Goal: Task Accomplishment & Management: Manage account settings

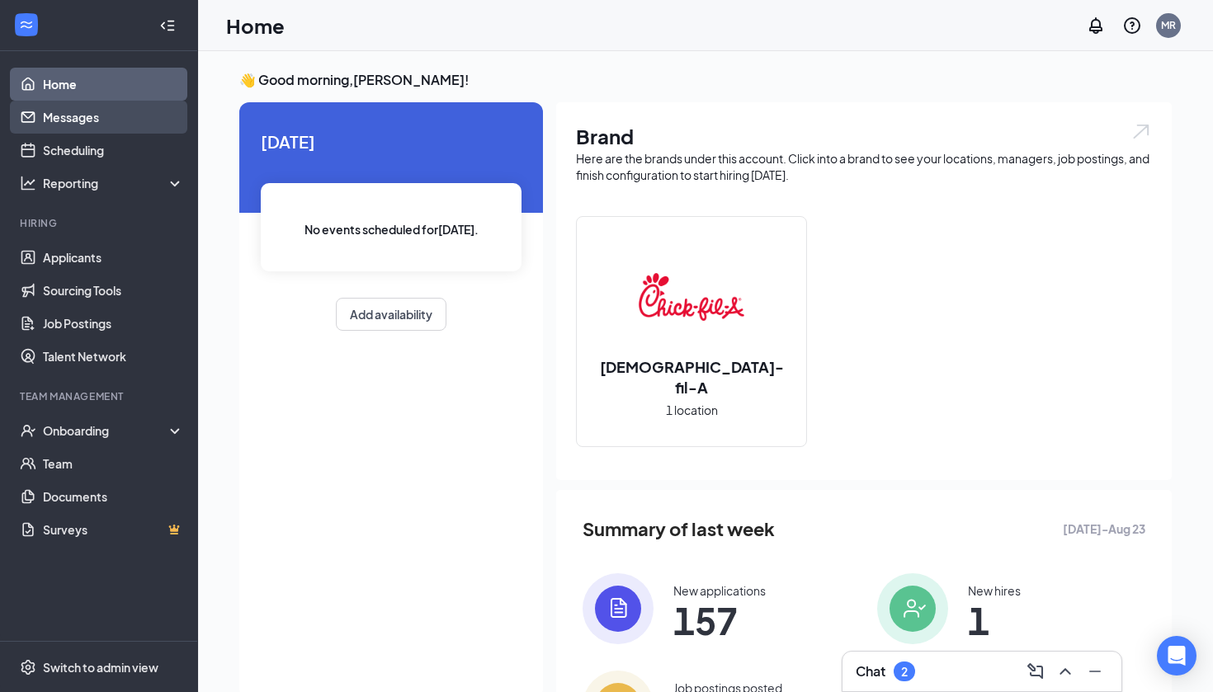
click at [91, 111] on link "Messages" at bounding box center [113, 117] width 141 height 33
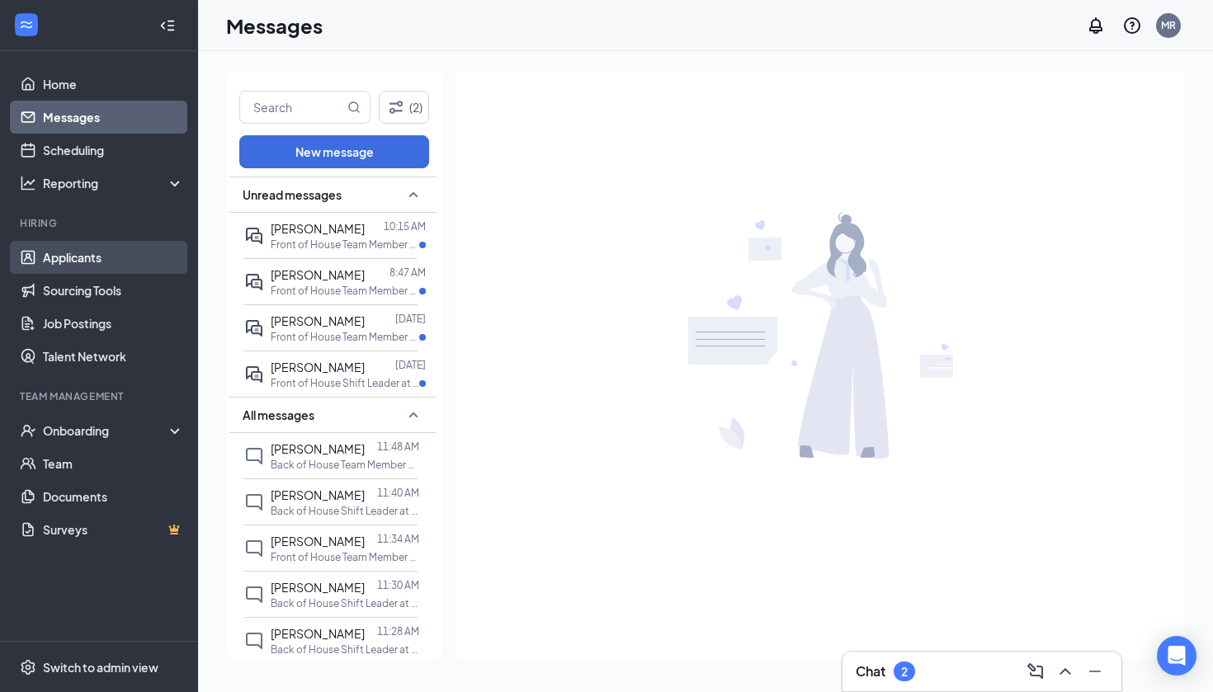
click at [91, 257] on link "Applicants" at bounding box center [113, 257] width 141 height 33
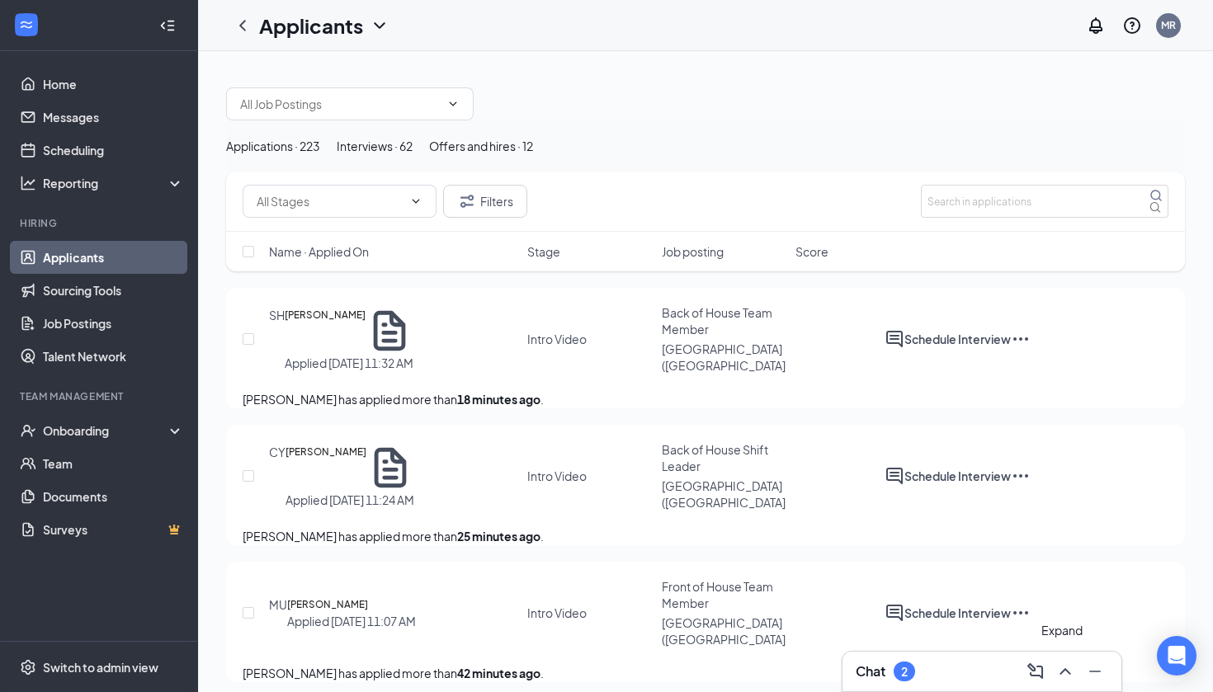
click at [1064, 671] on icon "ChevronUp" at bounding box center [1065, 671] width 11 height 7
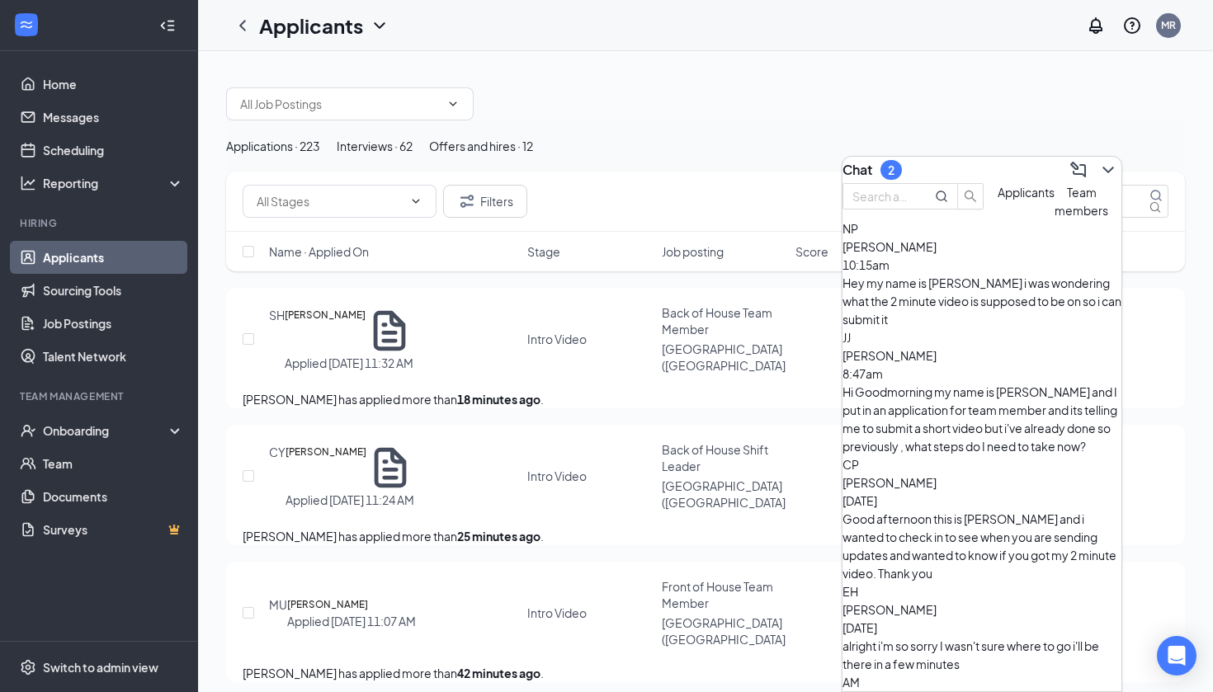
click at [1045, 383] on div "Hi Goodmorning my name is [PERSON_NAME] and I put in an application for team me…" at bounding box center [982, 419] width 279 height 73
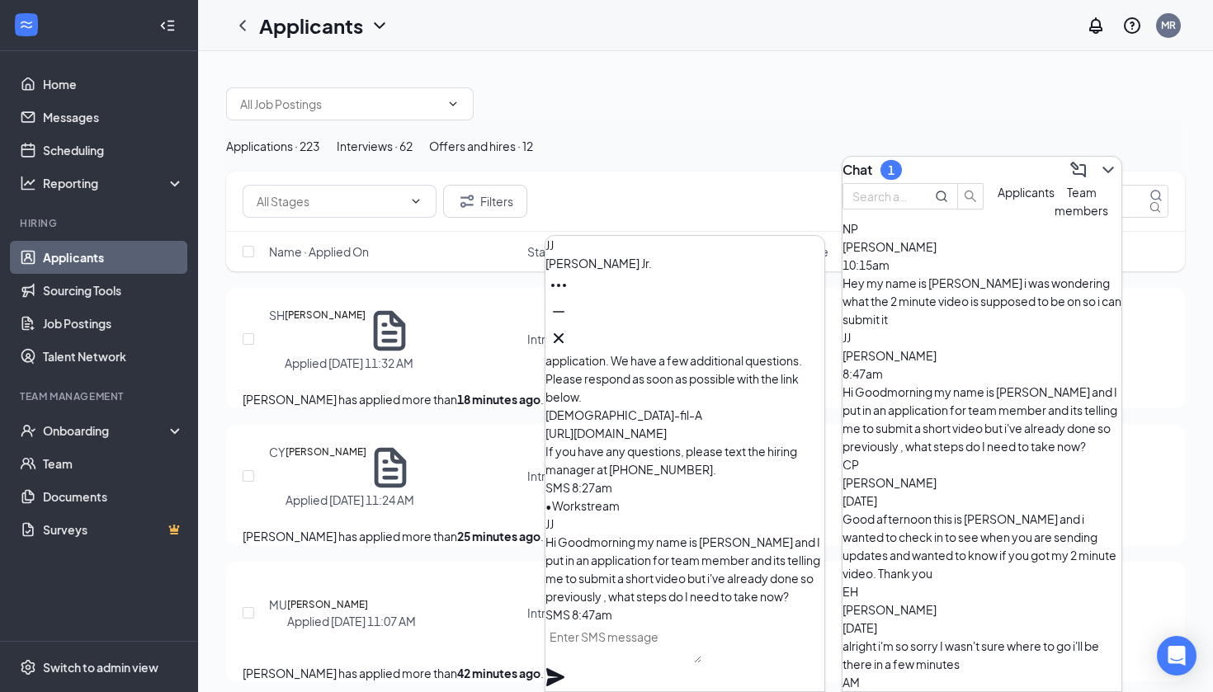
click at [621, 663] on textarea at bounding box center [623, 644] width 156 height 40
type textarea "n"
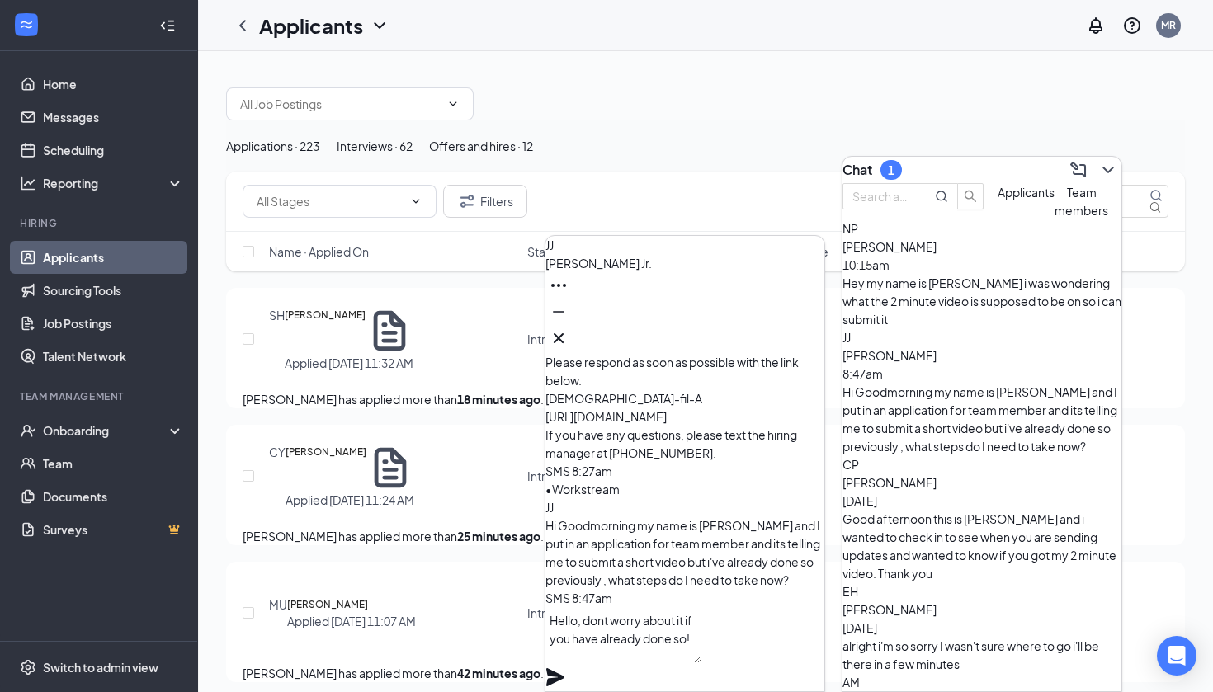
click at [611, 646] on textarea "Hello, dont worry about it if you have already done so!" at bounding box center [623, 635] width 156 height 56
click at [701, 663] on textarea "Hello, dont worry about it if you have already done so!" at bounding box center [623, 635] width 156 height 56
type textarea "Hello, dont worry about it if you have already done so!"
click at [564, 668] on icon "Plane" at bounding box center [555, 677] width 18 height 18
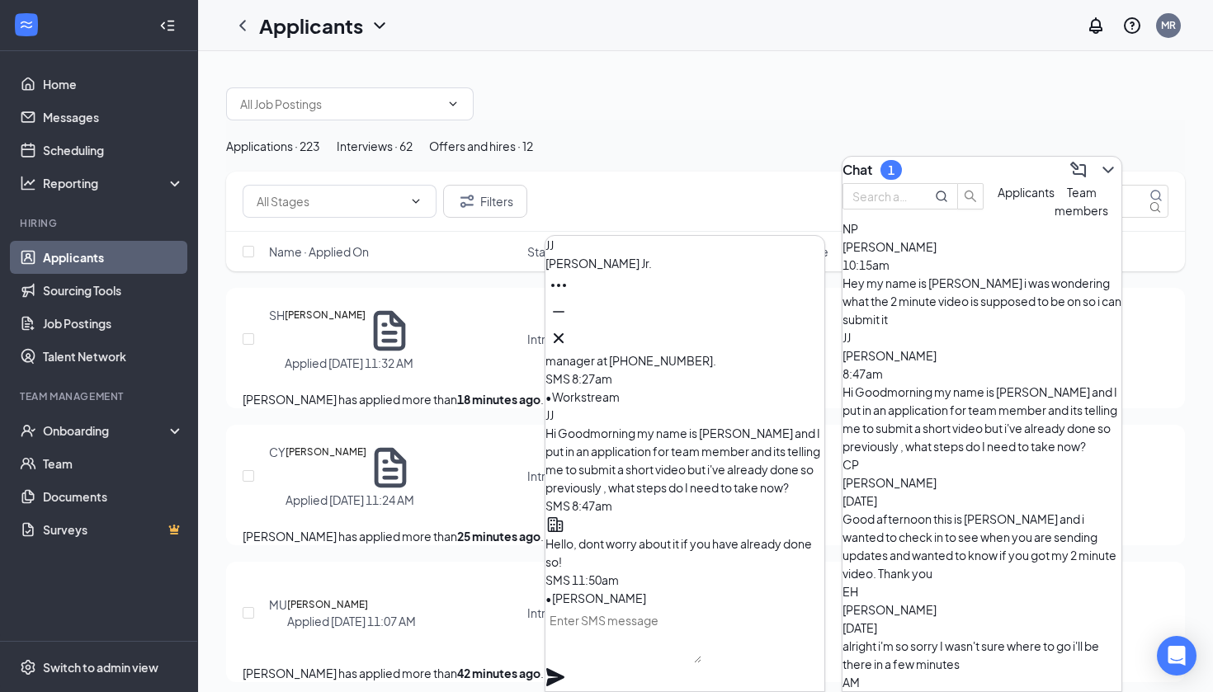
scroll to position [0, 0]
click at [1021, 323] on div "NP [PERSON_NAME] 10:15am Hey my name is [PERSON_NAME] i was wondering what the …" at bounding box center [982, 274] width 279 height 109
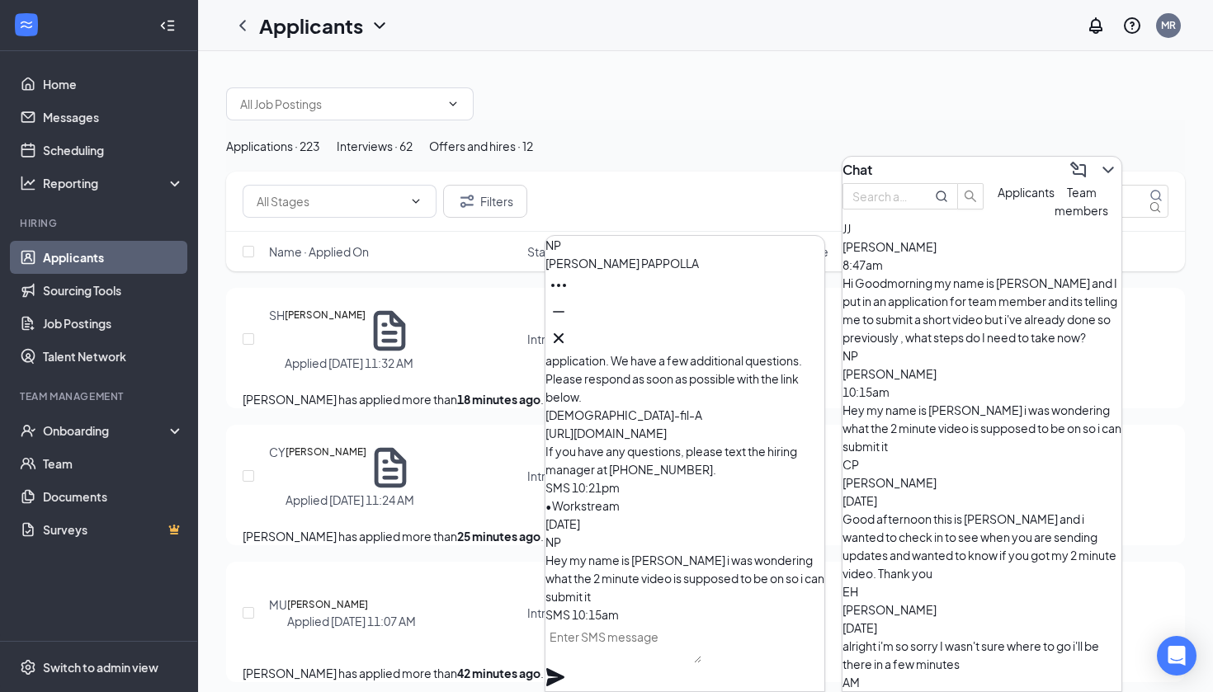
click at [635, 663] on textarea at bounding box center [623, 644] width 156 height 40
type textarea "w"
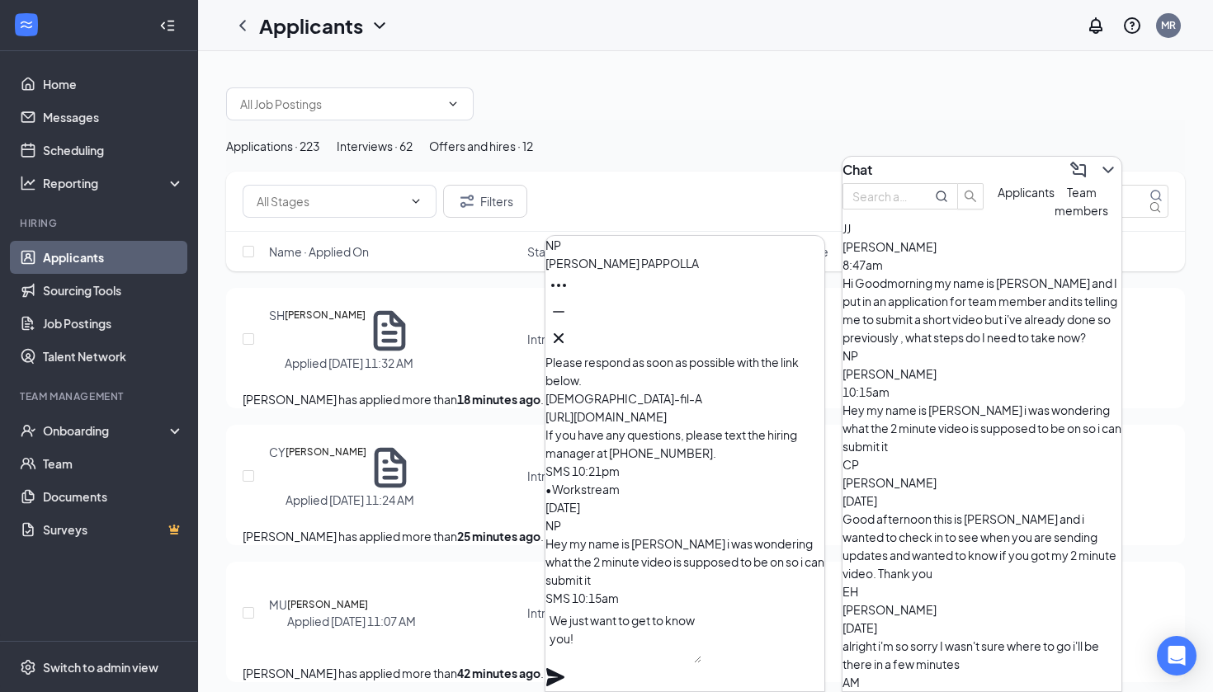
type textarea "We just want to get to know you!"
click at [565, 668] on icon "Plane" at bounding box center [555, 678] width 20 height 20
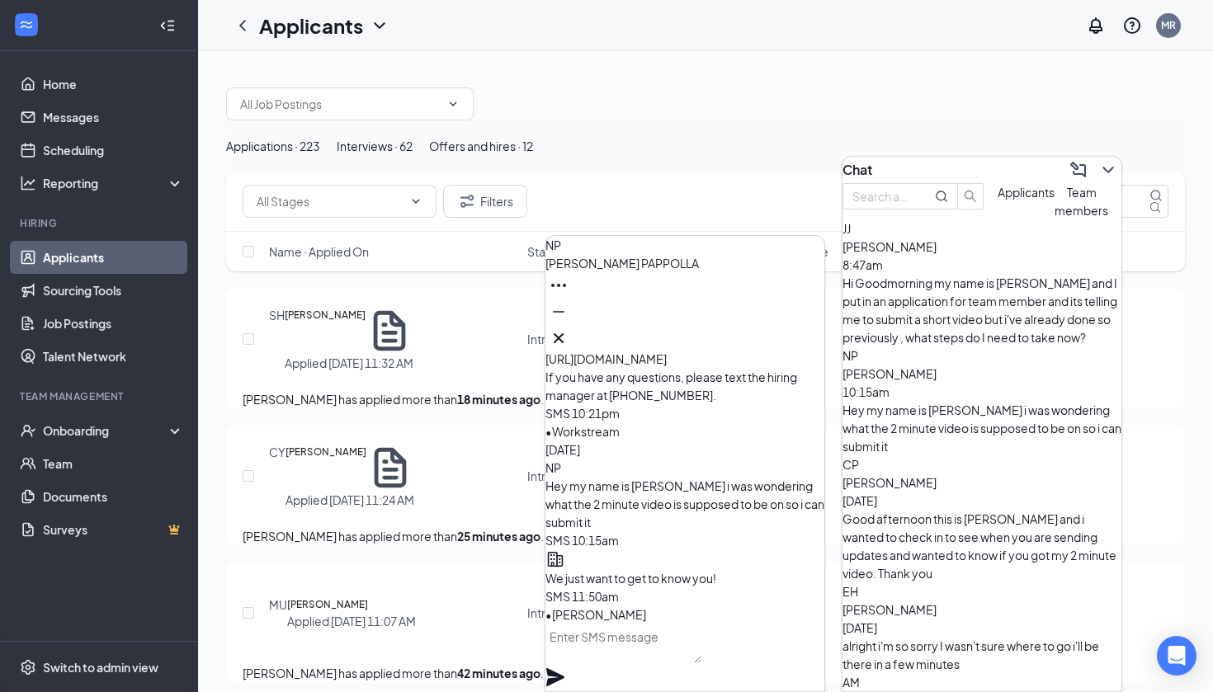
scroll to position [0, 0]
click at [569, 338] on icon "Cross" at bounding box center [559, 338] width 20 height 20
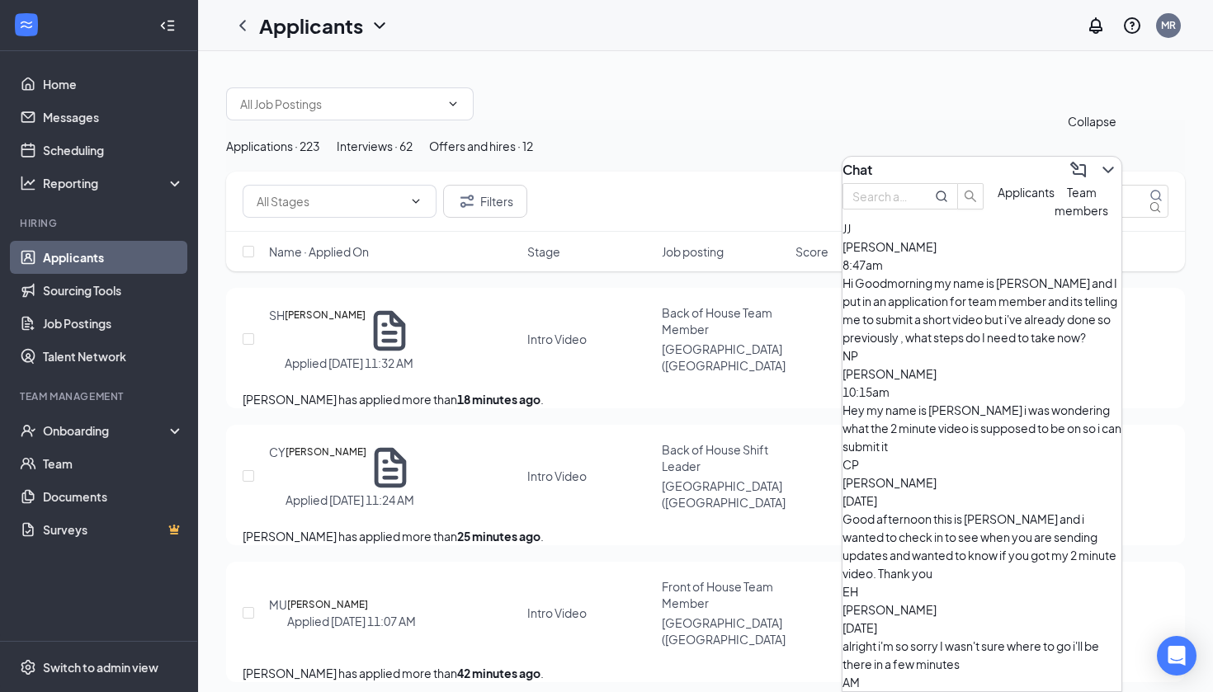
click at [1100, 160] on icon "ChevronDown" at bounding box center [1108, 170] width 20 height 20
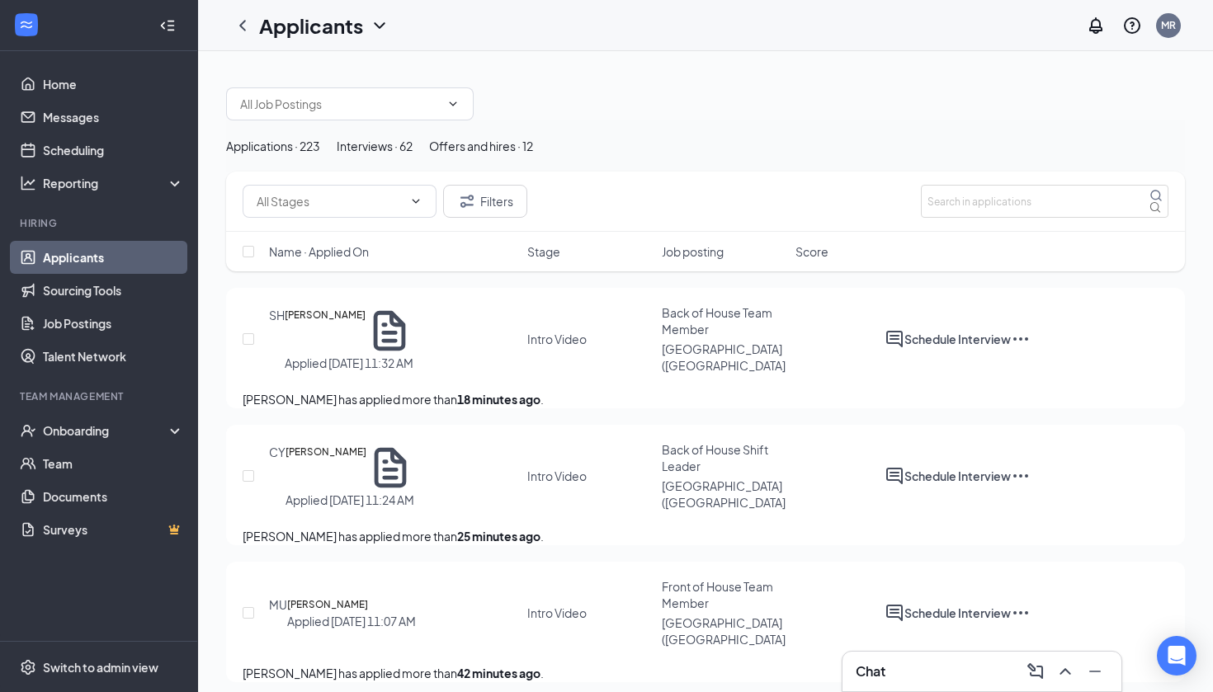
click at [413, 155] on div "Interviews · 62" at bounding box center [375, 146] width 76 height 18
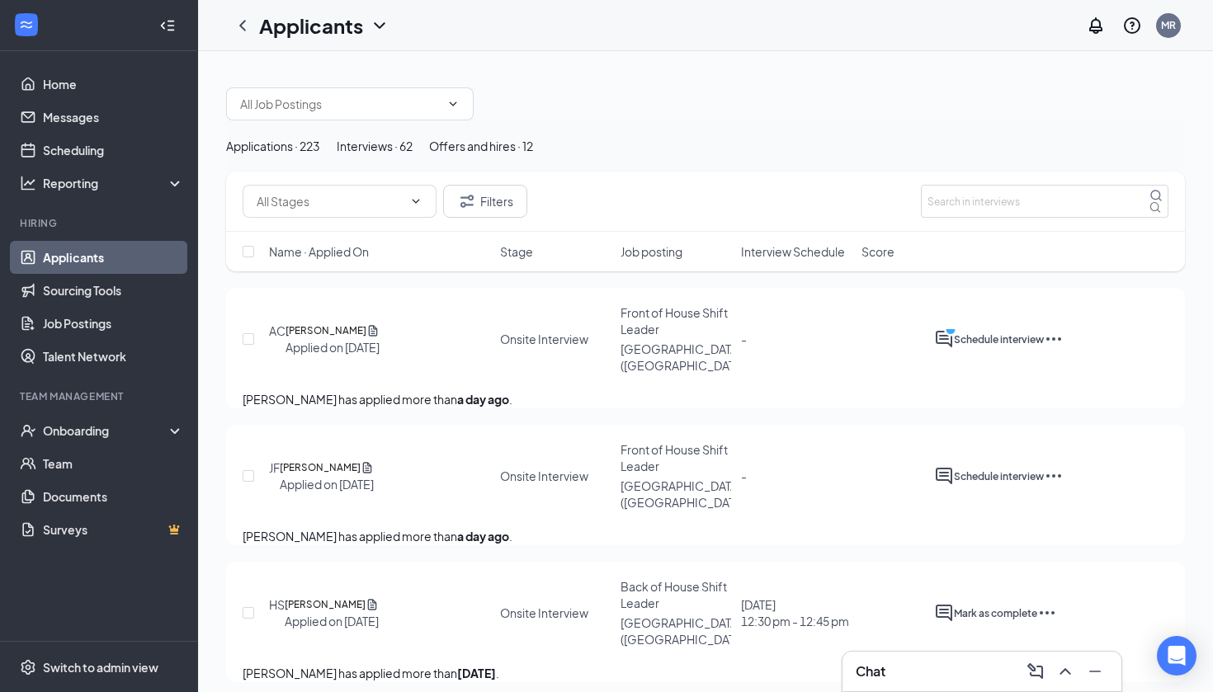
click at [320, 155] on div "Applications · 223" at bounding box center [273, 146] width 94 height 18
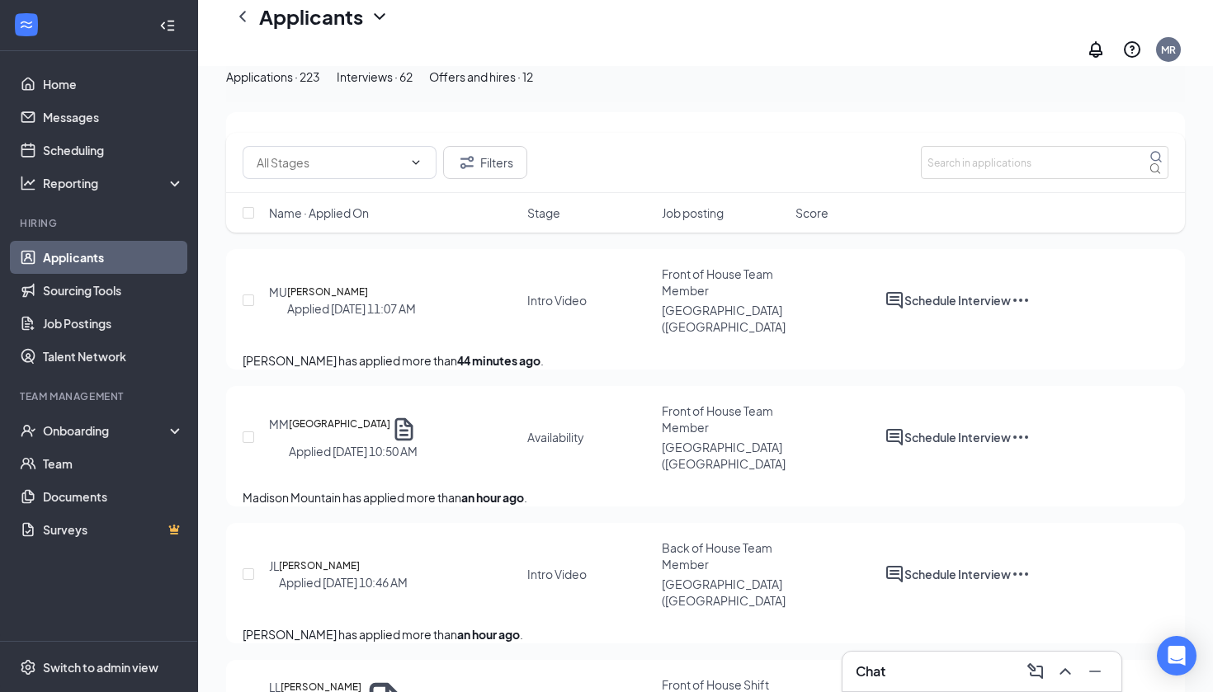
scroll to position [465, 0]
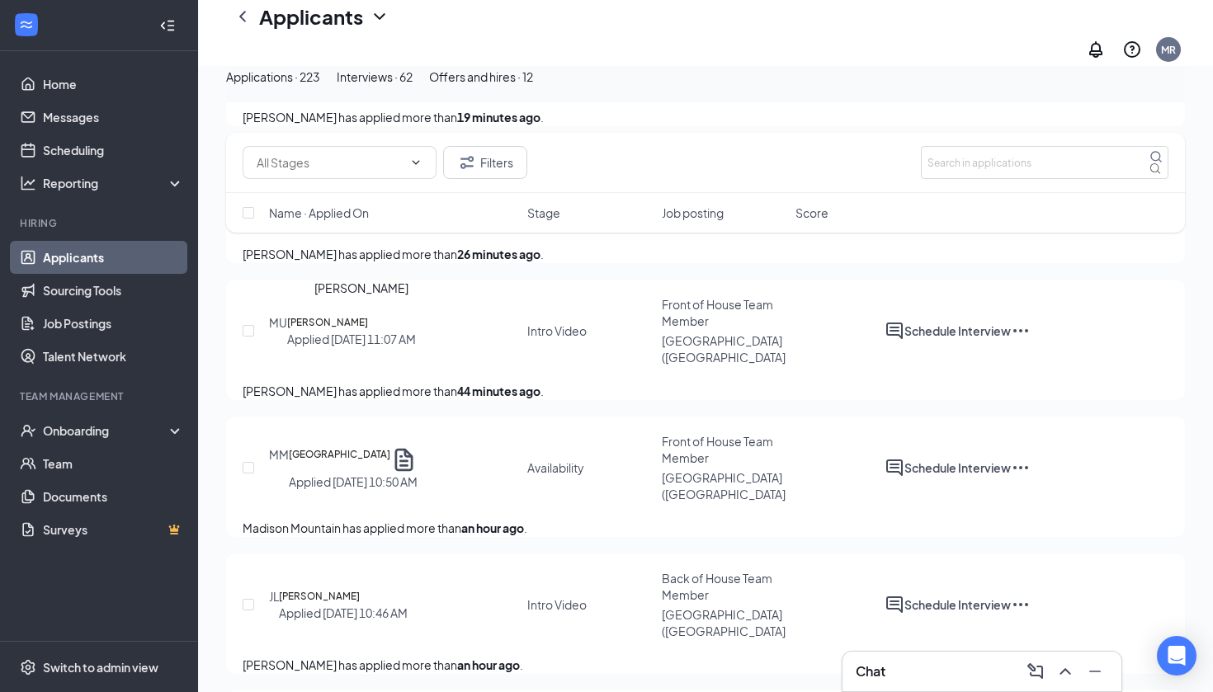
click at [342, 323] on h5 "[PERSON_NAME]" at bounding box center [327, 322] width 81 height 17
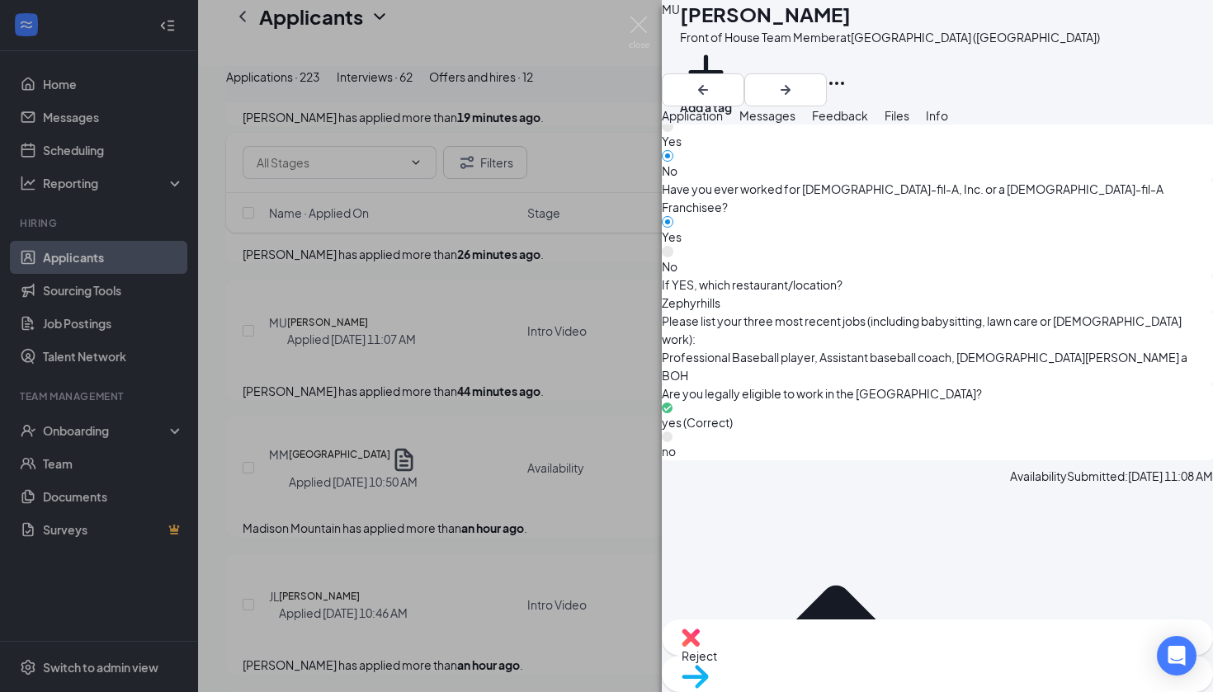
scroll to position [896, 0]
click at [1004, 689] on span "Move to stage" at bounding box center [938, 698] width 512 height 18
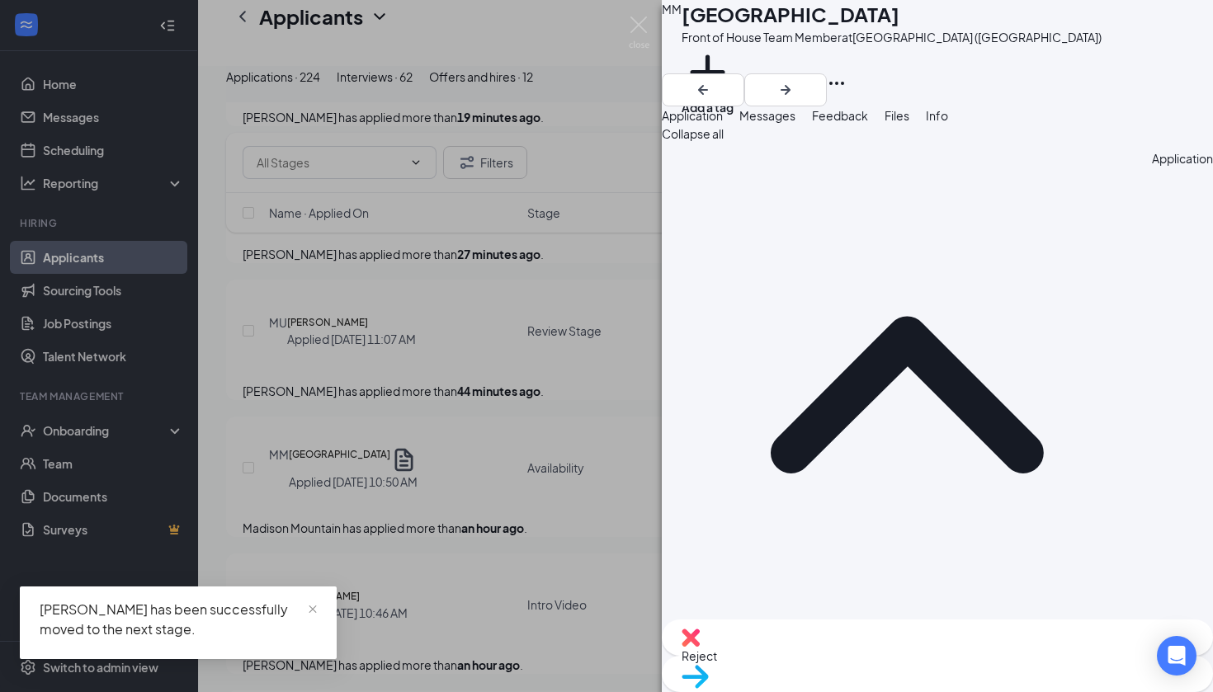
click at [966, 656] on div "Move to stage" at bounding box center [937, 674] width 551 height 36
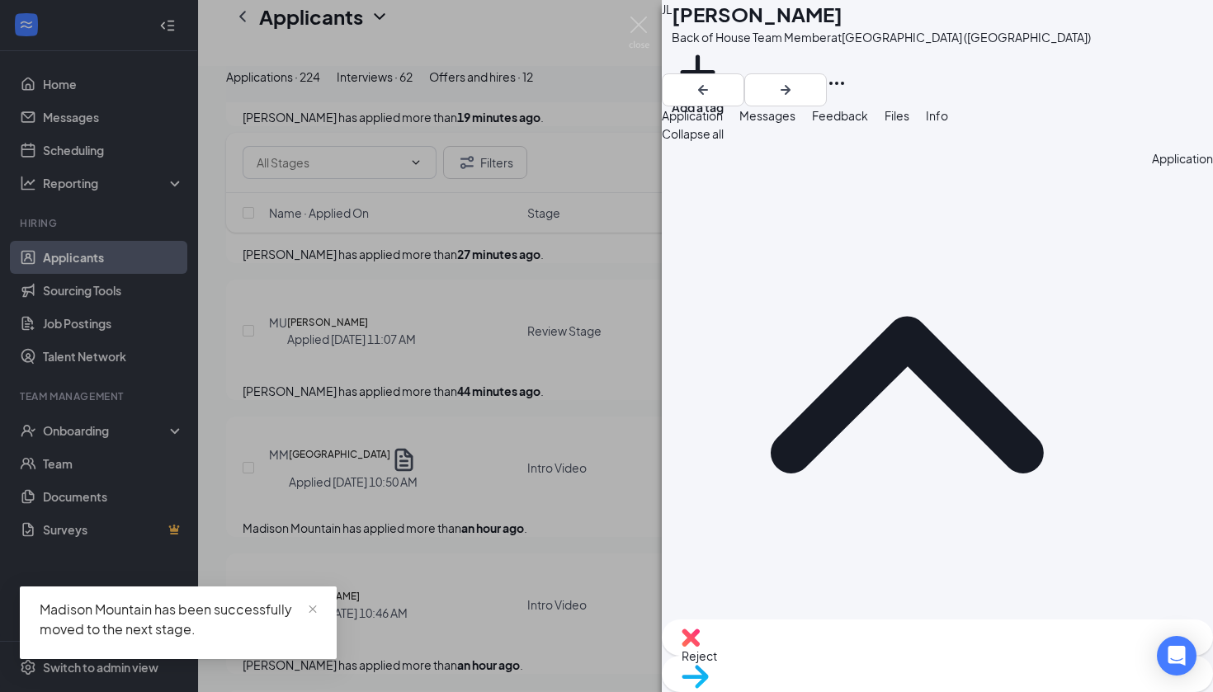
click at [975, 689] on span "Move to stage" at bounding box center [938, 698] width 512 height 18
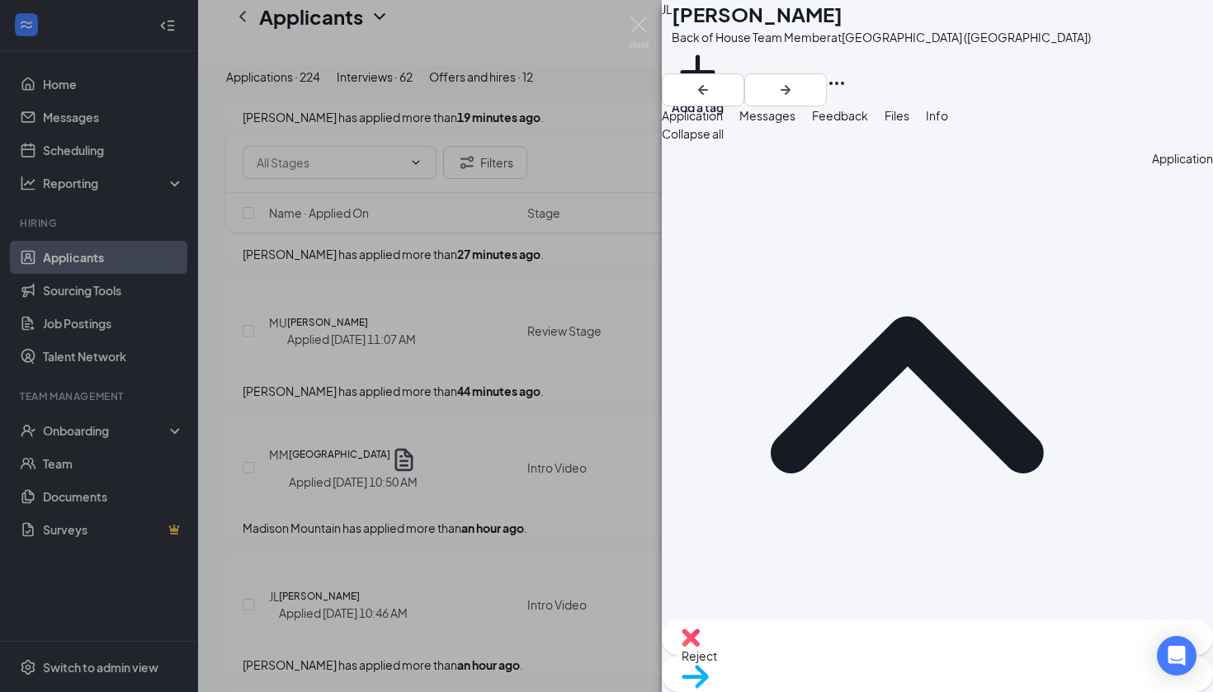
click at [636, 17] on img at bounding box center [639, 33] width 21 height 32
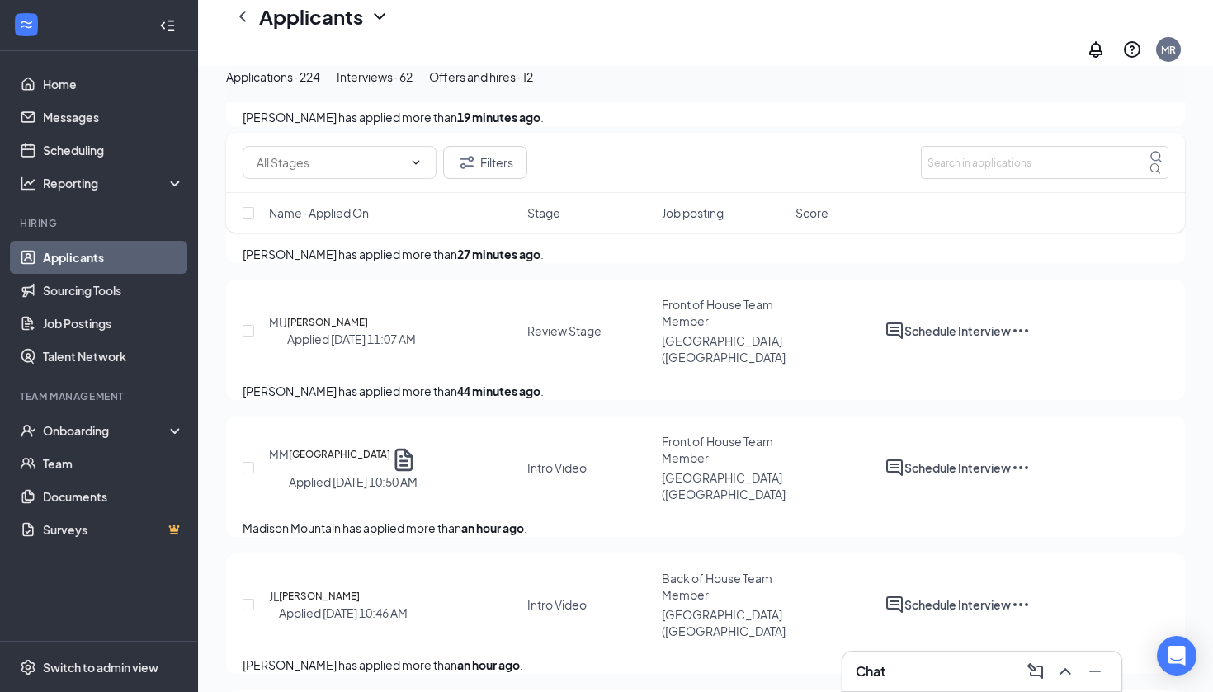
click at [413, 86] on div "Interviews · 62" at bounding box center [375, 77] width 76 height 18
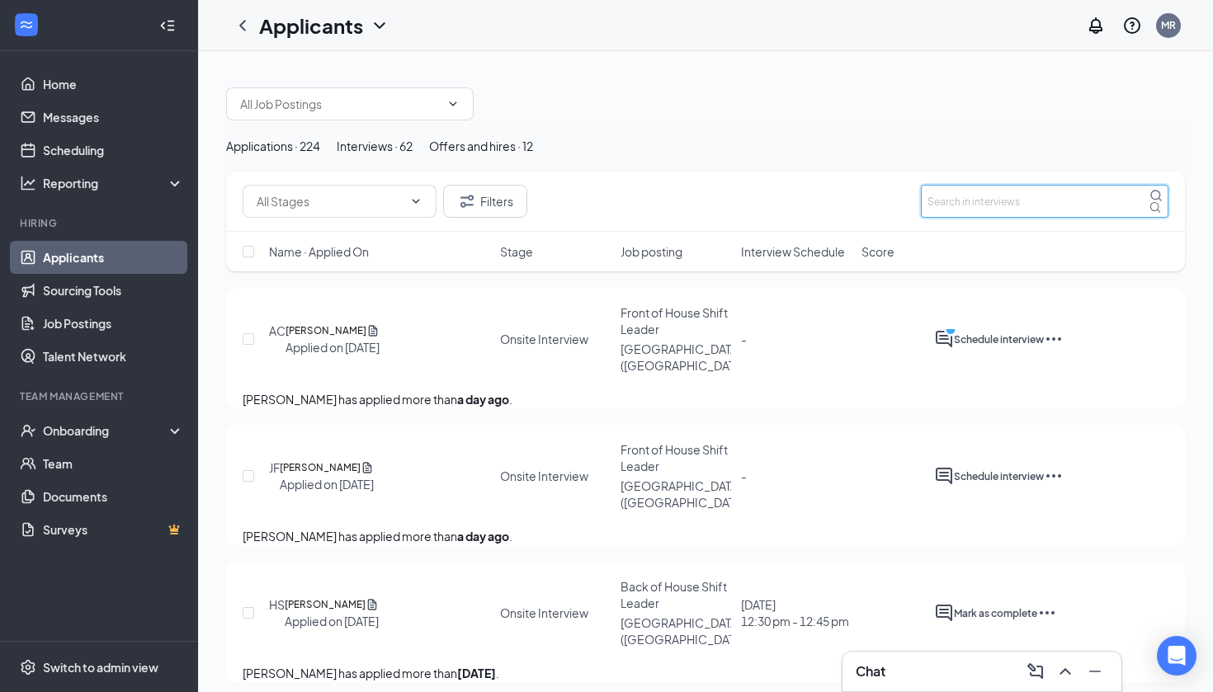
click at [1008, 218] on input "text" at bounding box center [1045, 201] width 248 height 33
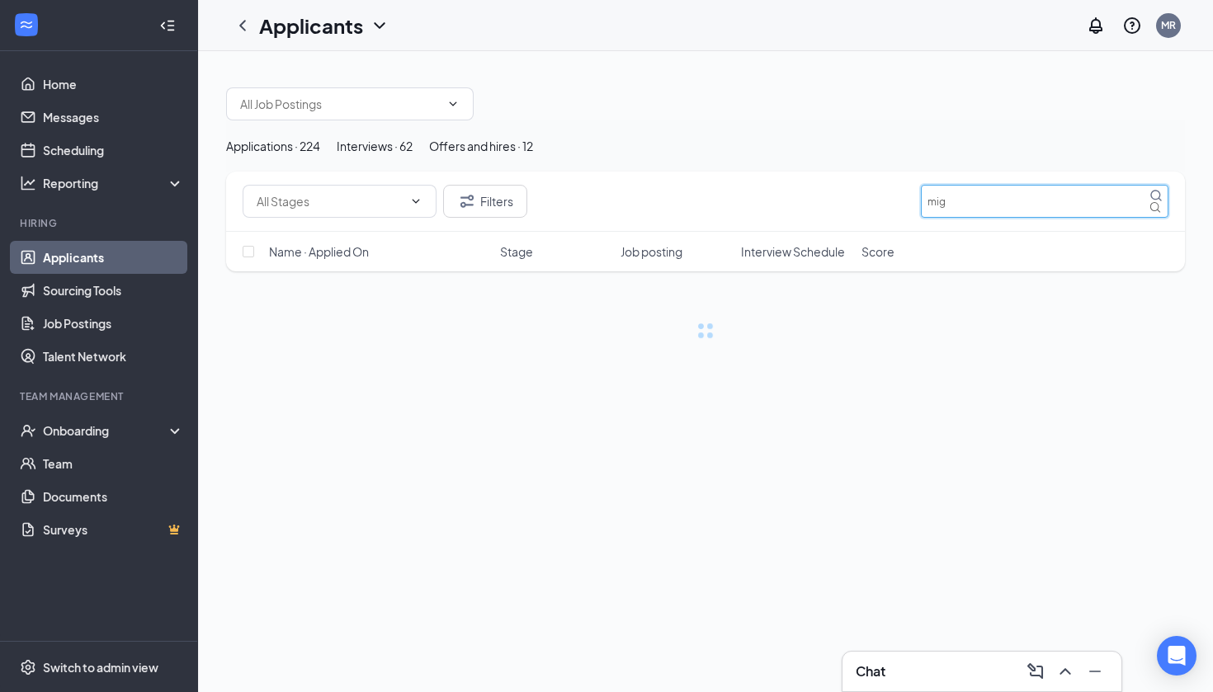
type input "migu"
click at [988, 218] on input "migu" at bounding box center [1045, 201] width 248 height 33
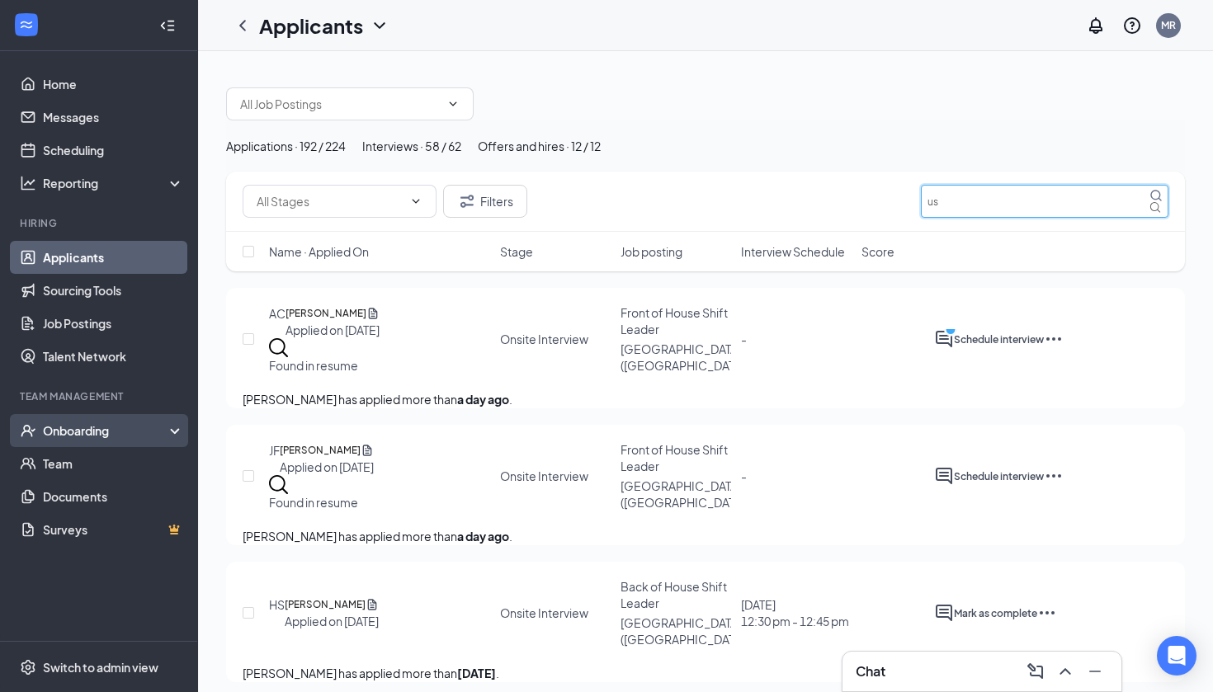
type input "us"
click at [86, 419] on div "Onboarding" at bounding box center [99, 430] width 198 height 33
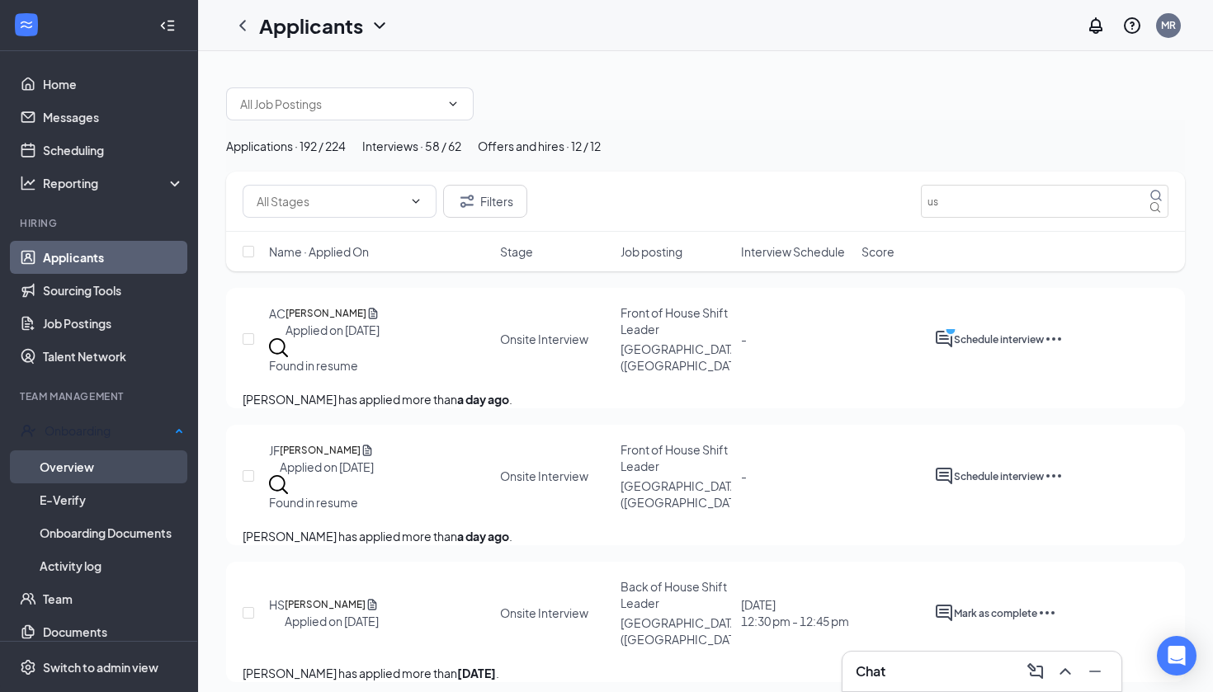
click at [99, 460] on link "Overview" at bounding box center [112, 467] width 144 height 33
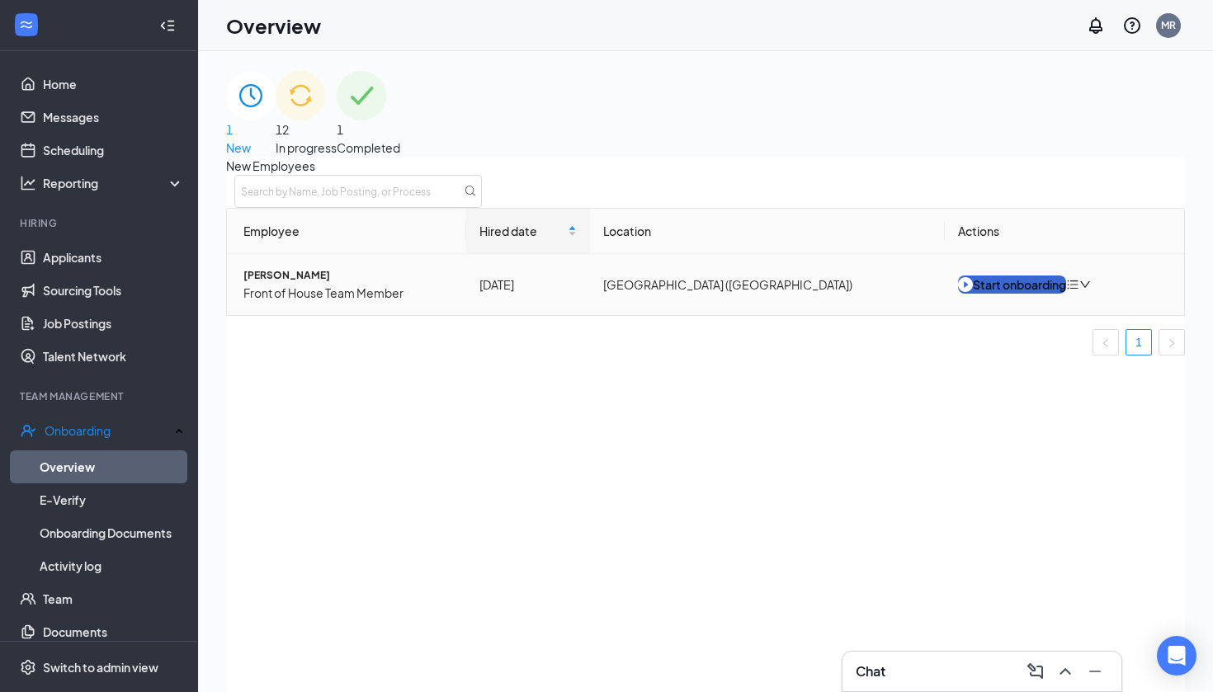
click at [1008, 294] on button "Start onboarding" at bounding box center [1012, 285] width 108 height 18
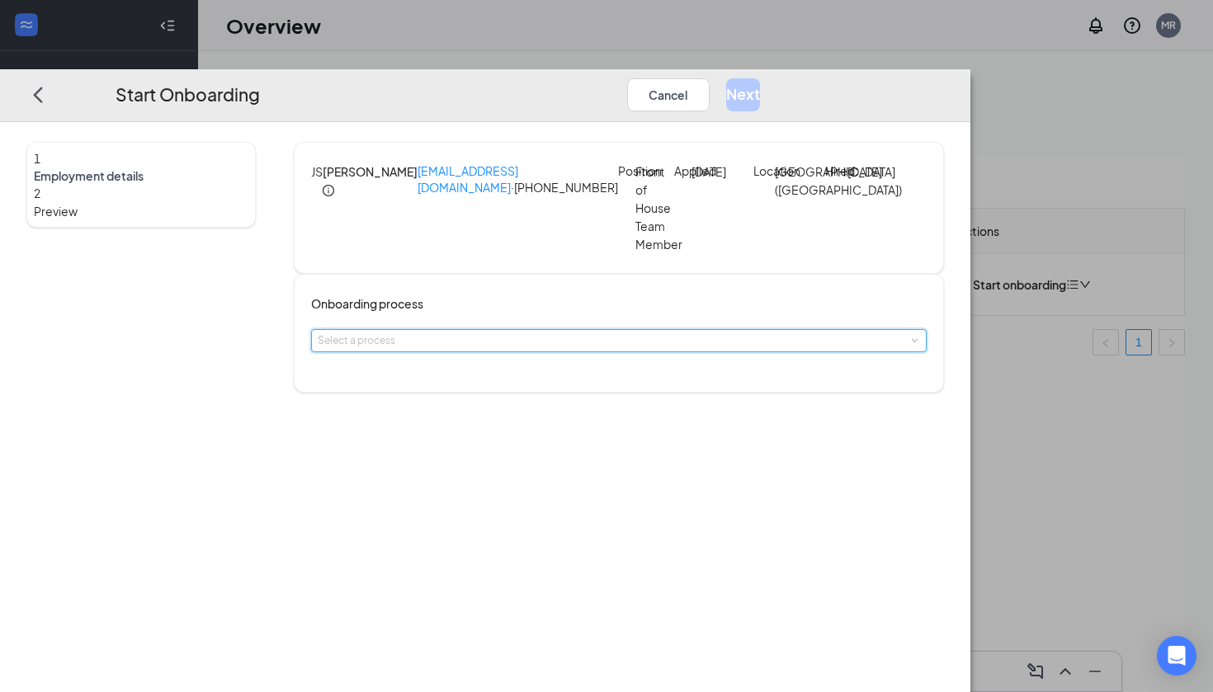
click at [529, 339] on div "Select a process" at bounding box center [619, 340] width 602 height 21
click at [513, 376] on li "General Onboarding" at bounding box center [553, 386] width 271 height 30
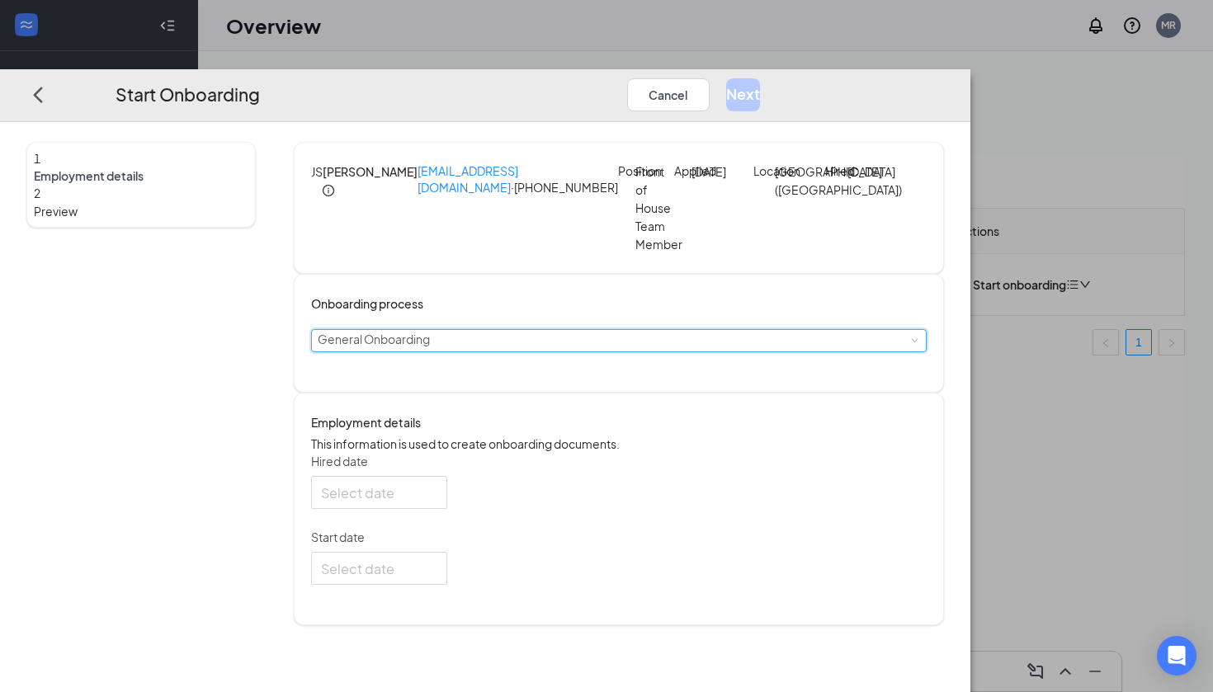
type input "[DATE]"
click at [434, 579] on input "Start date" at bounding box center [377, 569] width 113 height 21
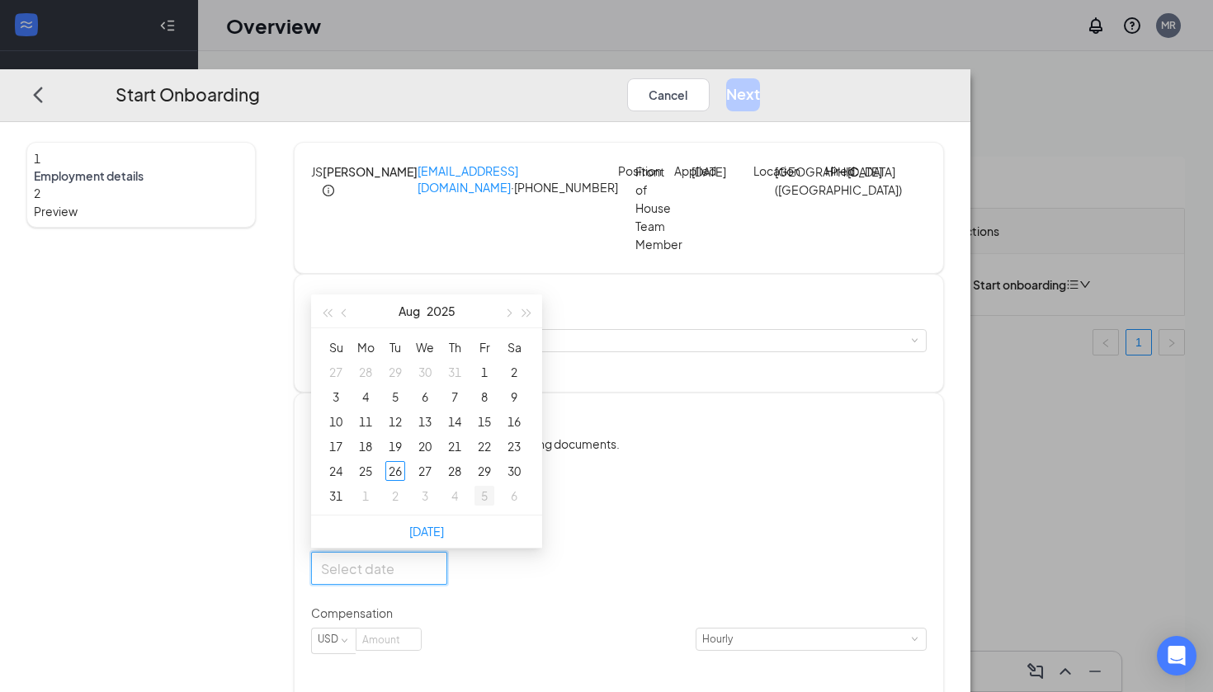
type input "[DATE]"
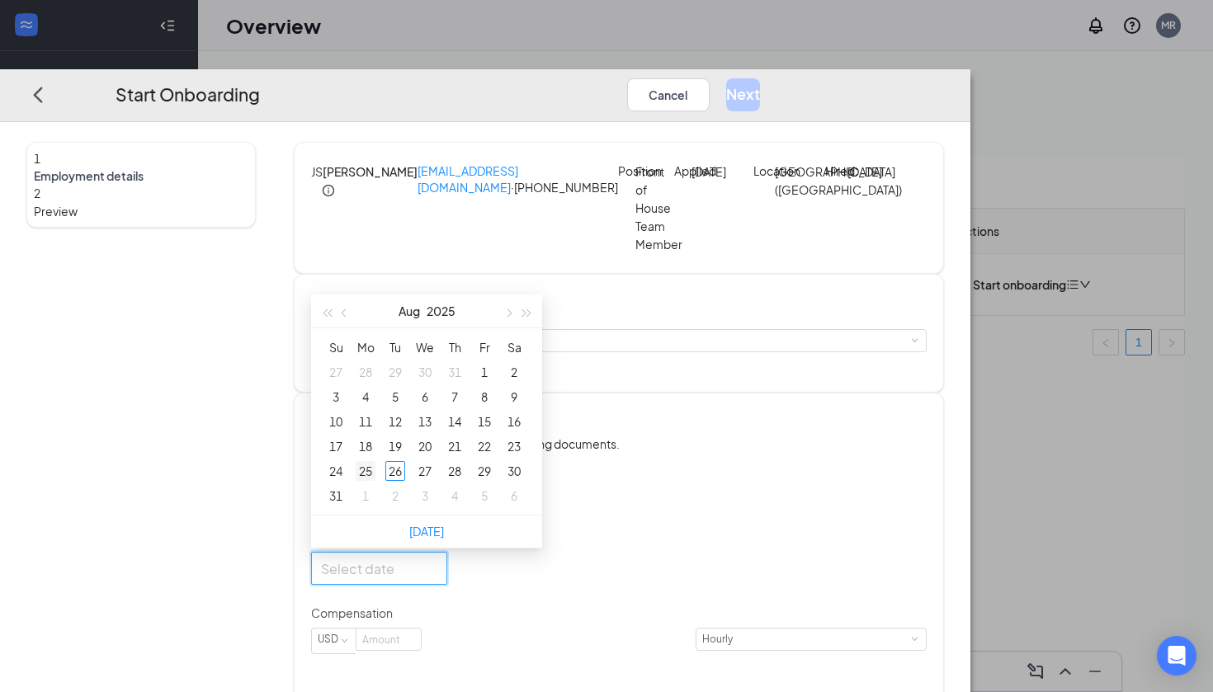
type input "[DATE]"
click at [375, 481] on div "25" at bounding box center [366, 471] width 20 height 20
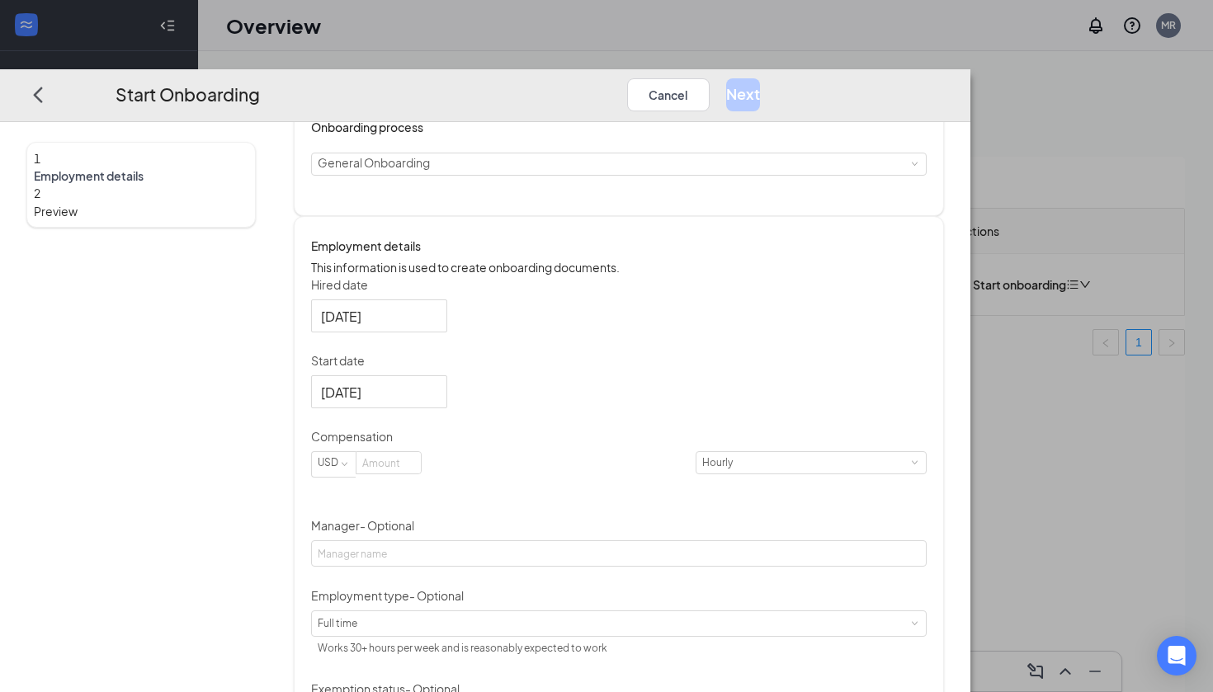
scroll to position [182, 0]
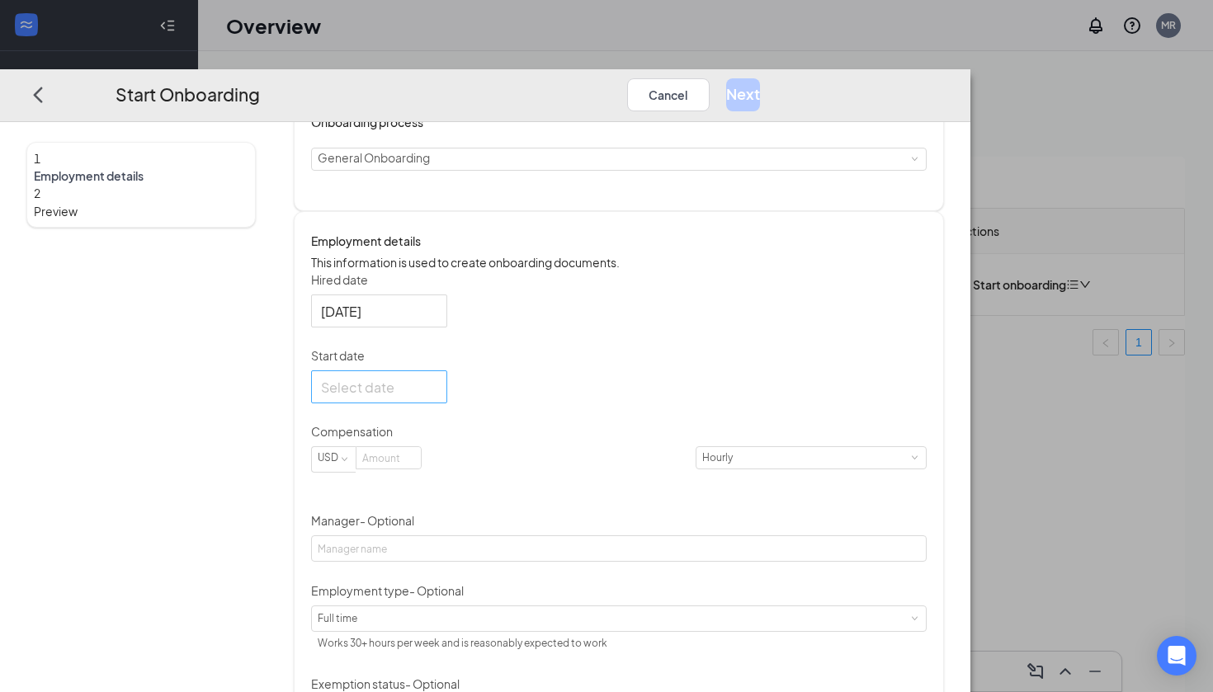
click at [437, 398] on div at bounding box center [379, 387] width 116 height 21
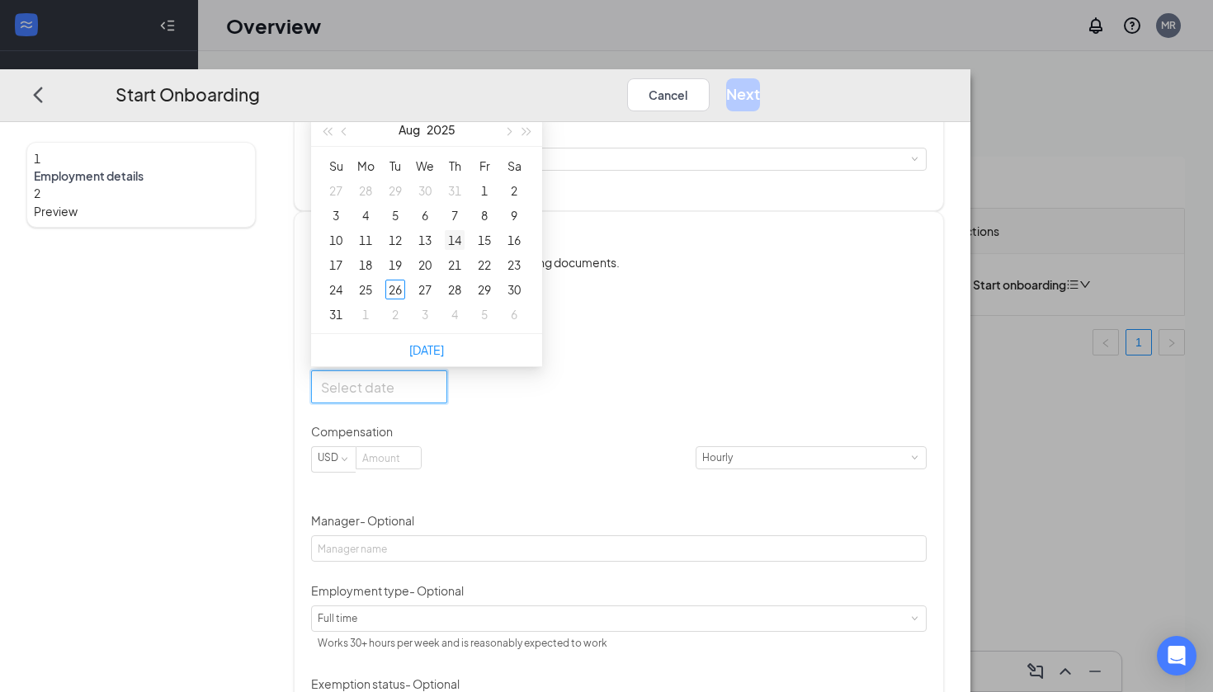
type input "[DATE]"
click at [517, 146] on button "button" at bounding box center [508, 129] width 18 height 33
type input "[DATE]"
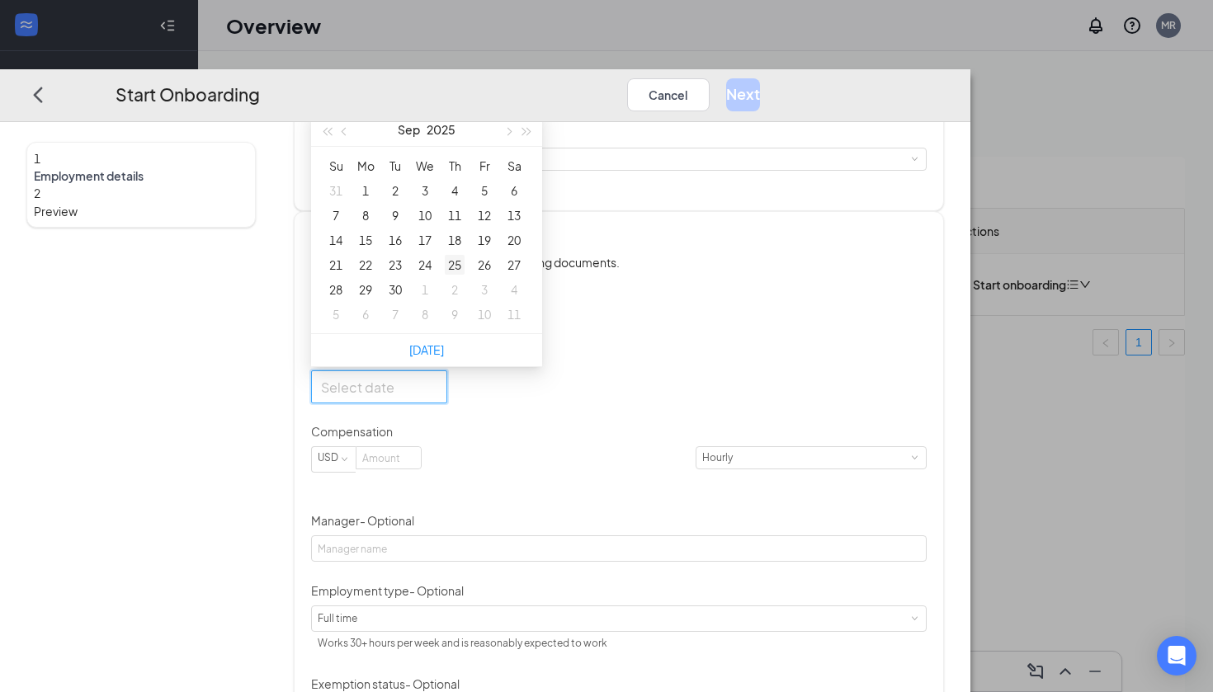
type input "[DATE]"
click at [465, 275] on div "25" at bounding box center [455, 265] width 20 height 20
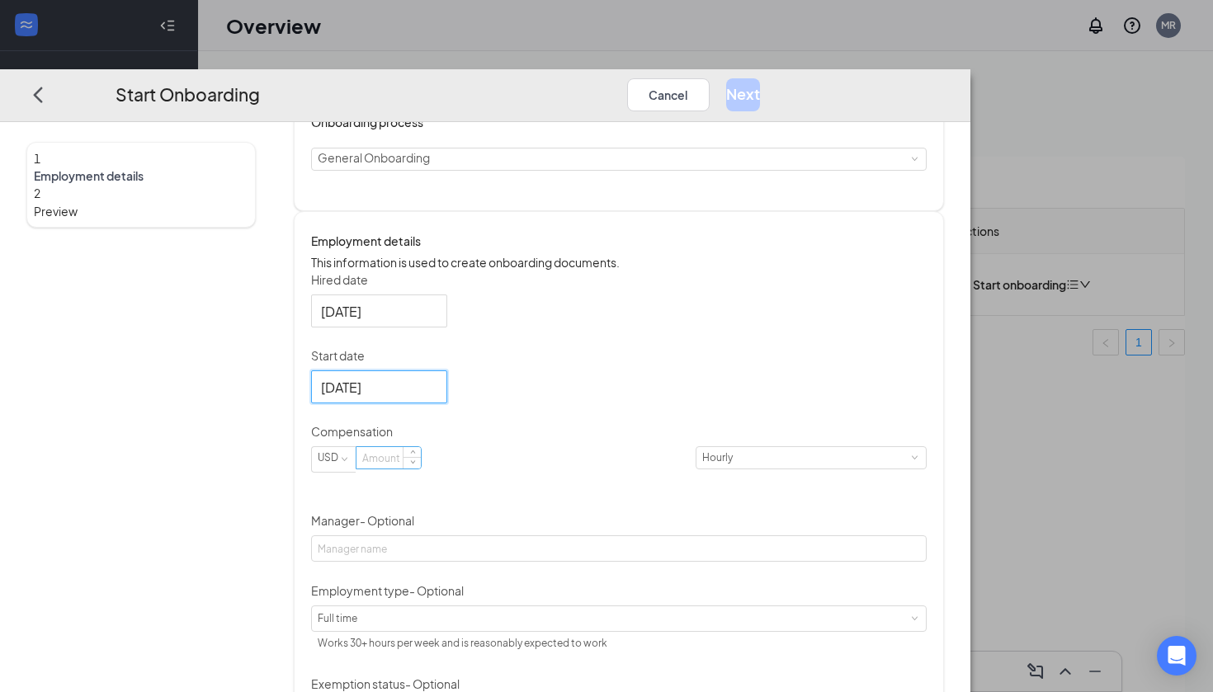
click at [421, 469] on input at bounding box center [388, 457] width 64 height 21
type input "14"
click at [720, 427] on div "Hired date [DATE] Start date [DATE] [DATE] Su Mo Tu We Th Fr Sa 31 1 2 3 4 5 6 …" at bounding box center [619, 532] width 616 height 523
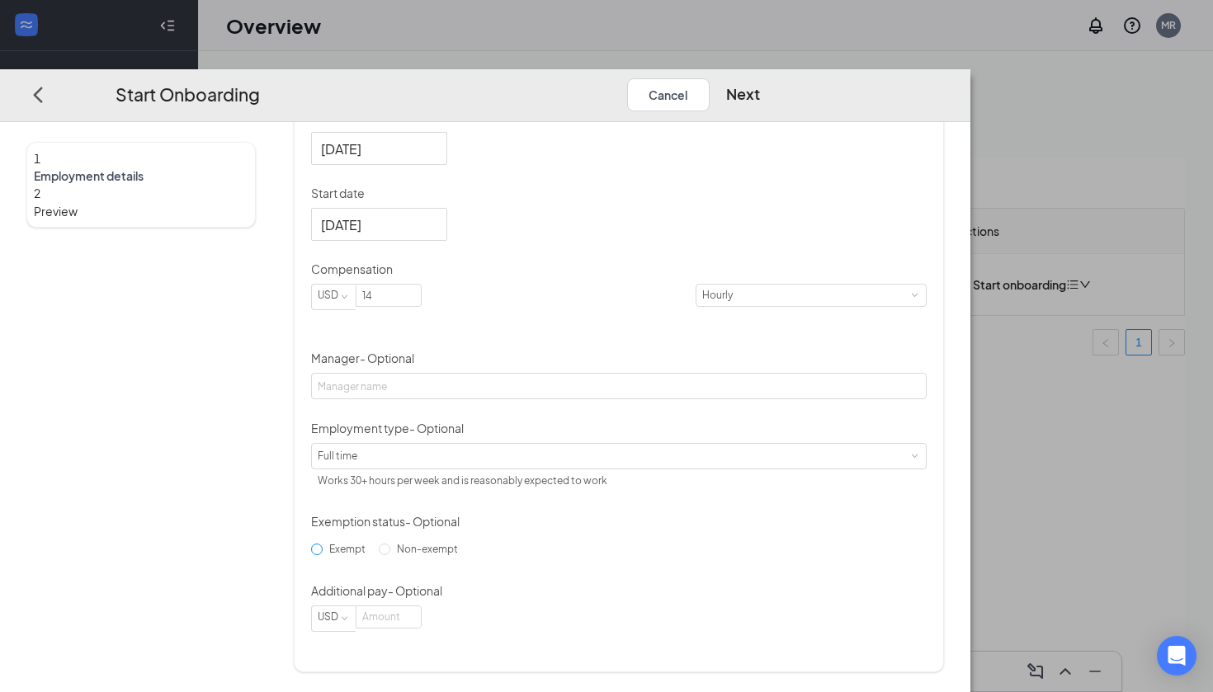
scroll to position [368, 0]
click at [390, 555] on input "Non-exempt" at bounding box center [385, 550] width 12 height 12
radio input "true"
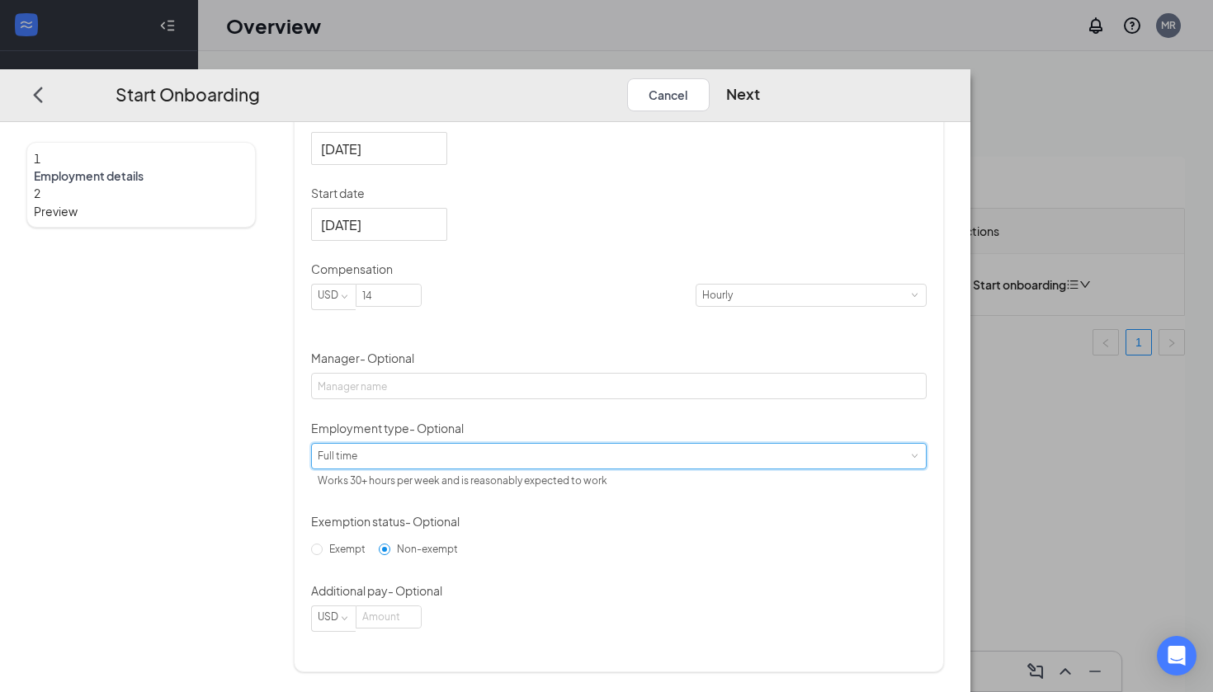
click at [529, 469] on div "Full time Works 30+ hours per week and is reasonably expected to work" at bounding box center [619, 456] width 602 height 25
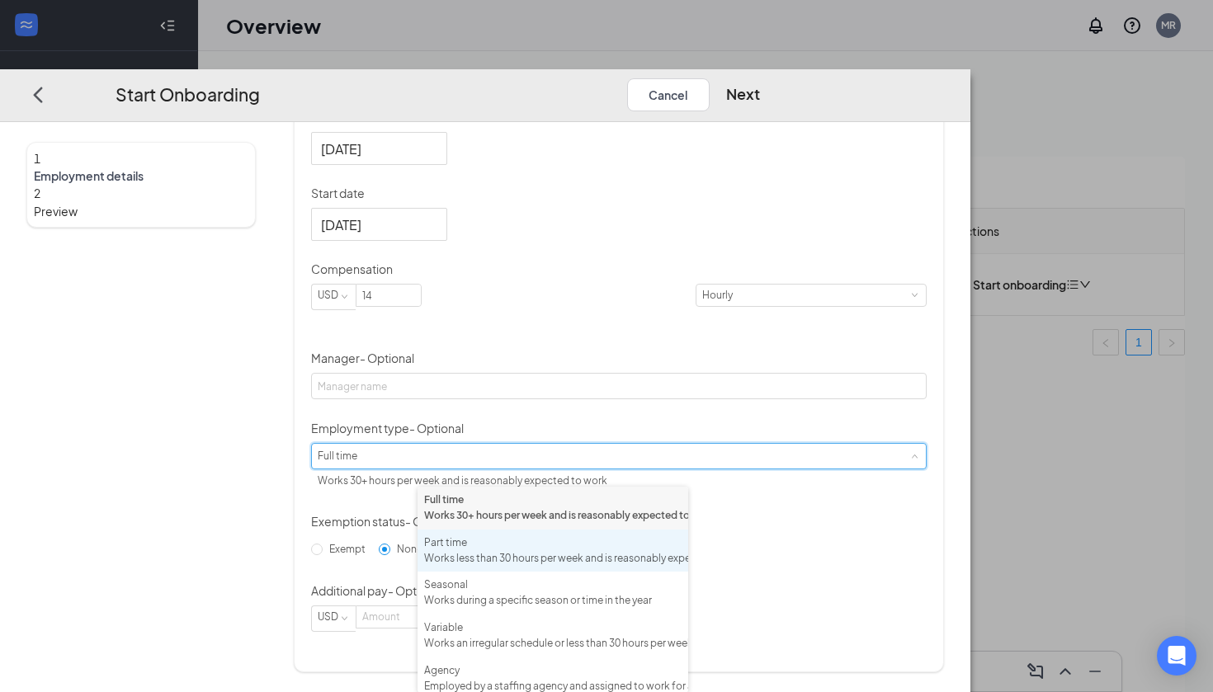
click at [523, 567] on div "Works less than 30 hours per week and is reasonably expected to work" at bounding box center [552, 559] width 257 height 16
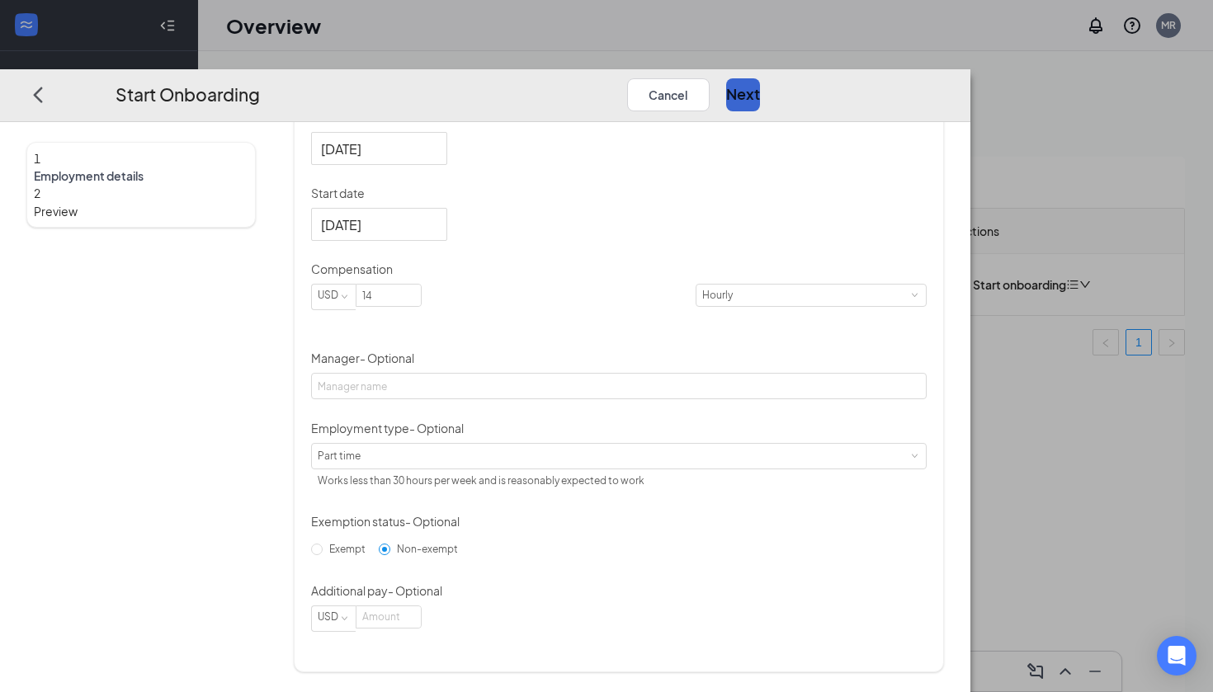
click at [760, 78] on button "Next" at bounding box center [743, 94] width 34 height 33
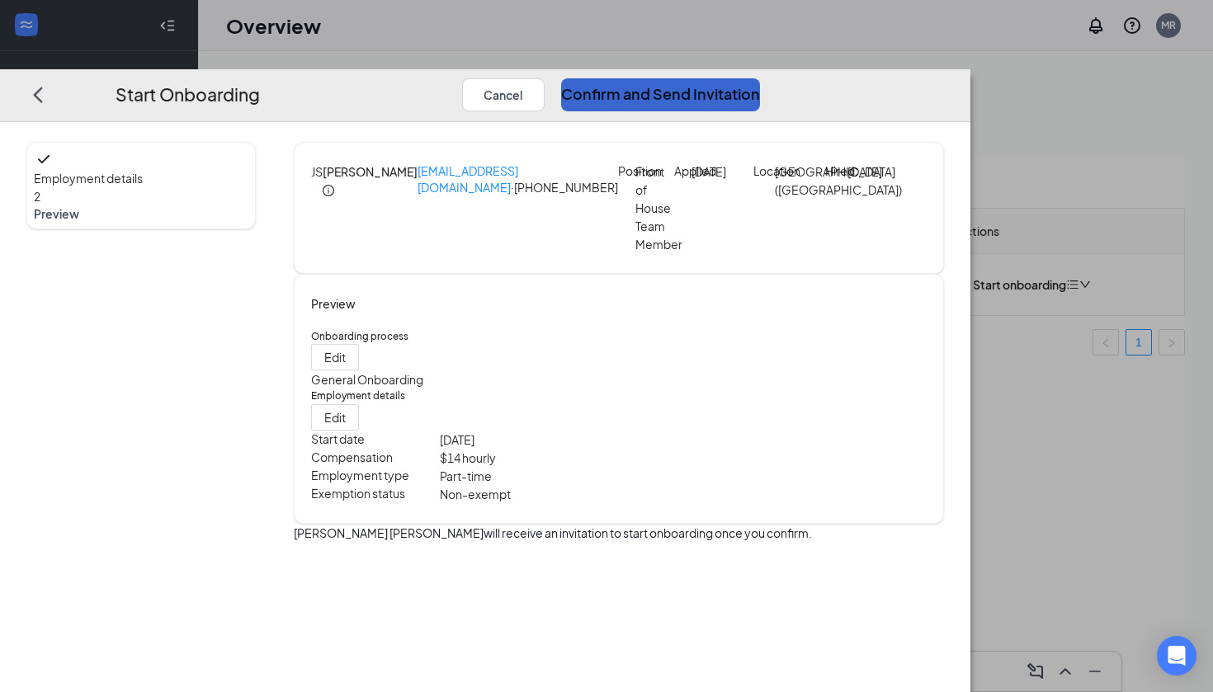
scroll to position [0, 0]
click at [760, 78] on button "Confirm and Send Invitation" at bounding box center [660, 94] width 199 height 33
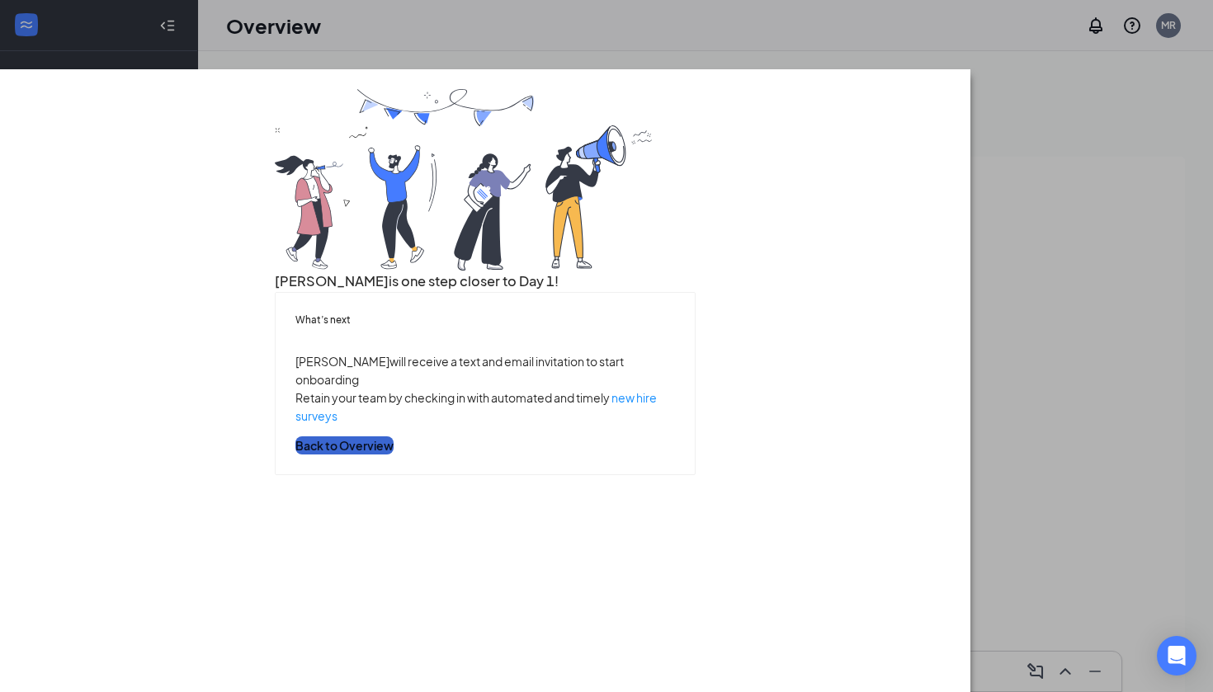
click at [394, 455] on button "Back to Overview" at bounding box center [344, 446] width 98 height 18
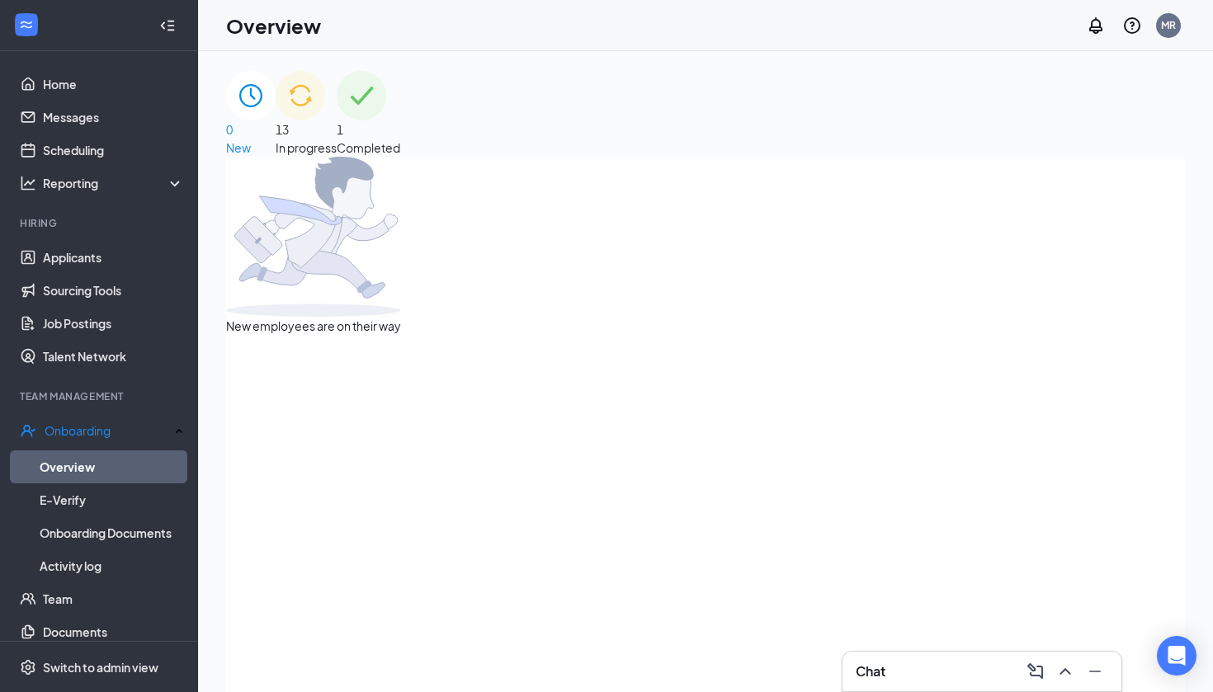
click at [337, 87] on div "13 In progress" at bounding box center [306, 114] width 61 height 86
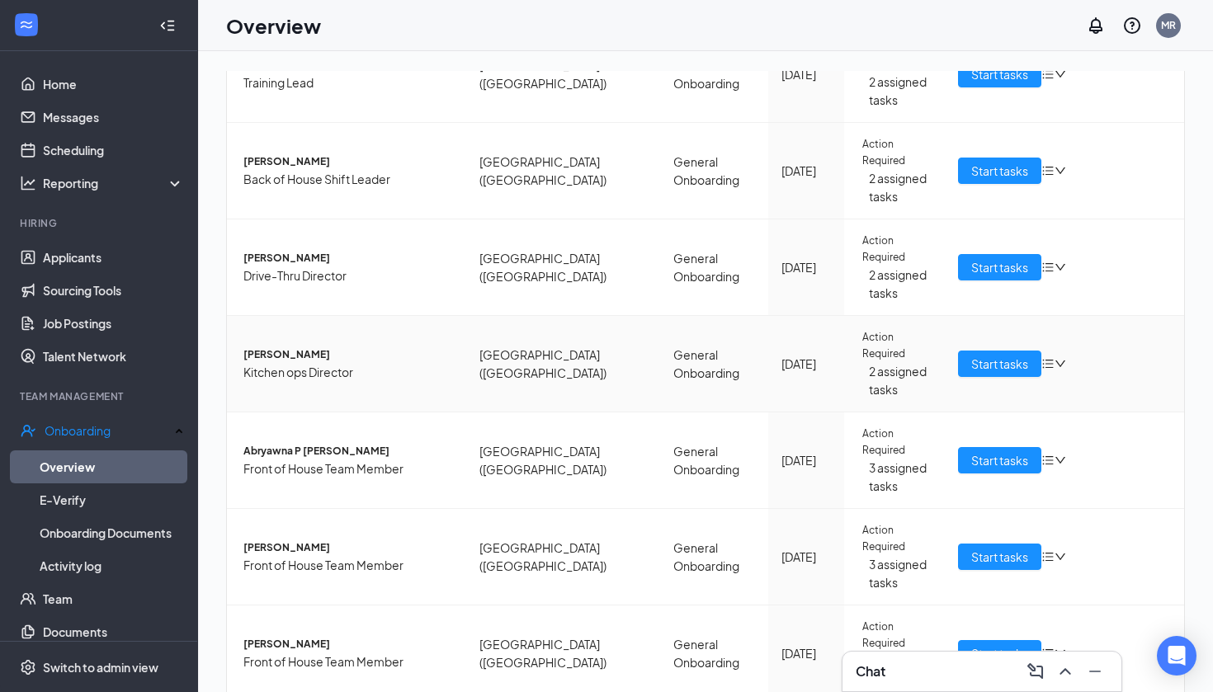
scroll to position [245, 0]
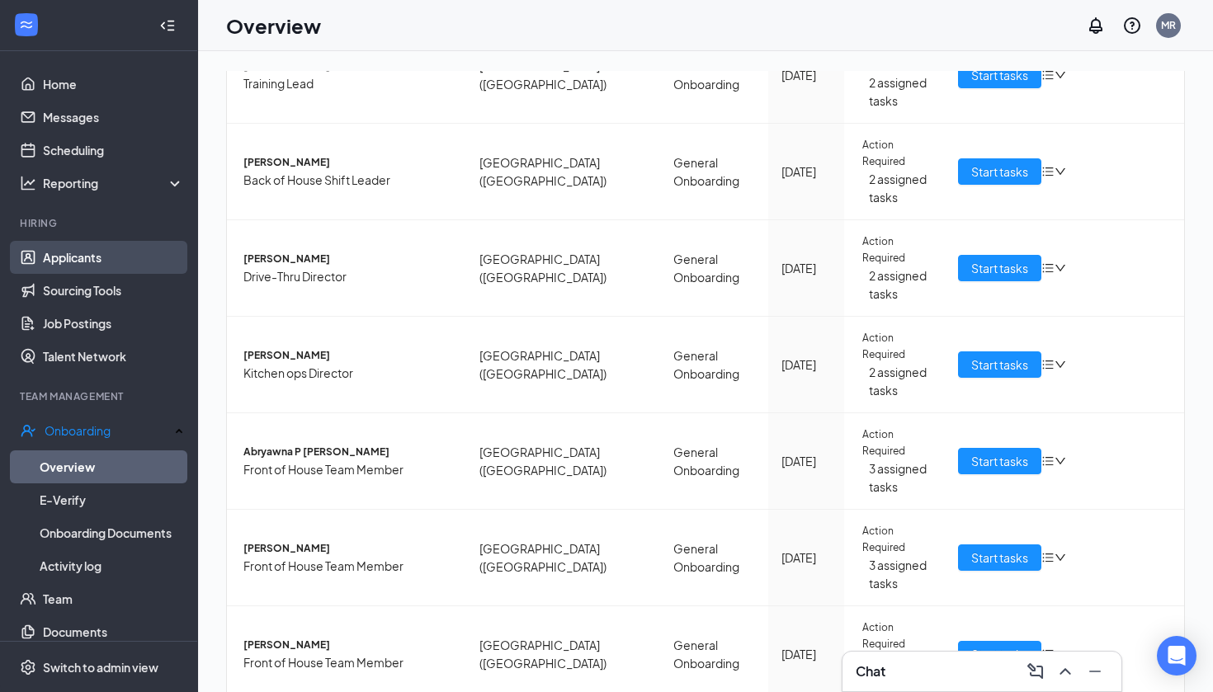
click at [85, 248] on link "Applicants" at bounding box center [113, 257] width 141 height 33
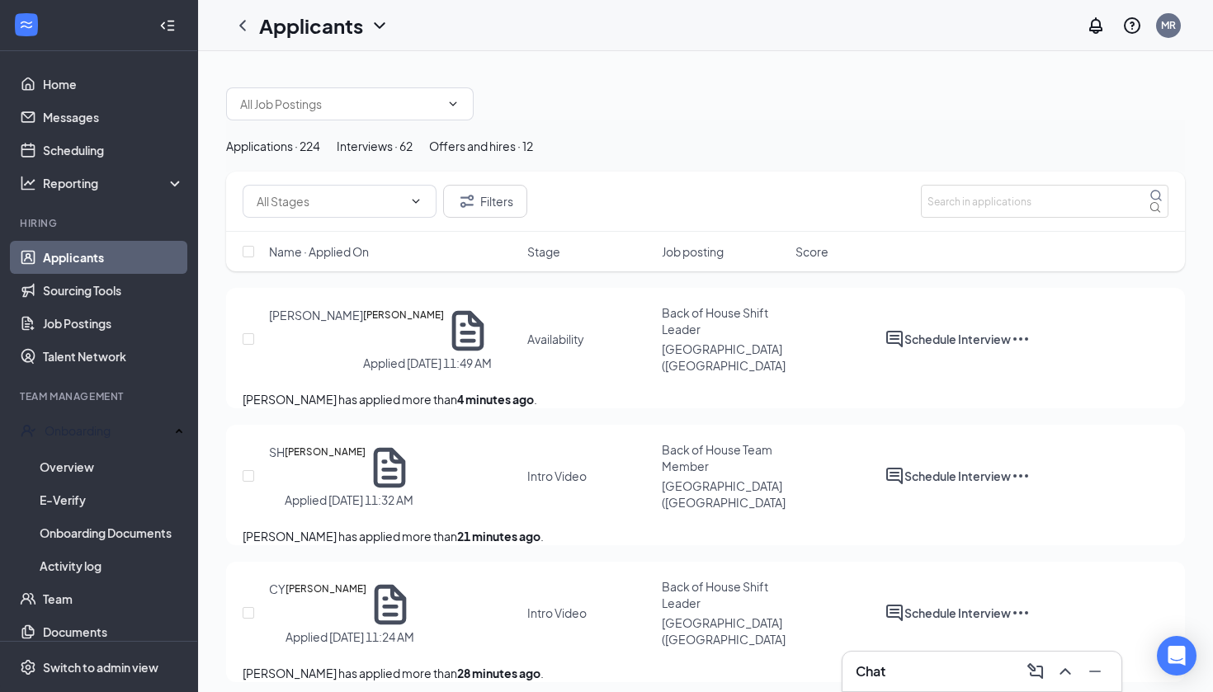
click at [85, 248] on link "Applicants" at bounding box center [113, 257] width 141 height 33
click at [1039, 218] on input "text" at bounding box center [1045, 201] width 248 height 33
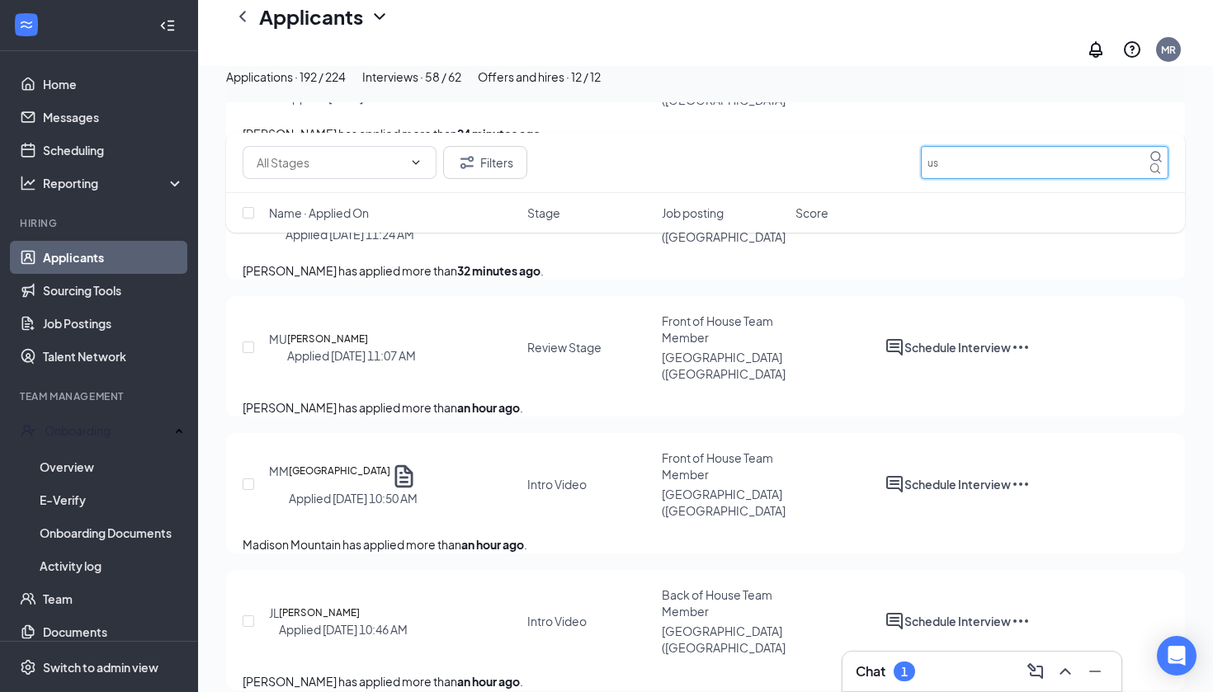
scroll to position [451, 0]
type input "us"
click at [1028, 347] on icon "Ellipses" at bounding box center [1020, 345] width 15 height 3
click at [355, 335] on h5 "[PERSON_NAME]" at bounding box center [327, 337] width 81 height 17
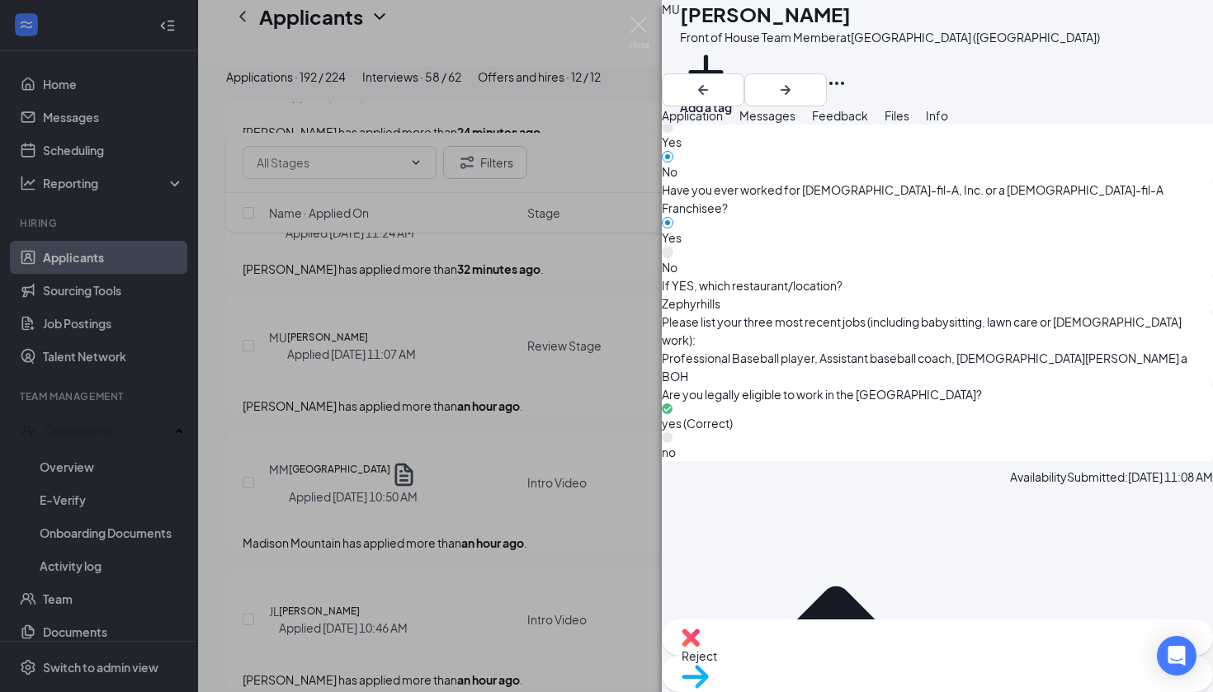
scroll to position [896, 0]
click at [1018, 689] on span "Move to stage" at bounding box center [938, 698] width 512 height 18
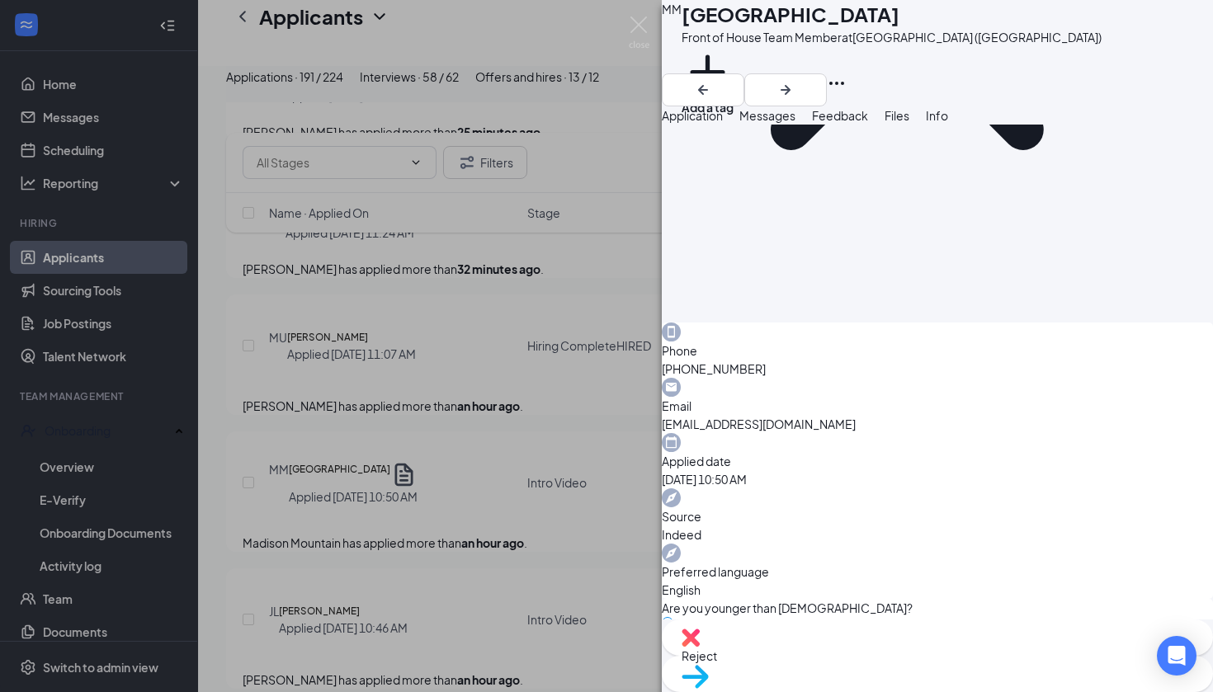
scroll to position [351, 0]
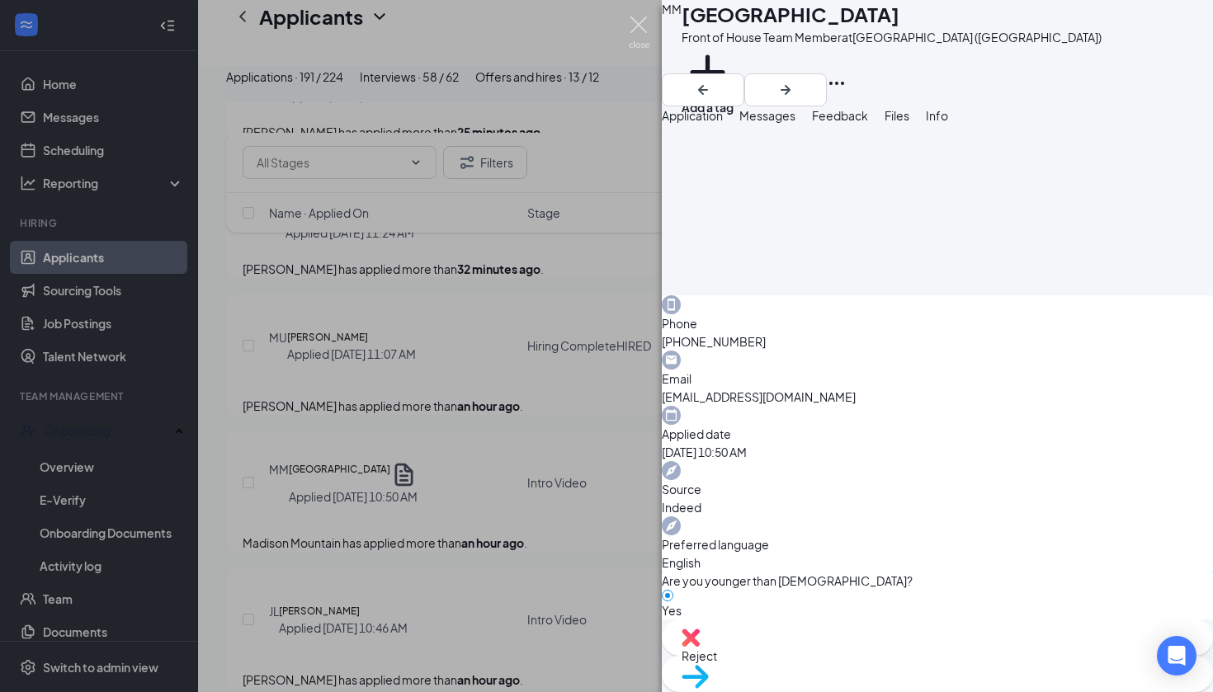
click at [641, 30] on img at bounding box center [639, 33] width 21 height 32
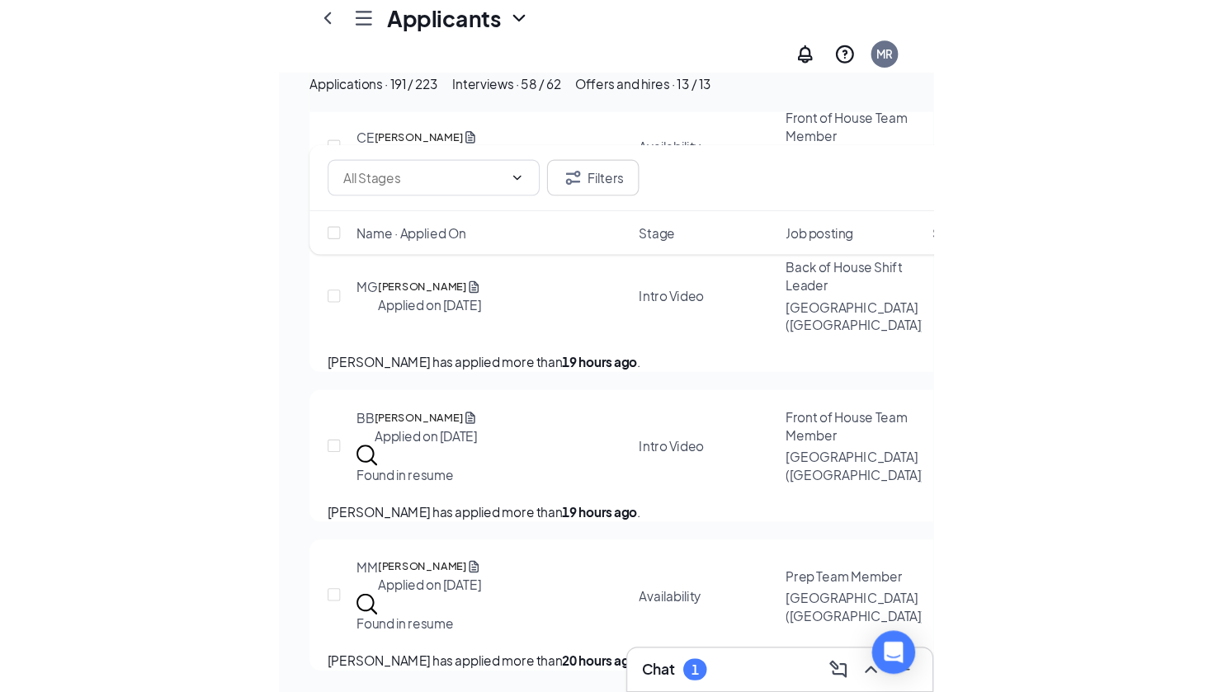
scroll to position [4030, 0]
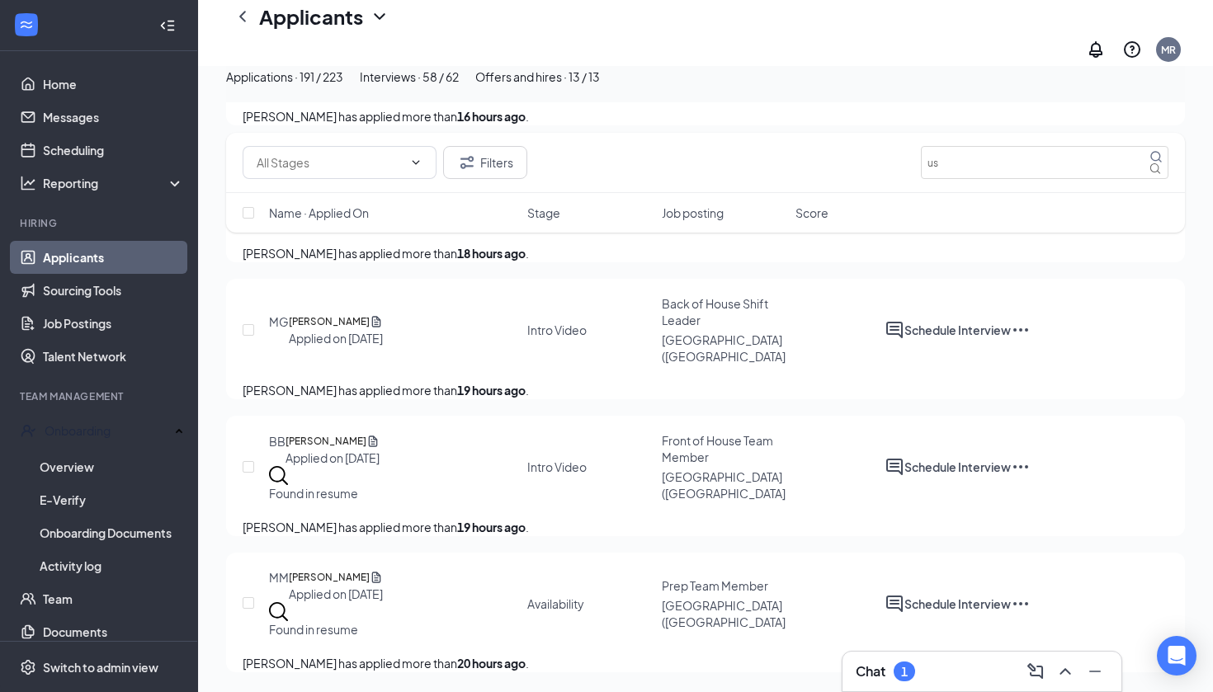
click at [343, 83] on div "Applications · 191 / 223" at bounding box center [284, 77] width 117 height 18
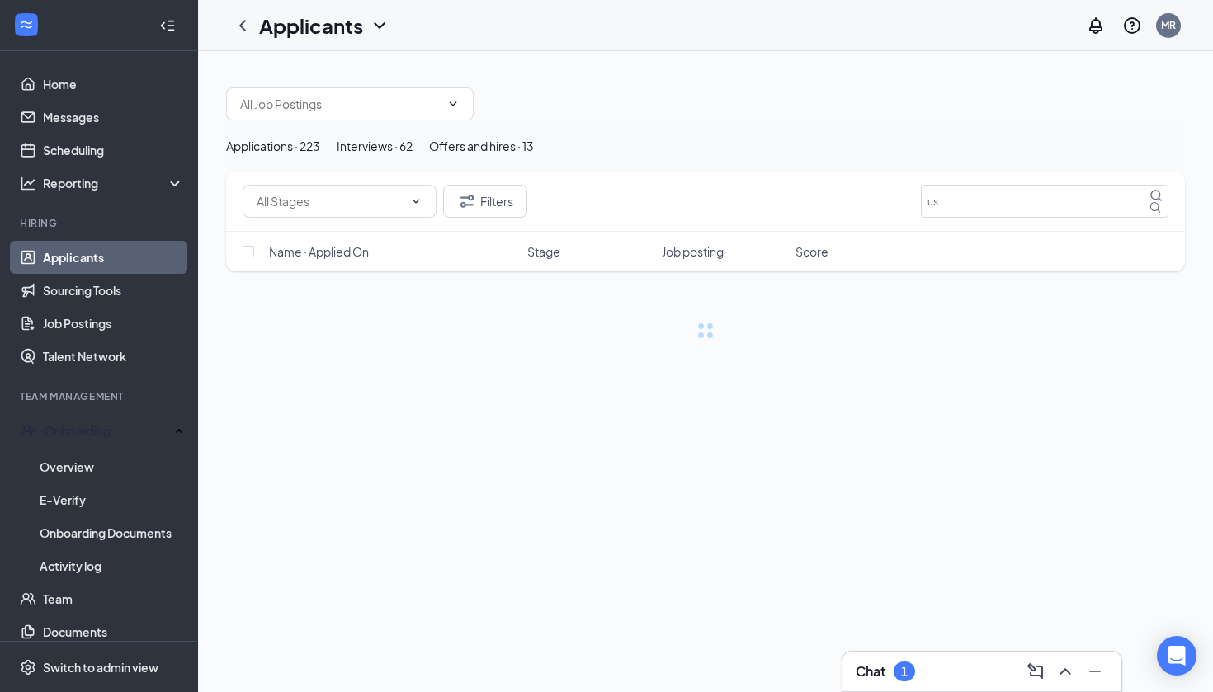
scroll to position [0, 0]
click at [87, 149] on link "Scheduling" at bounding box center [113, 150] width 141 height 33
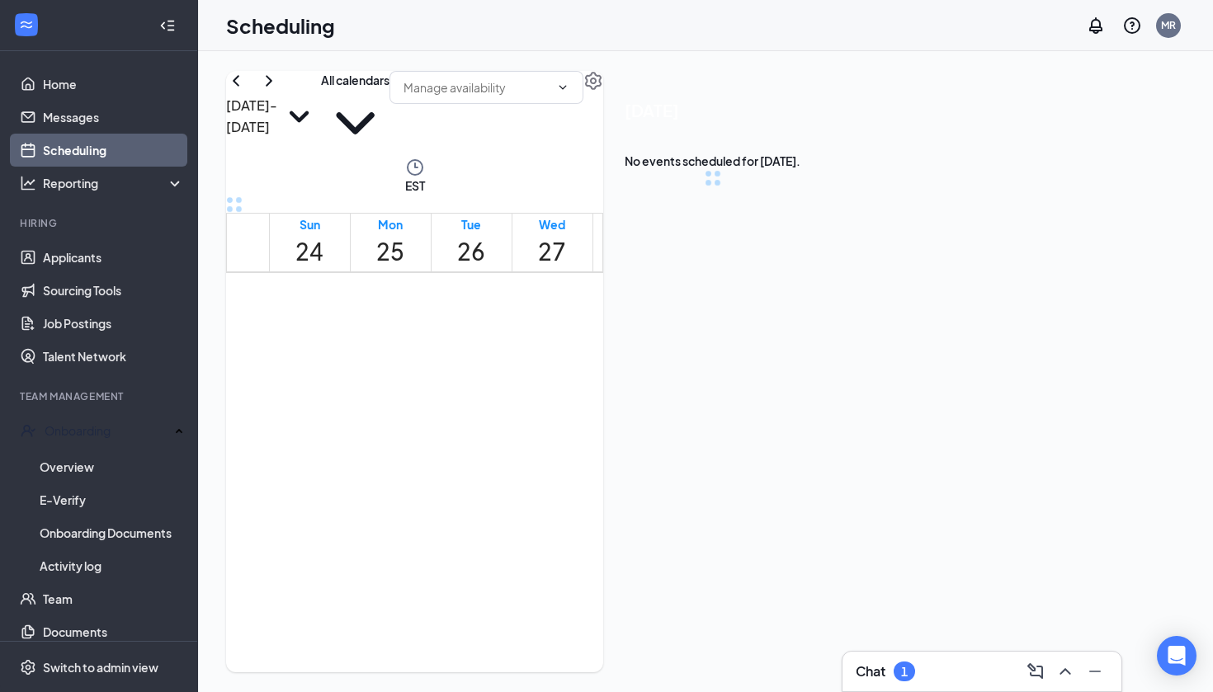
scroll to position [811, 0]
click at [1066, 677] on icon "ChevronUp" at bounding box center [1065, 672] width 20 height 20
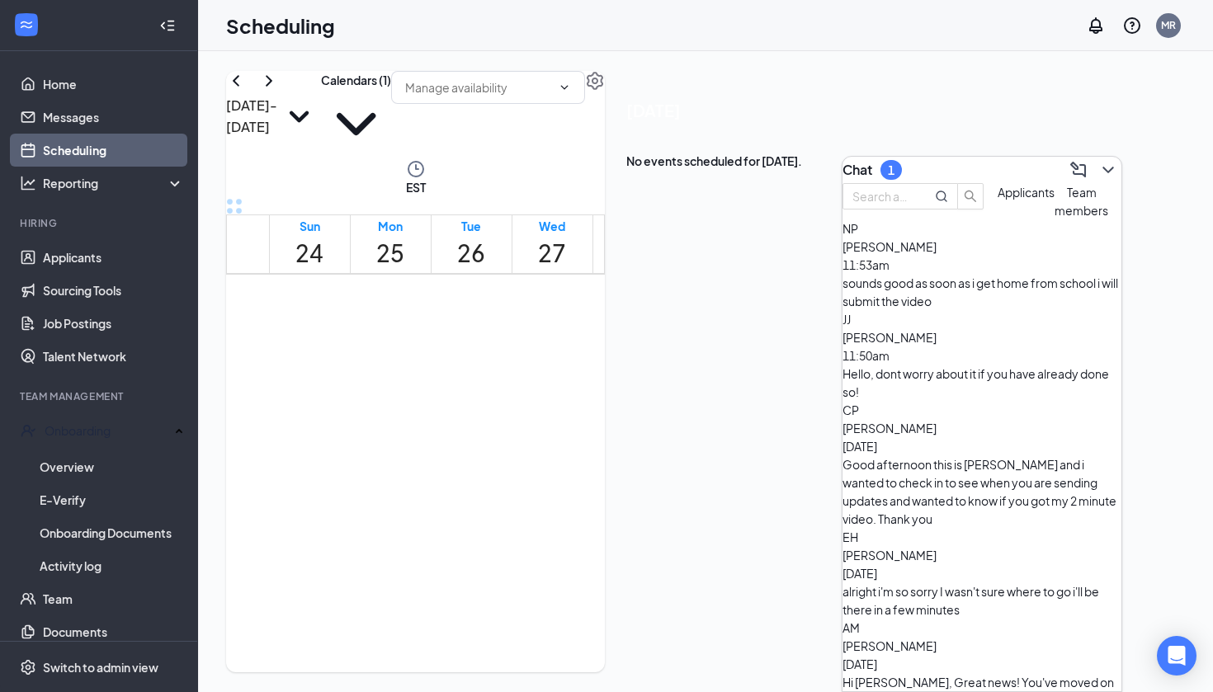
click at [1005, 310] on div "sounds good as soon as i get home from school i will submit the video" at bounding box center [982, 292] width 279 height 36
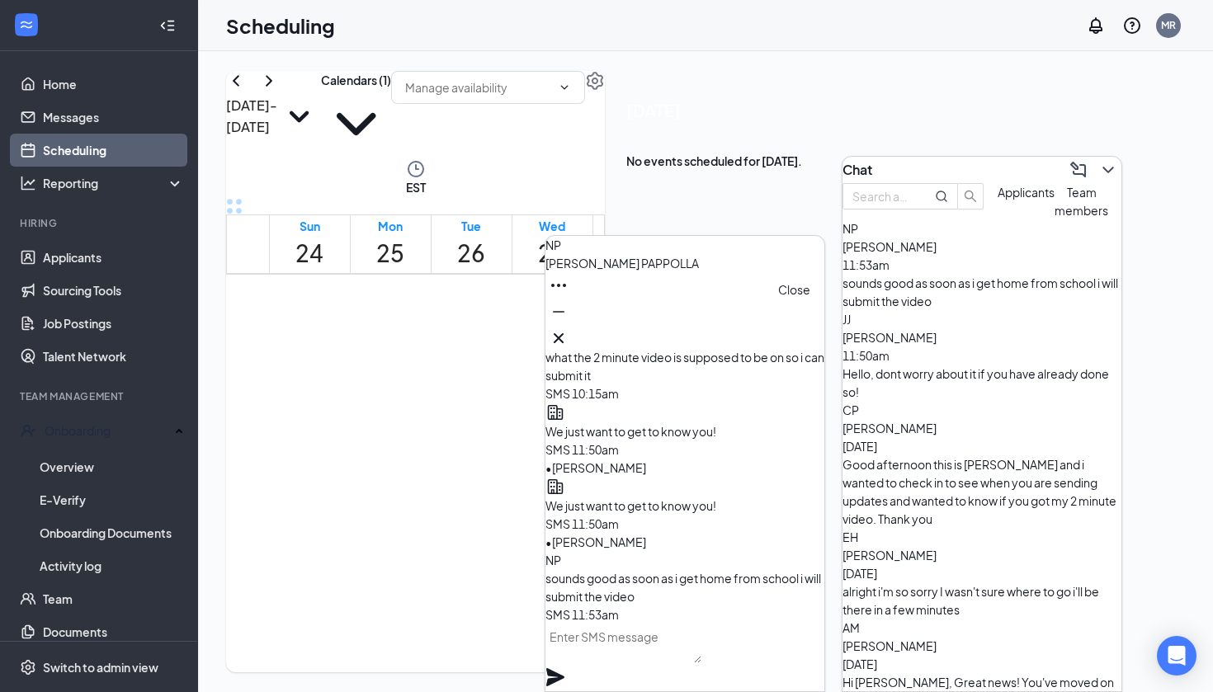
click at [569, 329] on icon "Cross" at bounding box center [559, 338] width 20 height 20
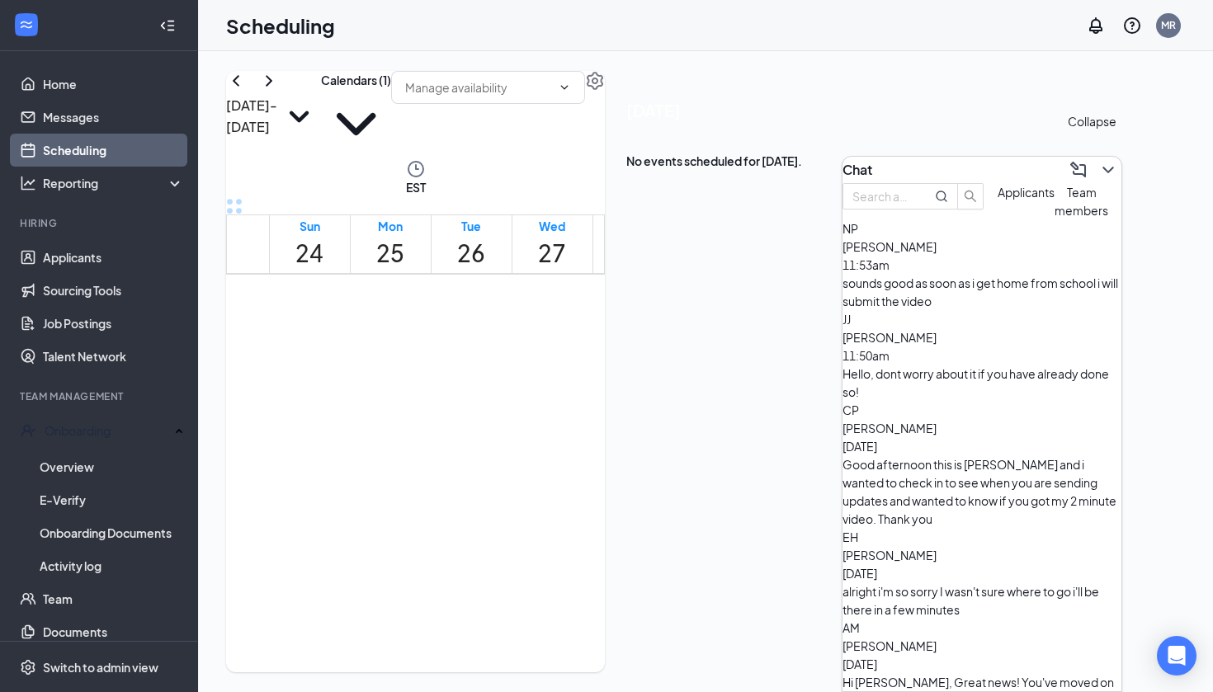
click at [1098, 166] on icon "ChevronDown" at bounding box center [1108, 170] width 20 height 20
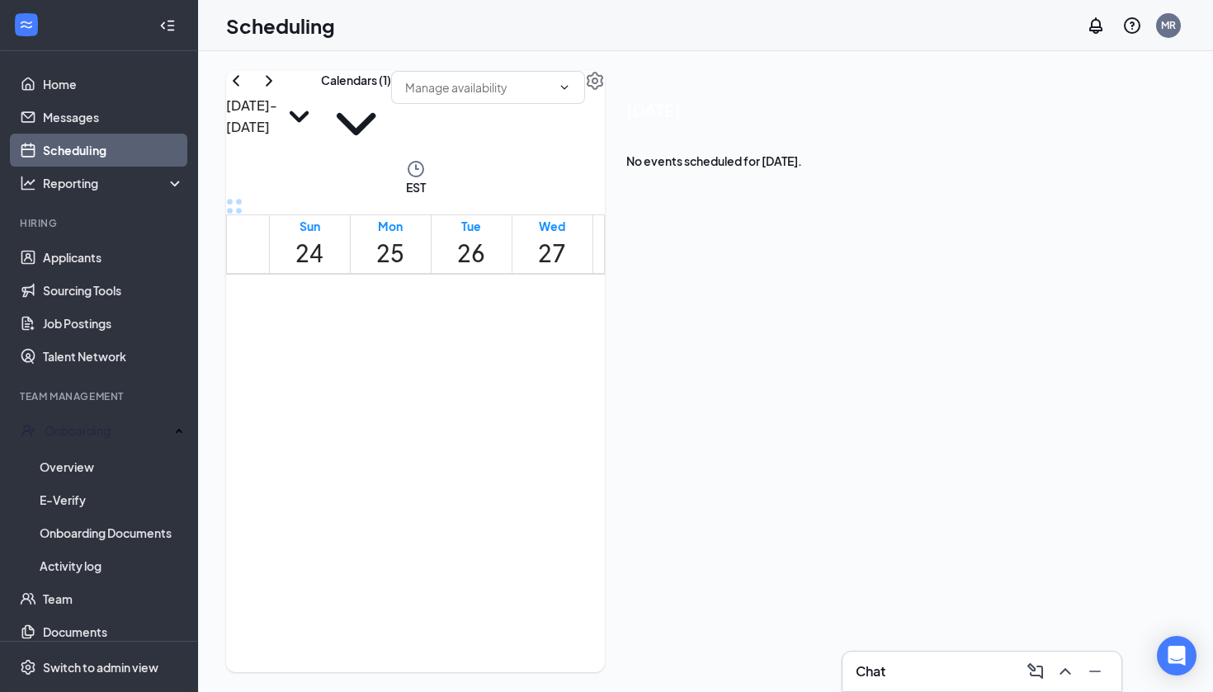
scroll to position [1093, 0]
click at [613, 269] on span "10:45-11:00 AM" at bounding box center [596, 260] width 34 height 48
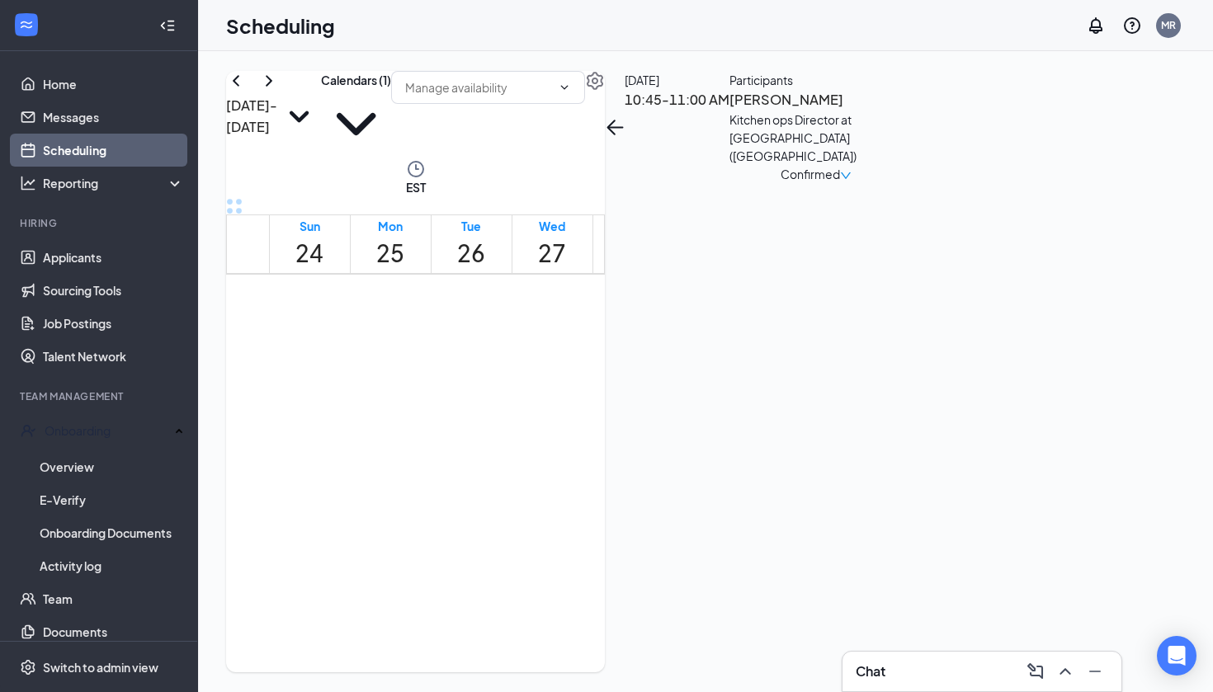
click at [629, 284] on span "11:30-11:45 AM" at bounding box center [630, 260] width 34 height 48
click at [647, 284] on span "12:15-12:30 PM" at bounding box center [664, 260] width 34 height 48
click at [681, 284] on span "12:30-12:45 PM" at bounding box center [698, 260] width 34 height 48
click at [770, 244] on span "10:30-10:45 AM" at bounding box center [754, 260] width 34 height 48
click at [771, 284] on span "12:00-12:15 PM" at bounding box center [788, 260] width 34 height 48
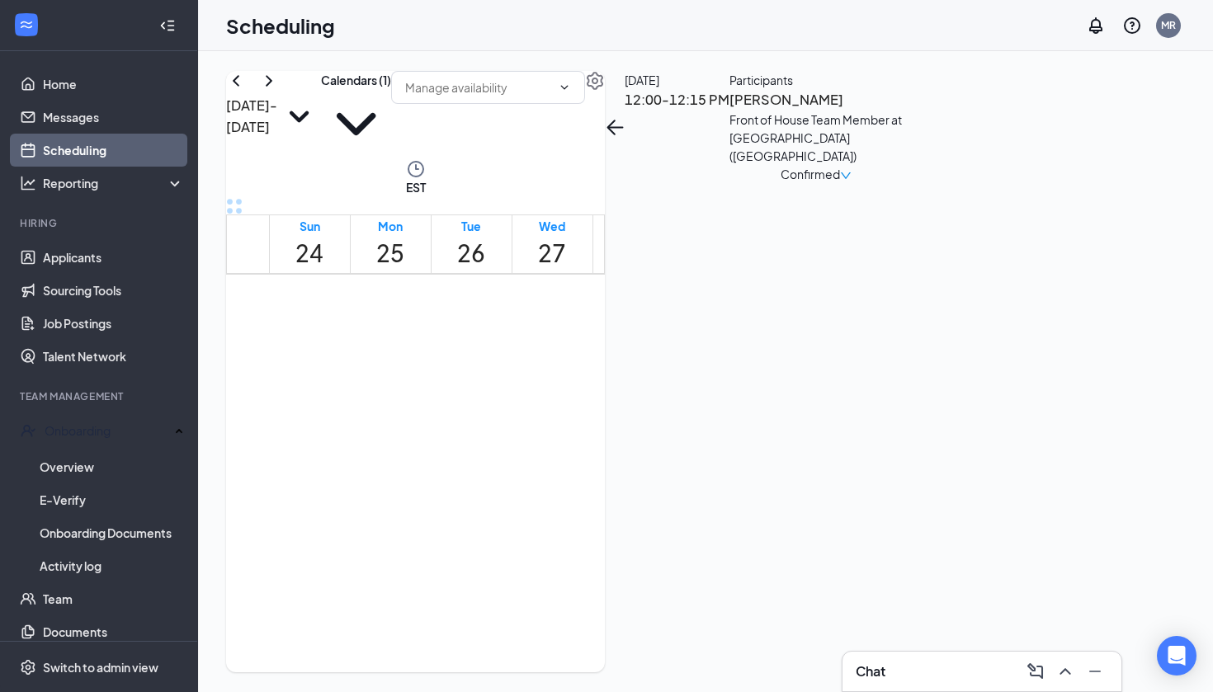
click at [805, 284] on span "12:45-1:00 PM" at bounding box center [822, 260] width 34 height 48
click at [1007, 40] on span "3:00-3:15 PM" at bounding box center [1021, 16] width 28 height 48
click at [1035, 40] on span "3:15-3:30 PM" at bounding box center [1049, 16] width 28 height 48
click at [1063, 40] on span "3:30-3:45 PM" at bounding box center [1077, 16] width 28 height 48
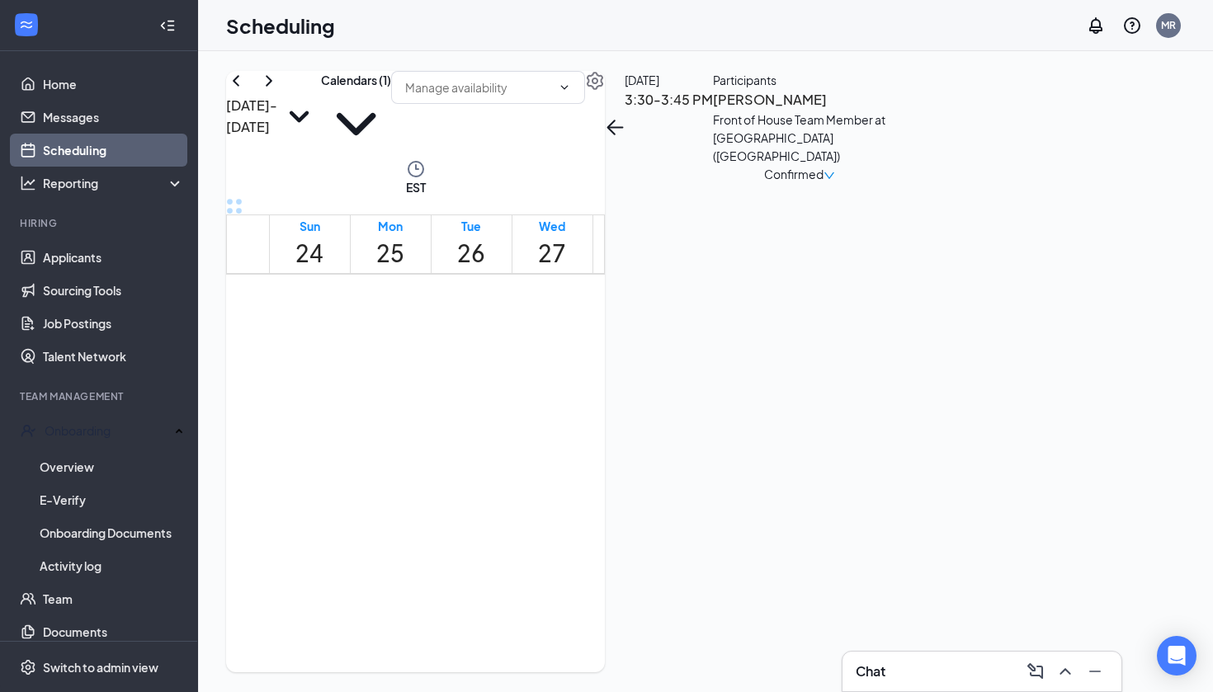
scroll to position [460, 0]
click at [105, 266] on link "Applicants" at bounding box center [113, 257] width 141 height 33
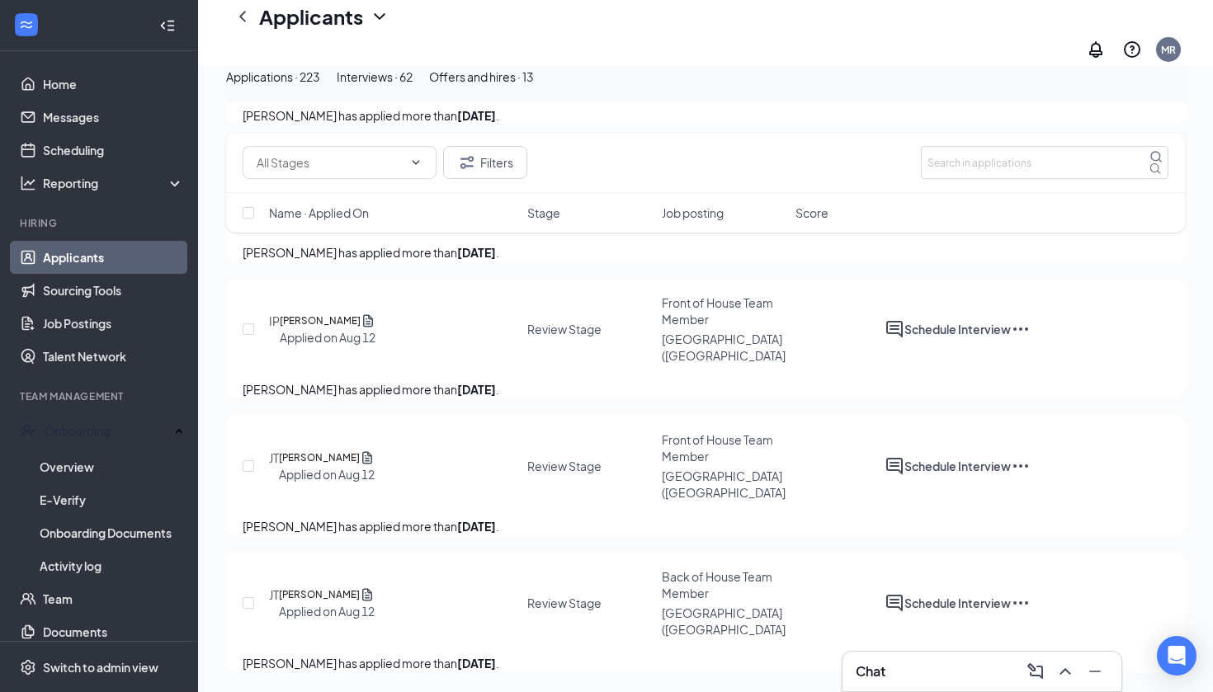
scroll to position [30946, 0]
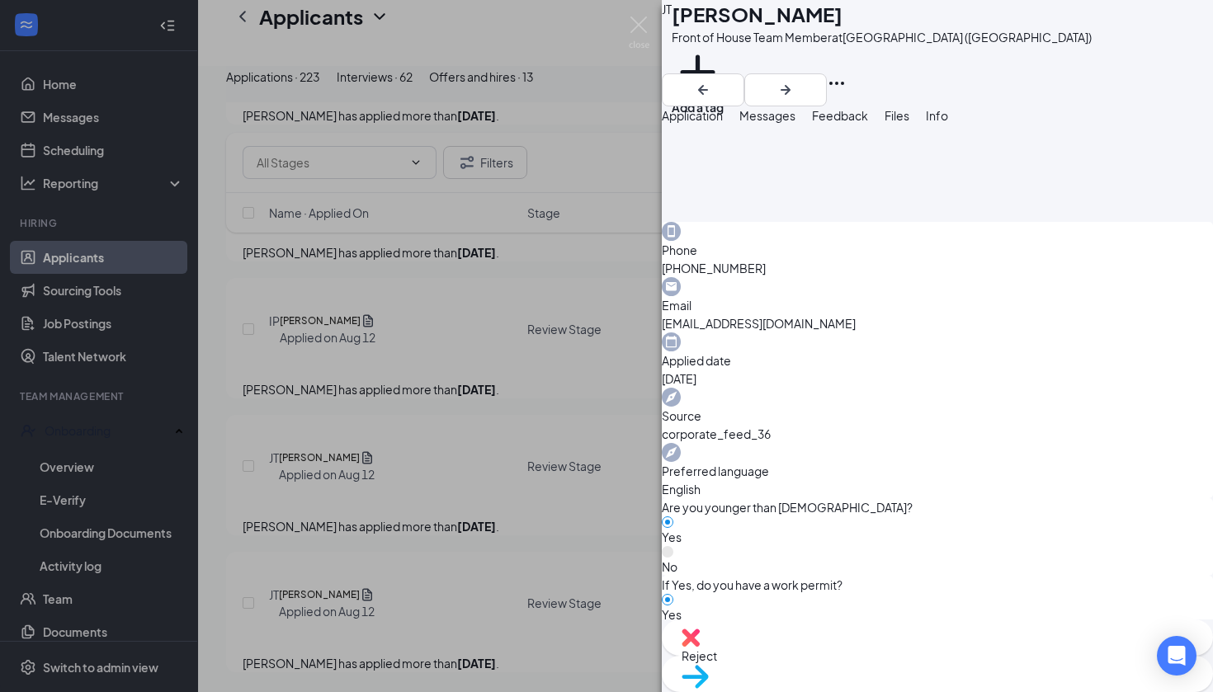
scroll to position [1017, 0]
click at [964, 663] on div "Move to stage" at bounding box center [937, 674] width 551 height 36
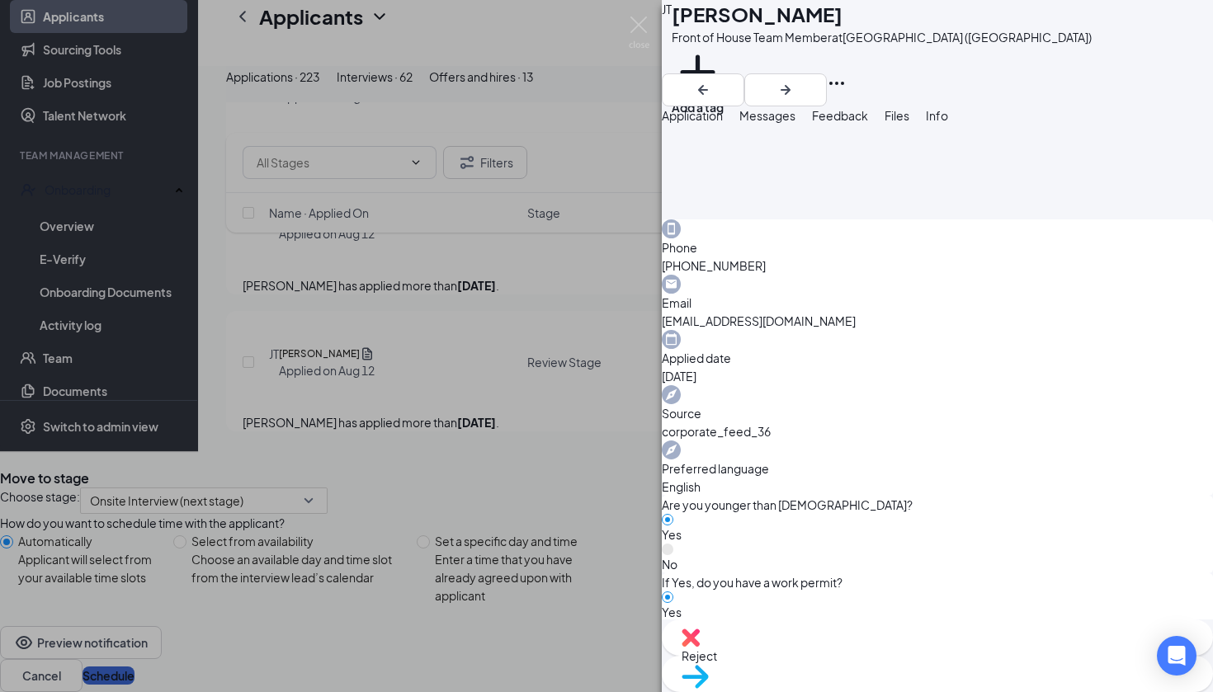
click at [135, 667] on button "Schedule" at bounding box center [109, 676] width 52 height 18
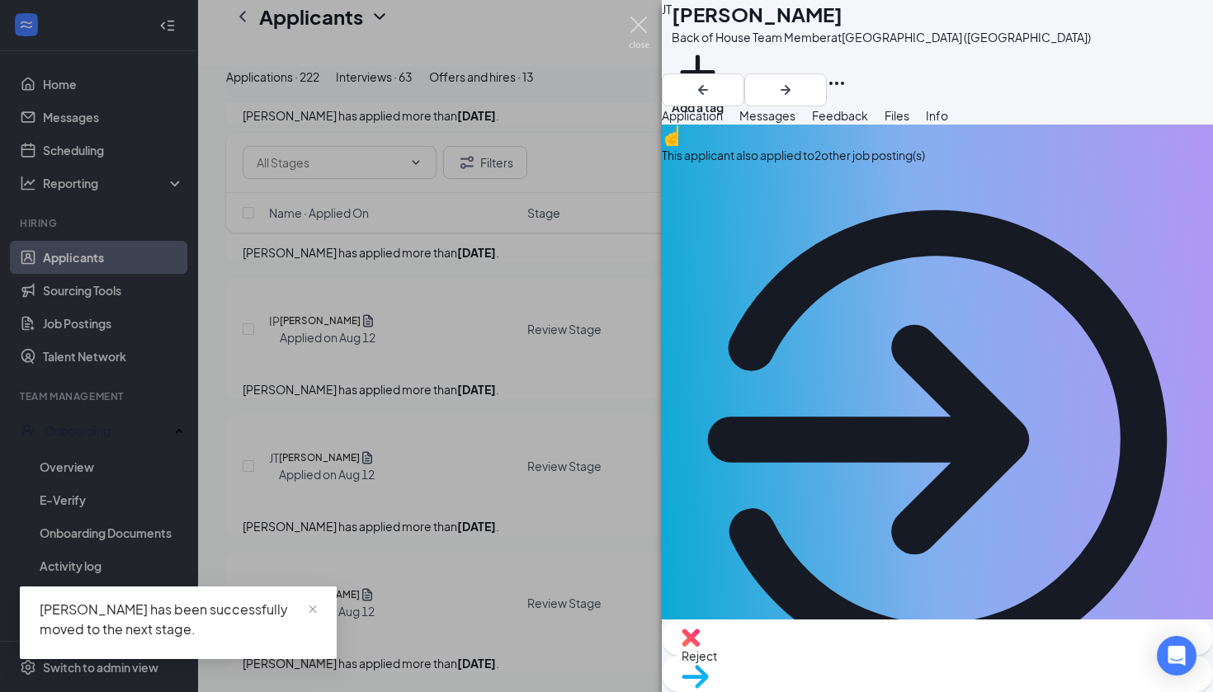
click at [637, 21] on img at bounding box center [639, 33] width 21 height 32
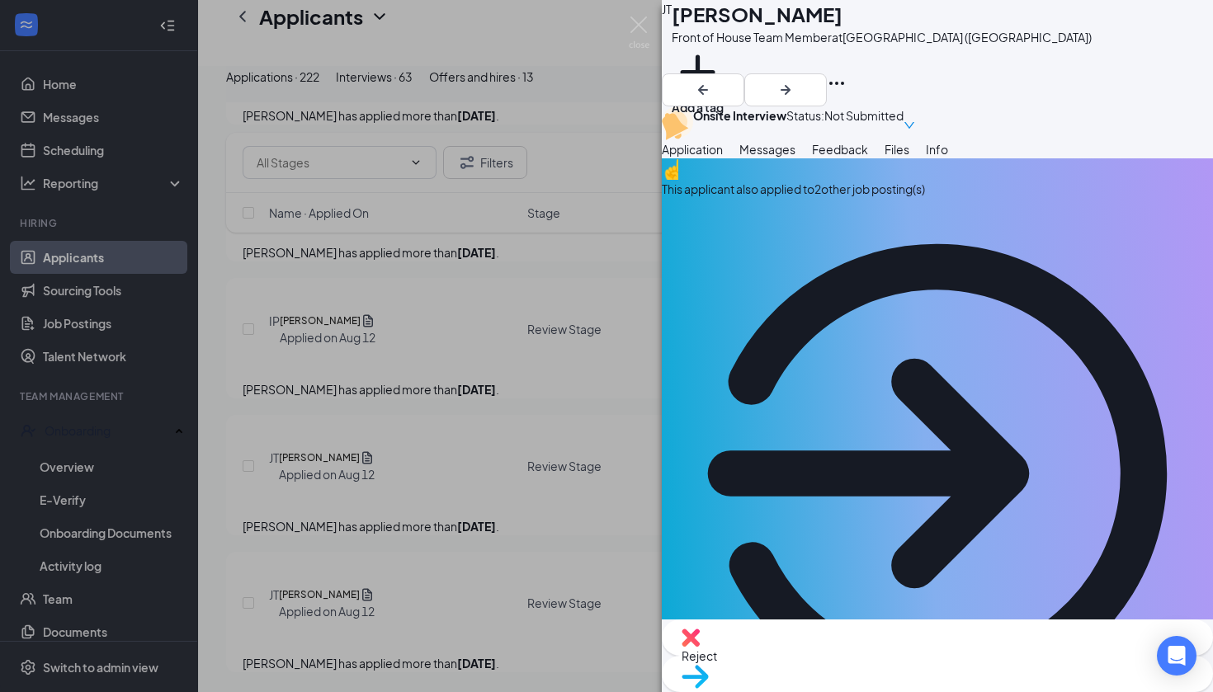
click at [1023, 689] on span "Move to stage" at bounding box center [938, 698] width 512 height 18
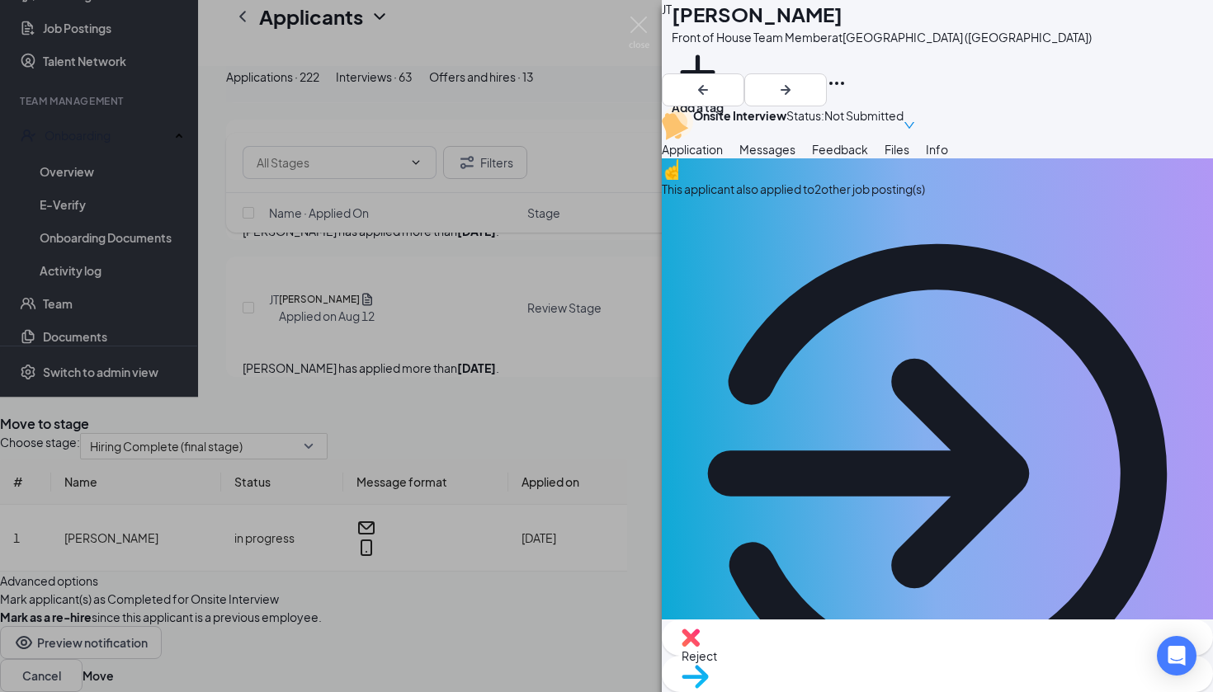
click at [0, 411] on icon "Cross" at bounding box center [0, 411] width 0 height 0
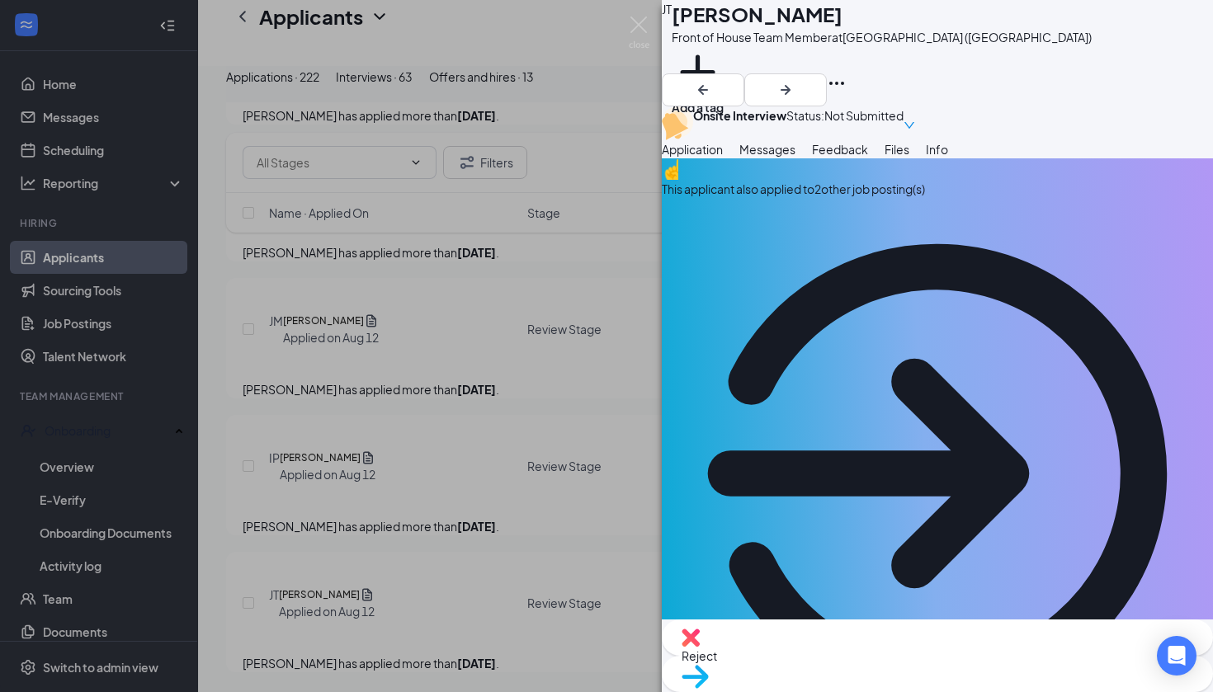
scroll to position [30800, 0]
click at [640, 22] on img at bounding box center [639, 33] width 21 height 32
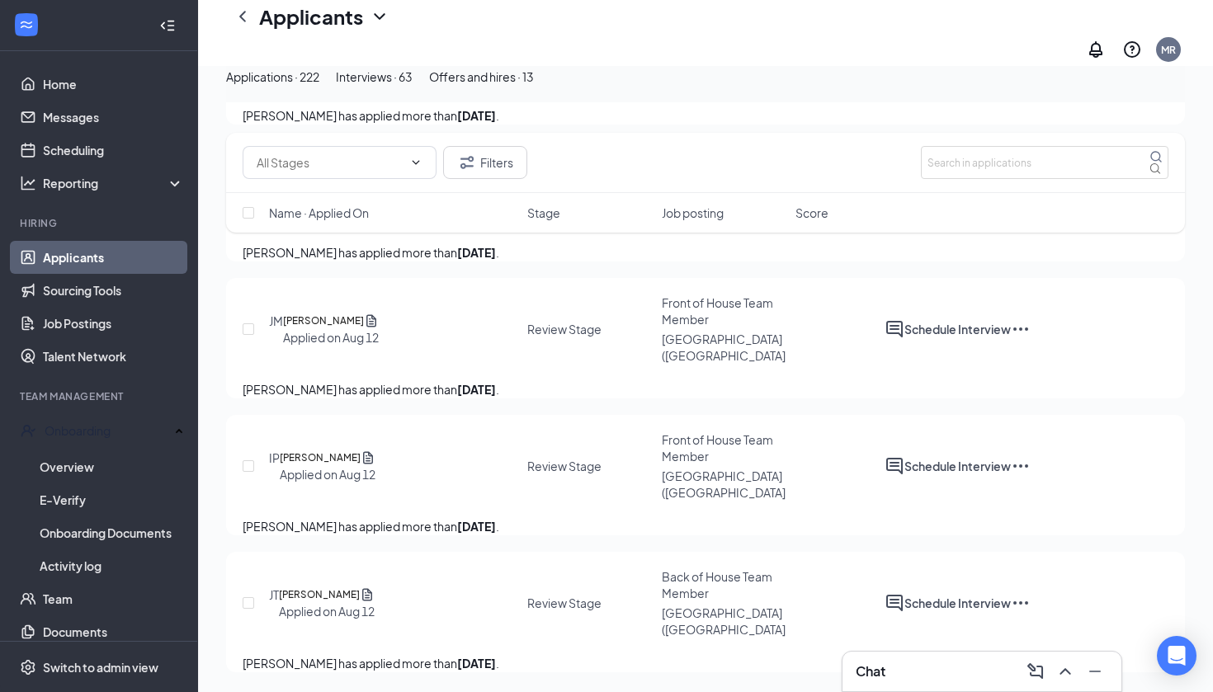
scroll to position [30800, 0]
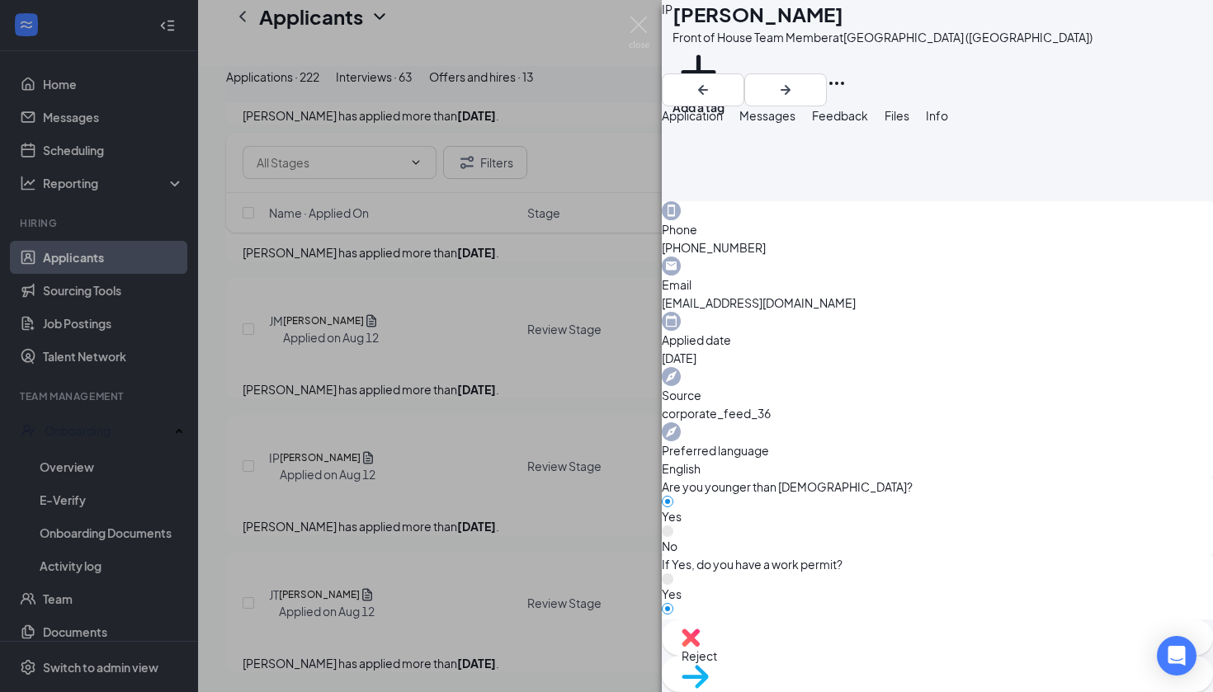
scroll to position [1035, 0]
click at [877, 665] on span "Reject" at bounding box center [938, 656] width 512 height 18
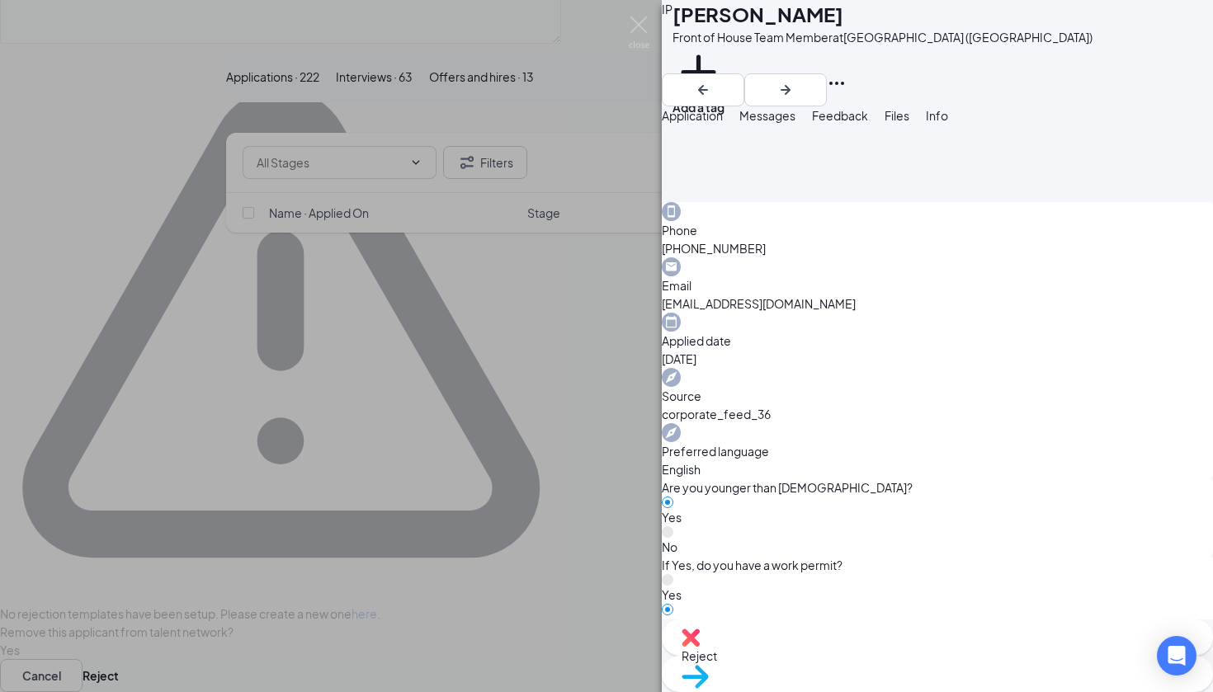
scroll to position [1028, 0]
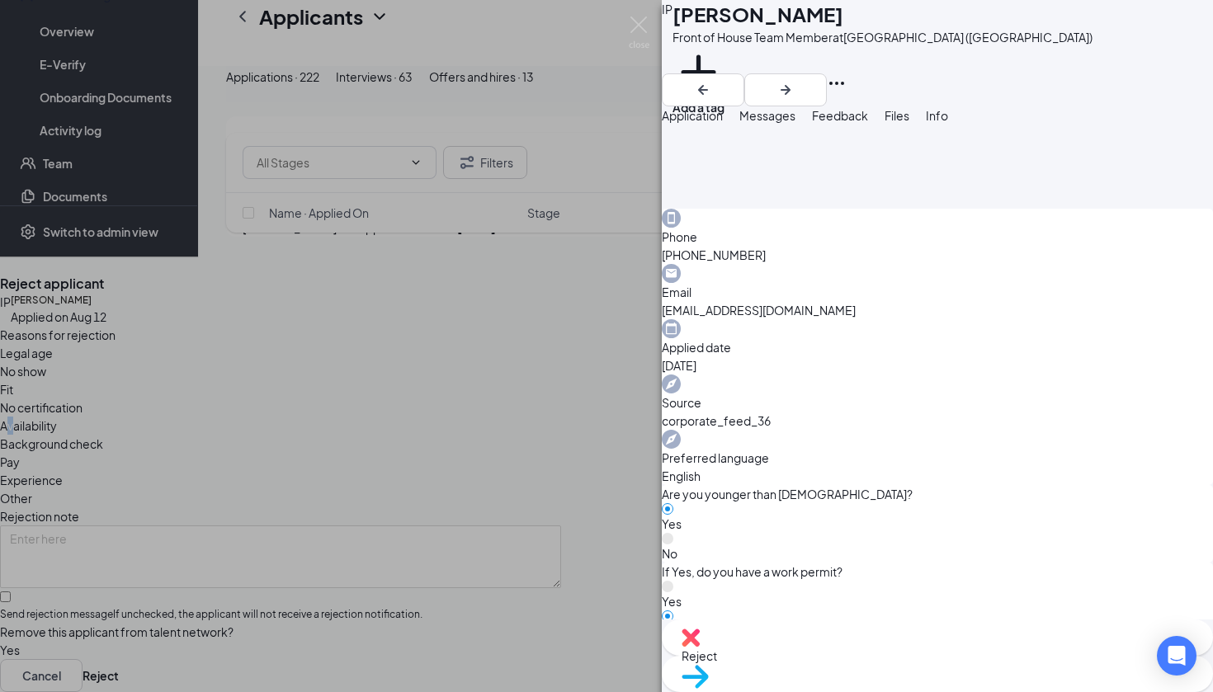
click at [57, 417] on span "Availability" at bounding box center [28, 426] width 57 height 18
click at [119, 659] on button "Reject" at bounding box center [101, 675] width 36 height 33
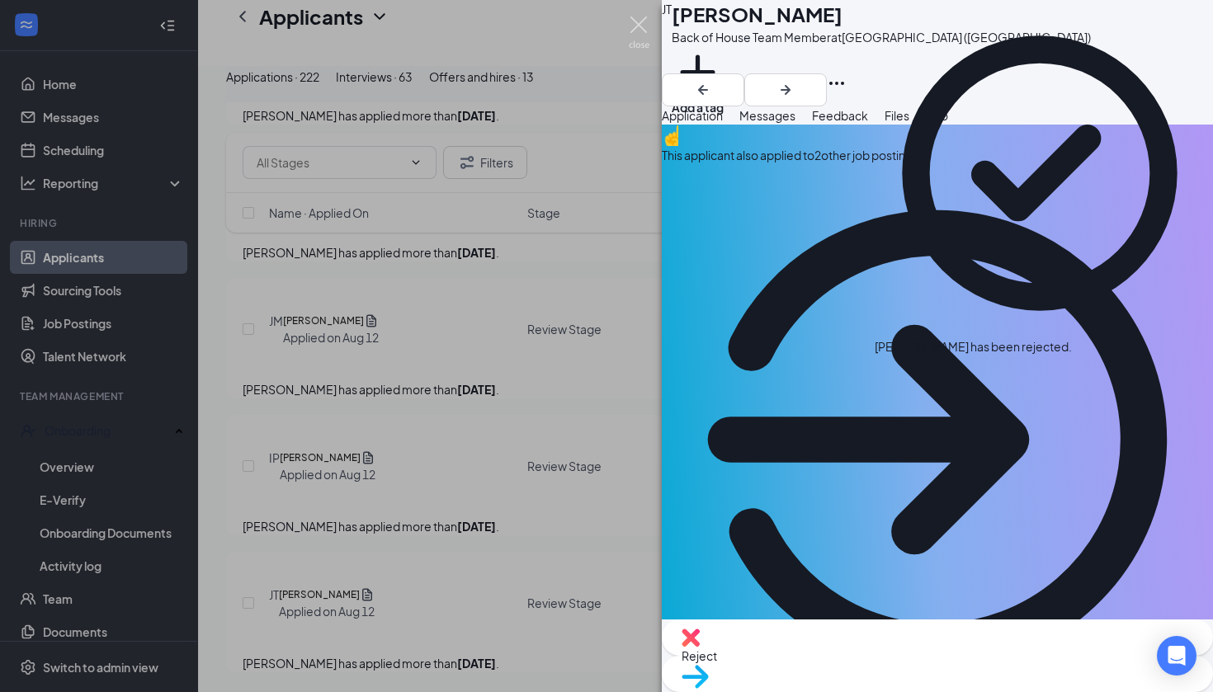
click at [635, 24] on img at bounding box center [639, 33] width 21 height 32
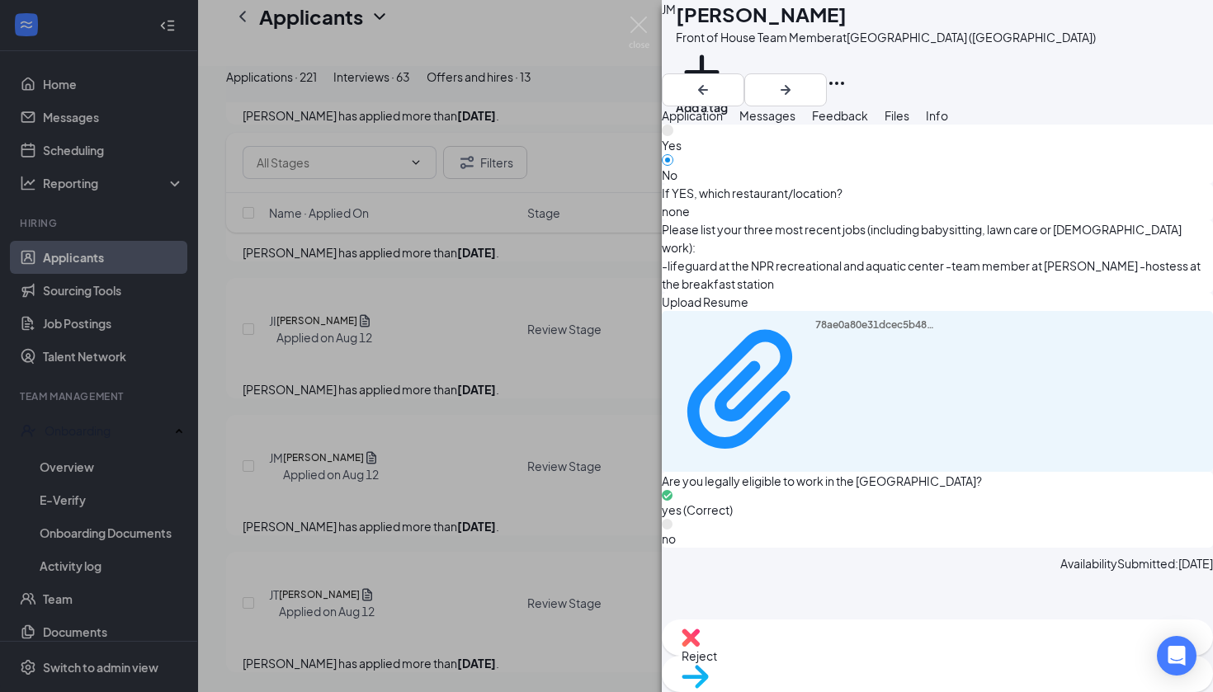
scroll to position [989, 0]
click at [997, 689] on span "Move to stage" at bounding box center [938, 698] width 512 height 18
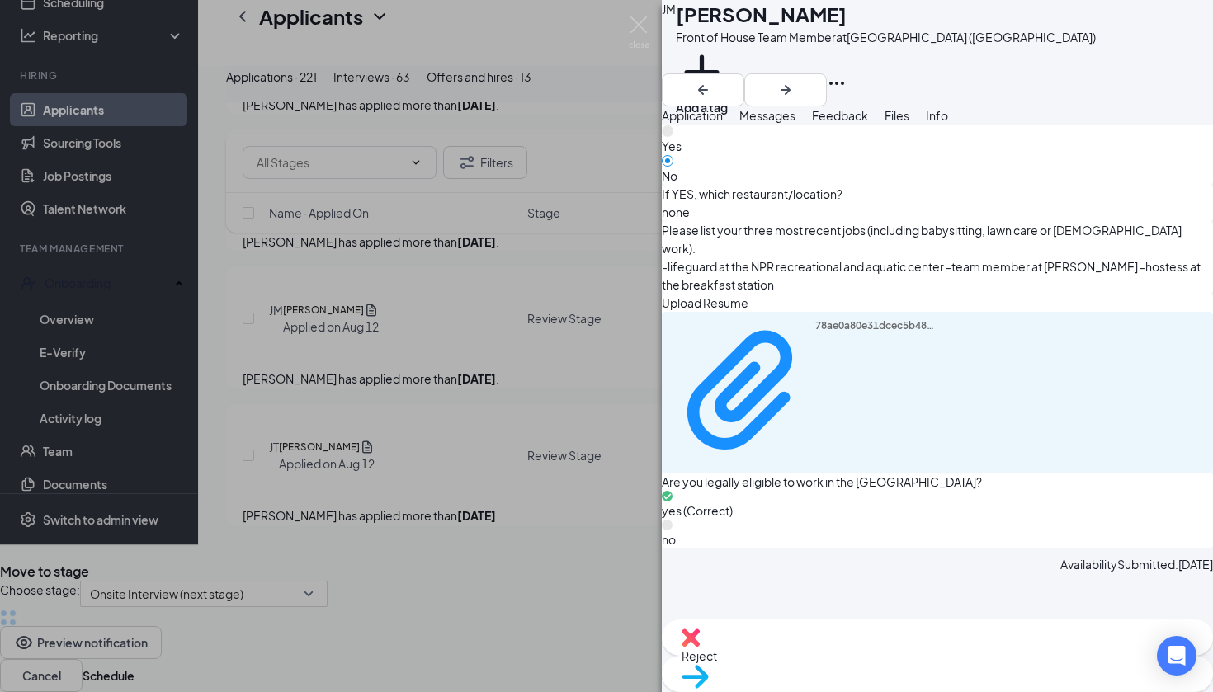
scroll to position [982, 0]
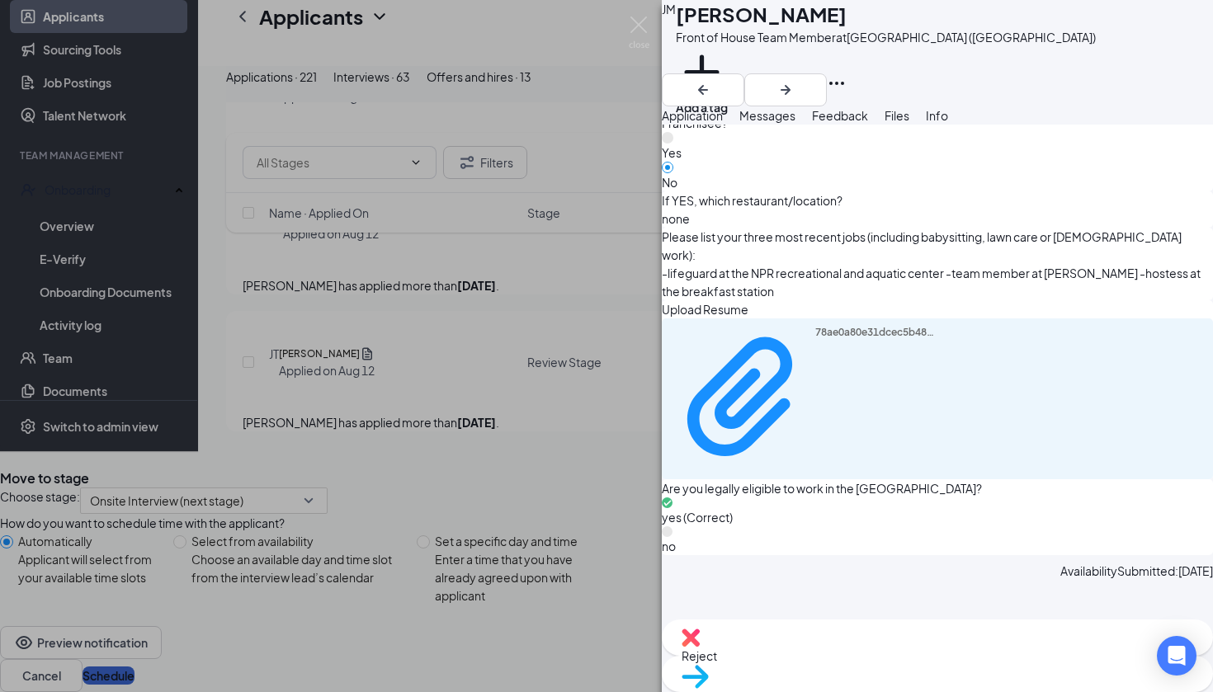
click at [135, 667] on button "Schedule" at bounding box center [109, 676] width 52 height 18
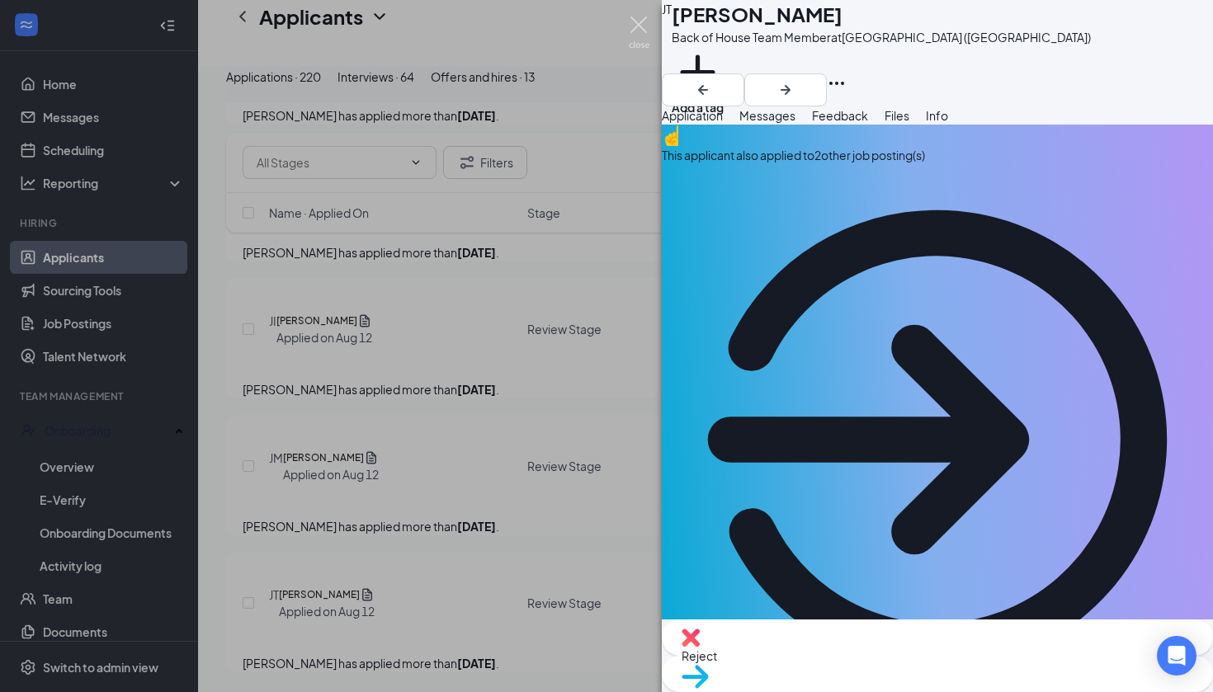
click at [636, 31] on img at bounding box center [639, 33] width 21 height 32
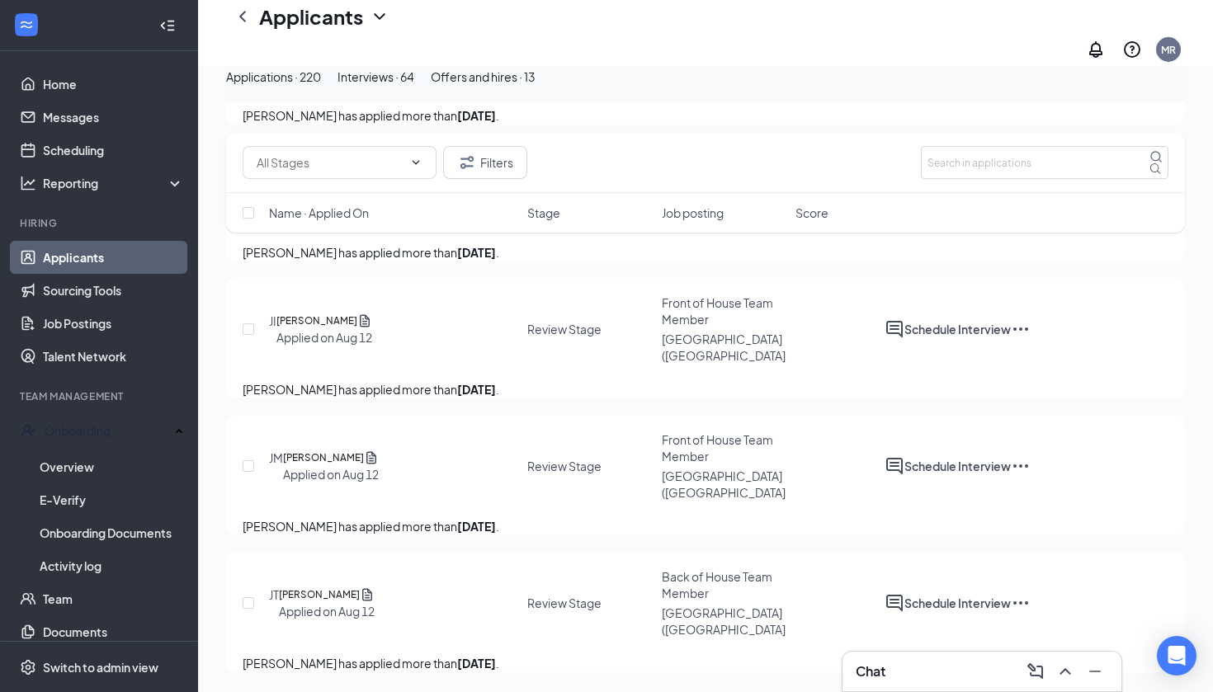
scroll to position [30655, 0]
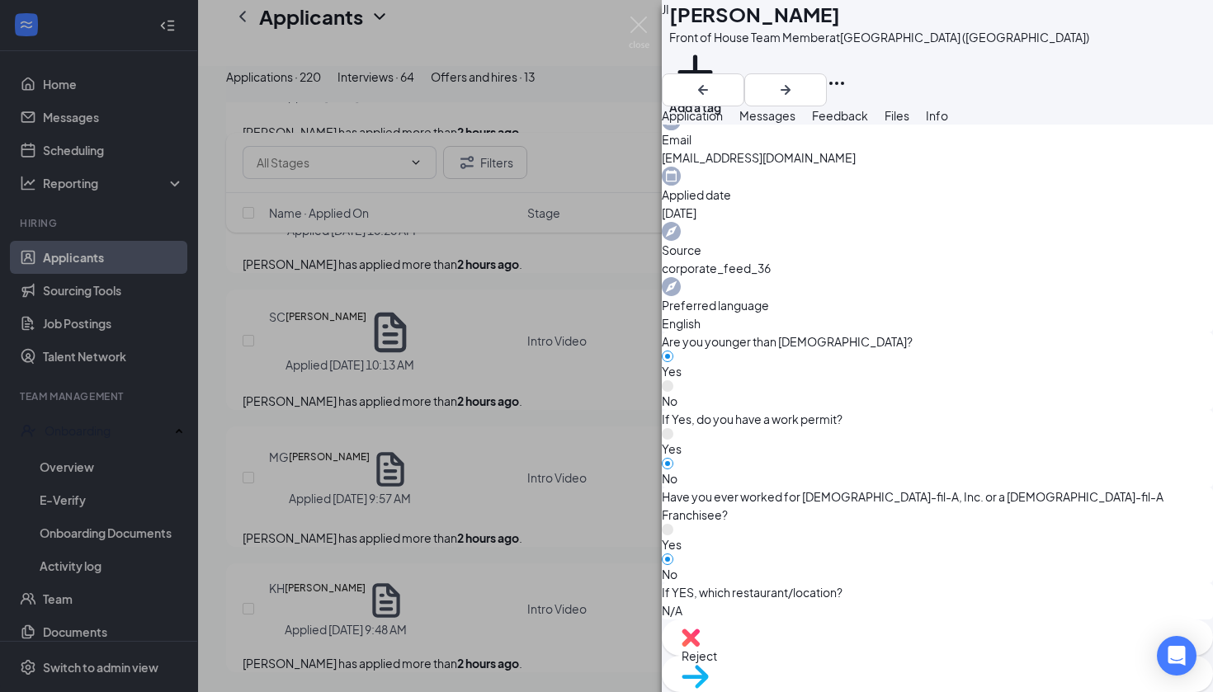
scroll to position [584, 0]
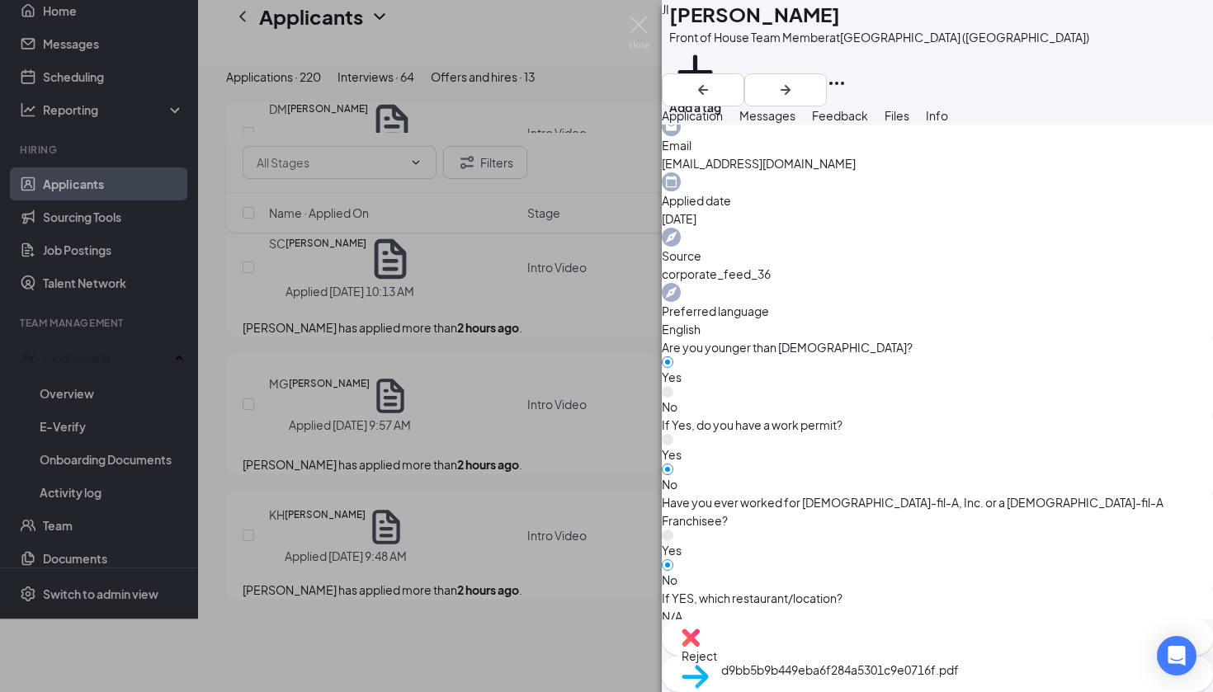
click at [855, 663] on span "Reject" at bounding box center [938, 656] width 512 height 18
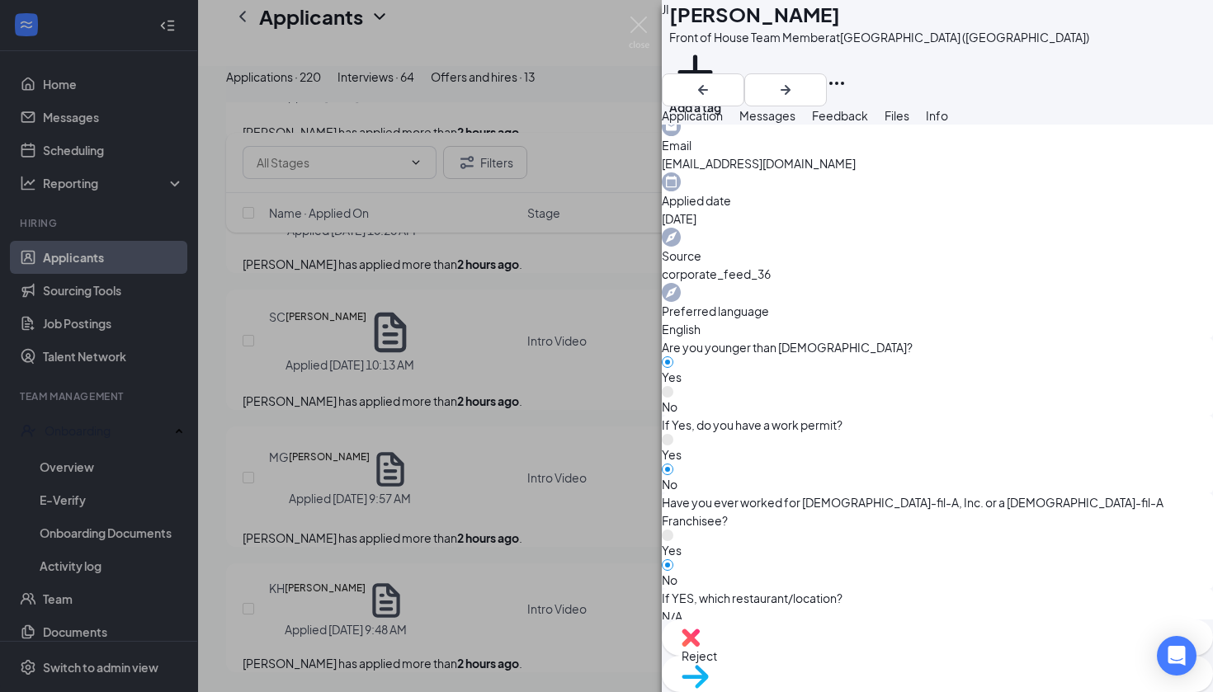
click at [833, 656] on div "Reject" at bounding box center [937, 638] width 551 height 36
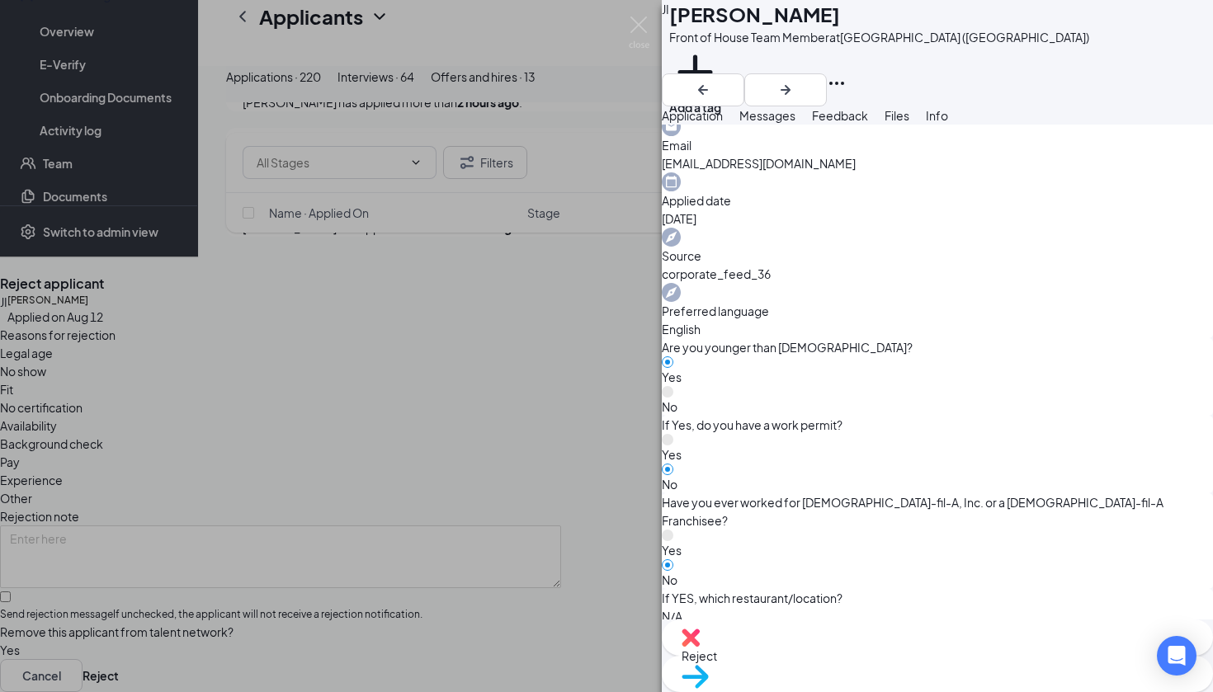
click at [57, 417] on span "Availability" at bounding box center [28, 426] width 57 height 18
click at [119, 659] on button "Reject" at bounding box center [101, 675] width 36 height 33
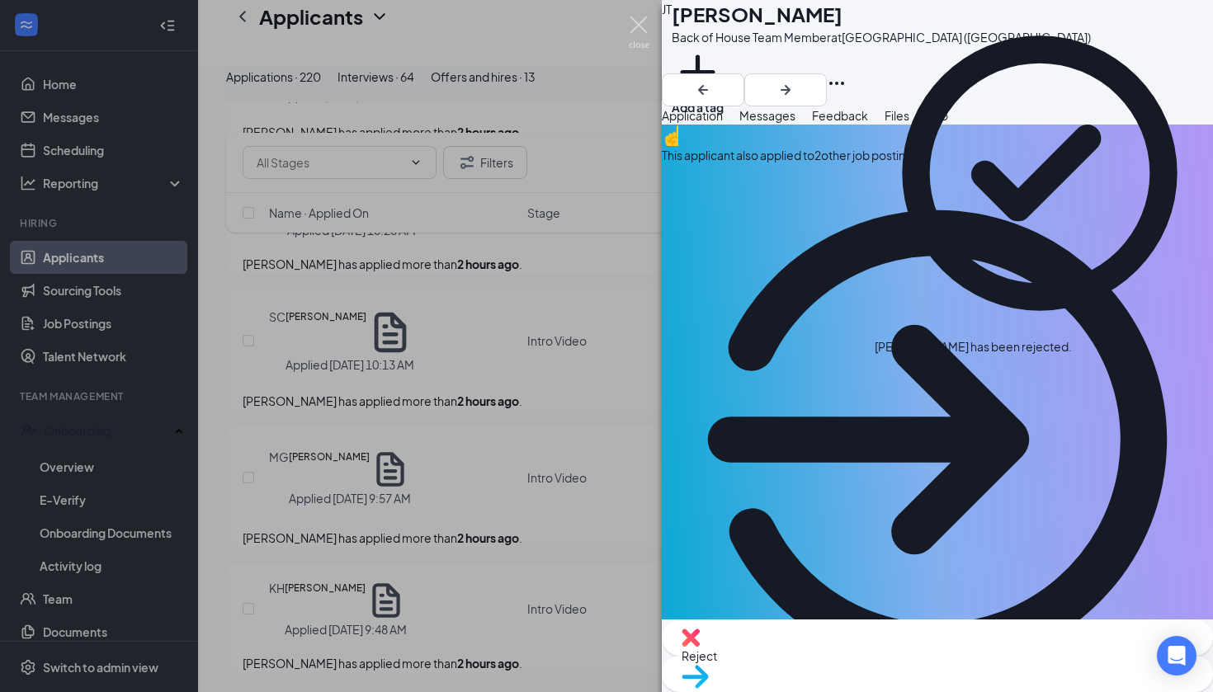
click at [640, 28] on img at bounding box center [639, 33] width 21 height 32
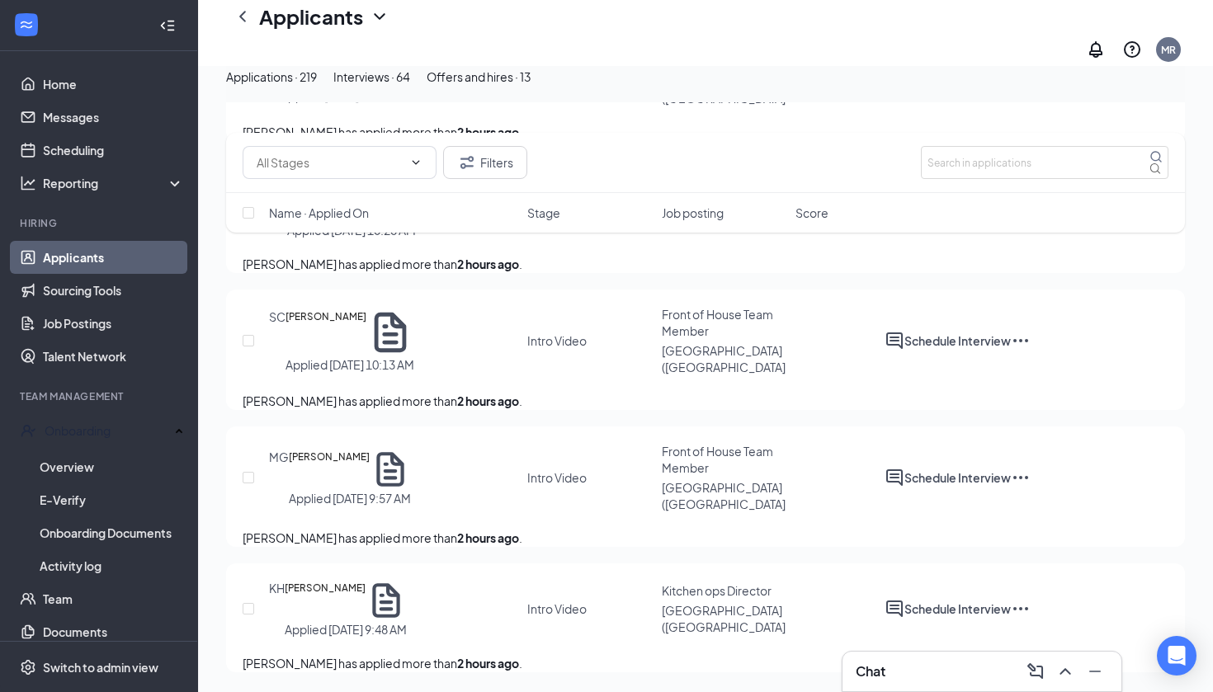
scroll to position [31929, 0]
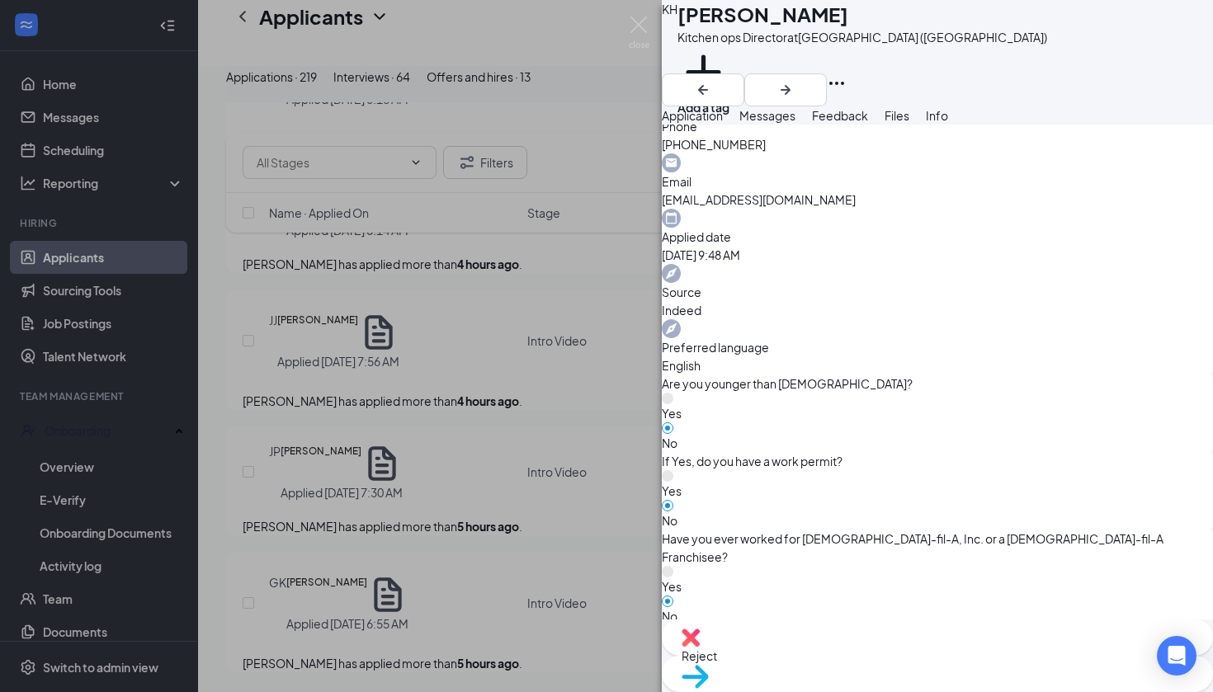
scroll to position [533, 0]
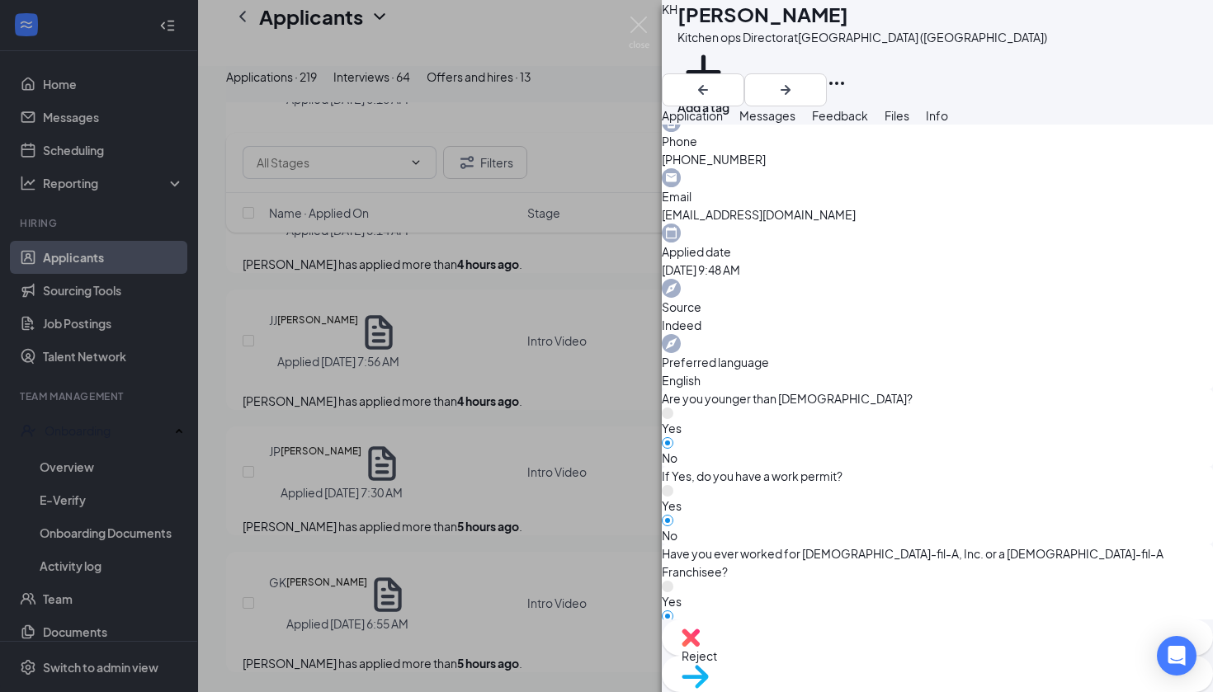
click at [998, 687] on div "Reject Move to stage" at bounding box center [937, 656] width 551 height 73
click at [994, 689] on span "Move to stage" at bounding box center [938, 698] width 512 height 18
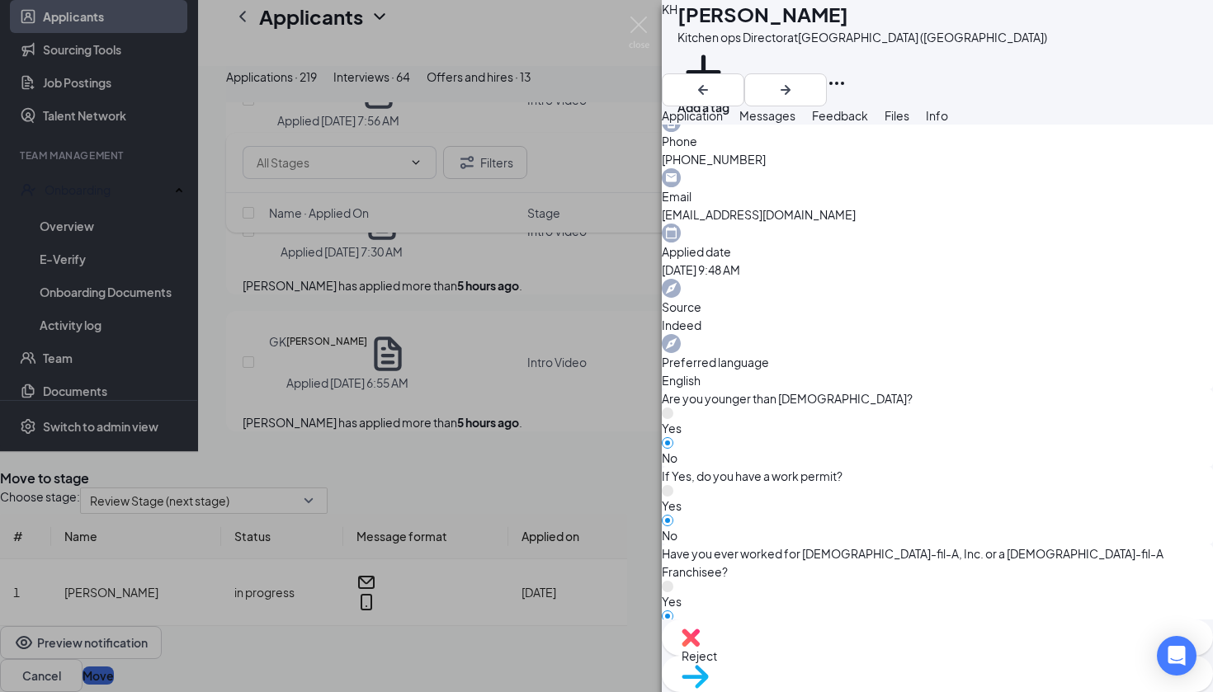
click at [114, 667] on button "Move" at bounding box center [98, 676] width 31 height 18
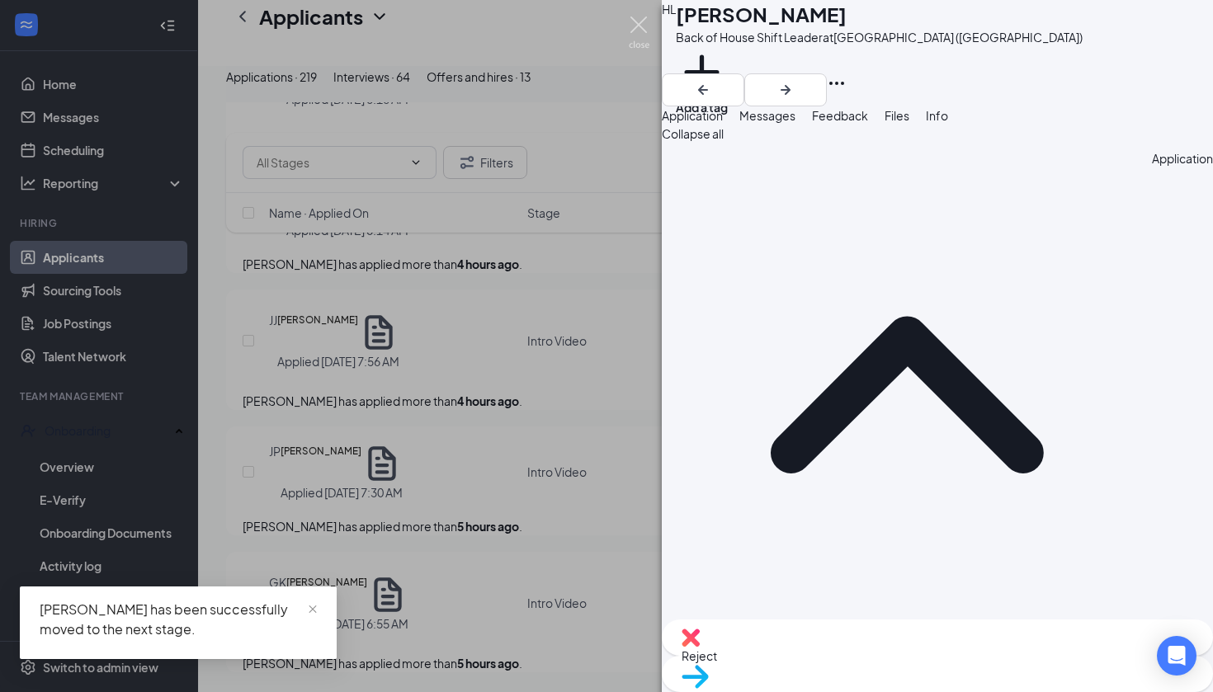
click at [636, 21] on img at bounding box center [639, 33] width 21 height 32
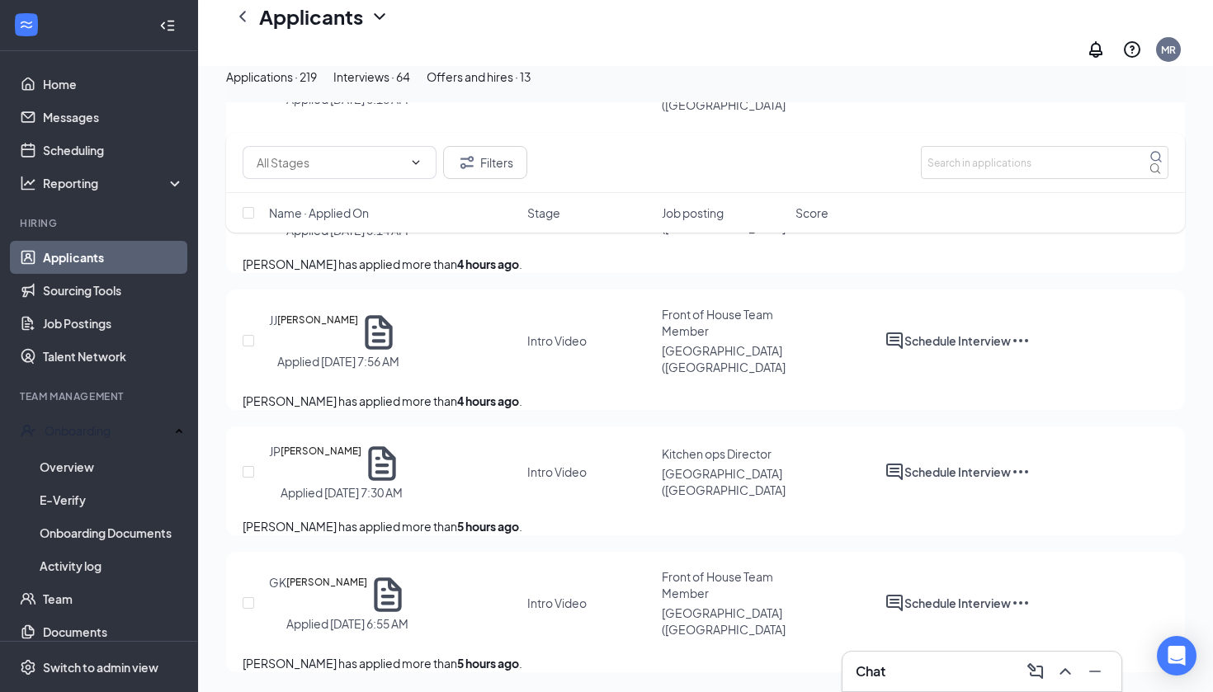
scroll to position [33187, 0]
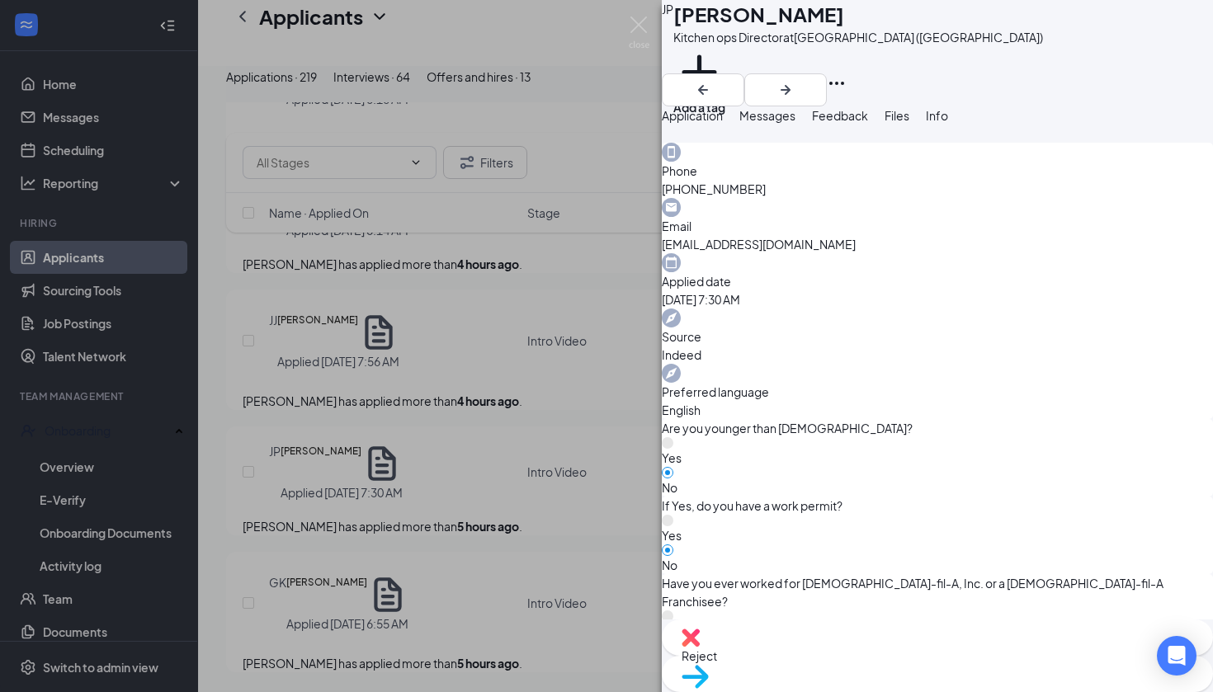
scroll to position [457, 0]
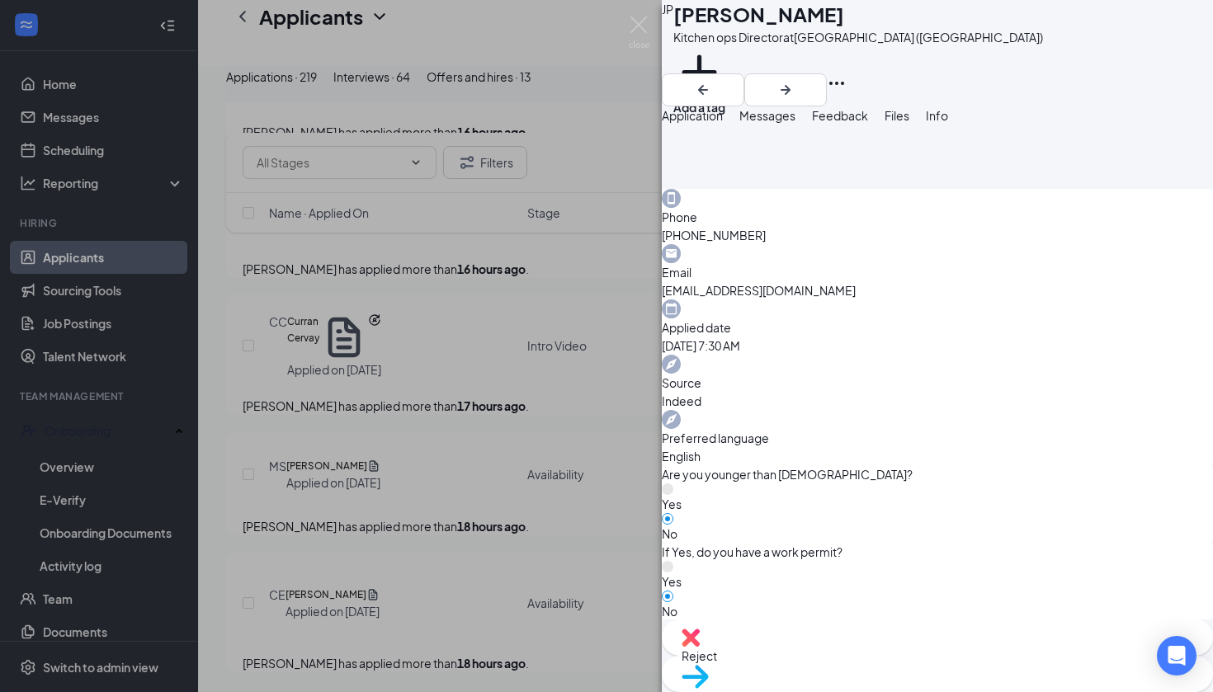
click at [975, 689] on span "Move to stage" at bounding box center [938, 698] width 512 height 18
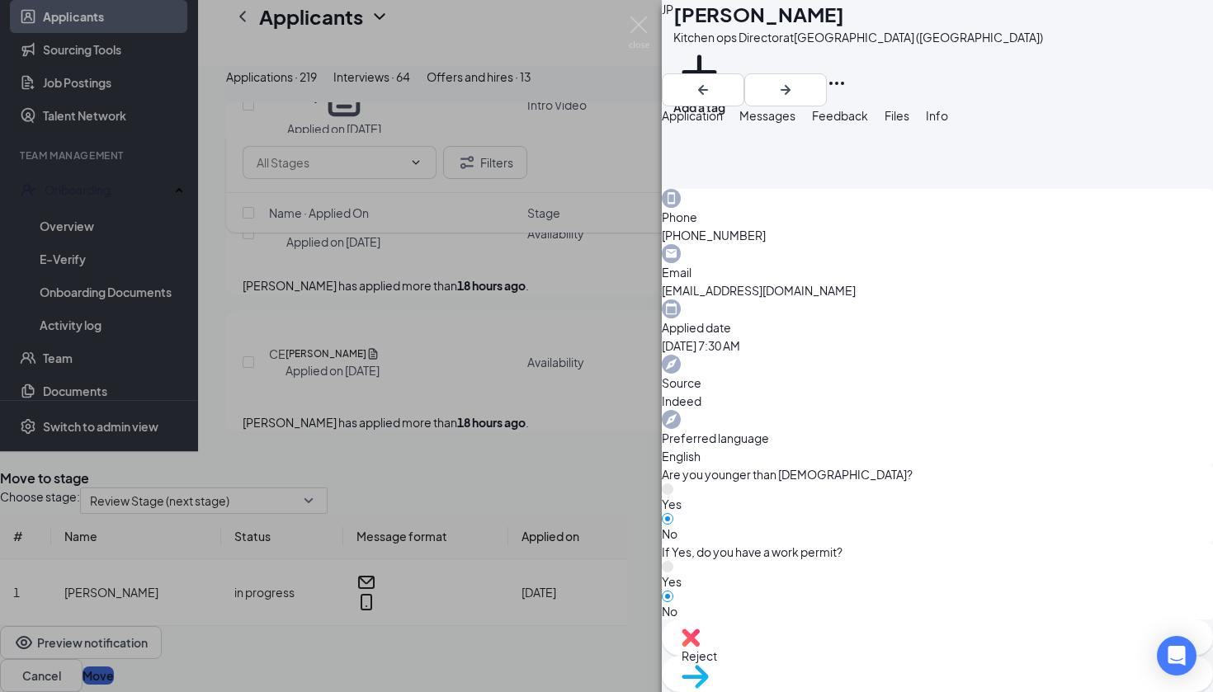
click at [114, 667] on button "Move" at bounding box center [98, 676] width 31 height 18
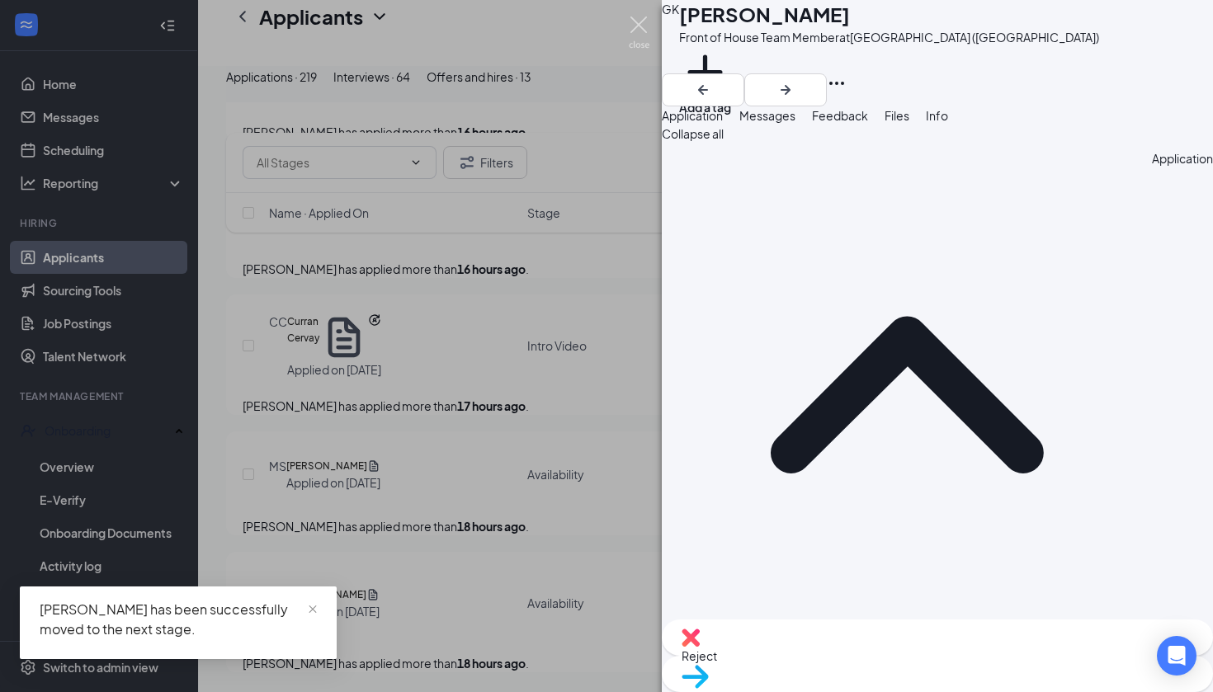
click at [640, 21] on img at bounding box center [639, 33] width 21 height 32
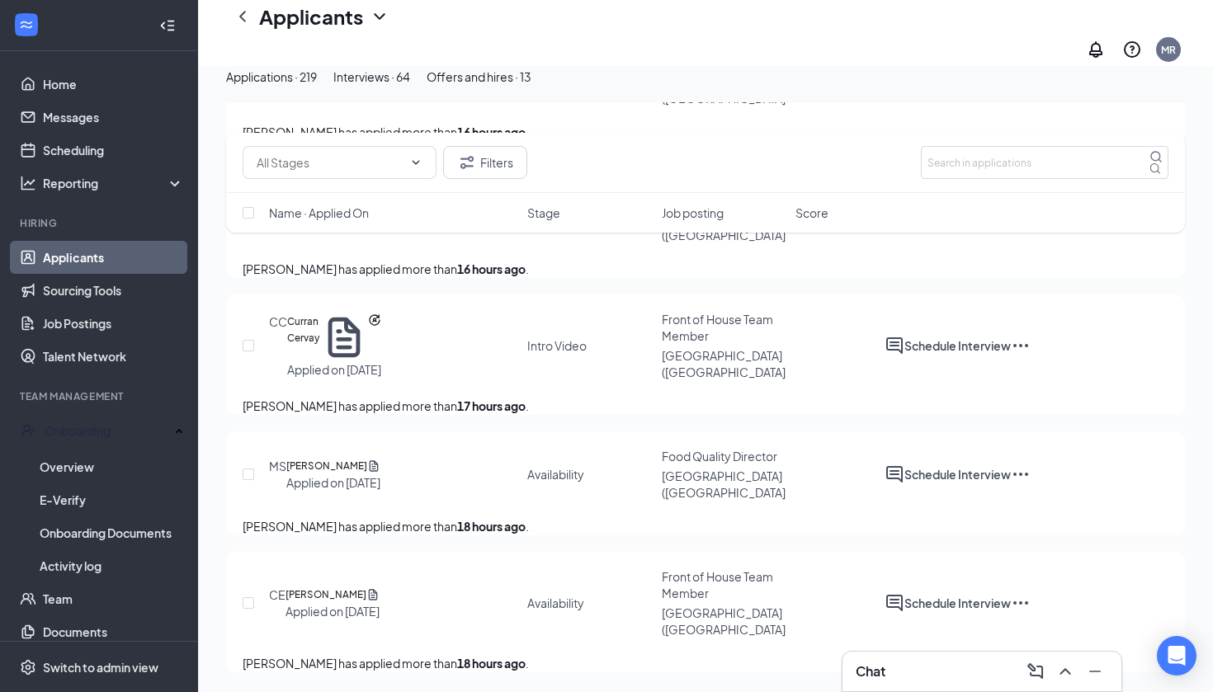
scroll to position [34623, 0]
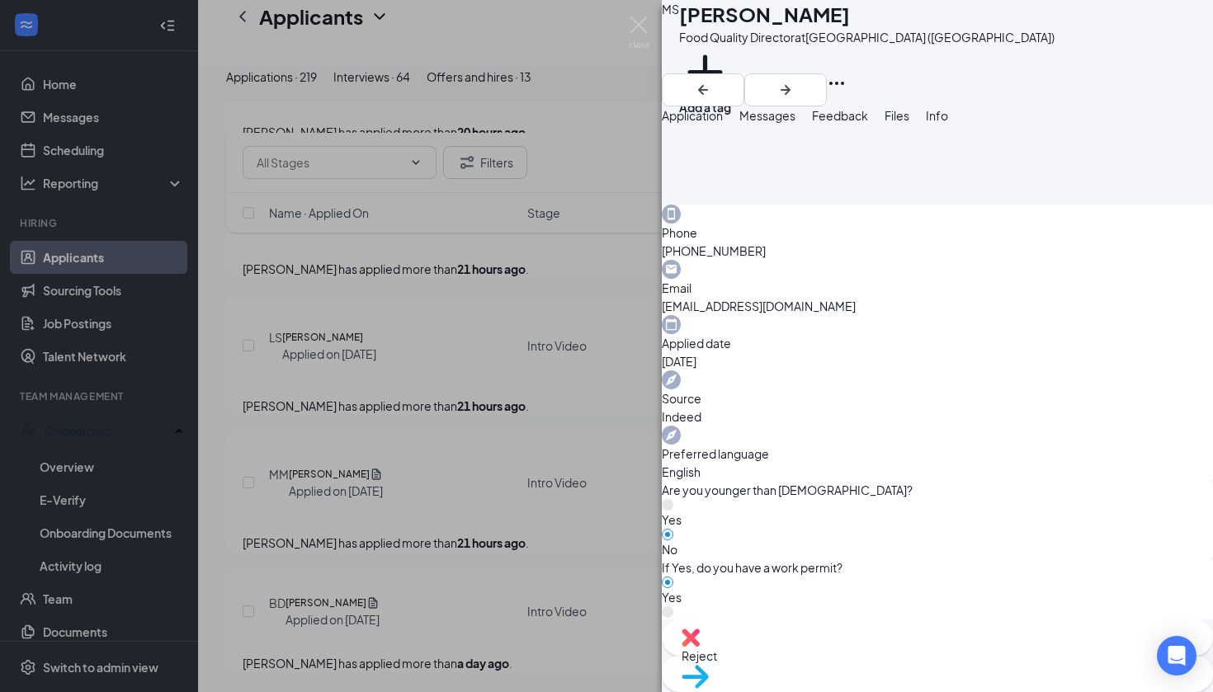
scroll to position [440, 0]
click at [969, 656] on div "Move to stage" at bounding box center [937, 674] width 551 height 36
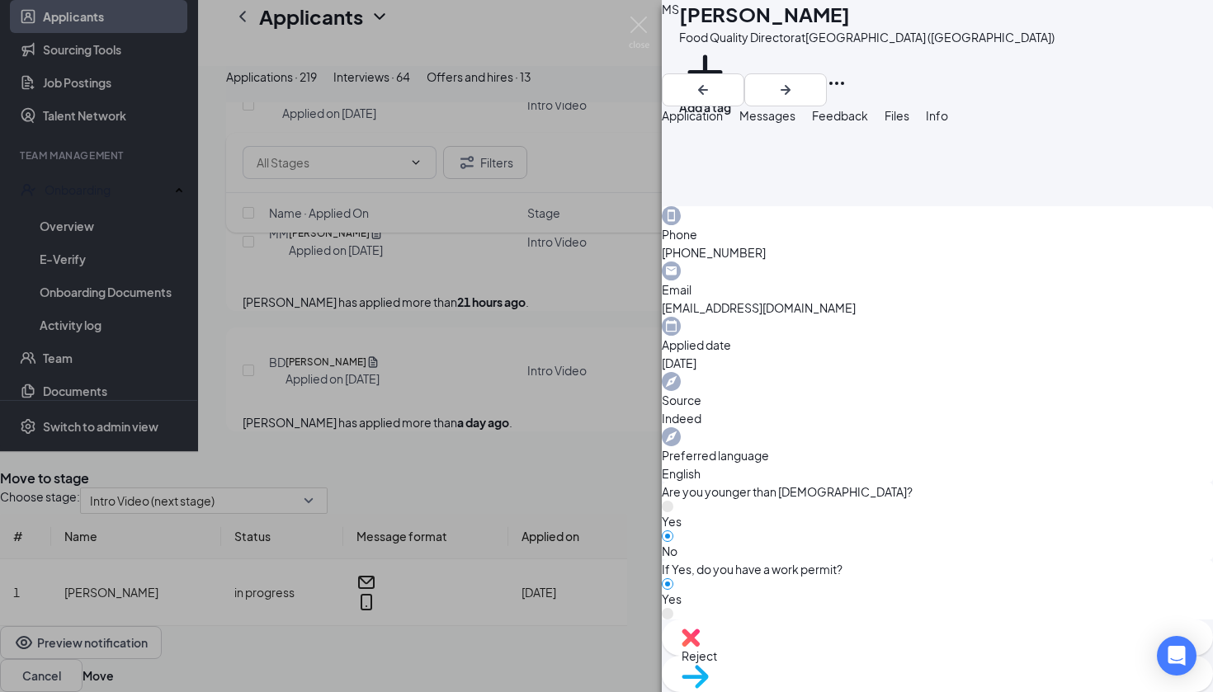
scroll to position [433, 0]
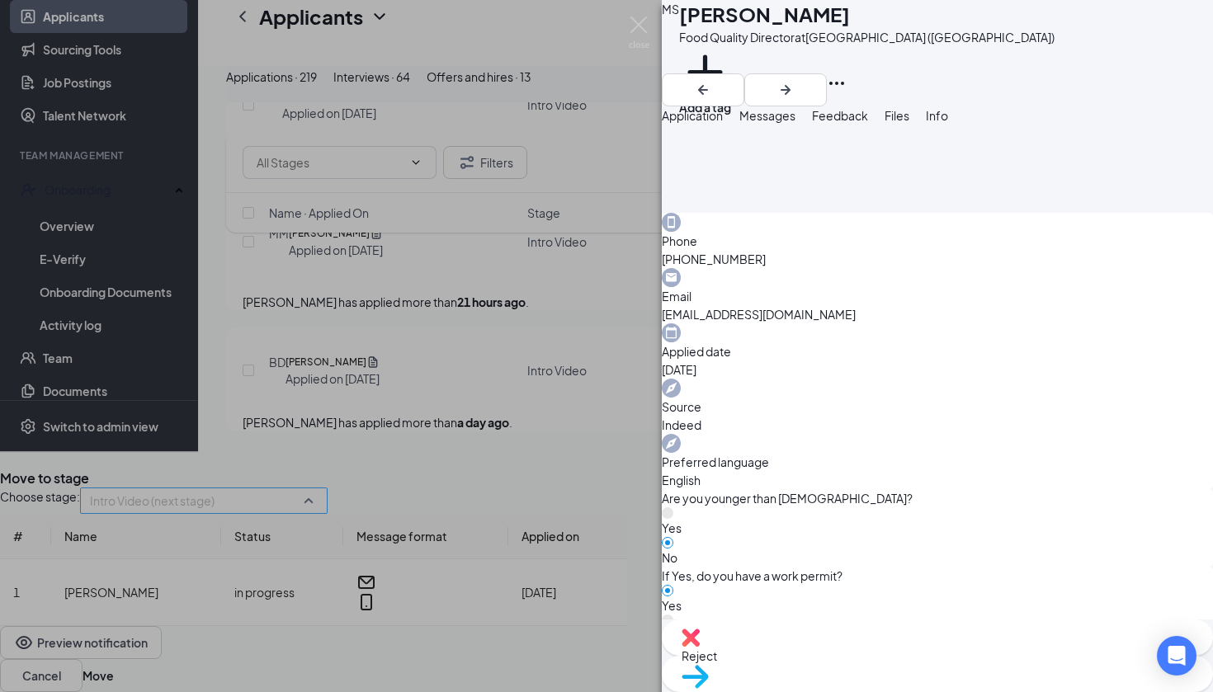
click at [328, 488] on div "Intro Video (next stage) 4066181 4066182 Application Availability (current stag…" at bounding box center [204, 501] width 248 height 26
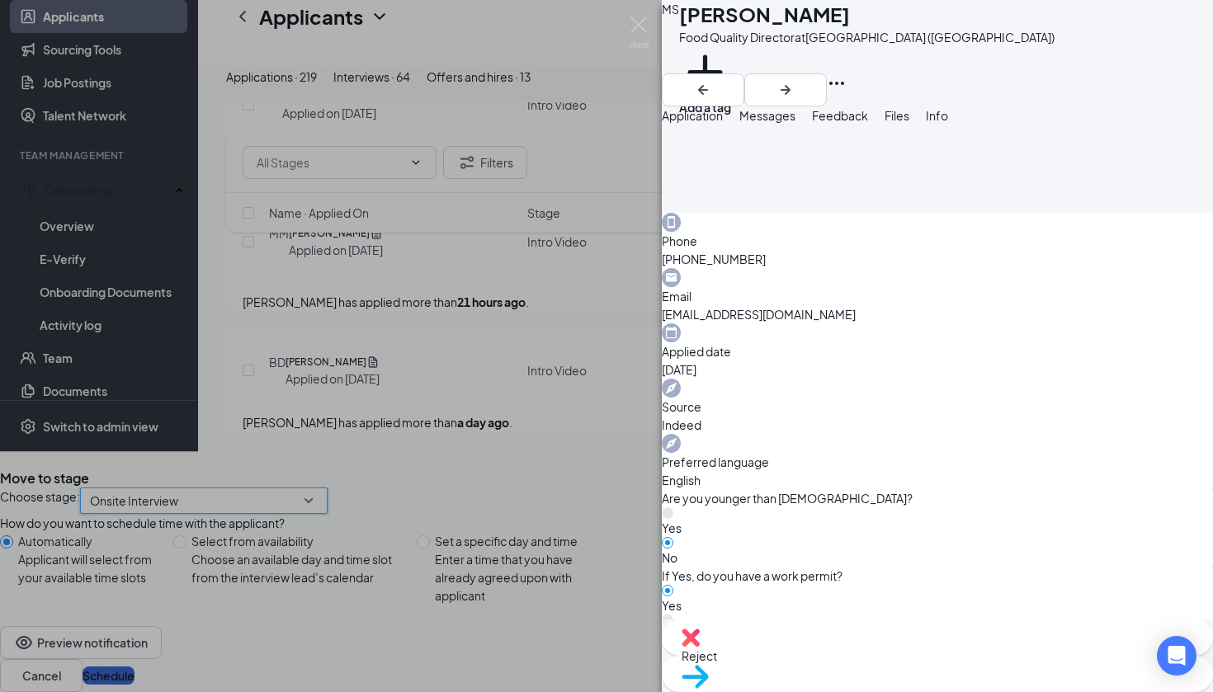
click at [135, 667] on button "Schedule" at bounding box center [109, 676] width 52 height 18
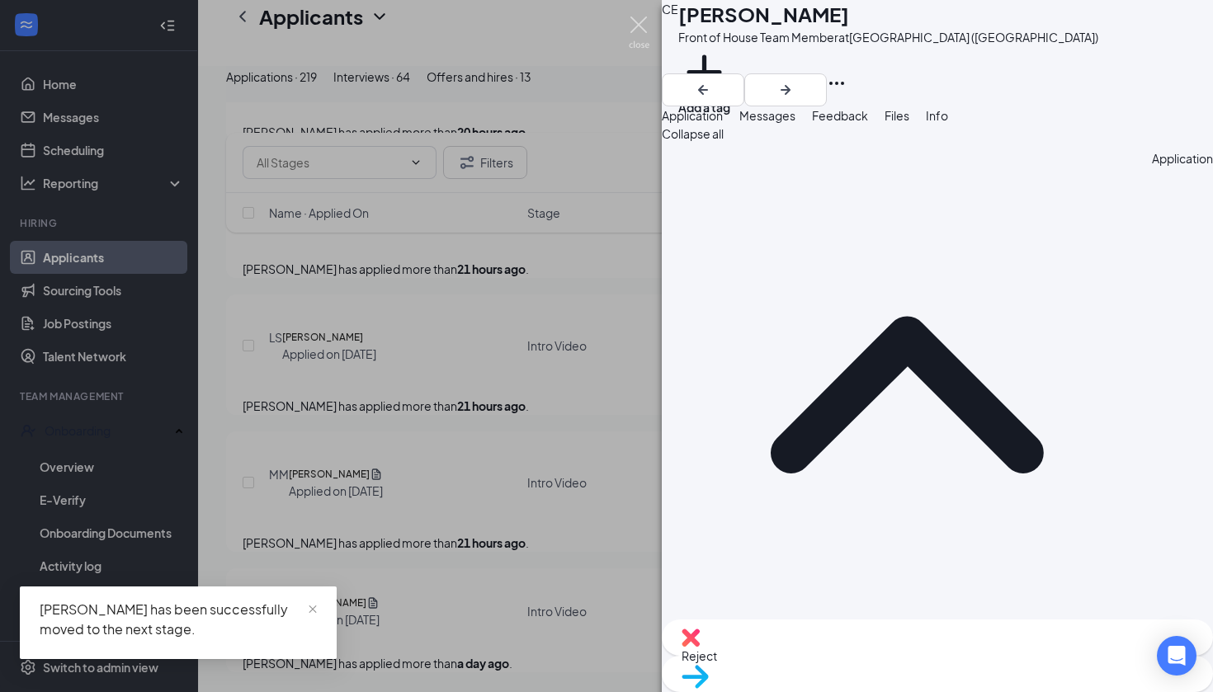
click at [643, 26] on img at bounding box center [639, 33] width 21 height 32
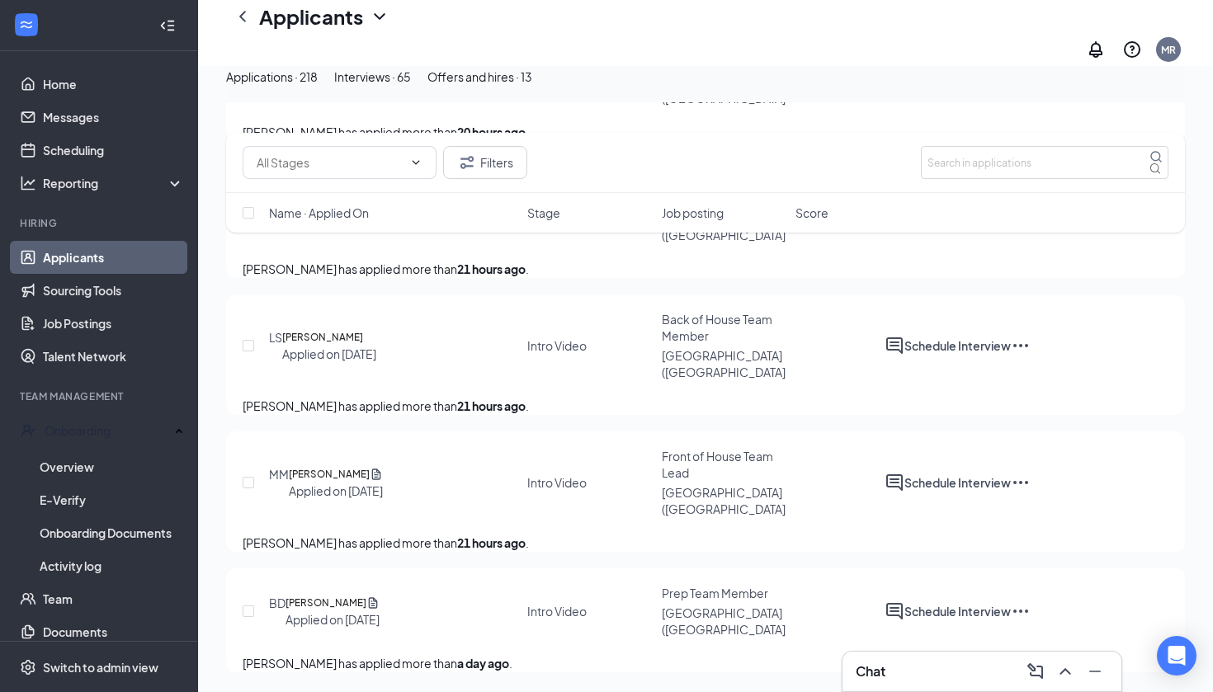
scroll to position [36042, 0]
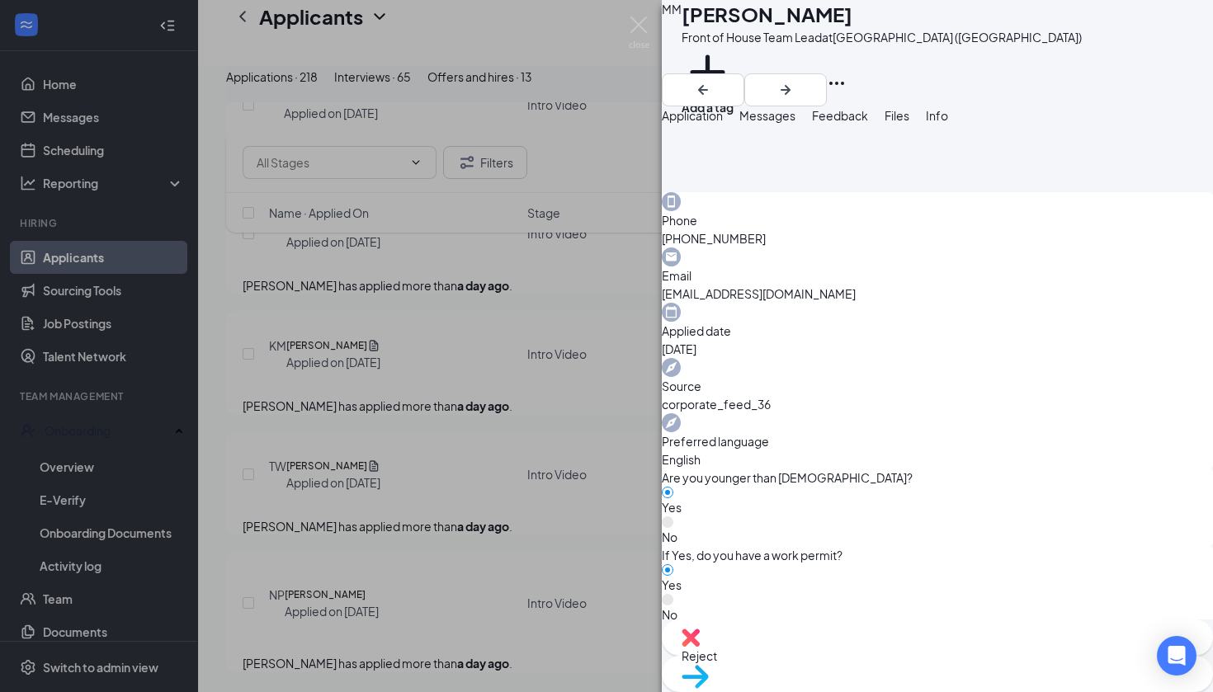
scroll to position [484, 0]
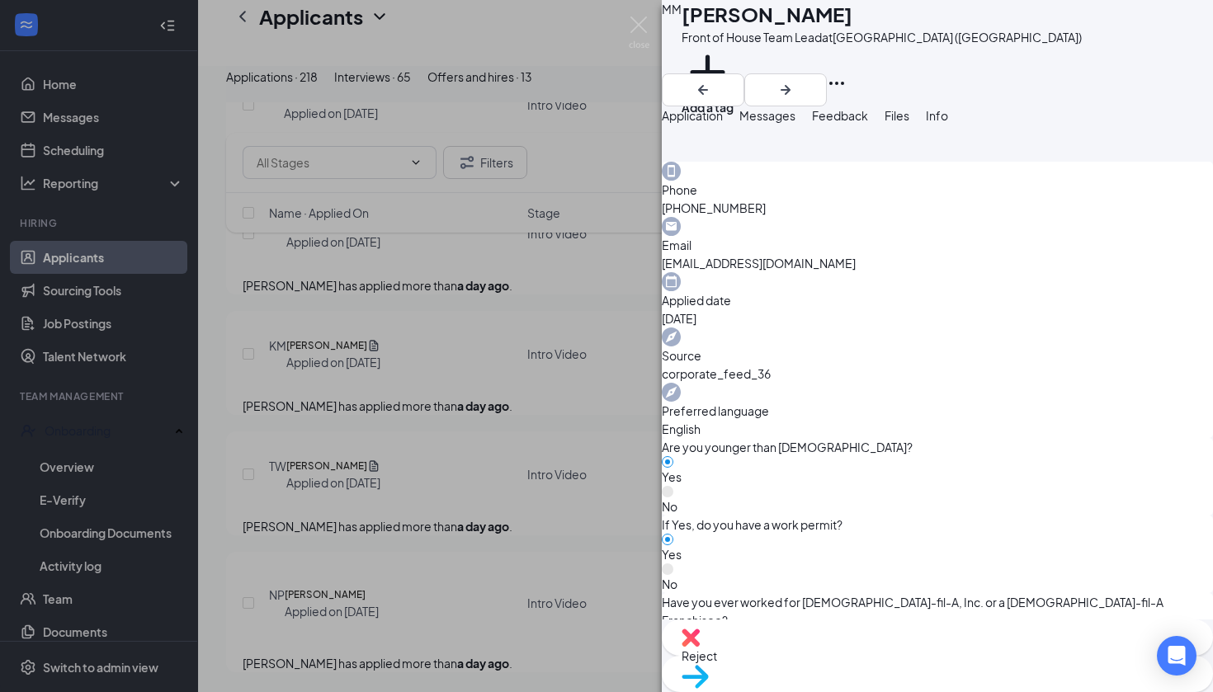
click at [646, 19] on img at bounding box center [639, 33] width 21 height 32
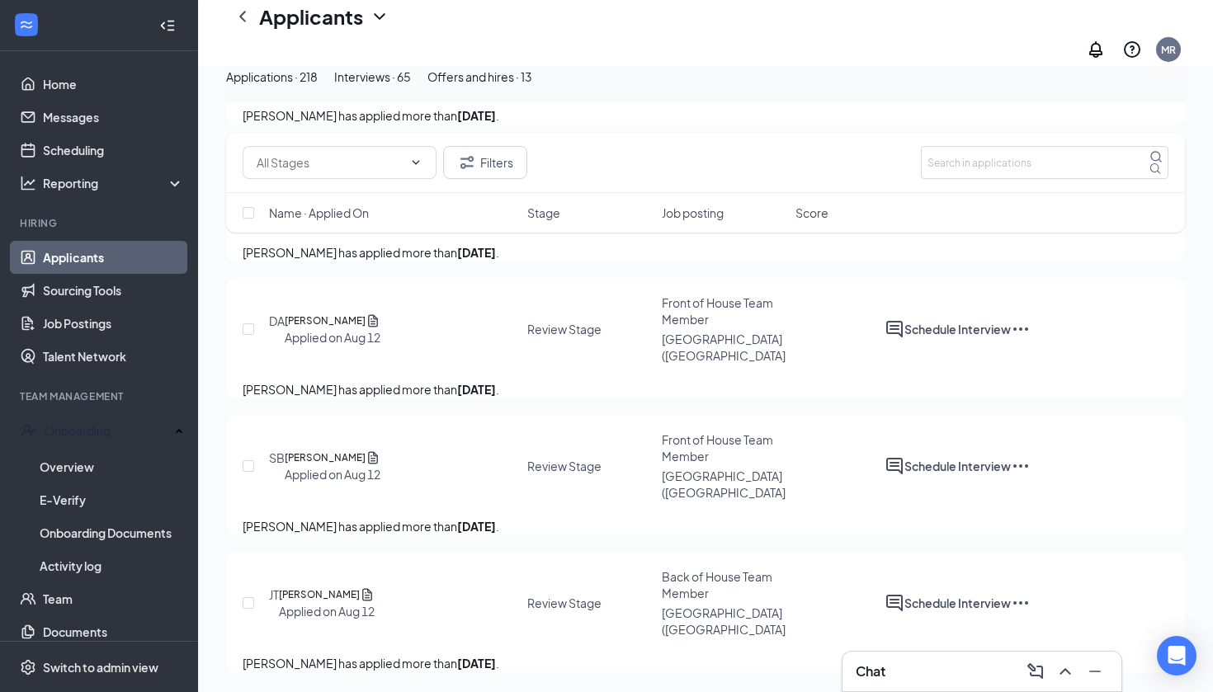
scroll to position [60841, 0]
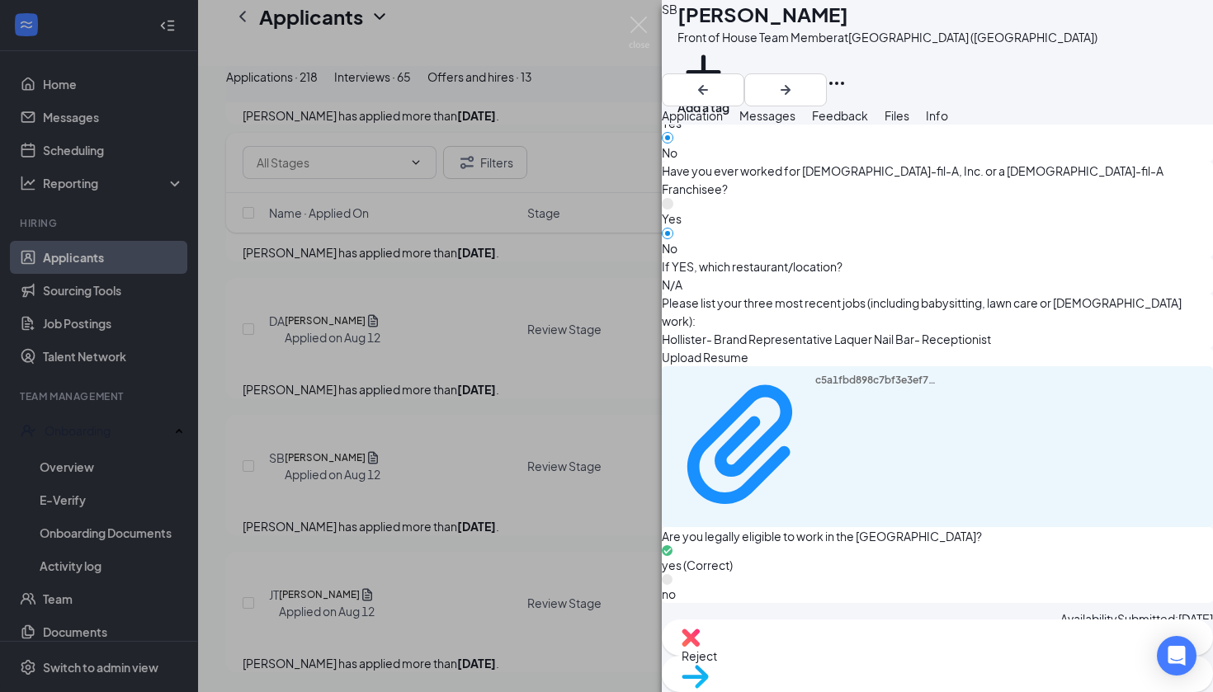
scroll to position [917, 0]
click at [996, 689] on span "Move to stage" at bounding box center [938, 698] width 512 height 18
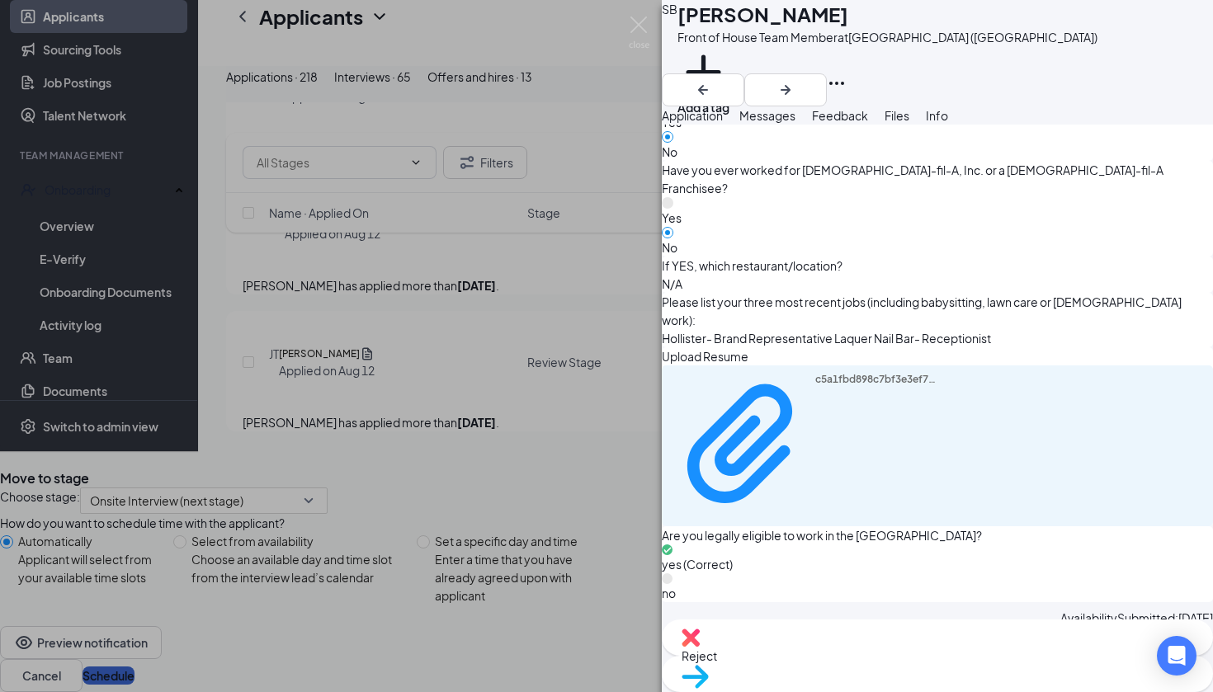
click at [135, 667] on button "Schedule" at bounding box center [109, 676] width 52 height 18
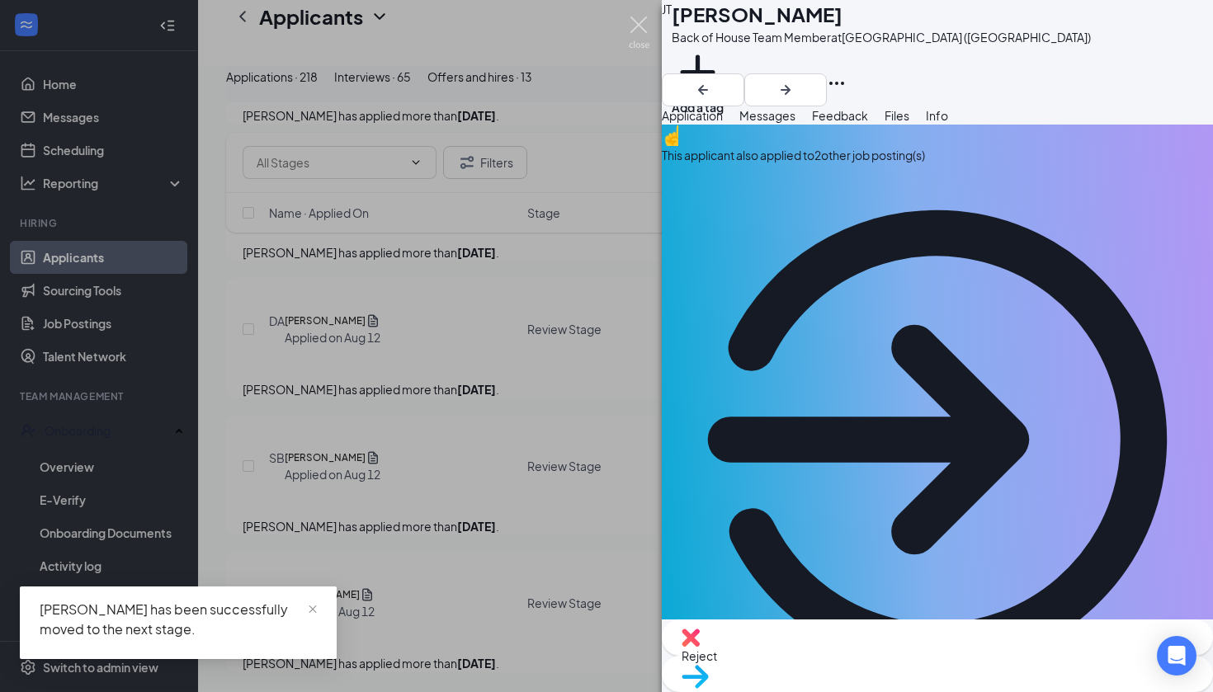
click at [635, 21] on img at bounding box center [639, 33] width 21 height 32
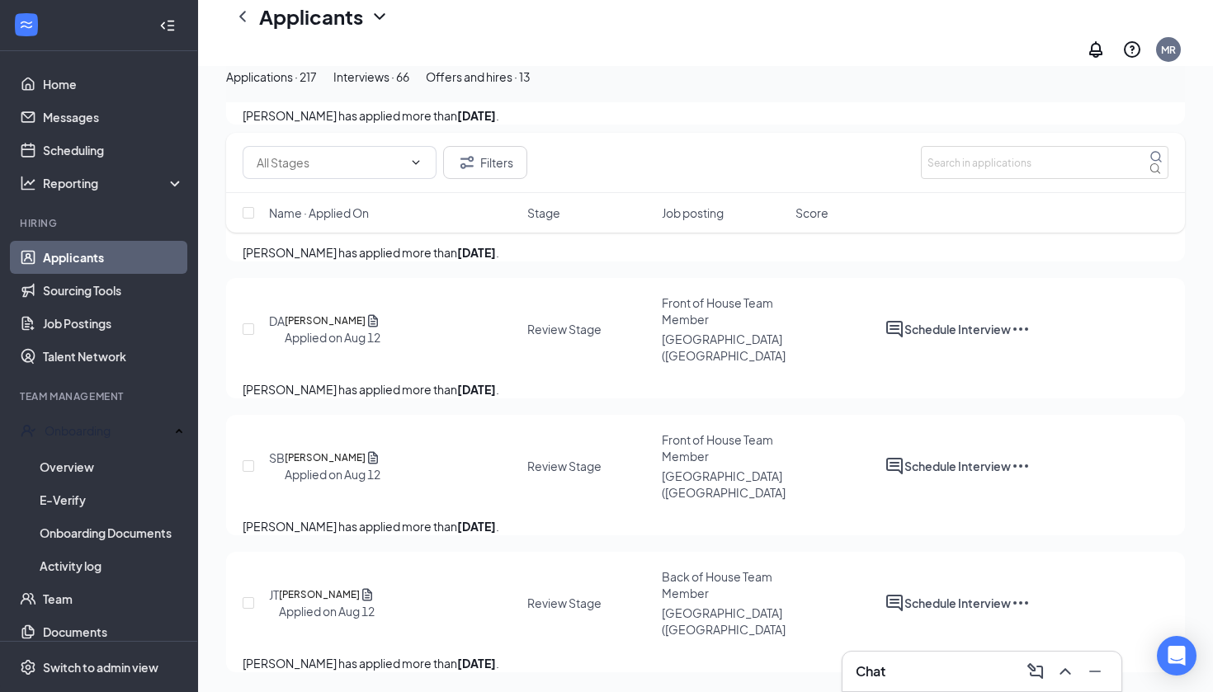
scroll to position [60841, 0]
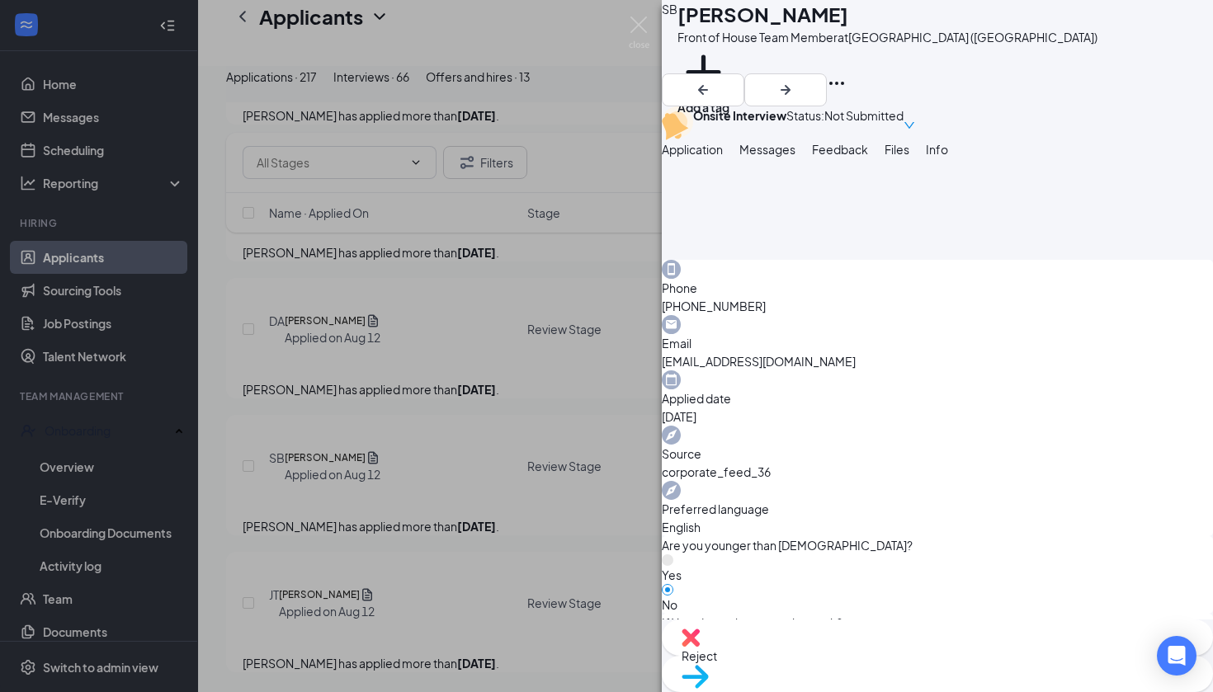
scroll to position [460, 0]
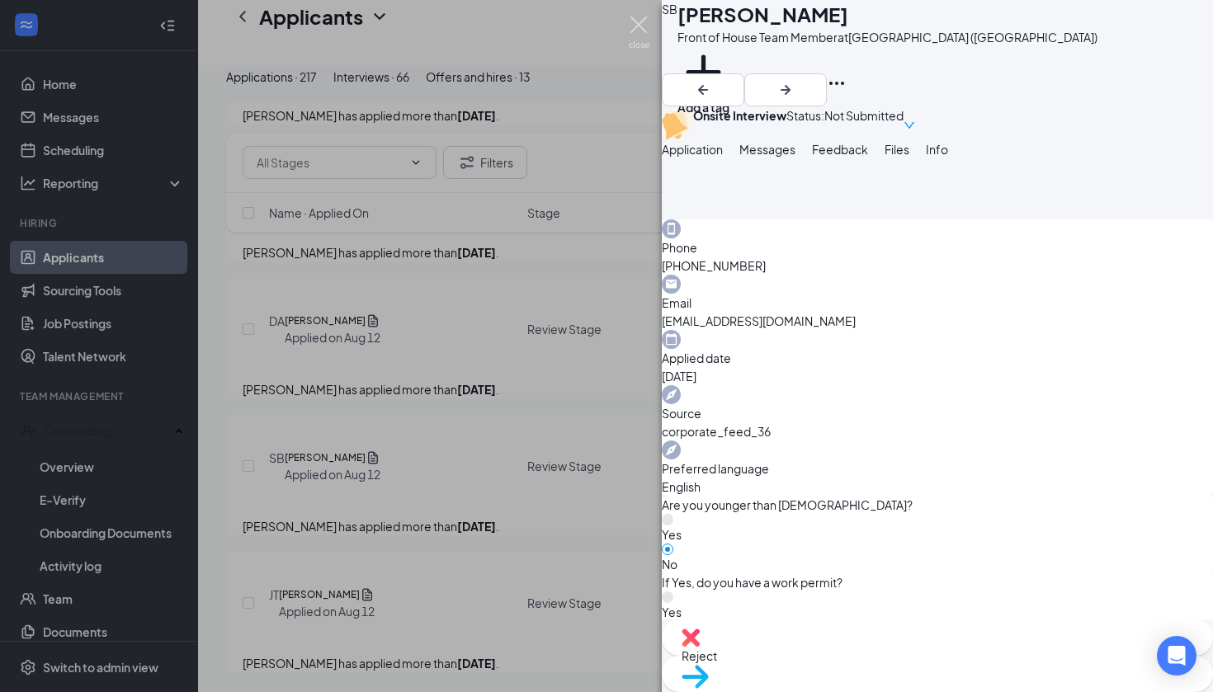
click at [633, 22] on img at bounding box center [639, 33] width 21 height 32
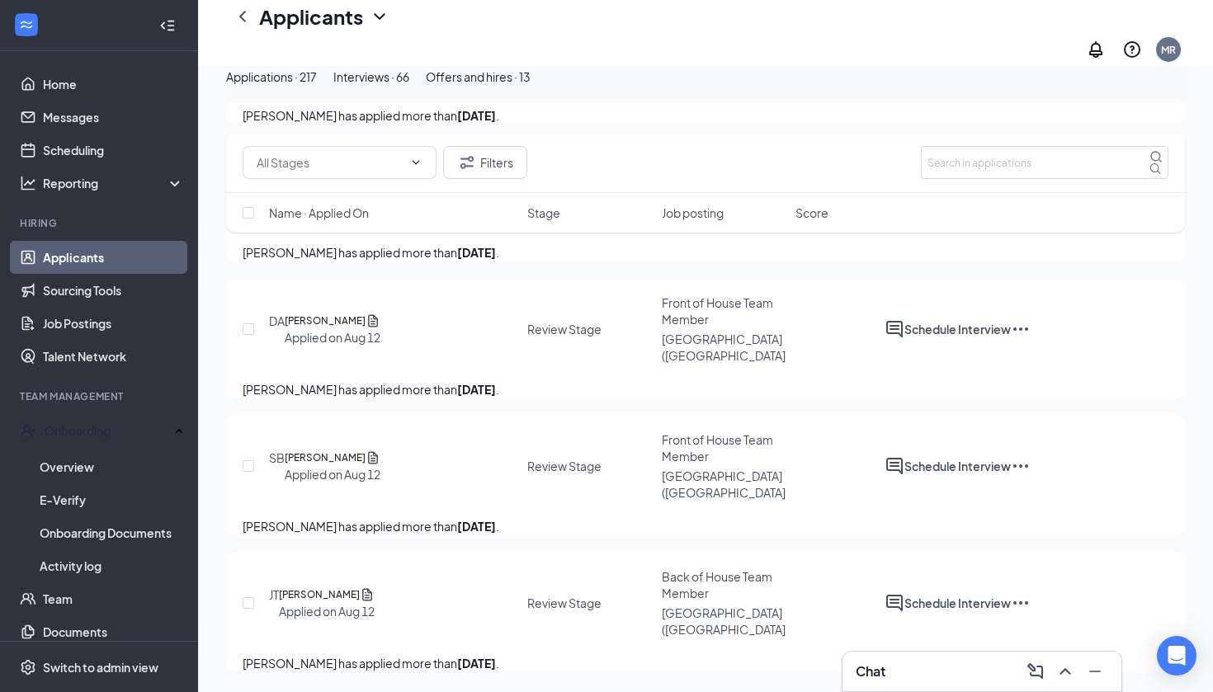
click at [364, 313] on h5 "[PERSON_NAME]" at bounding box center [325, 321] width 81 height 17
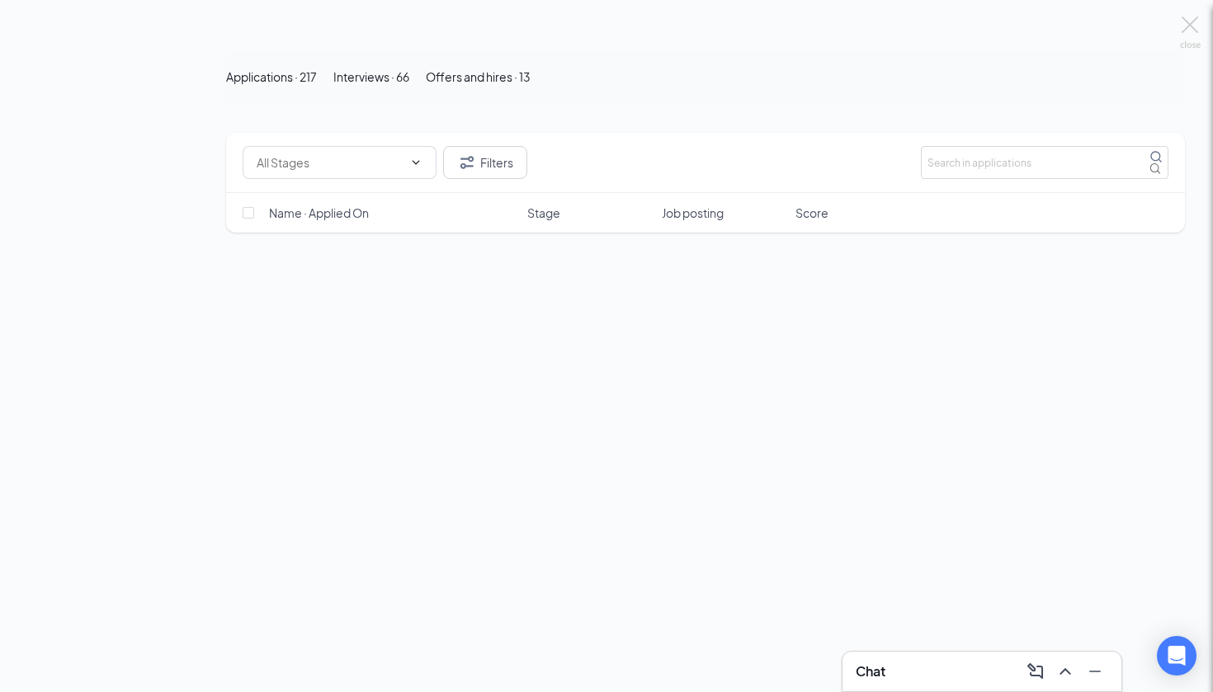
click at [362, 289] on div at bounding box center [606, 346] width 1213 height 692
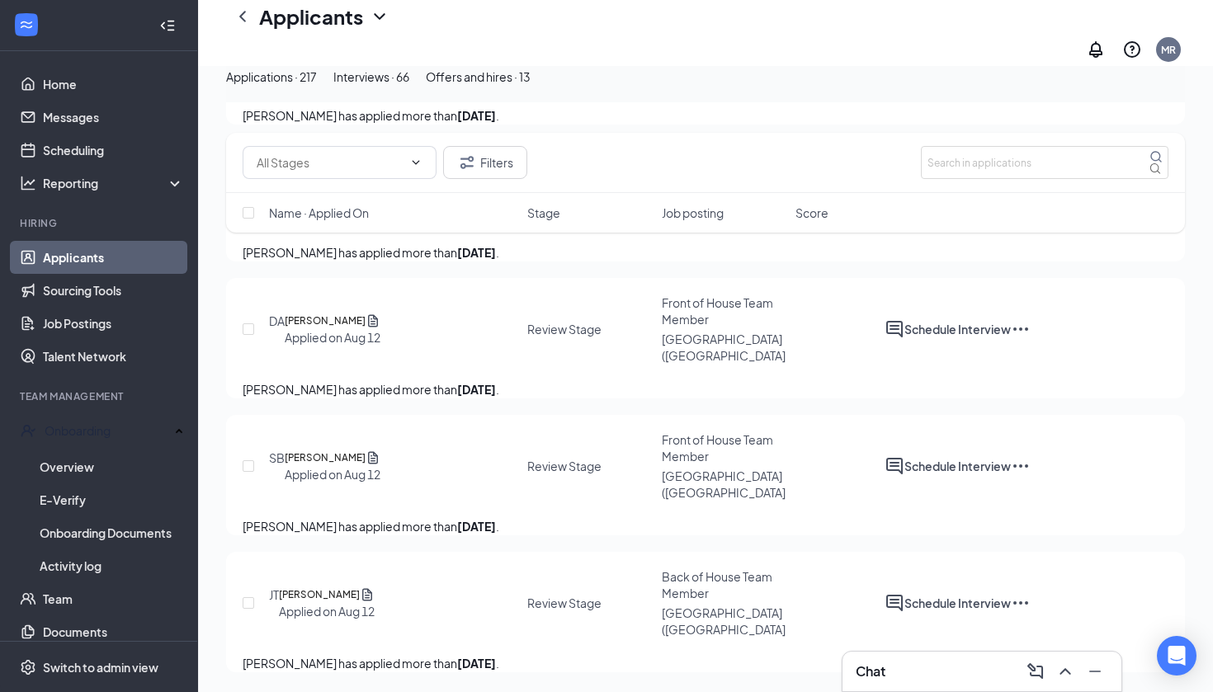
scroll to position [60841, 0]
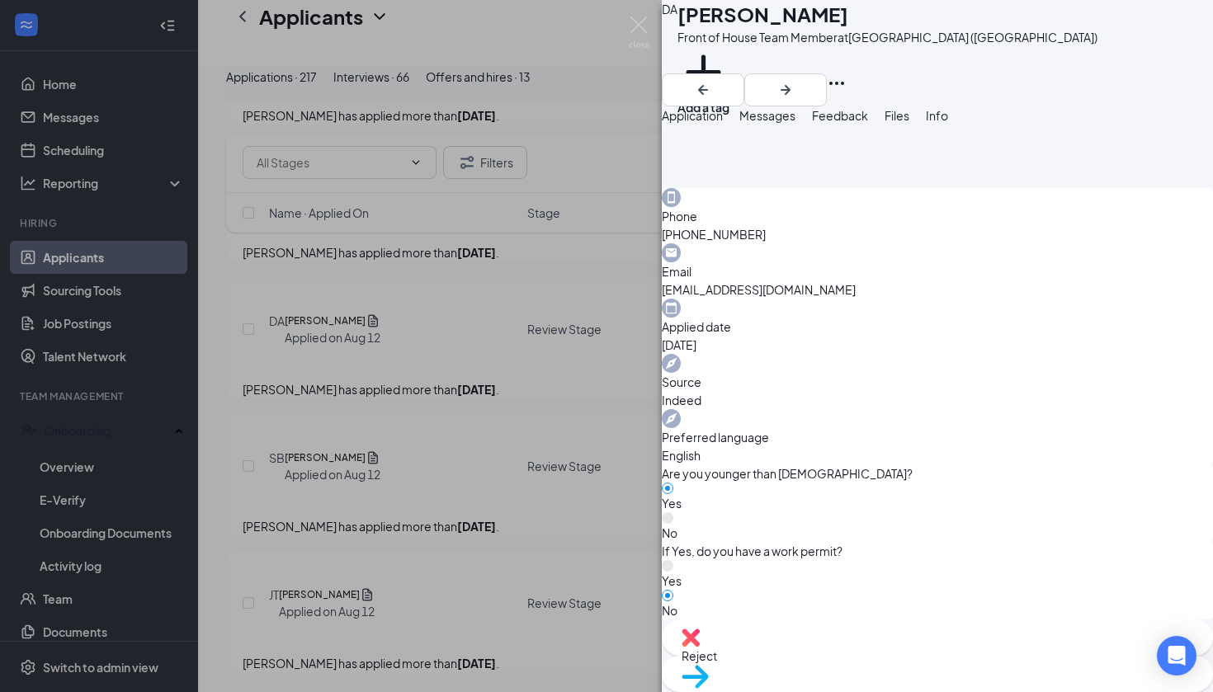
scroll to position [451, 0]
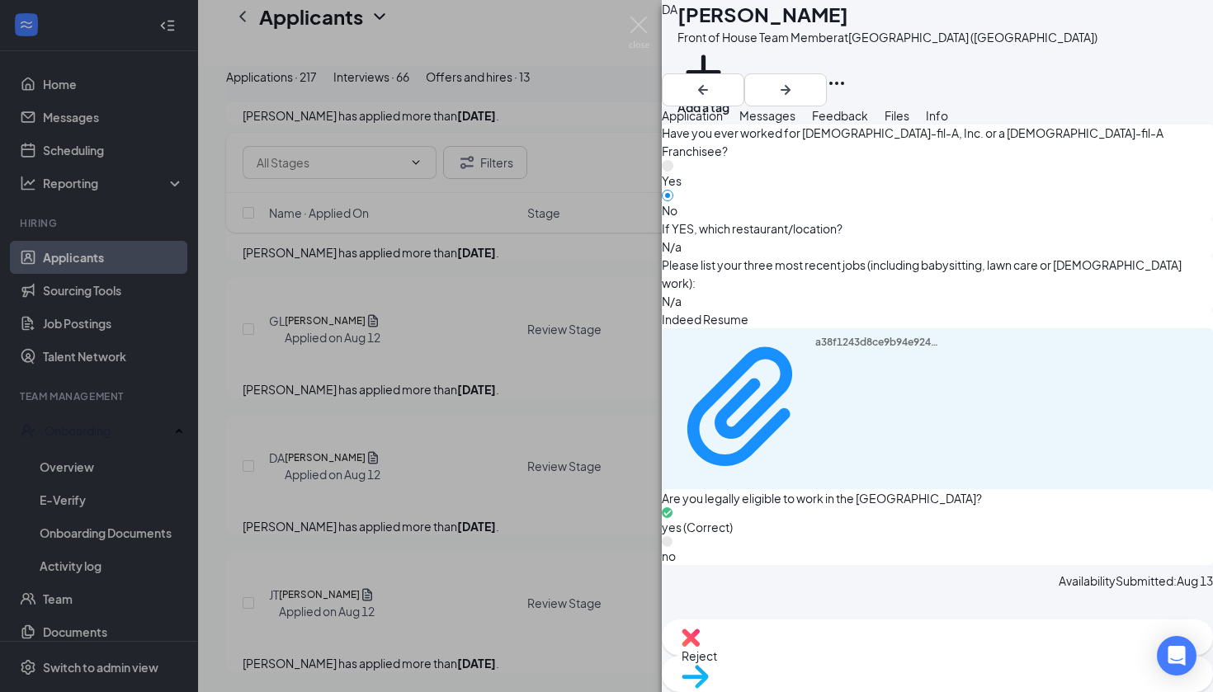
scroll to position [952, 0]
click at [973, 656] on div "Move to stage" at bounding box center [937, 674] width 551 height 36
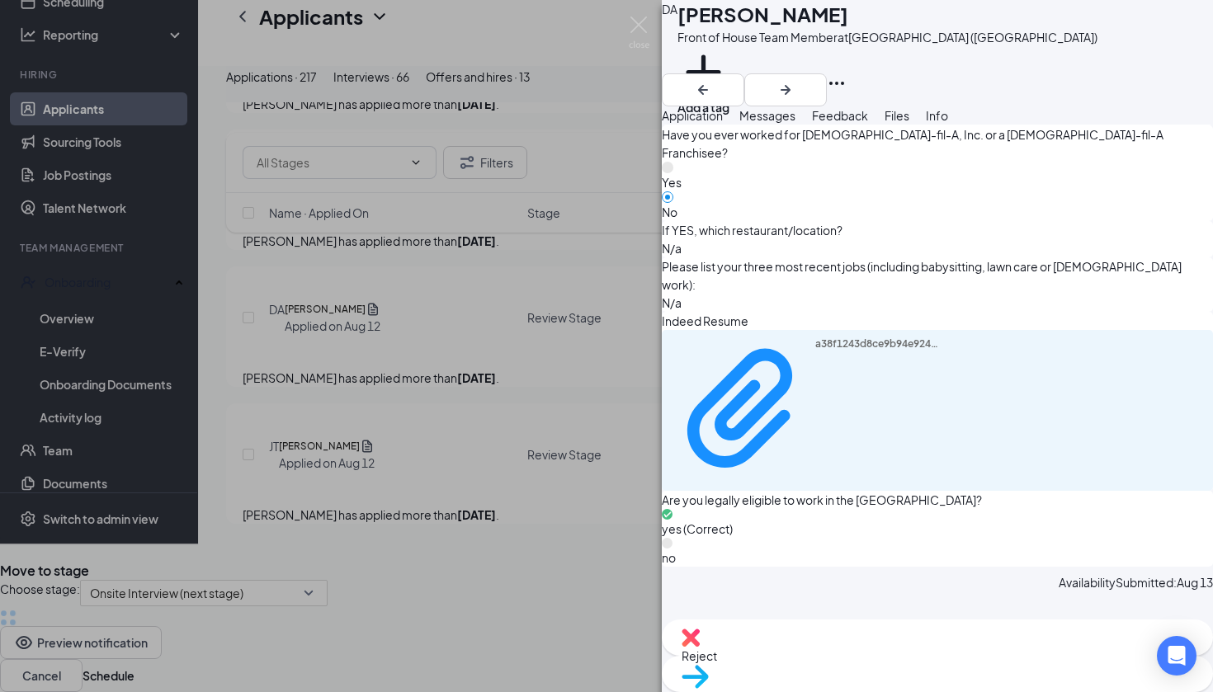
scroll to position [946, 0]
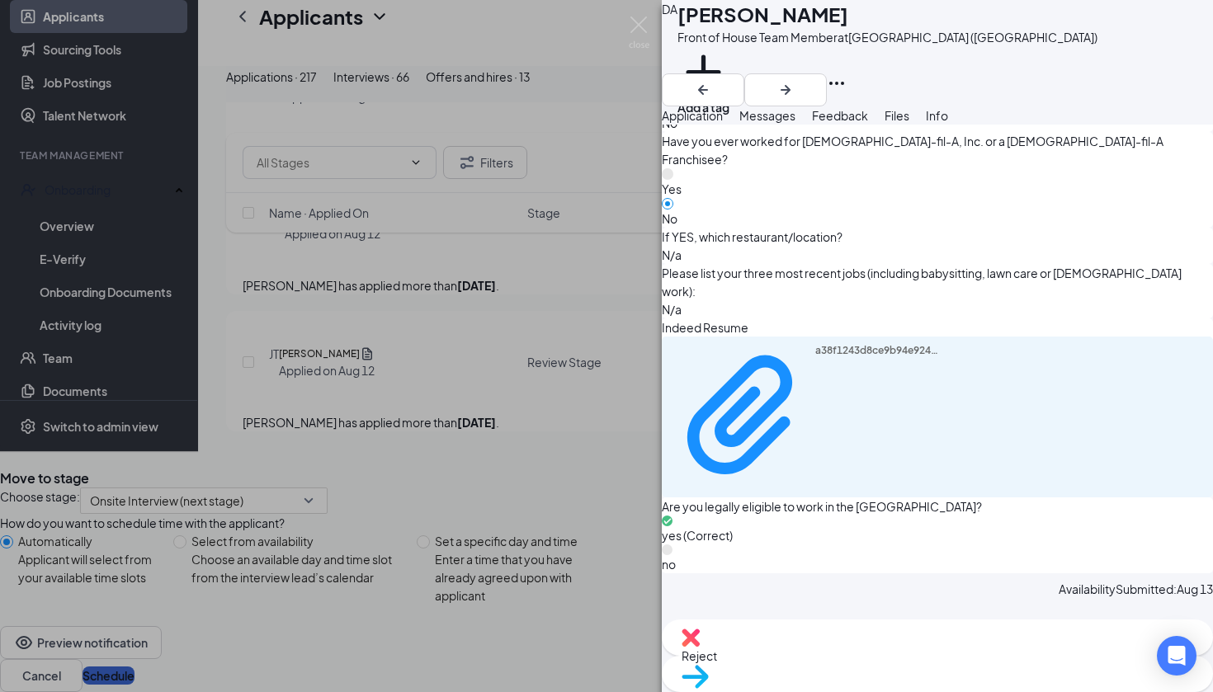
click at [135, 667] on button "Schedule" at bounding box center [109, 676] width 52 height 18
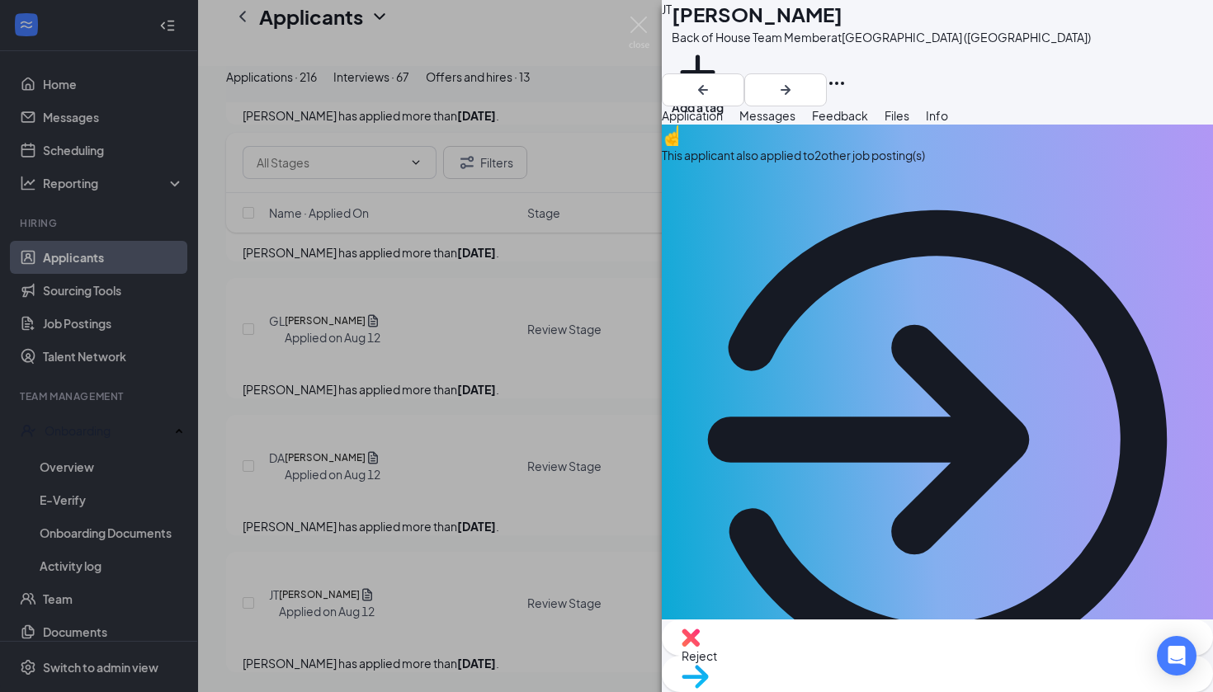
click at [636, 50] on div "[PERSON_NAME] Back of House Team Member at [GEOGRAPHIC_DATA] ([GEOGRAPHIC_DATA]…" at bounding box center [606, 346] width 1213 height 692
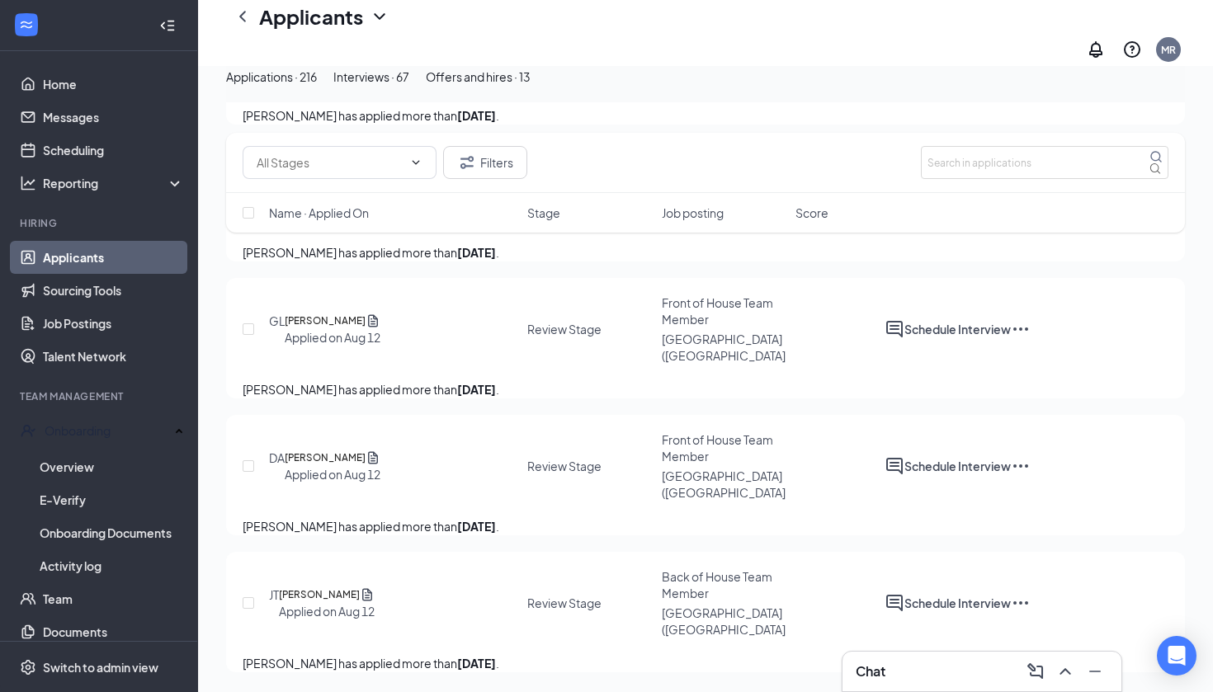
click at [639, 32] on div "Applicants MR" at bounding box center [705, 33] width 1015 height 66
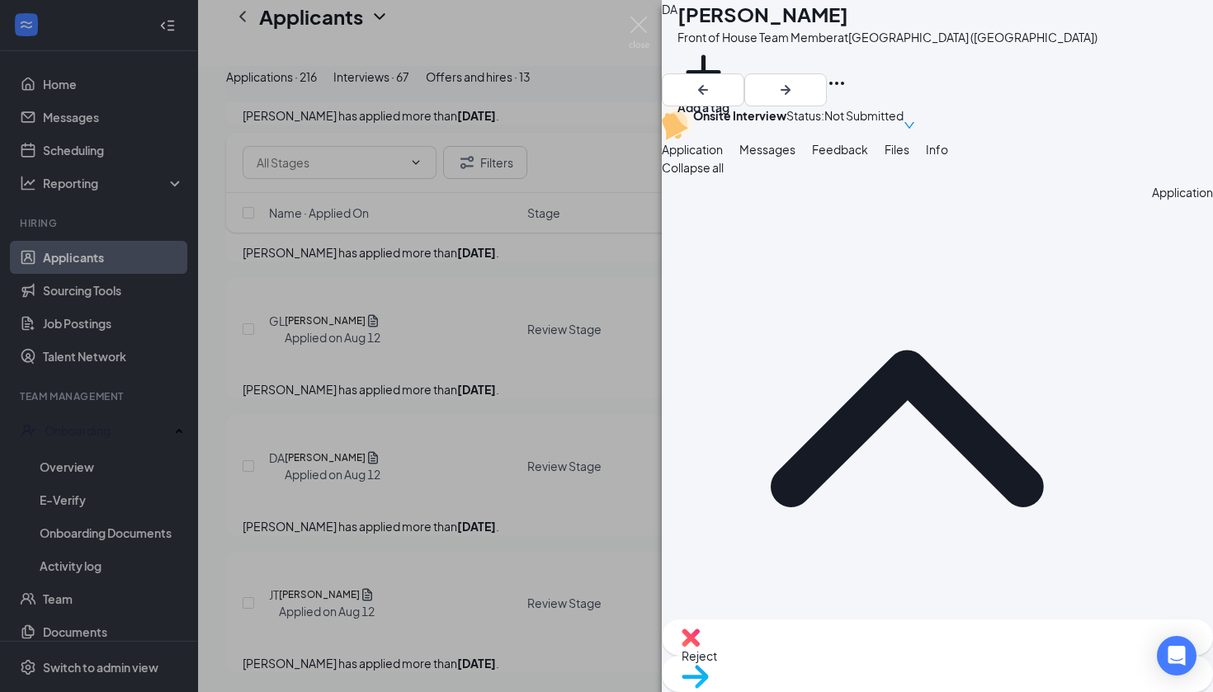
click at [641, 15] on div "DA [PERSON_NAME] Front of House Team Member at [GEOGRAPHIC_DATA] ([GEOGRAPHIC_D…" at bounding box center [606, 346] width 1213 height 692
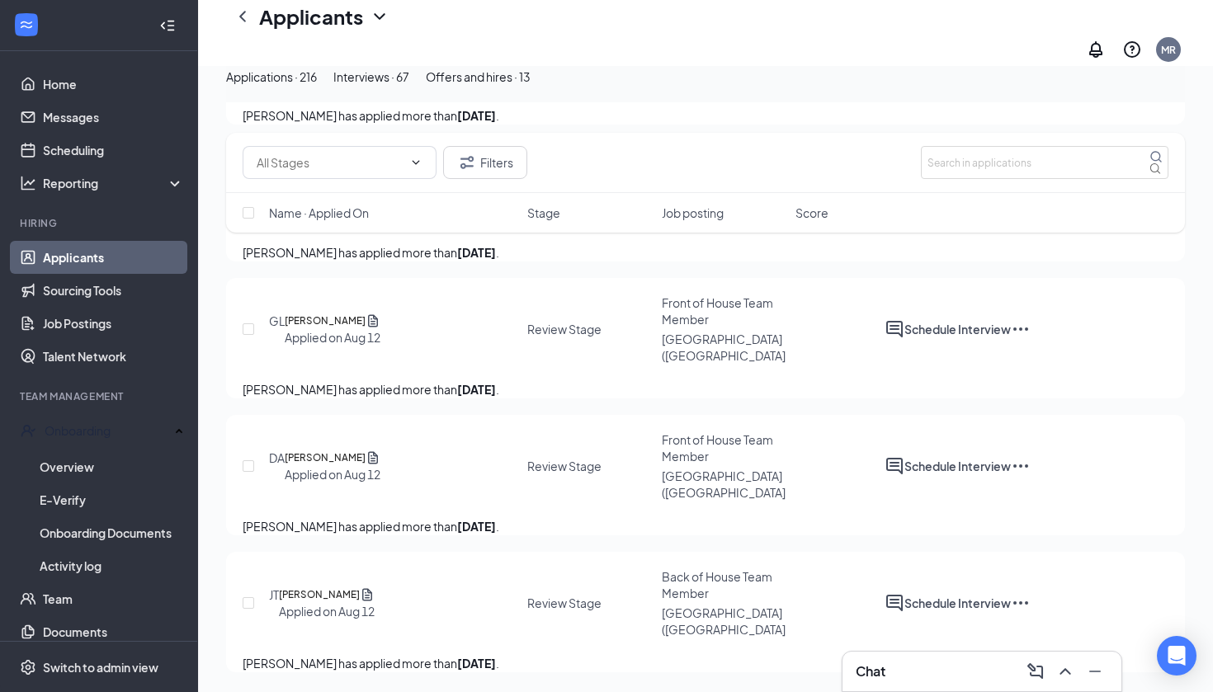
click at [638, 26] on div "Applicants MR" at bounding box center [705, 33] width 1015 height 66
click at [1018, 172] on input "text" at bounding box center [1045, 162] width 248 height 33
type input "director"
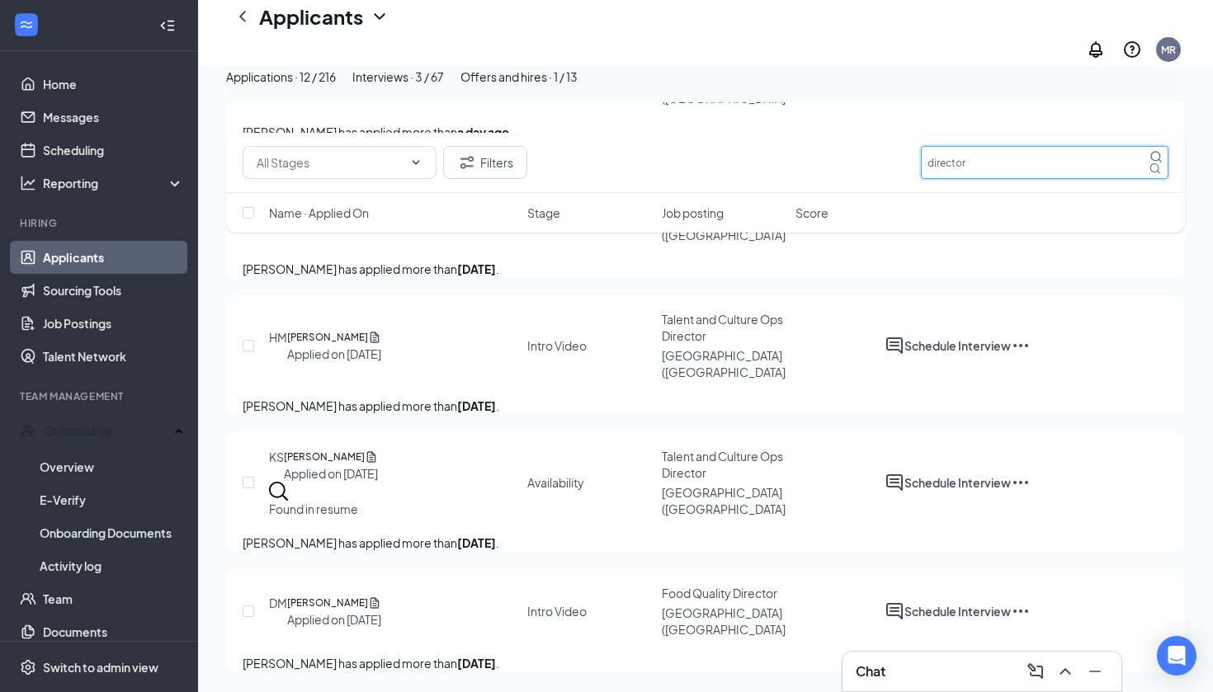
scroll to position [1010, 0]
click at [368, 595] on h5 "[PERSON_NAME]" at bounding box center [327, 603] width 81 height 17
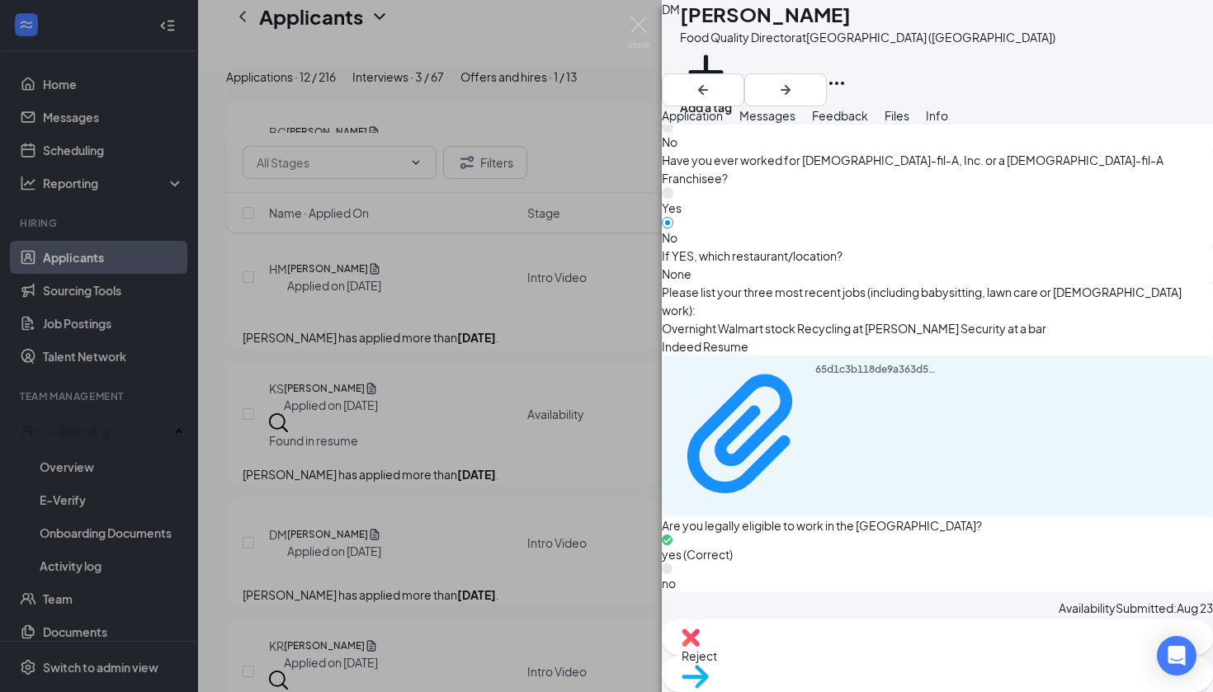
scroll to position [928, 0]
click at [832, 656] on div "Reject" at bounding box center [937, 638] width 551 height 36
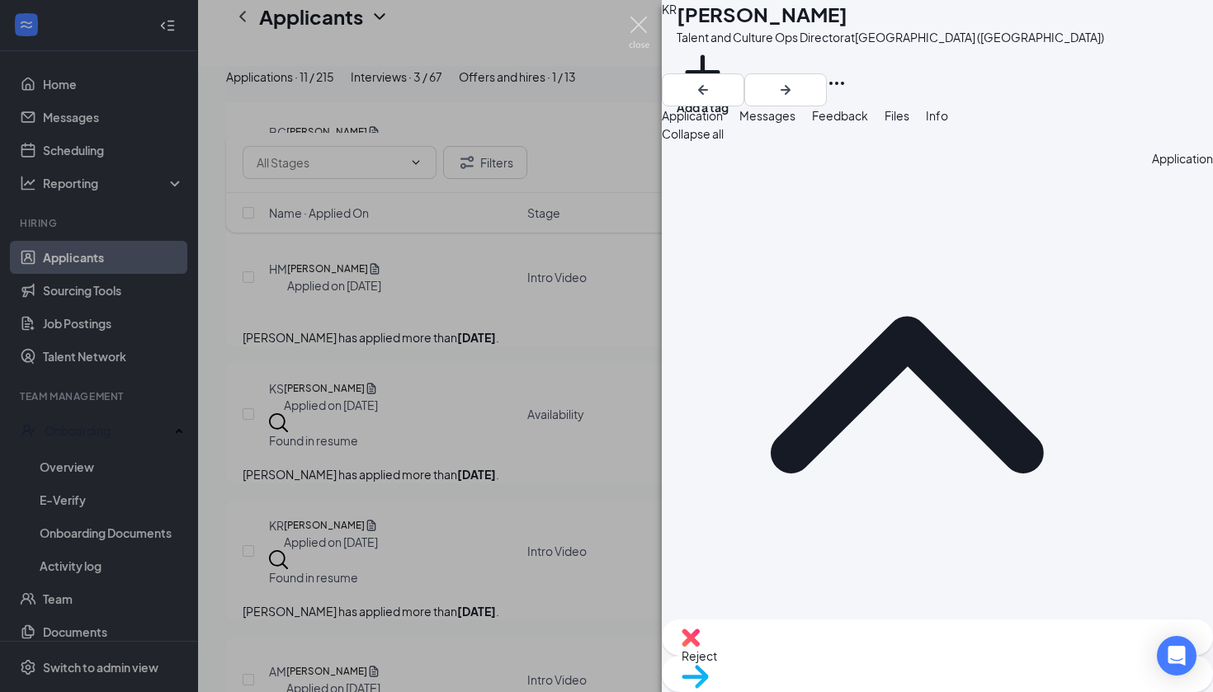
click at [638, 20] on img at bounding box center [639, 33] width 21 height 32
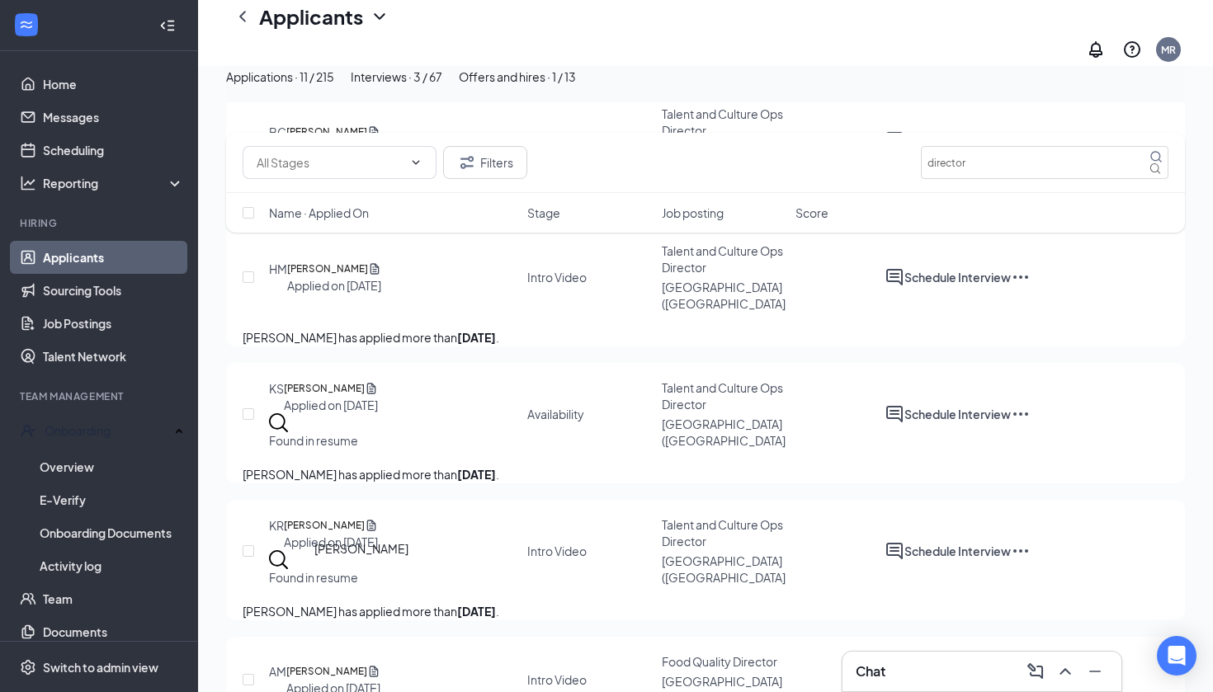
click at [365, 534] on h5 "[PERSON_NAME]" at bounding box center [324, 525] width 81 height 17
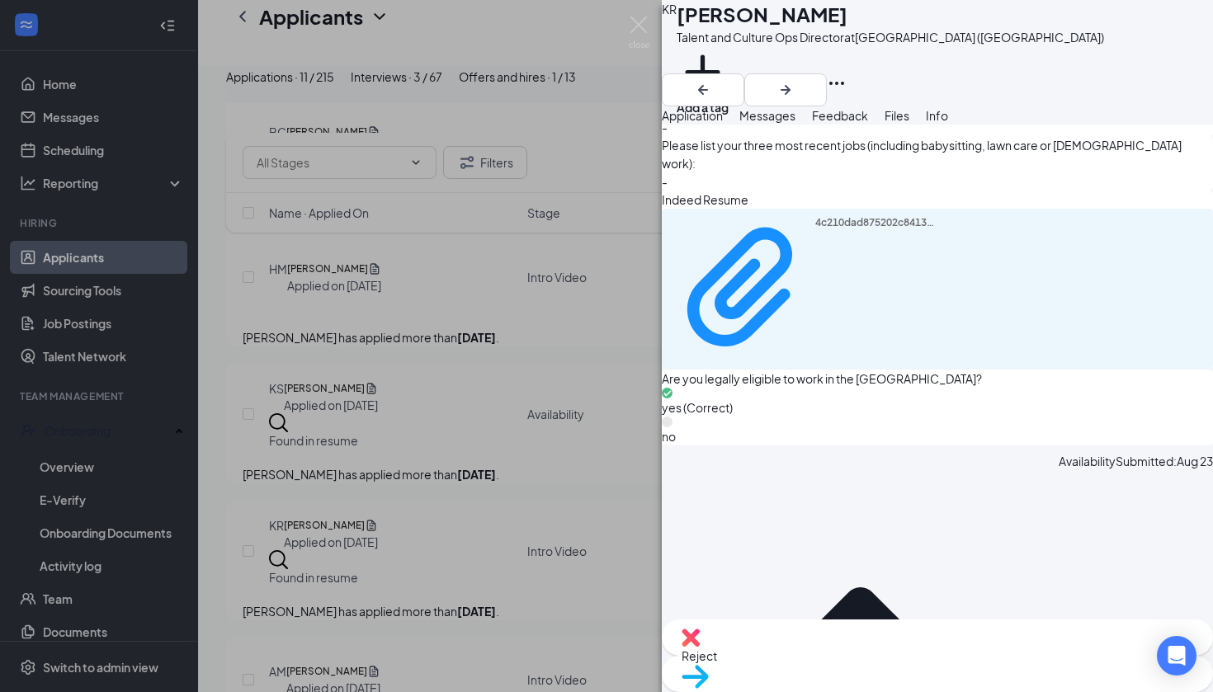
scroll to position [1072, 0]
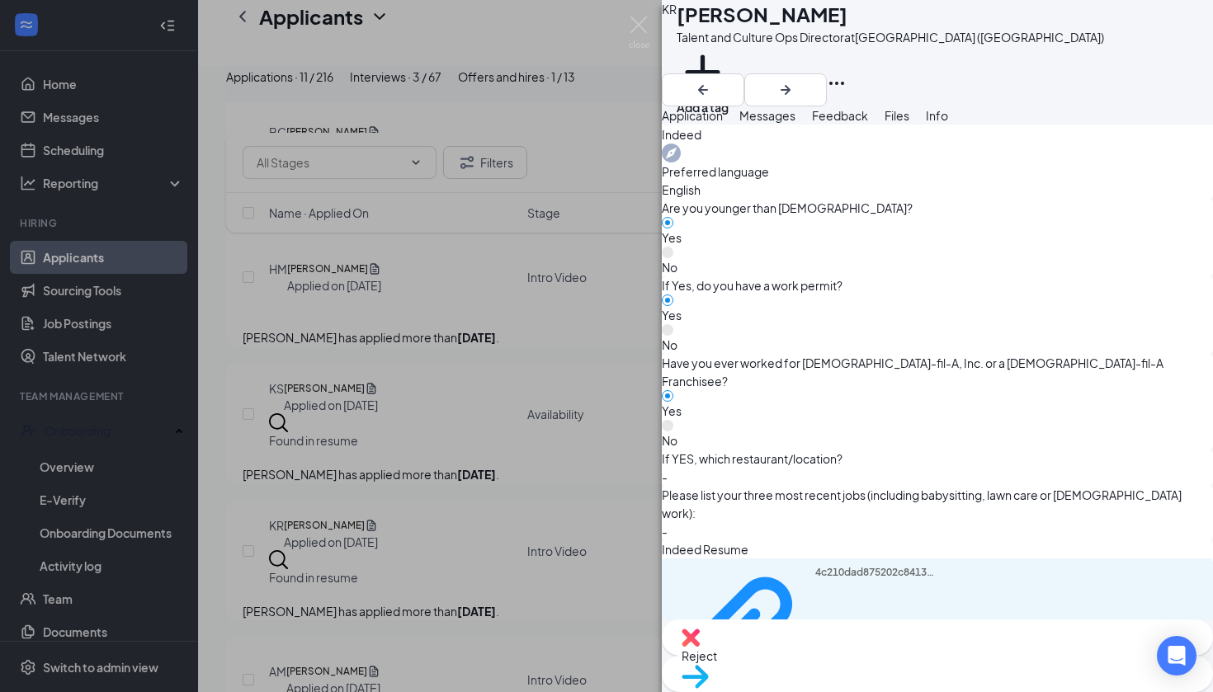
scroll to position [560, 0]
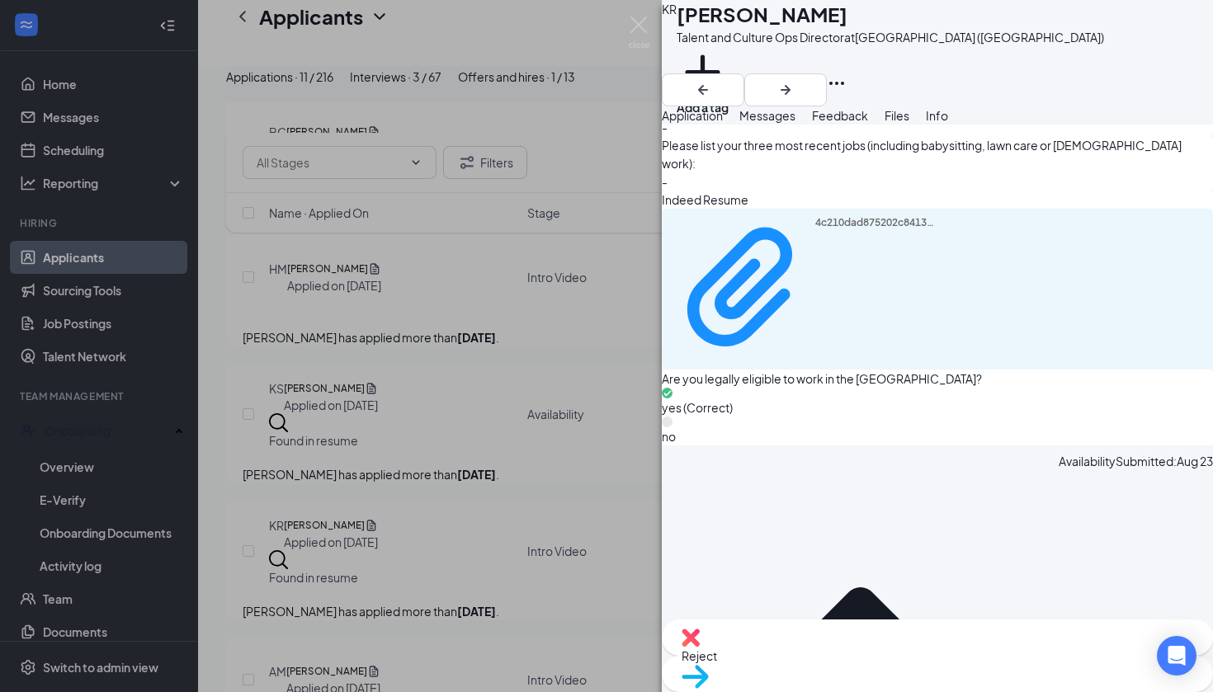
scroll to position [1072, 0]
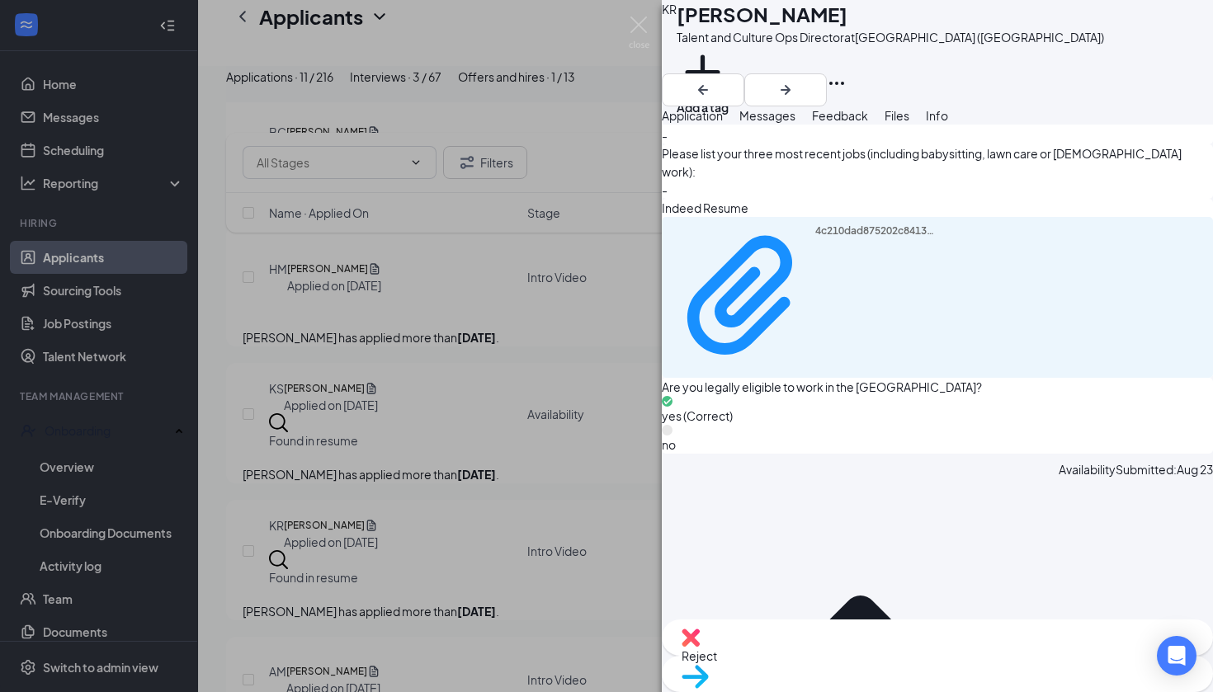
click at [973, 689] on span "Move to stage" at bounding box center [938, 698] width 512 height 18
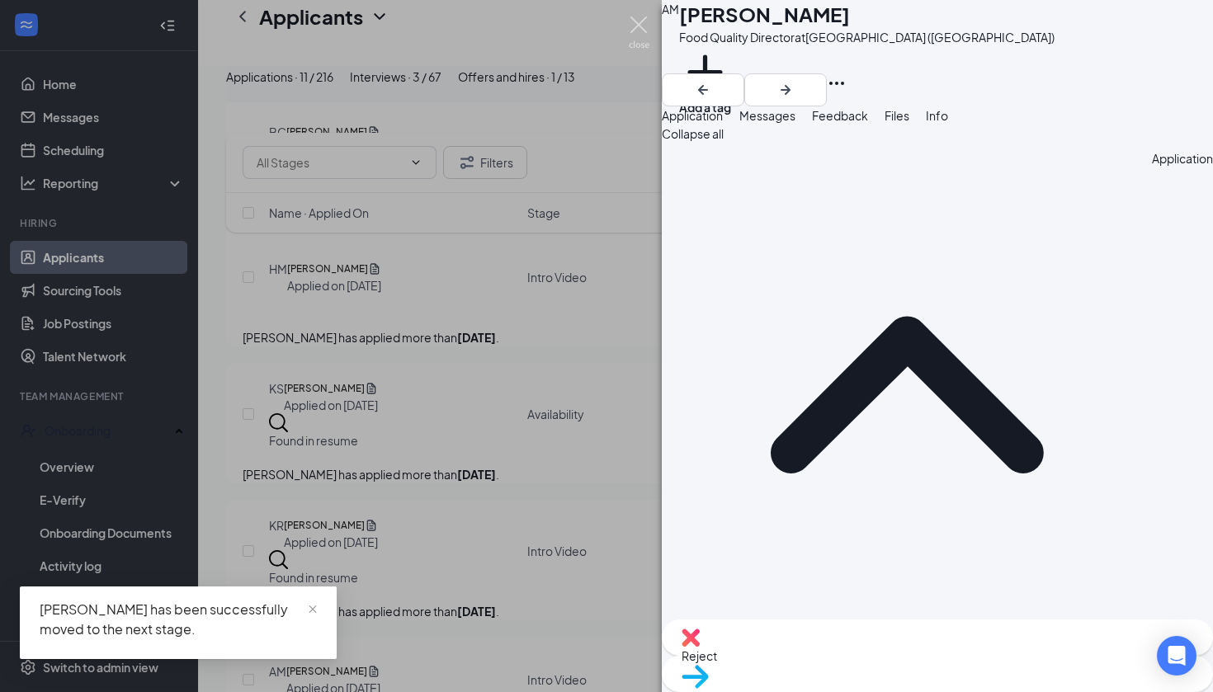
click at [632, 24] on img at bounding box center [639, 33] width 21 height 32
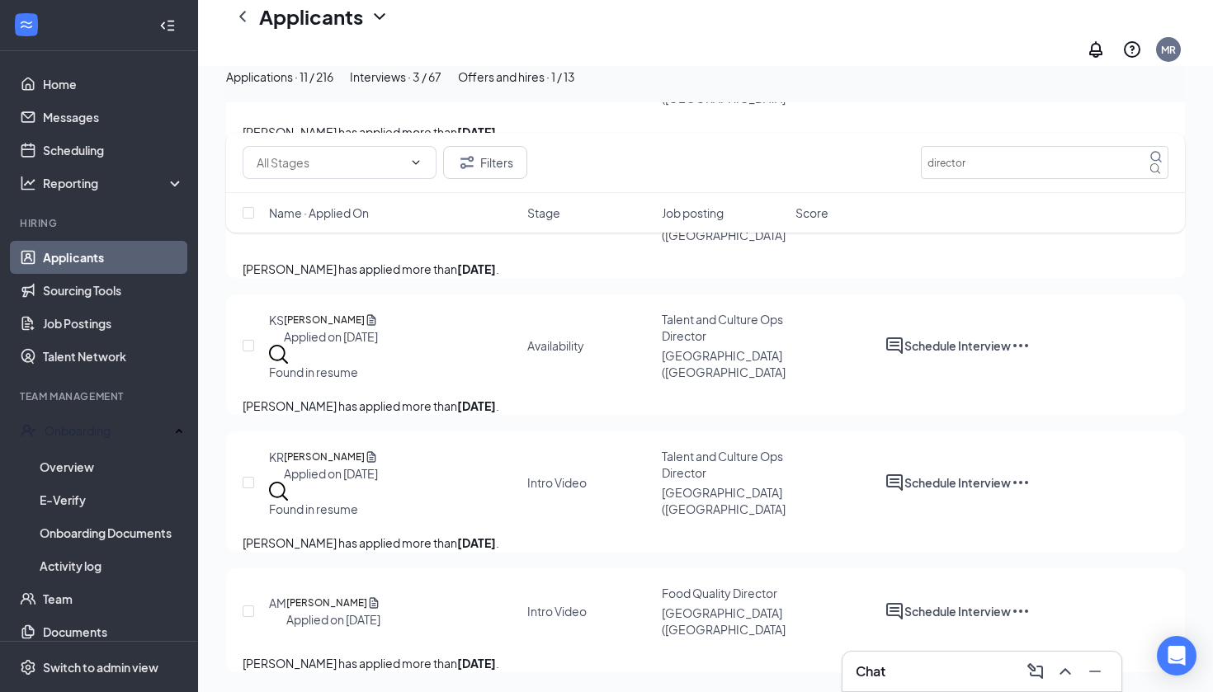
scroll to position [1159, 0]
click at [367, 595] on h5 "[PERSON_NAME]" at bounding box center [326, 603] width 81 height 17
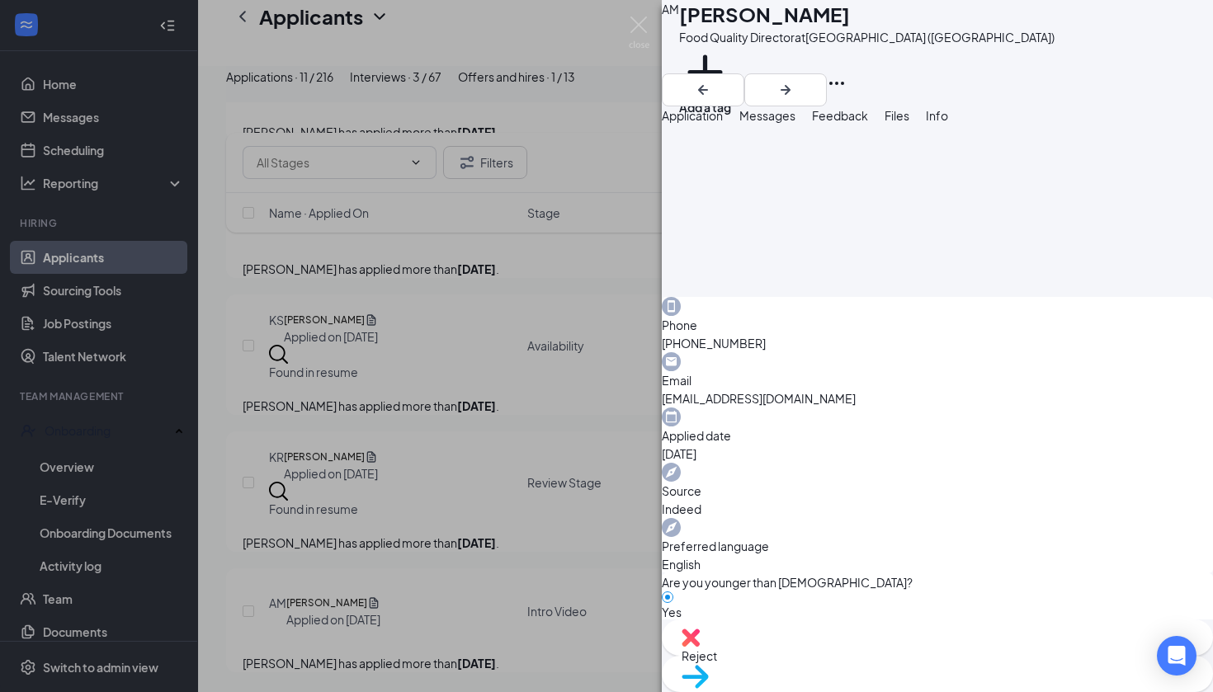
scroll to position [551, 0]
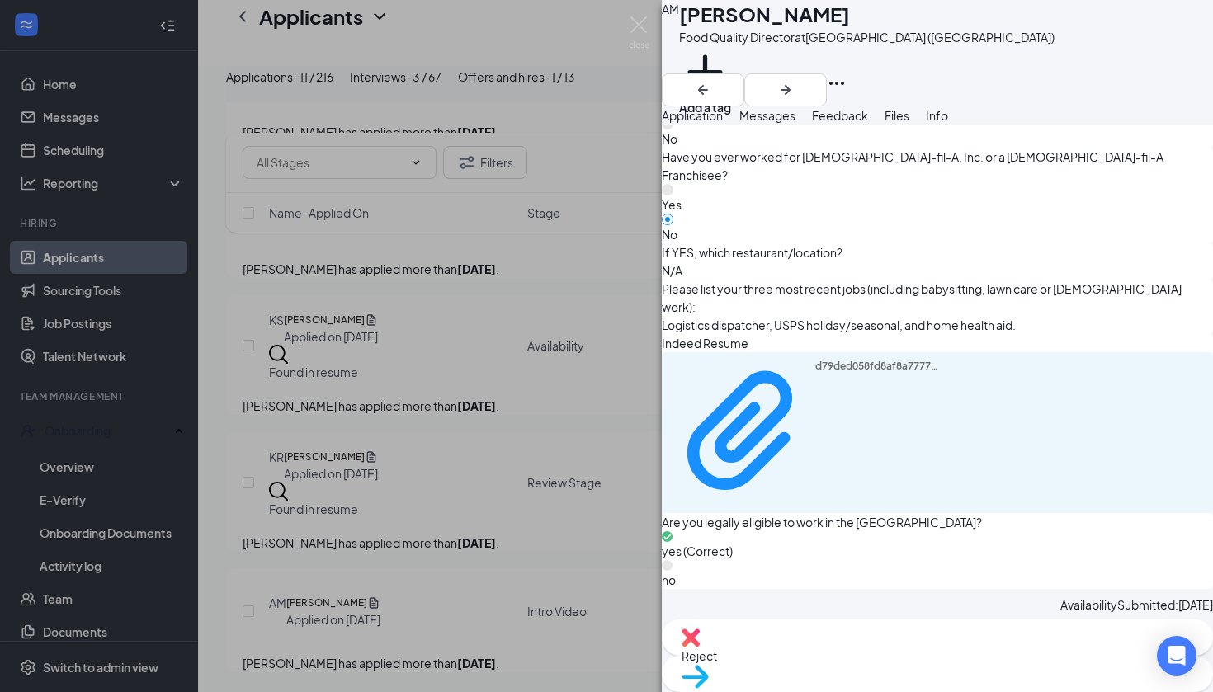
scroll to position [934, 0]
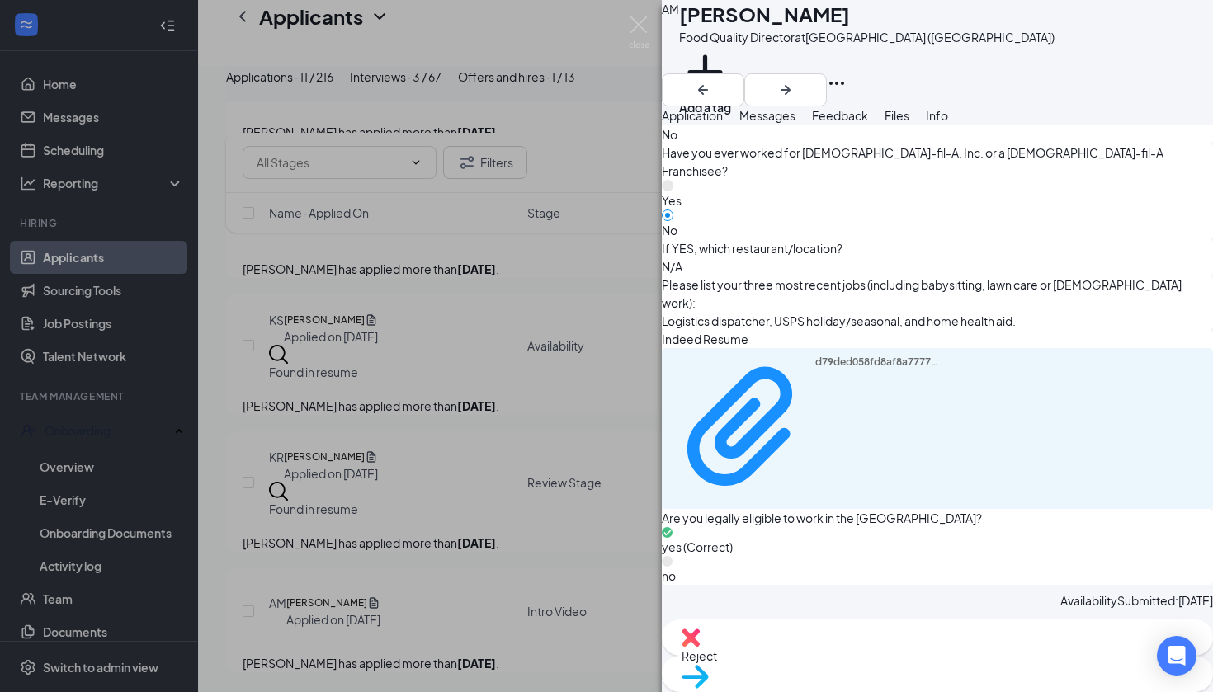
click at [999, 689] on span "Move to stage" at bounding box center [938, 698] width 512 height 18
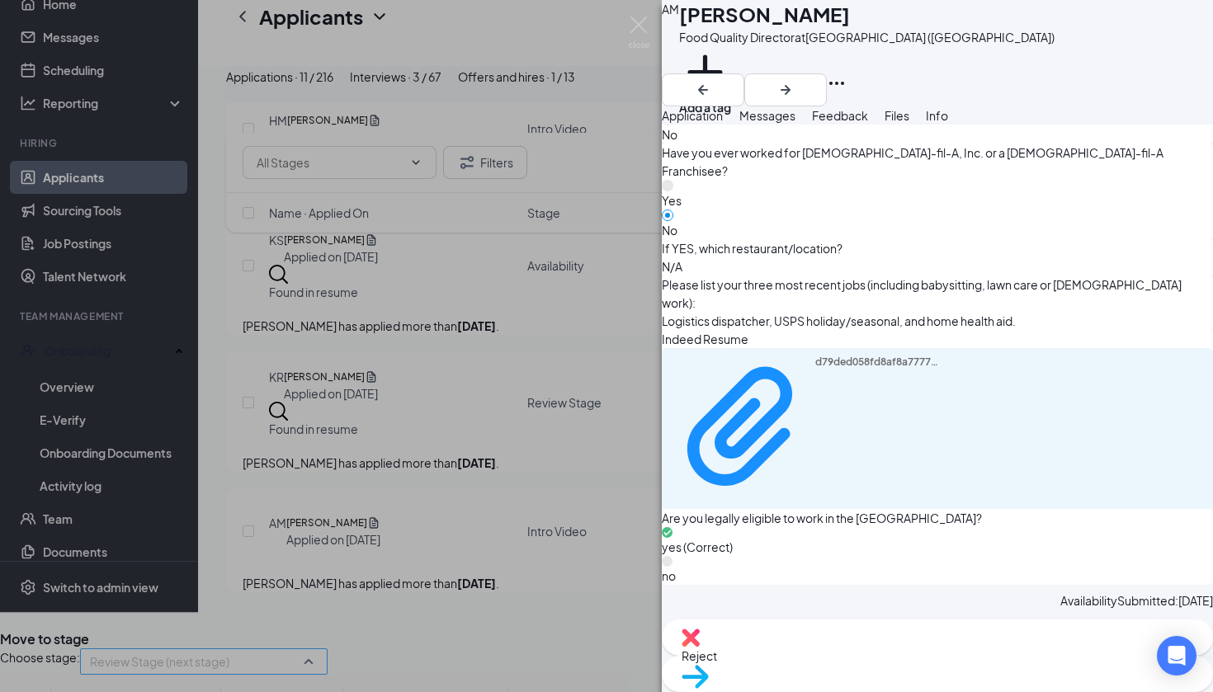
click at [303, 649] on span "Review Stage (next stage)" at bounding box center [196, 671] width 213 height 45
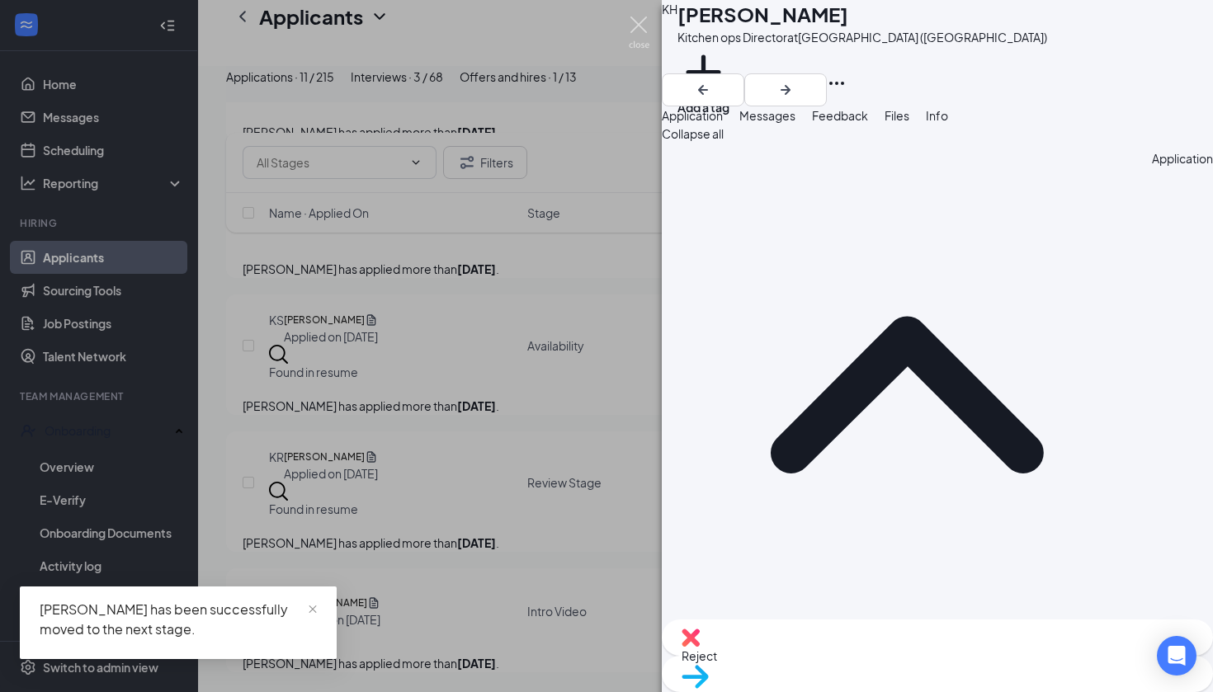
click at [637, 26] on img at bounding box center [639, 33] width 21 height 32
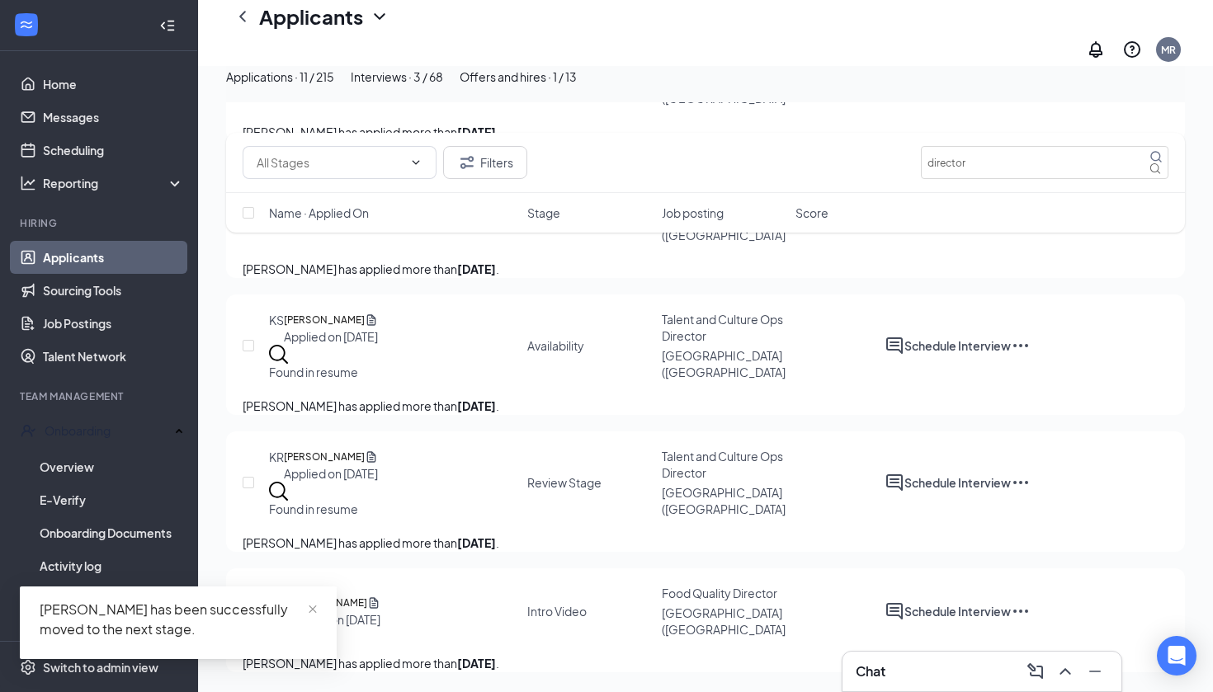
scroll to position [1159, 0]
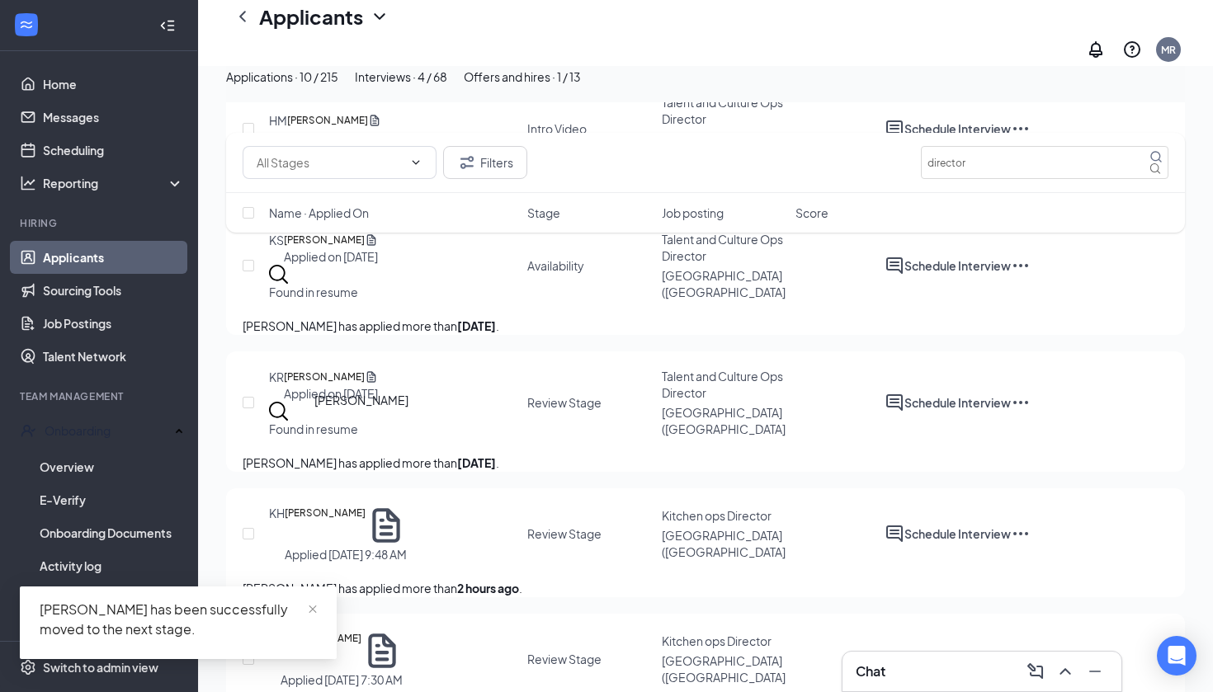
click at [358, 385] on h5 "[PERSON_NAME]" at bounding box center [324, 377] width 81 height 17
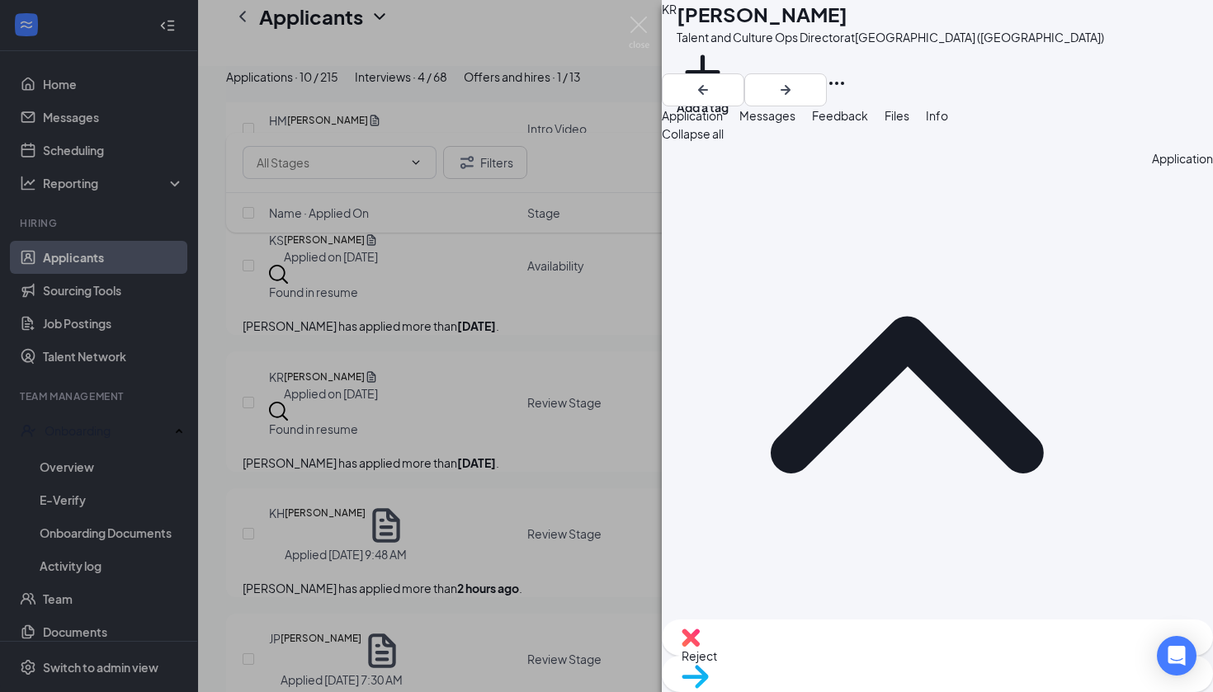
click at [709, 665] on img at bounding box center [695, 677] width 27 height 24
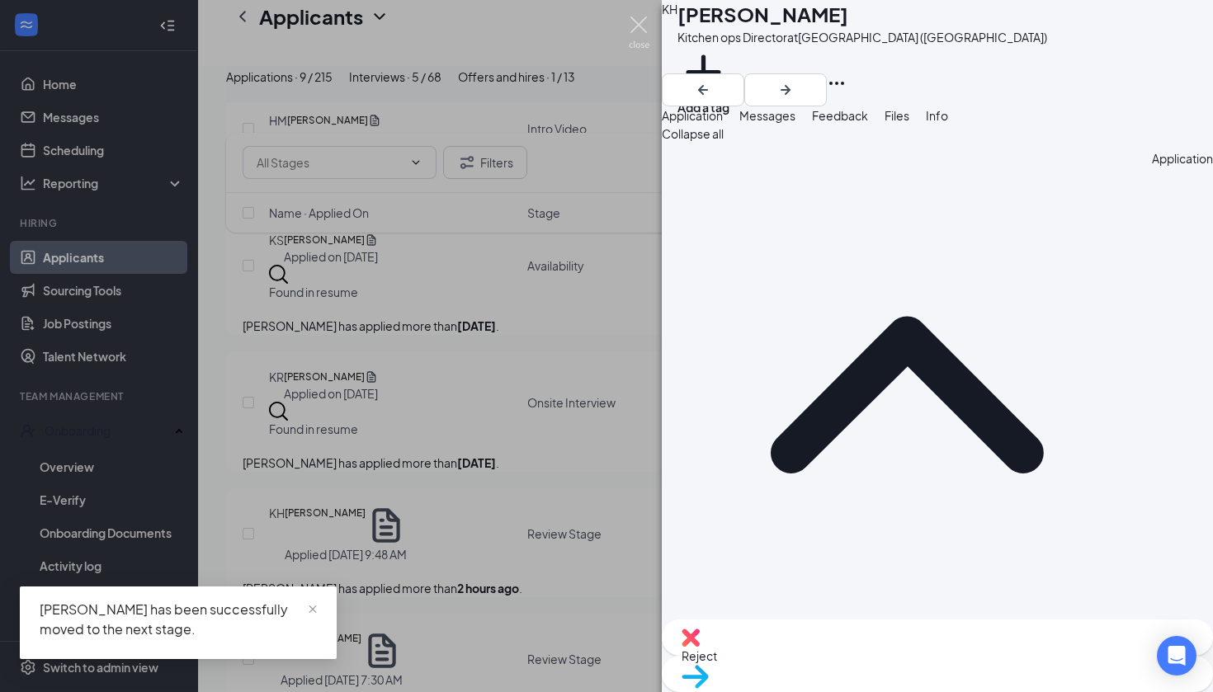
click at [632, 31] on img at bounding box center [639, 33] width 21 height 32
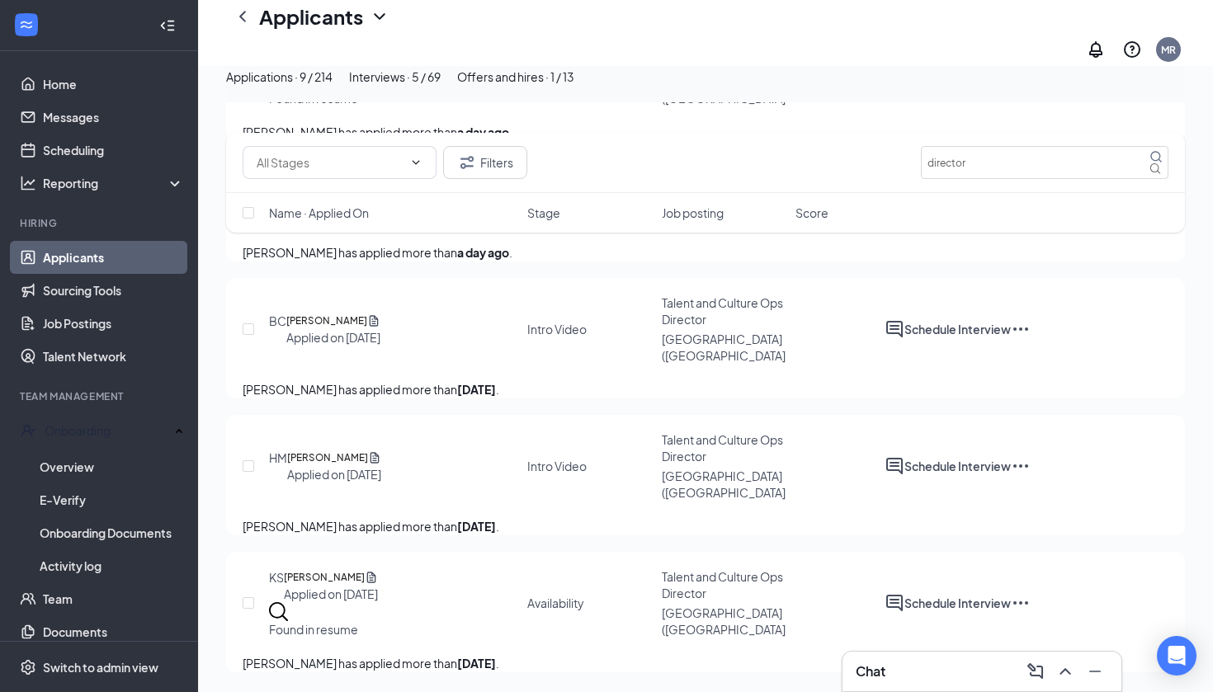
scroll to position [2132, 0]
click at [365, 569] on h5 "[PERSON_NAME]" at bounding box center [324, 577] width 81 height 17
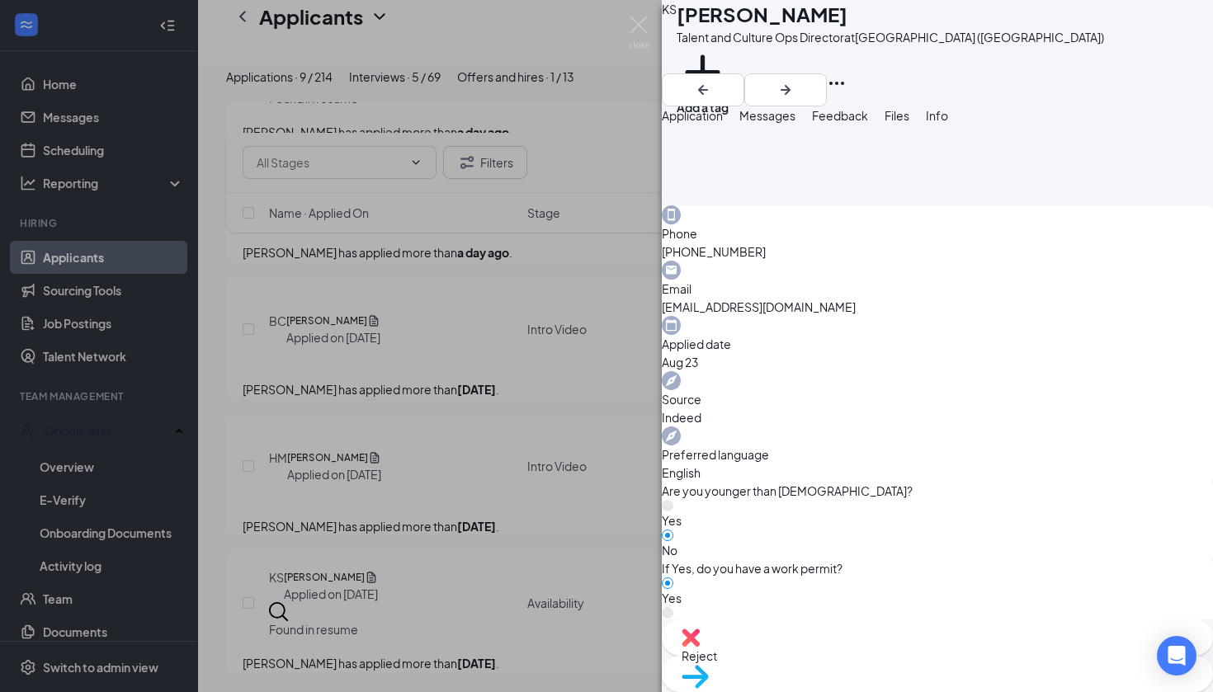
scroll to position [440, 0]
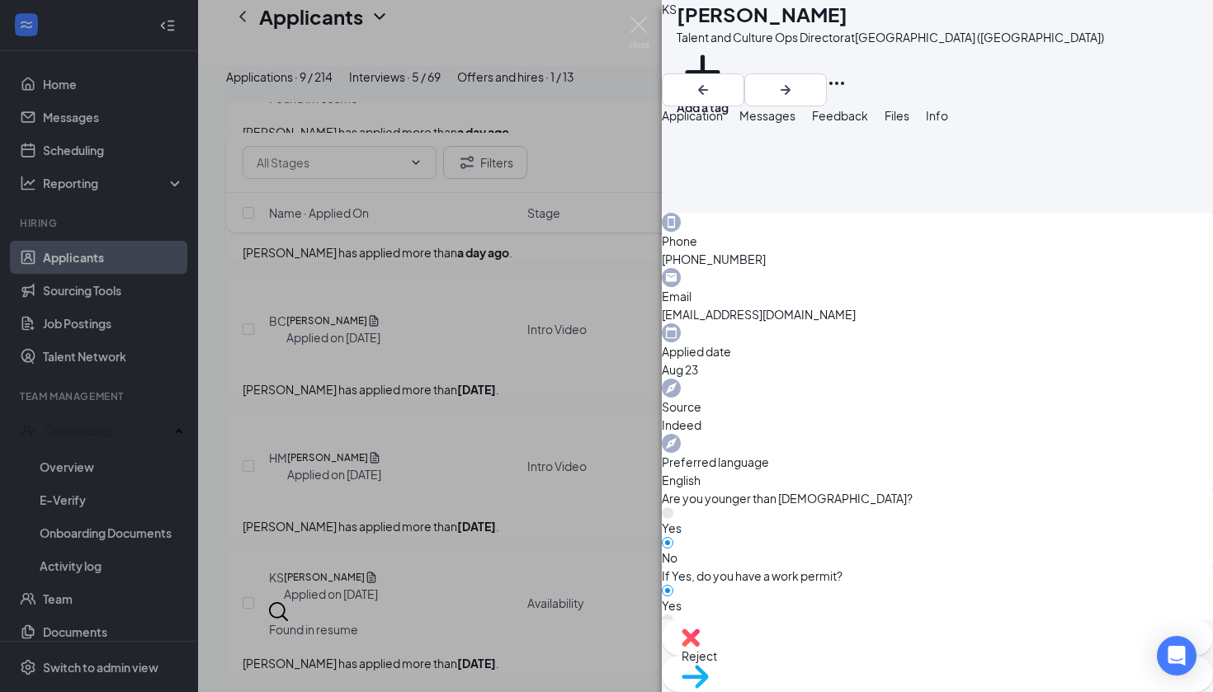
click at [709, 665] on img at bounding box center [695, 677] width 27 height 24
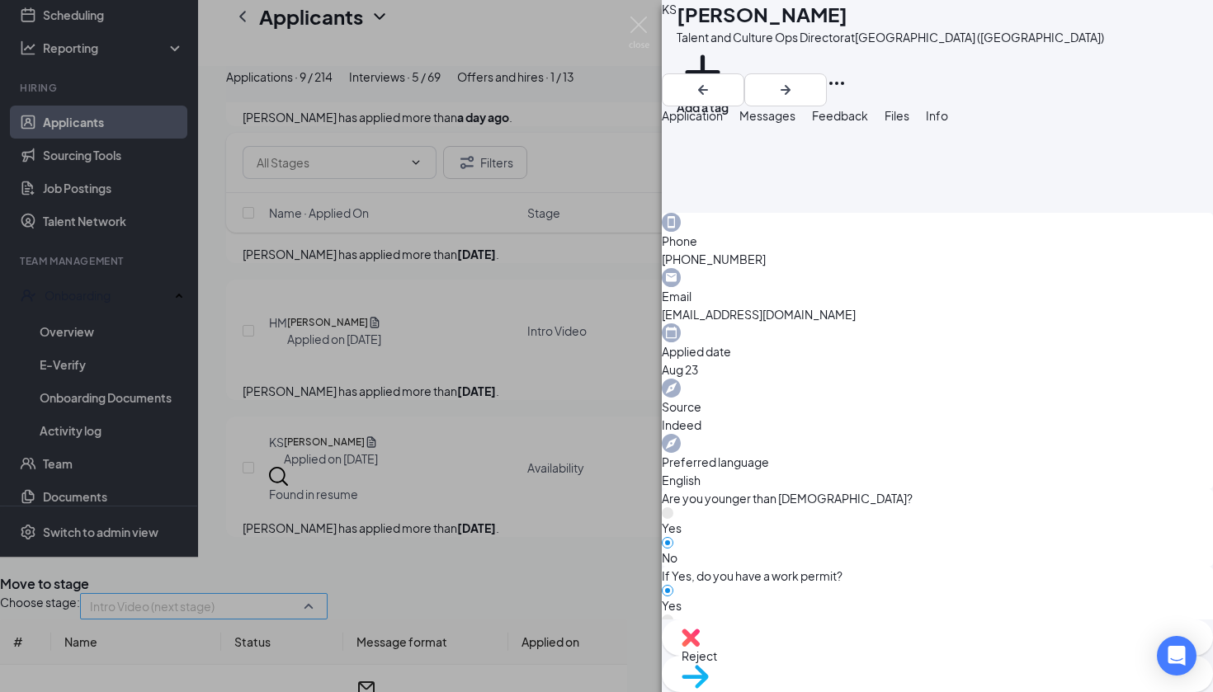
click at [328, 593] on div "Intro Video (next stage) 4066181 4066182 Application Availability (current stag…" at bounding box center [204, 606] width 248 height 26
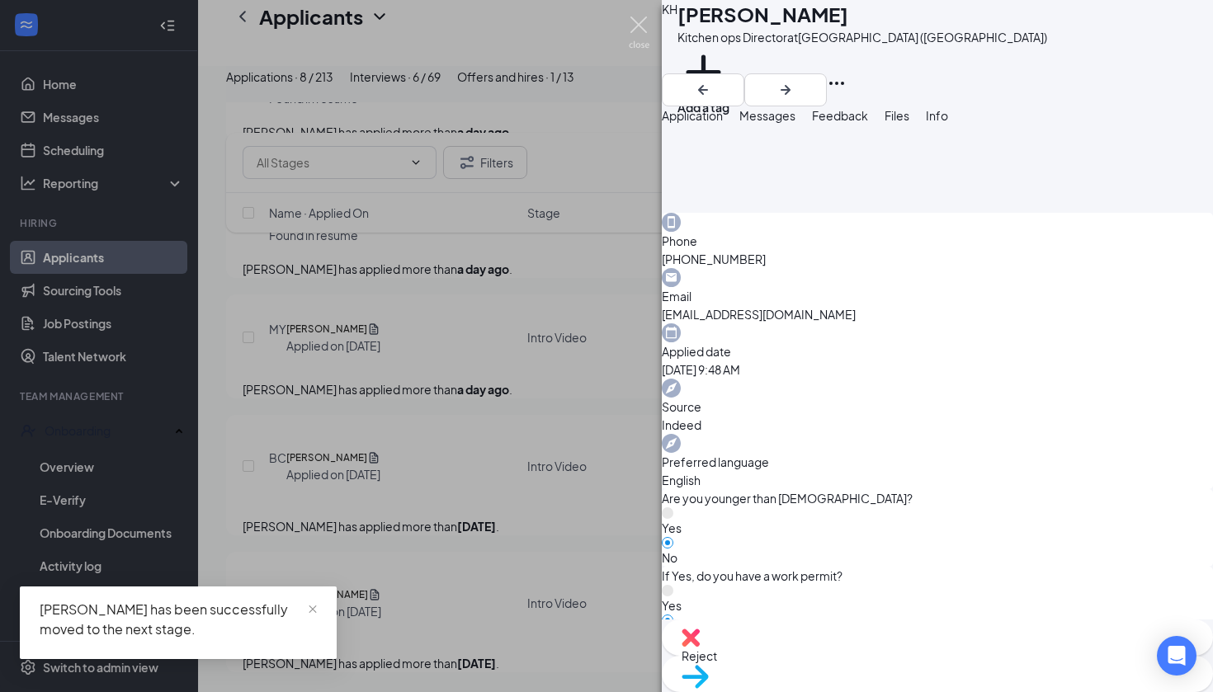
click at [642, 29] on img at bounding box center [639, 33] width 21 height 32
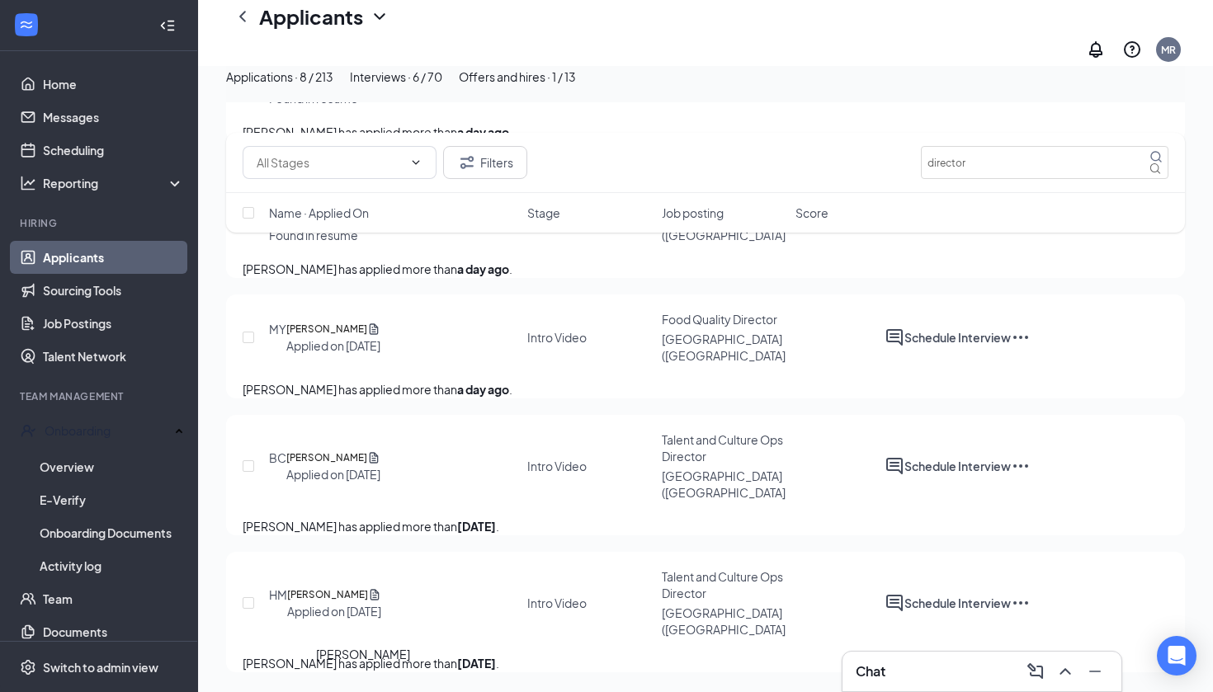
scroll to position [1835, 0]
click at [368, 587] on h5 "[PERSON_NAME]" at bounding box center [327, 595] width 81 height 17
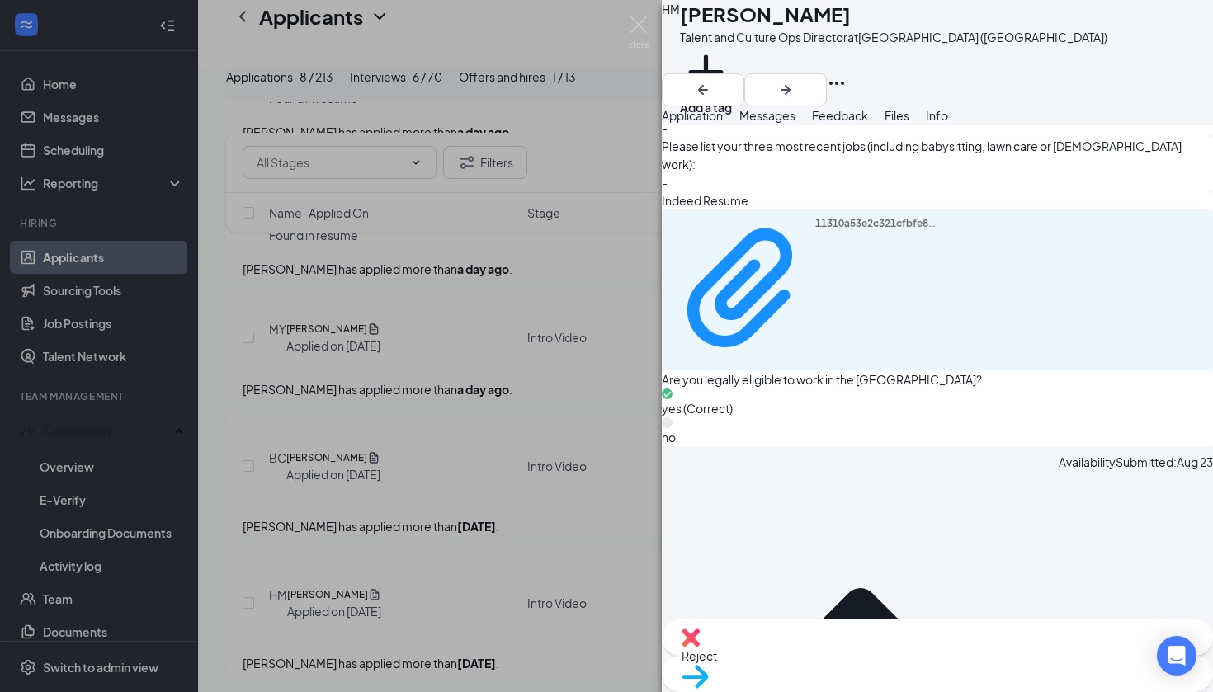
scroll to position [1072, 0]
click at [643, 25] on img at bounding box center [639, 33] width 21 height 32
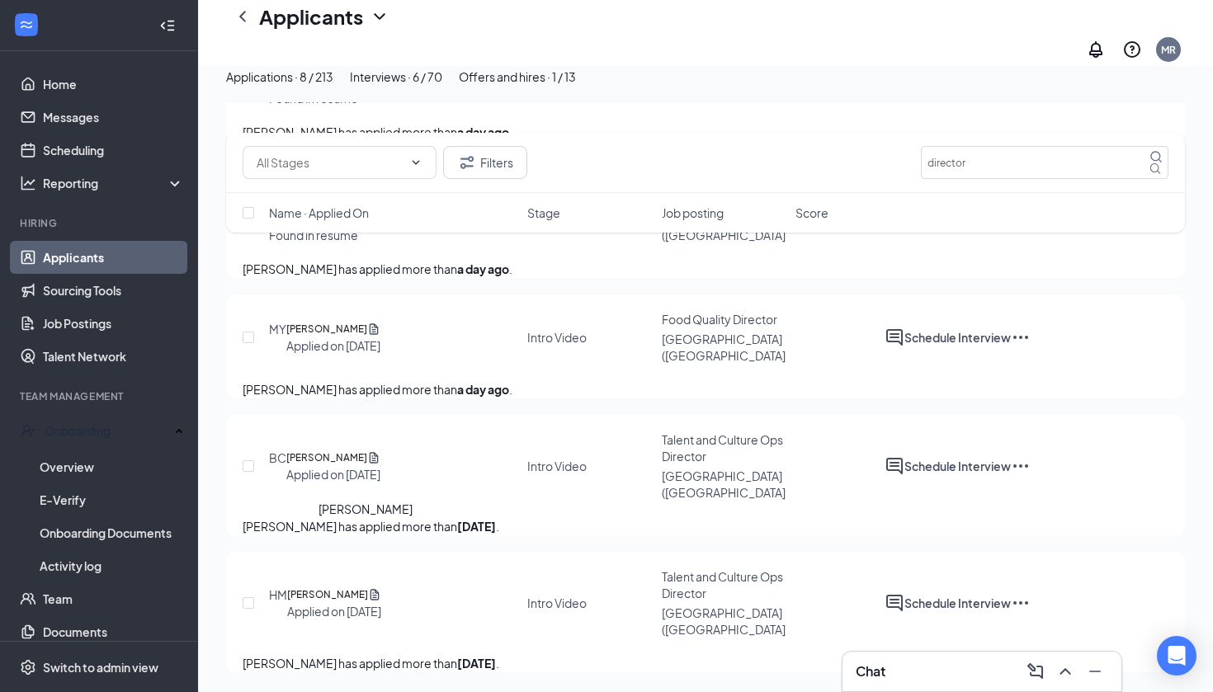
click at [367, 450] on h5 "[PERSON_NAME]" at bounding box center [326, 458] width 81 height 17
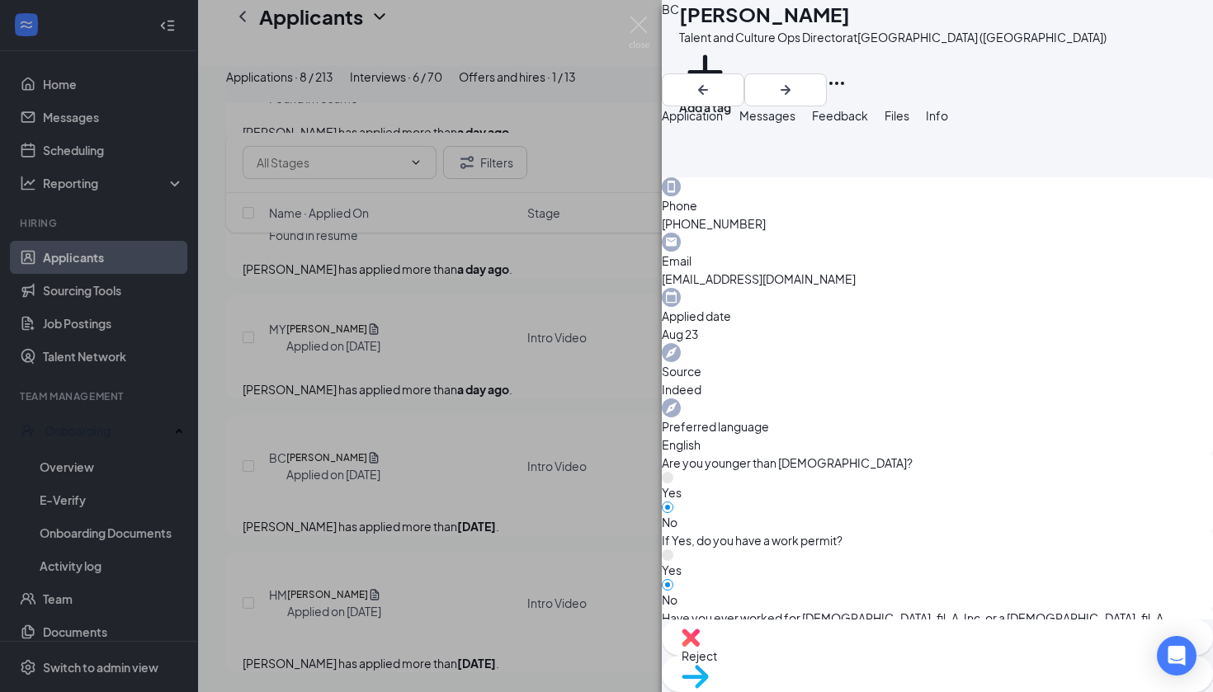
scroll to position [468, 0]
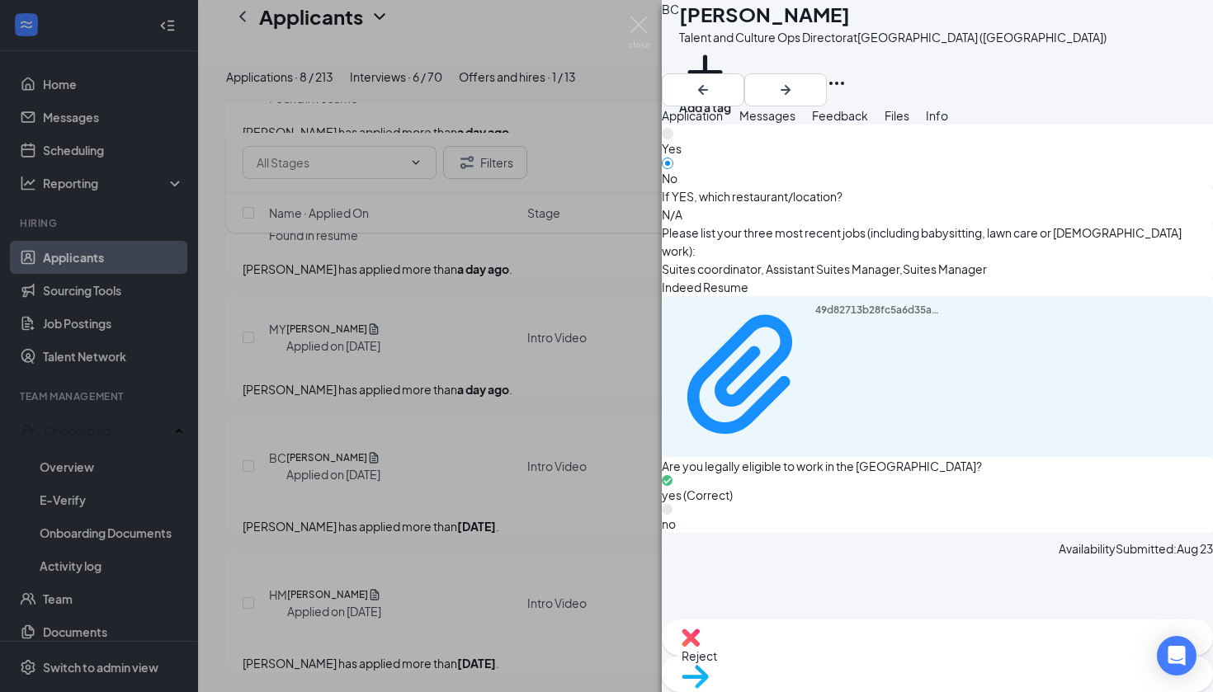
scroll to position [985, 0]
click at [966, 660] on div "Move to stage" at bounding box center [937, 674] width 551 height 36
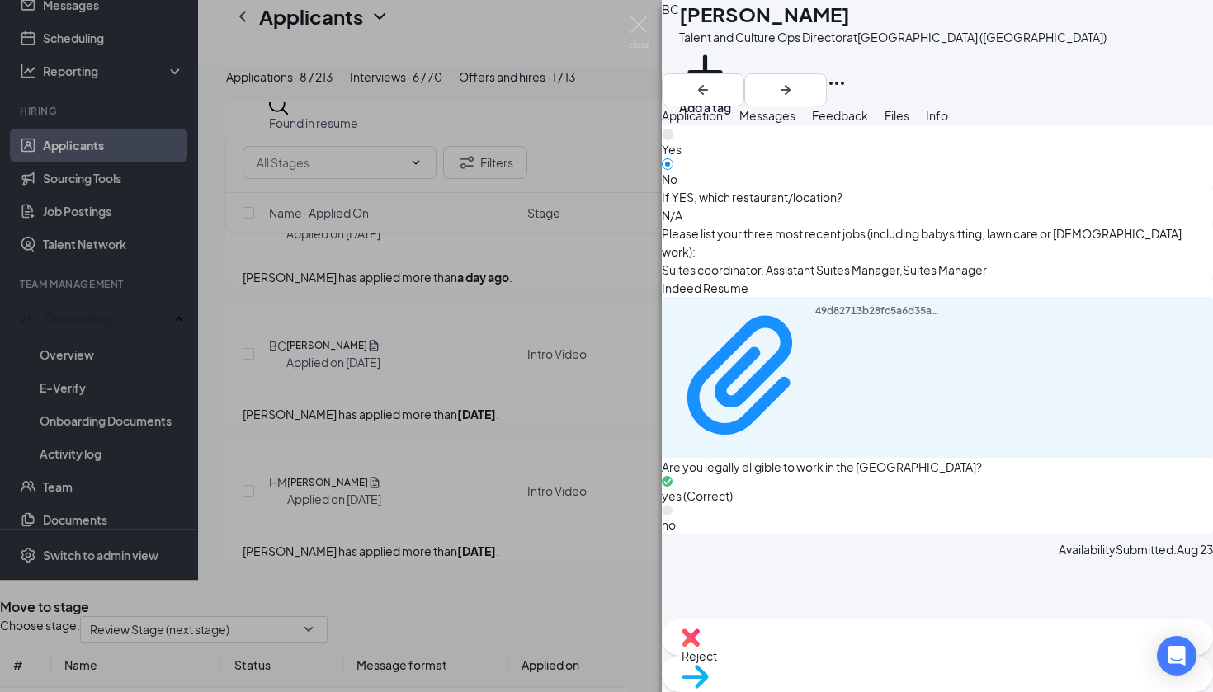
scroll to position [979, 0]
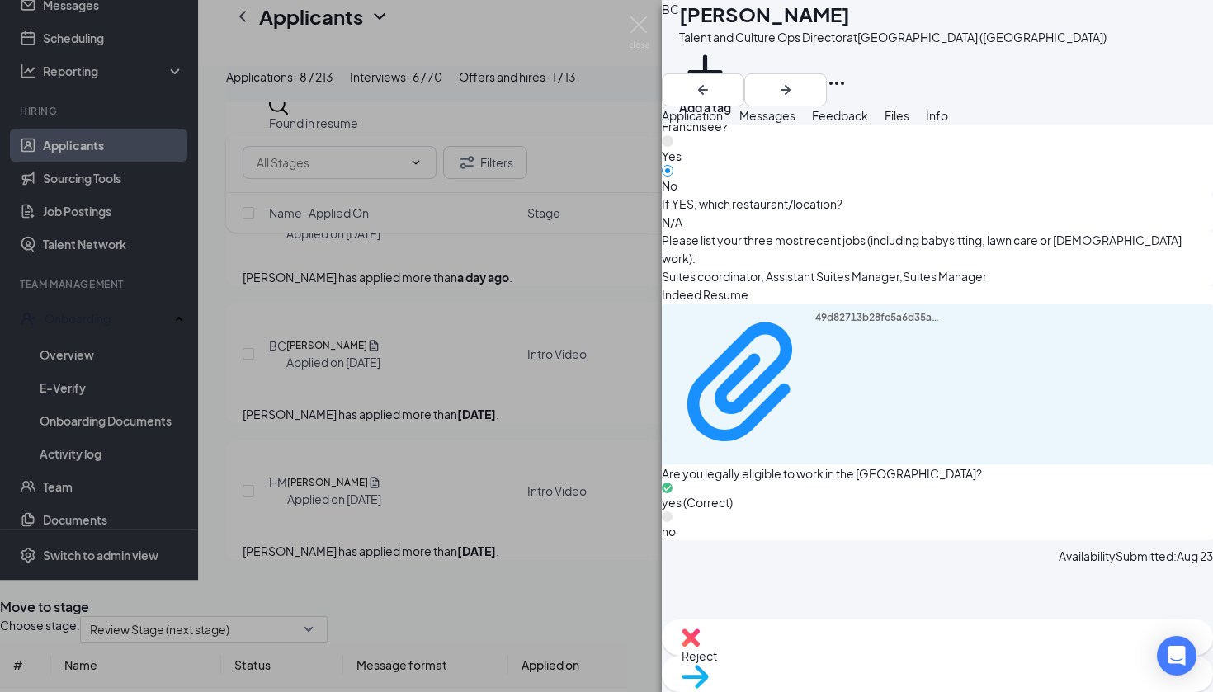
click at [15, 599] on icon "Cross" at bounding box center [10, 604] width 10 height 10
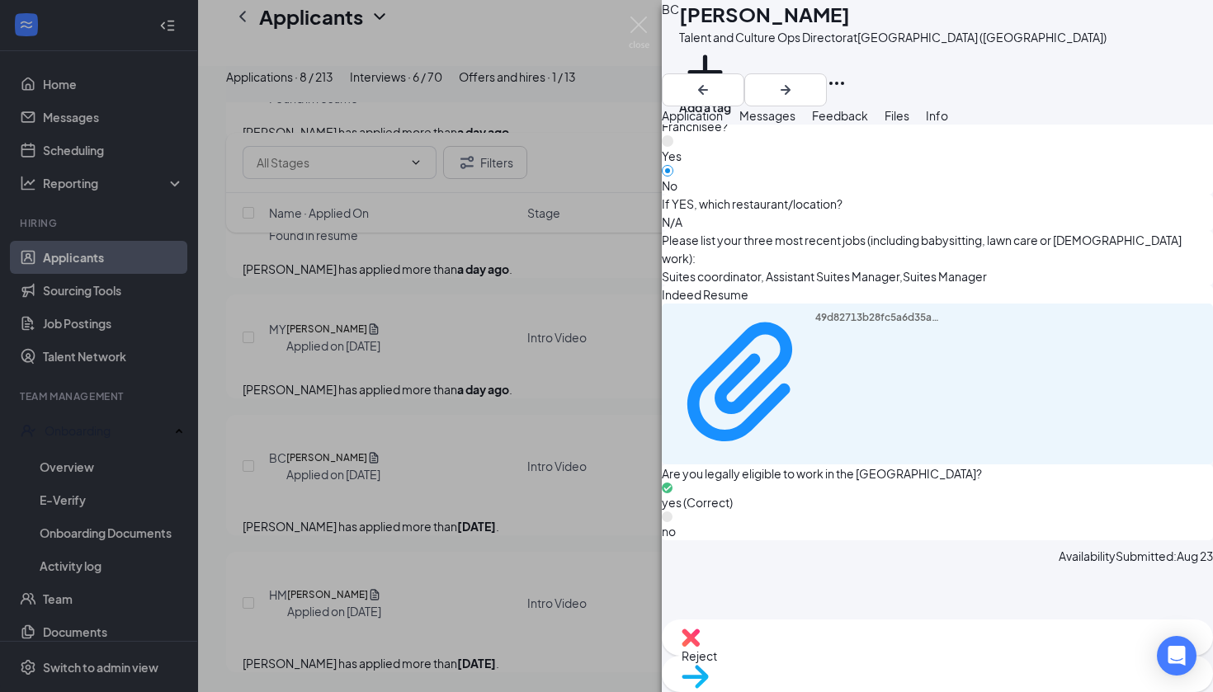
click at [796, 123] on span "Messages" at bounding box center [767, 115] width 56 height 15
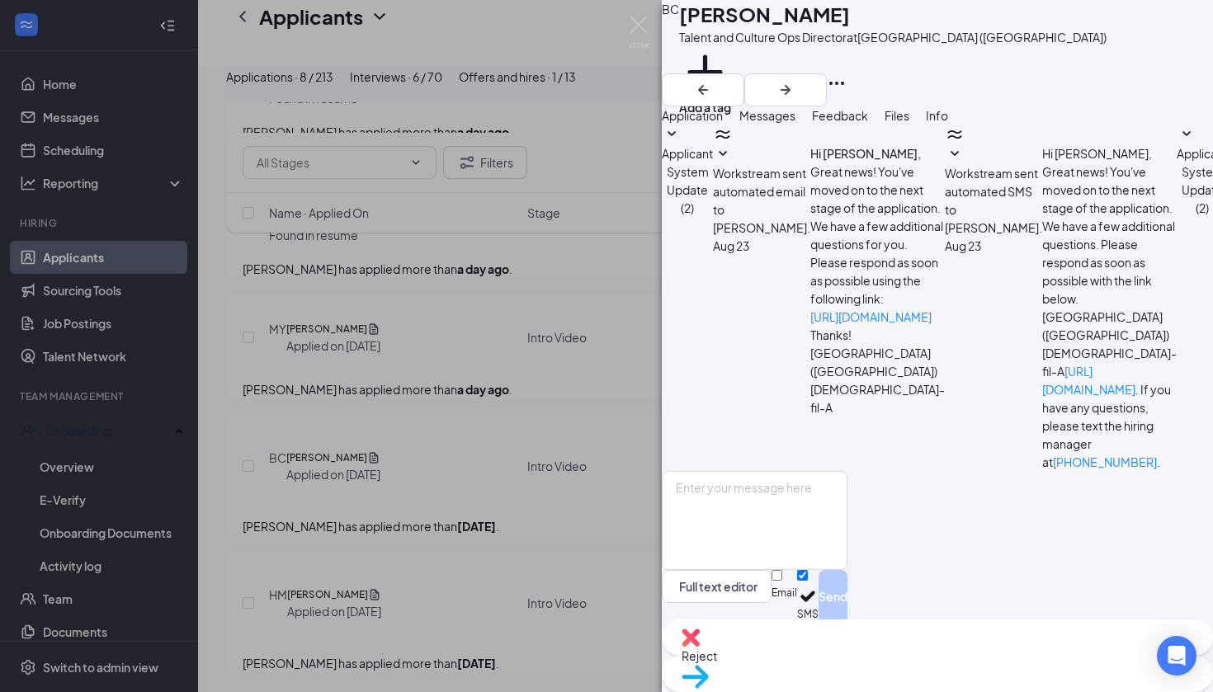
scroll to position [112, 0]
click at [772, 489] on textarea at bounding box center [755, 520] width 186 height 99
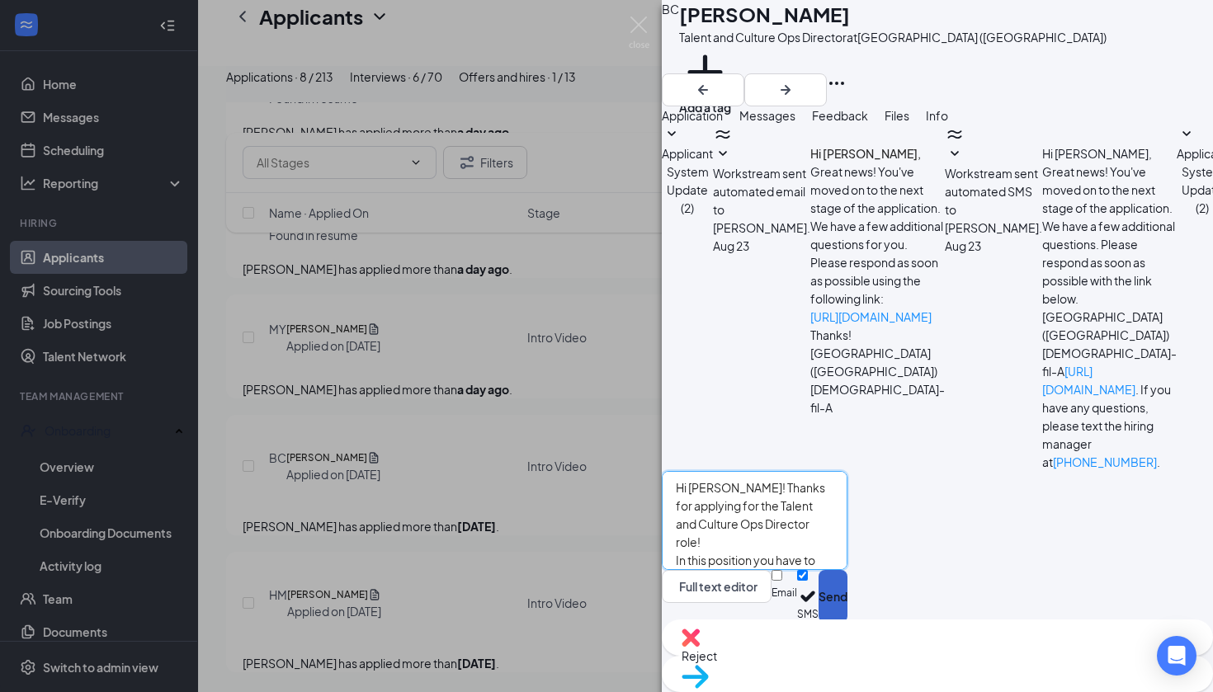
type textarea "Hi [PERSON_NAME]! Thanks for applying for the Talent and Culture Ops Director r…"
click at [847, 604] on button "Send" at bounding box center [833, 596] width 29 height 53
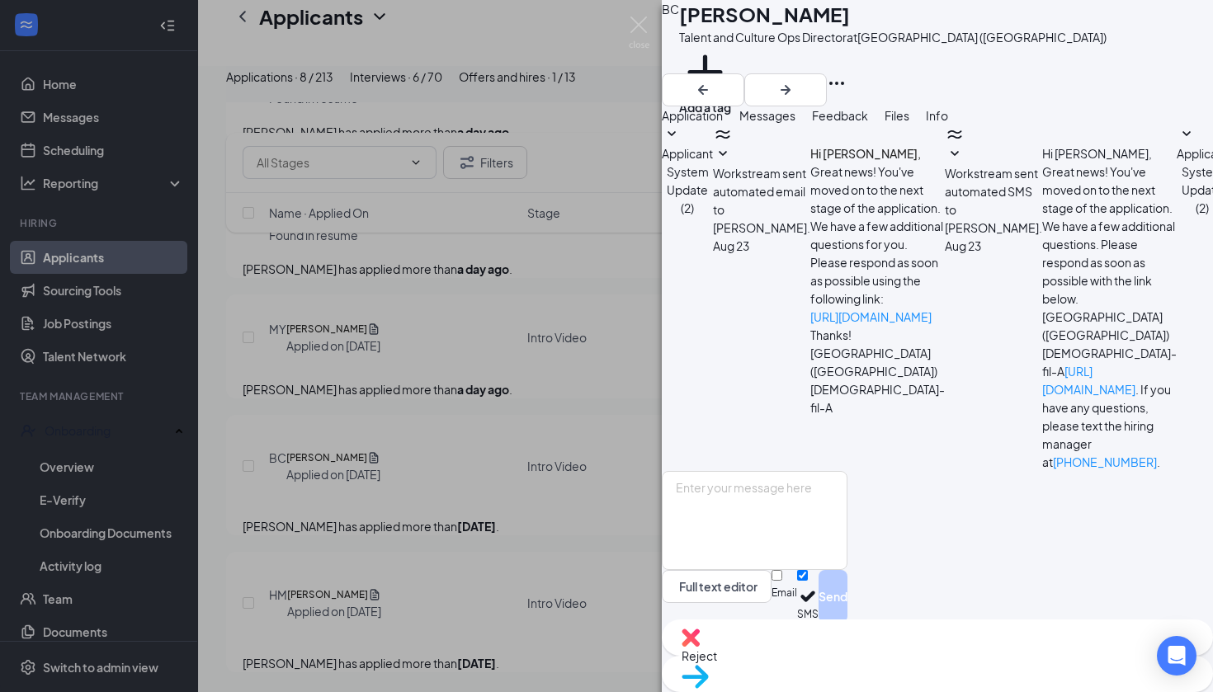
scroll to position [290, 0]
click at [635, 25] on img at bounding box center [639, 33] width 21 height 32
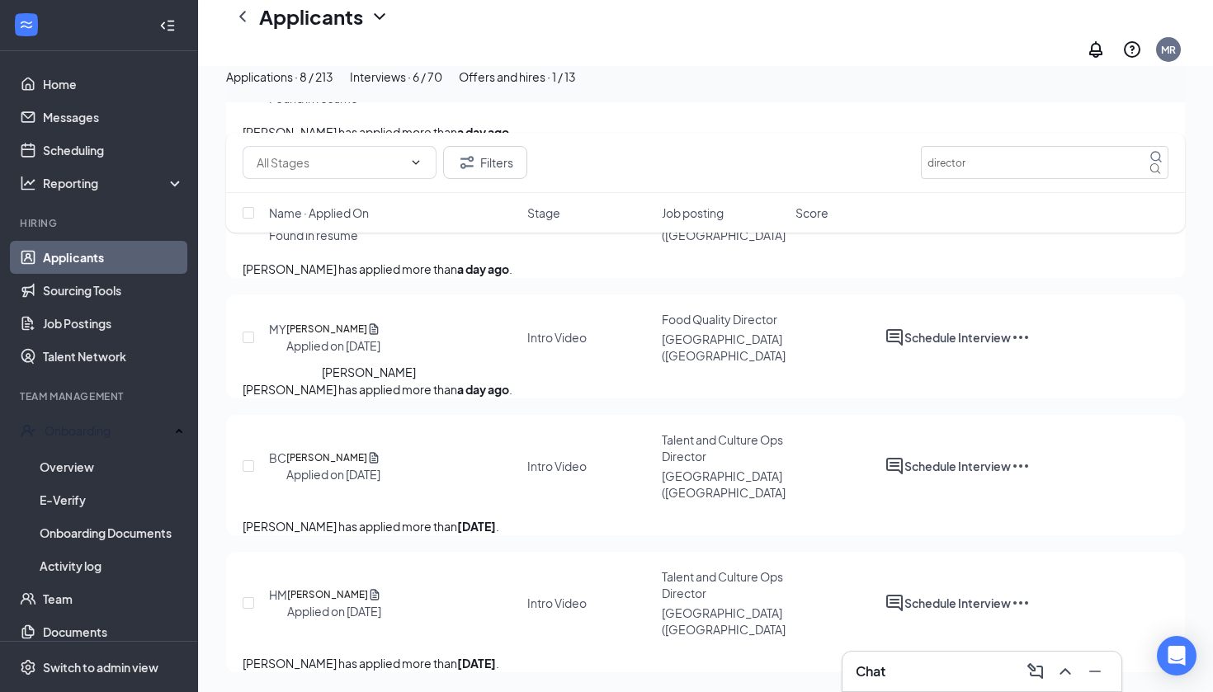
click at [346, 321] on h5 "[PERSON_NAME]" at bounding box center [326, 329] width 81 height 17
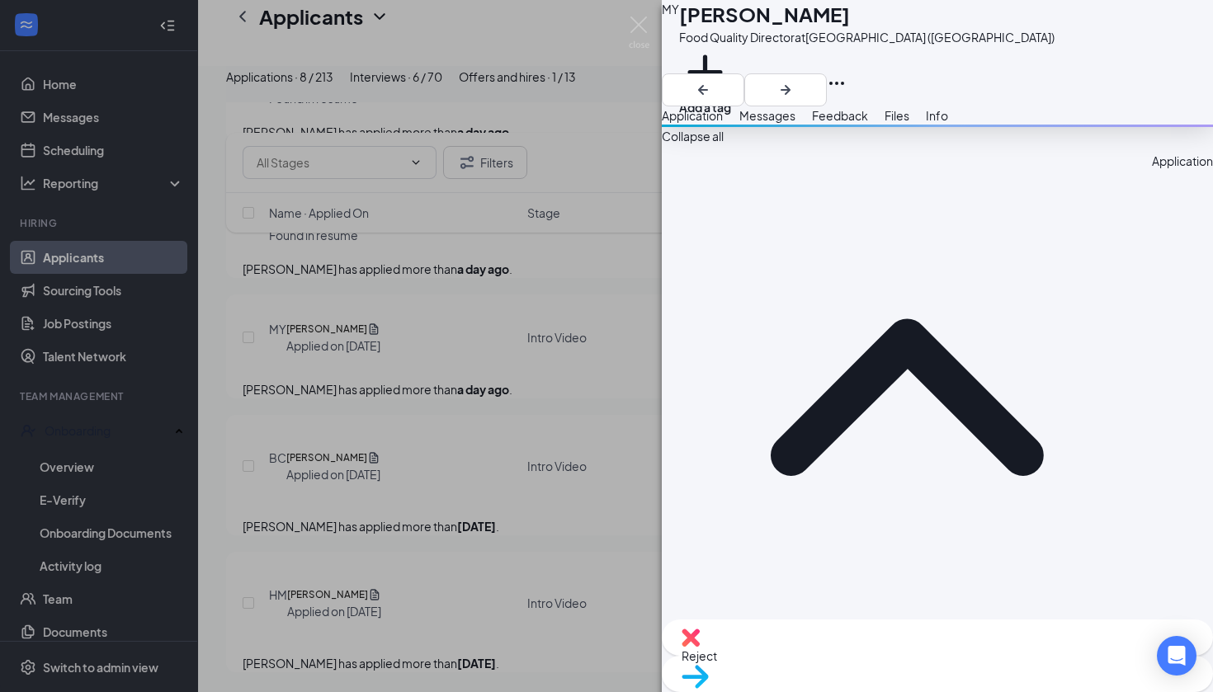
scroll to position [585, 0]
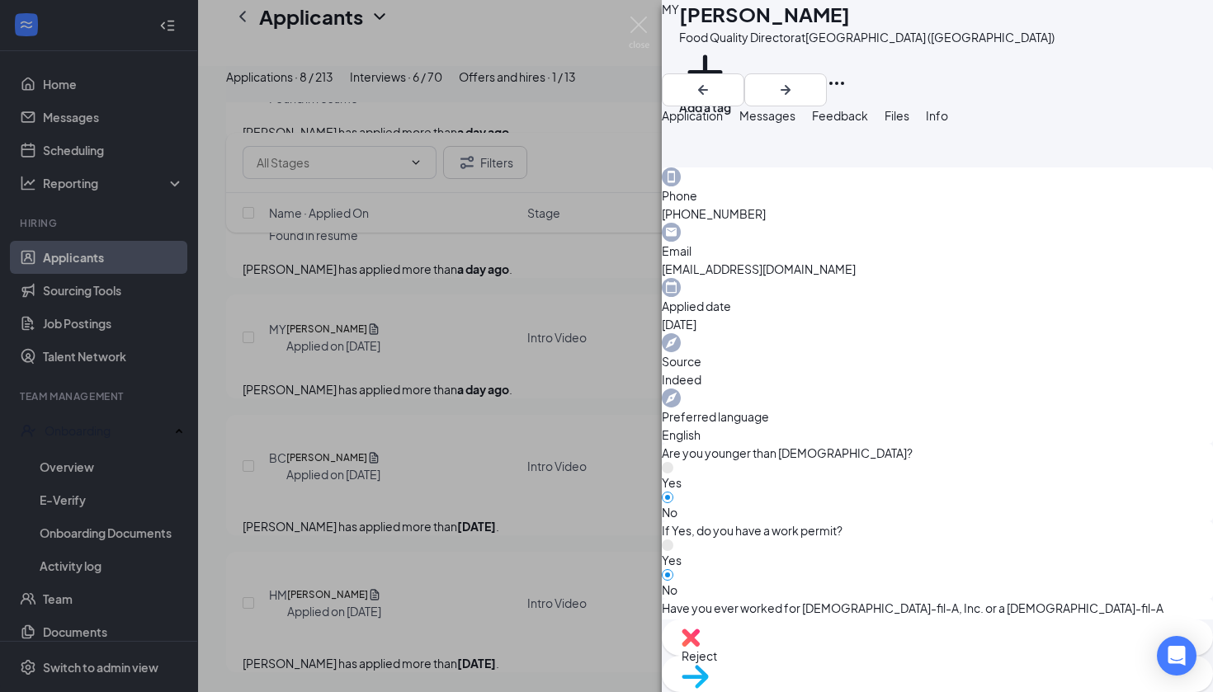
scroll to position [1068, 0]
click at [564, 494] on div "MY [PERSON_NAME] Food Quality Director at [GEOGRAPHIC_DATA] ([GEOGRAPHIC_DATA])…" at bounding box center [606, 346] width 1213 height 692
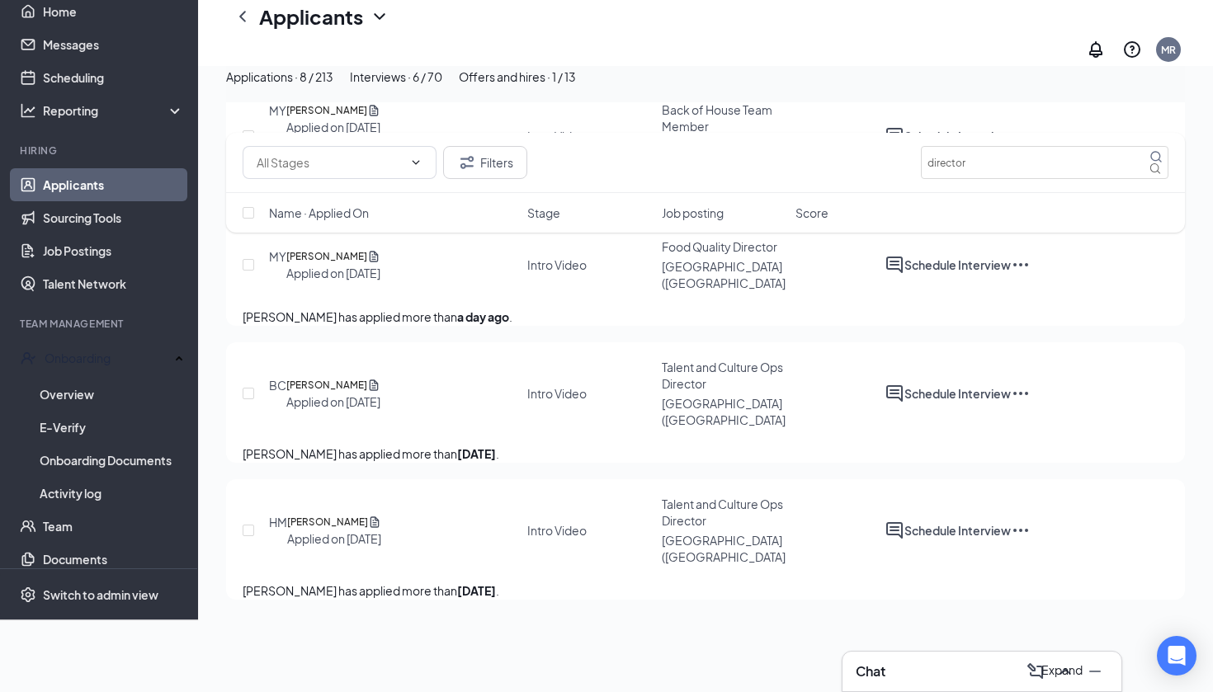
click at [1061, 673] on icon "ChevronUp" at bounding box center [1065, 671] width 11 height 7
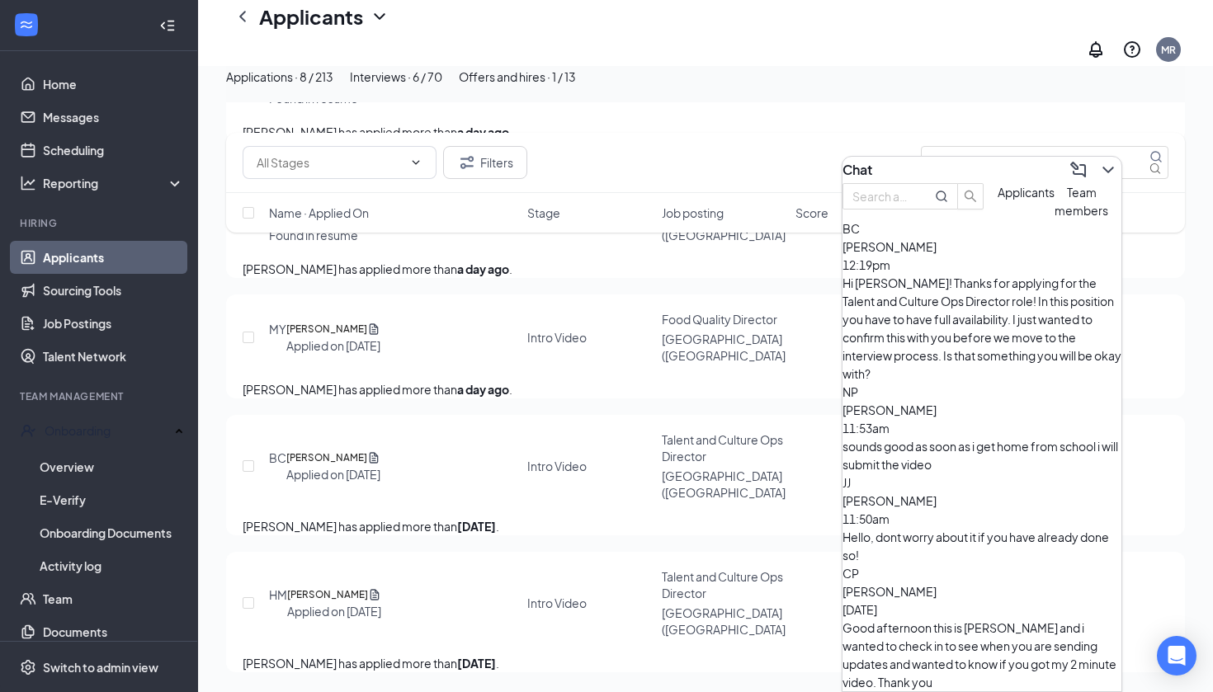
click at [979, 322] on div "BC [PERSON_NAME] 12:19pm Hi [PERSON_NAME]! Thanks for applying for the Talent a…" at bounding box center [982, 301] width 279 height 163
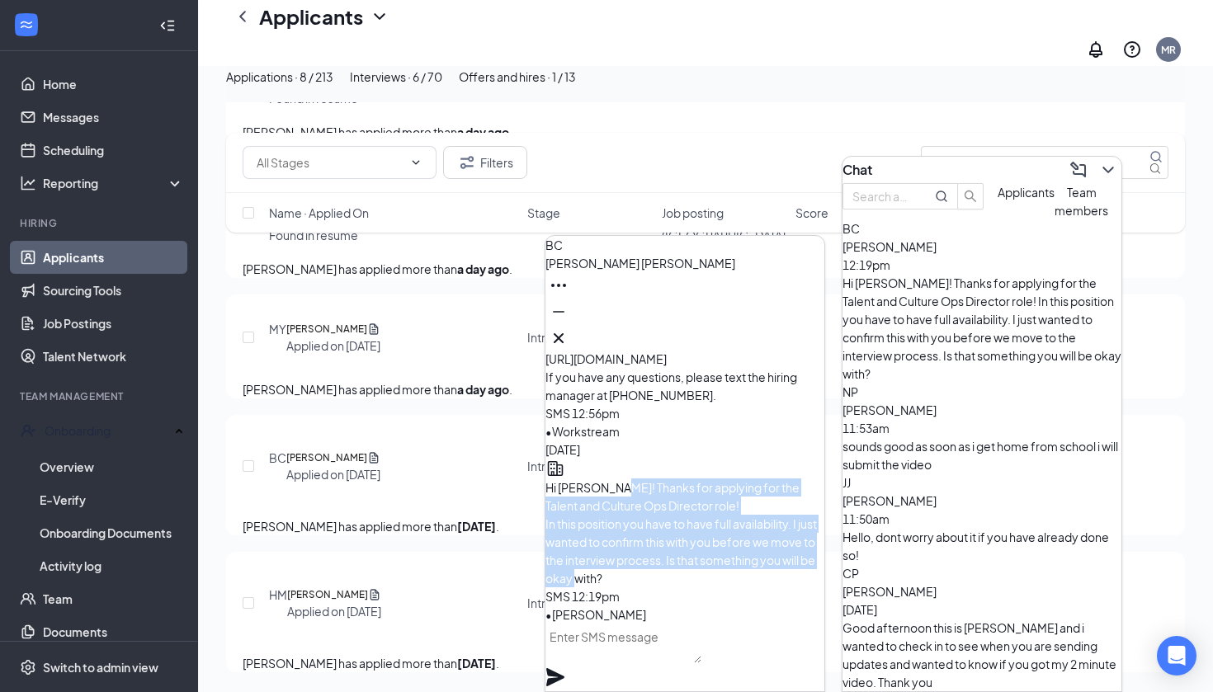
drag, startPoint x: 660, startPoint y: 441, endPoint x: 758, endPoint y: 576, distance: 166.1
click at [758, 576] on p "Hi [PERSON_NAME]! Thanks for applying for the Talent and Culture Ops Director r…" at bounding box center [684, 533] width 279 height 109
copy span "Thanks for applying for the Talent and Culture Ops Director role! In this posit…"
click at [1099, 170] on icon "ChevronDown" at bounding box center [1108, 170] width 20 height 20
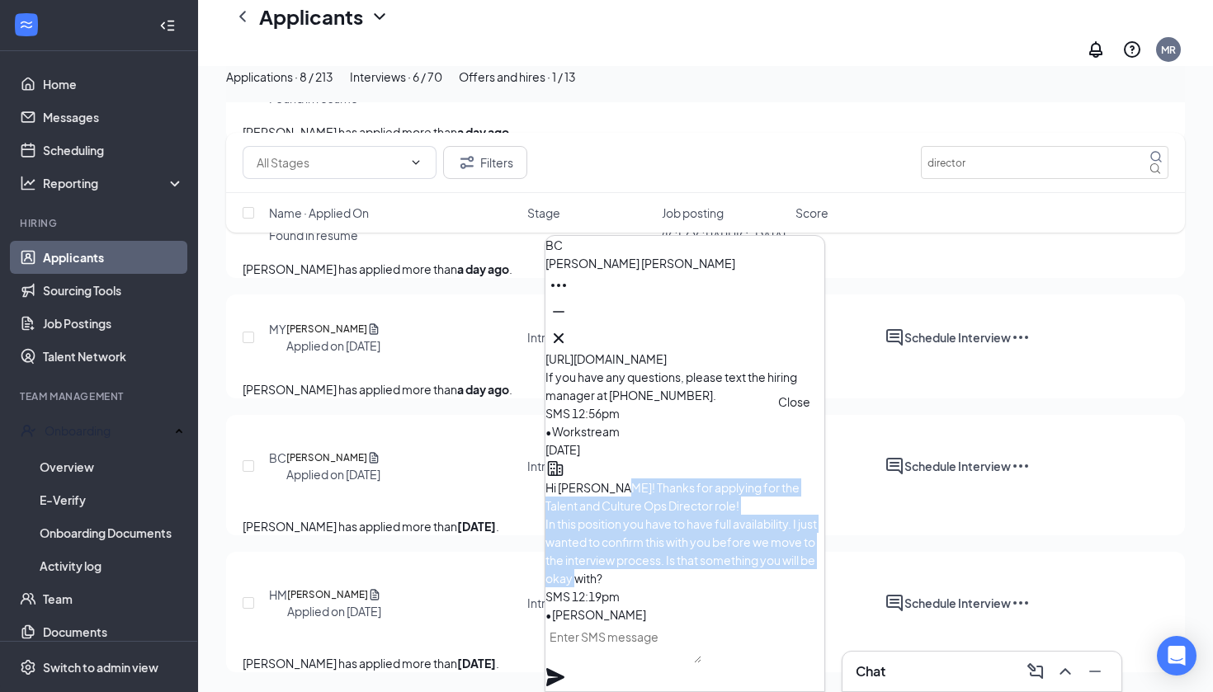
click at [569, 328] on icon "Cross" at bounding box center [559, 338] width 20 height 20
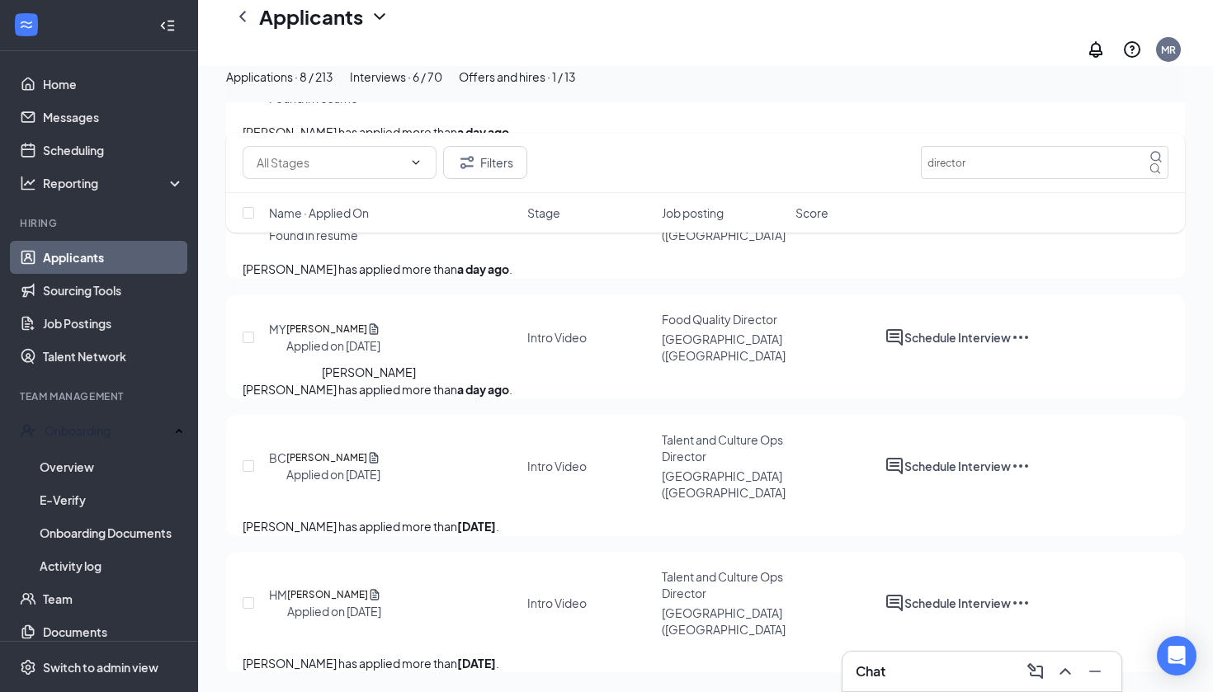
click at [356, 321] on h5 "[PERSON_NAME]" at bounding box center [326, 329] width 81 height 17
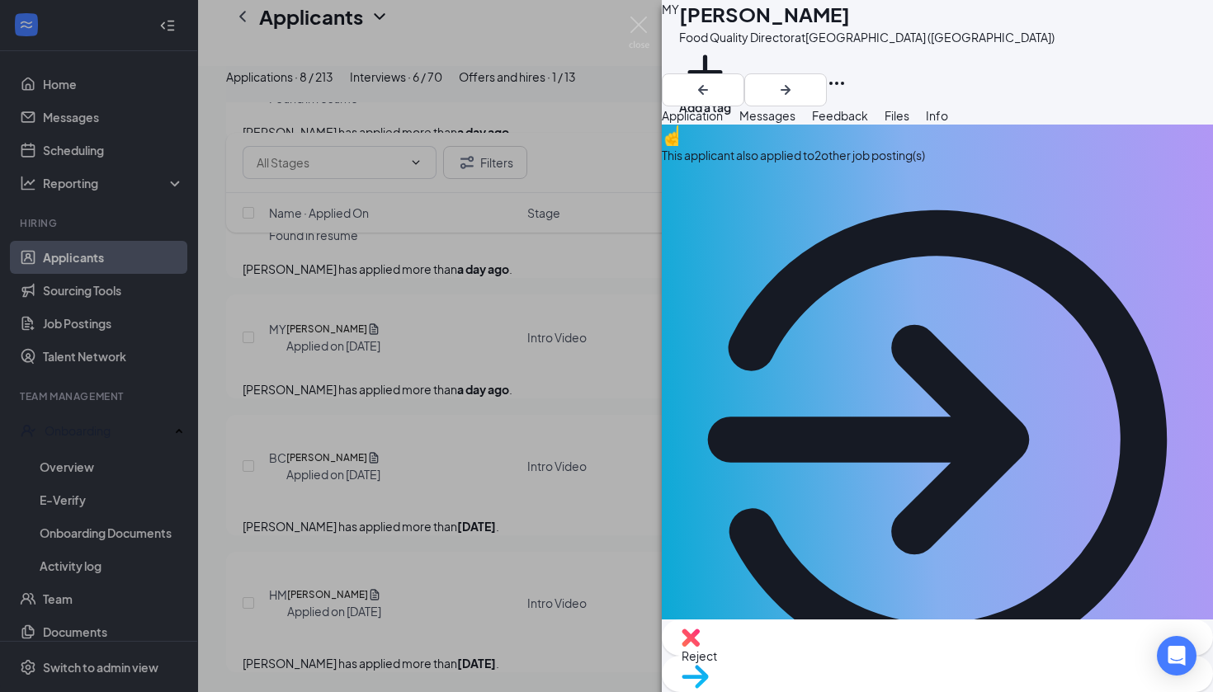
click at [896, 175] on div "This applicant also applied to 2 other job posting(s)" at bounding box center [937, 420] width 551 height 591
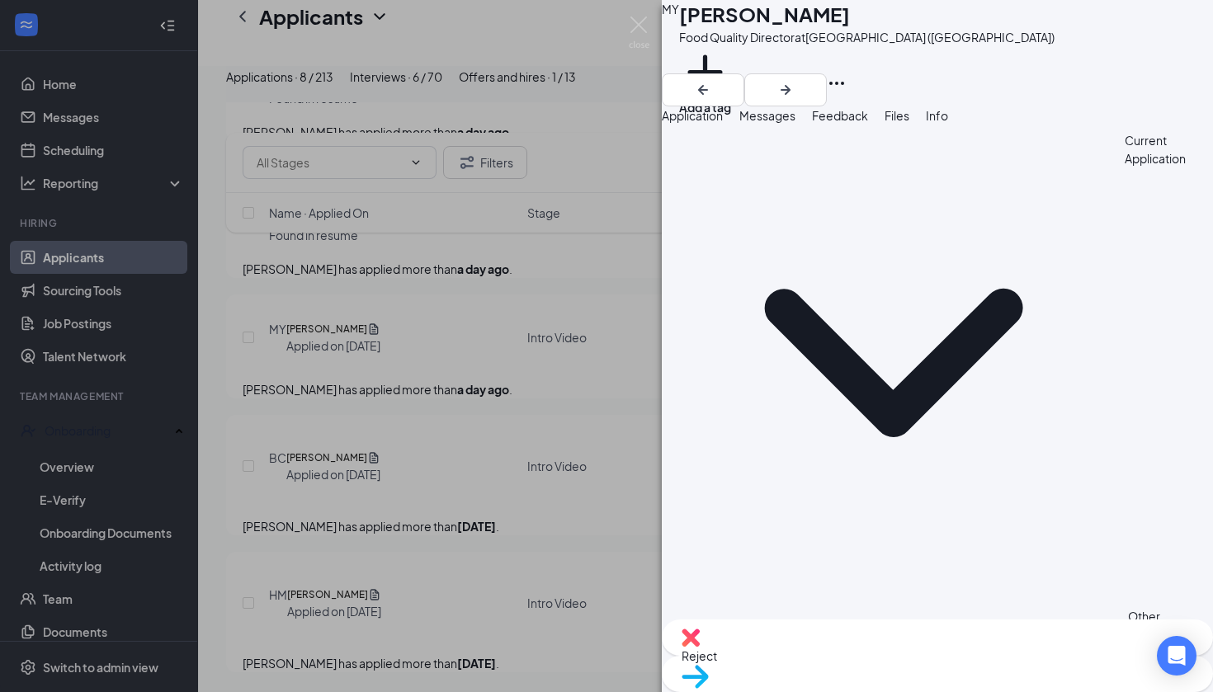
click at [909, 125] on button "Files" at bounding box center [897, 115] width 25 height 18
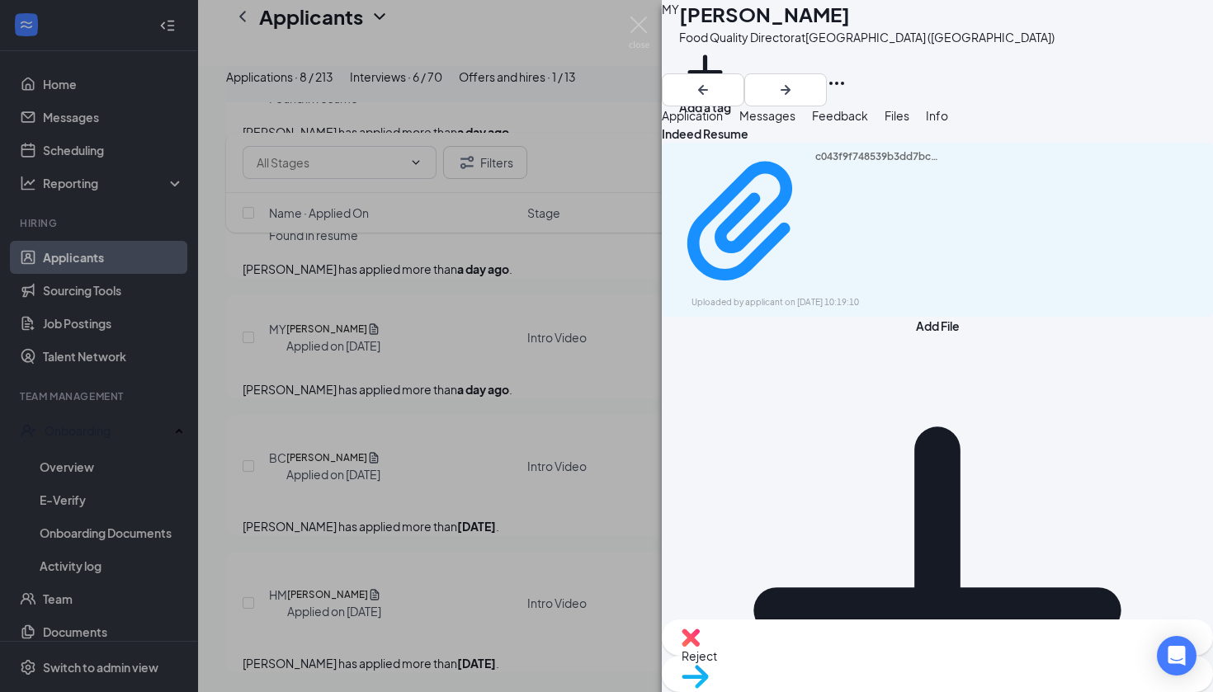
click at [796, 123] on span "Messages" at bounding box center [767, 115] width 56 height 15
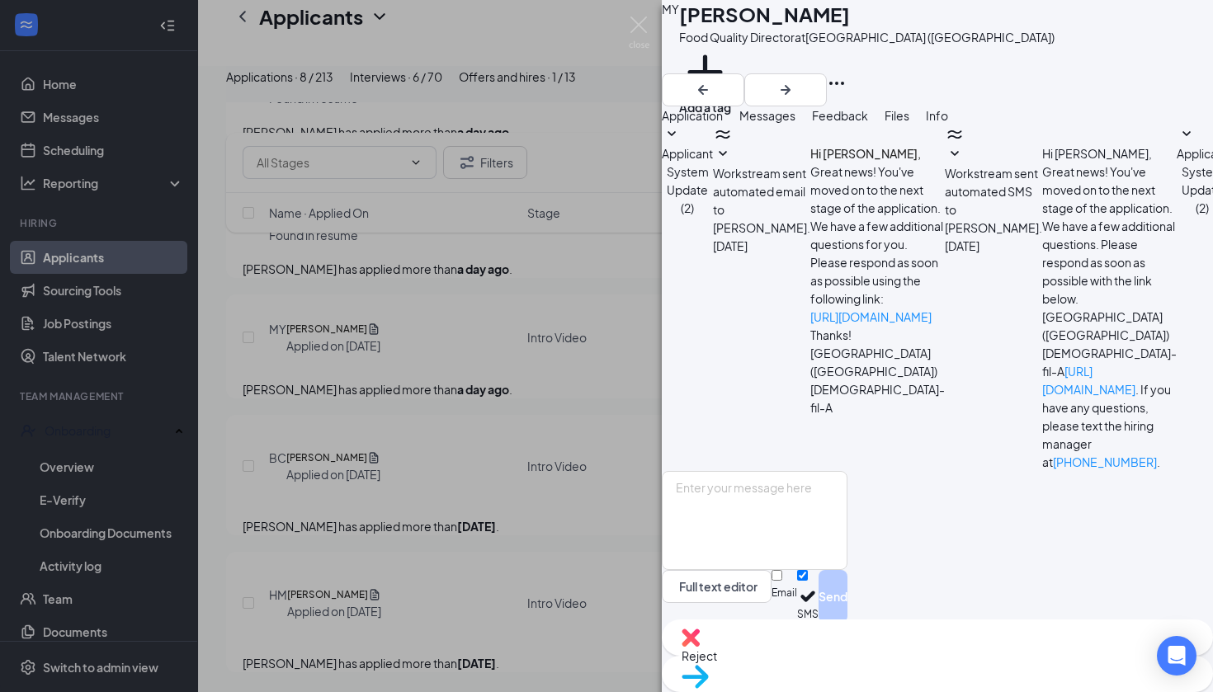
scroll to position [112, 0]
click at [847, 531] on textarea at bounding box center [755, 520] width 186 height 99
paste textarea "Thanks for applying for the Talent and Culture Ops Director role! In this posit…"
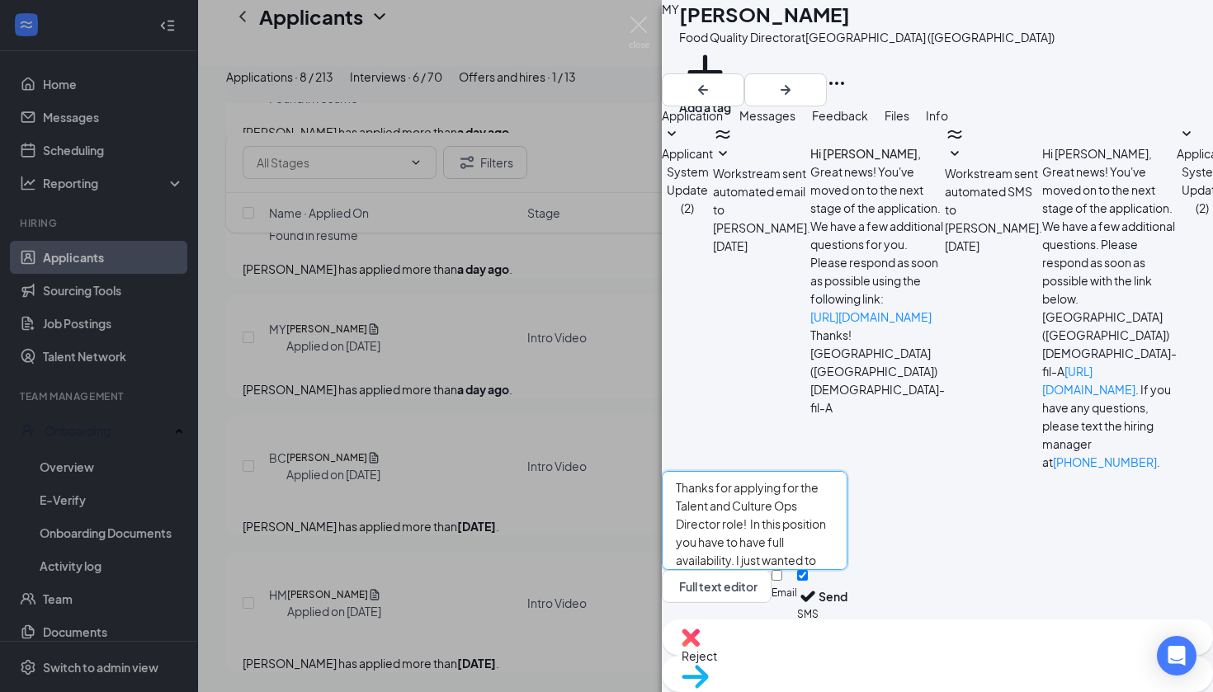
drag, startPoint x: 984, startPoint y: 495, endPoint x: 860, endPoint y: 495, distance: 123.8
click at [847, 495] on textarea "Thanks for applying for the Talent and Culture Ops Director role! In this posit…" at bounding box center [755, 520] width 186 height 99
type textarea "Thanks for applying for the Director role! In this position you have to have fu…"
click at [847, 585] on button "Send" at bounding box center [833, 596] width 29 height 53
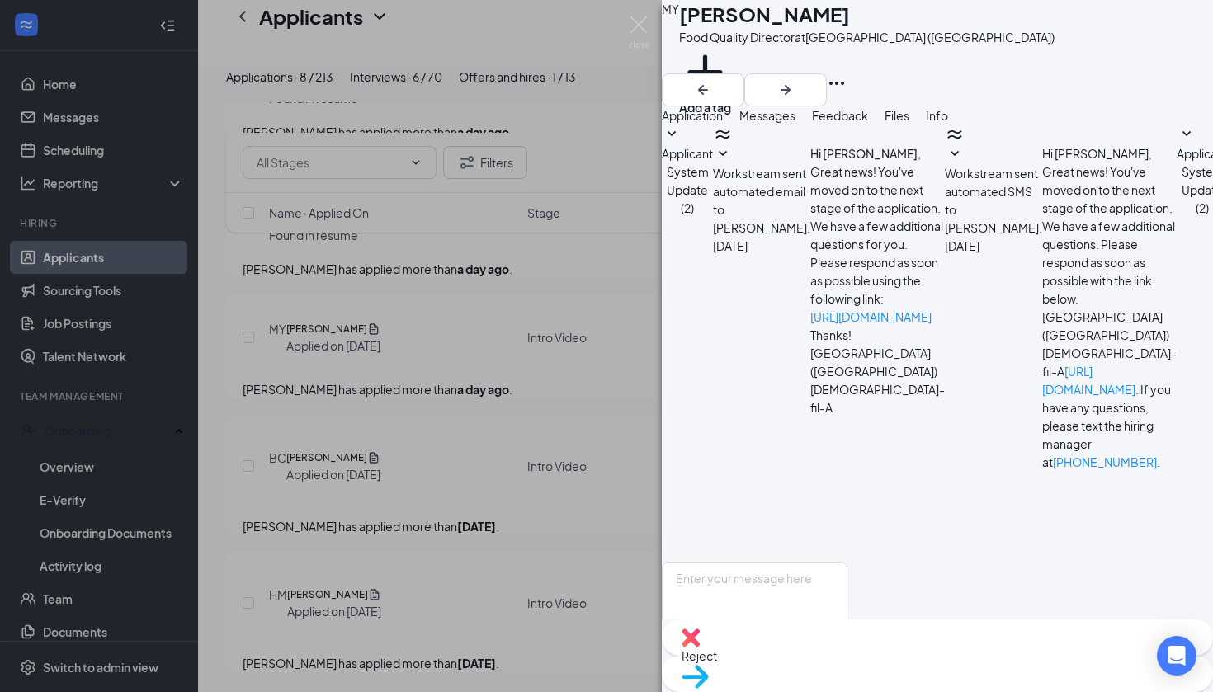
scroll to position [272, 0]
click at [646, 26] on img at bounding box center [639, 33] width 21 height 32
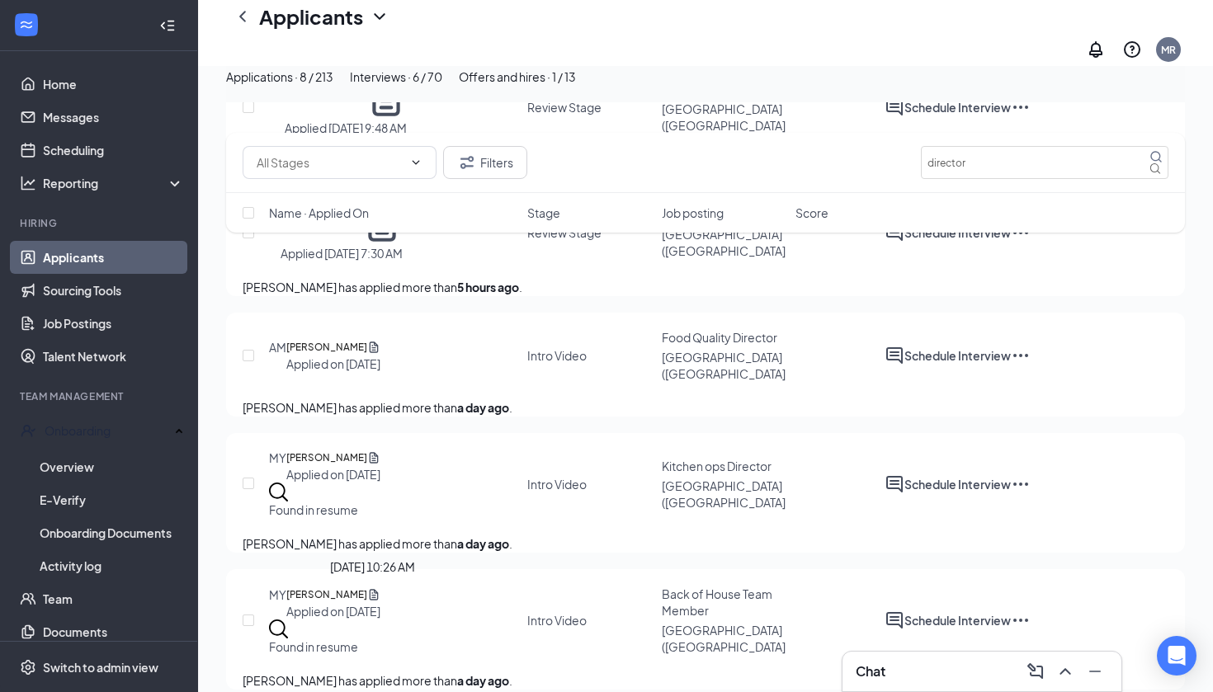
scroll to position [1311, 0]
click at [355, 356] on h5 "[PERSON_NAME]" at bounding box center [326, 347] width 81 height 17
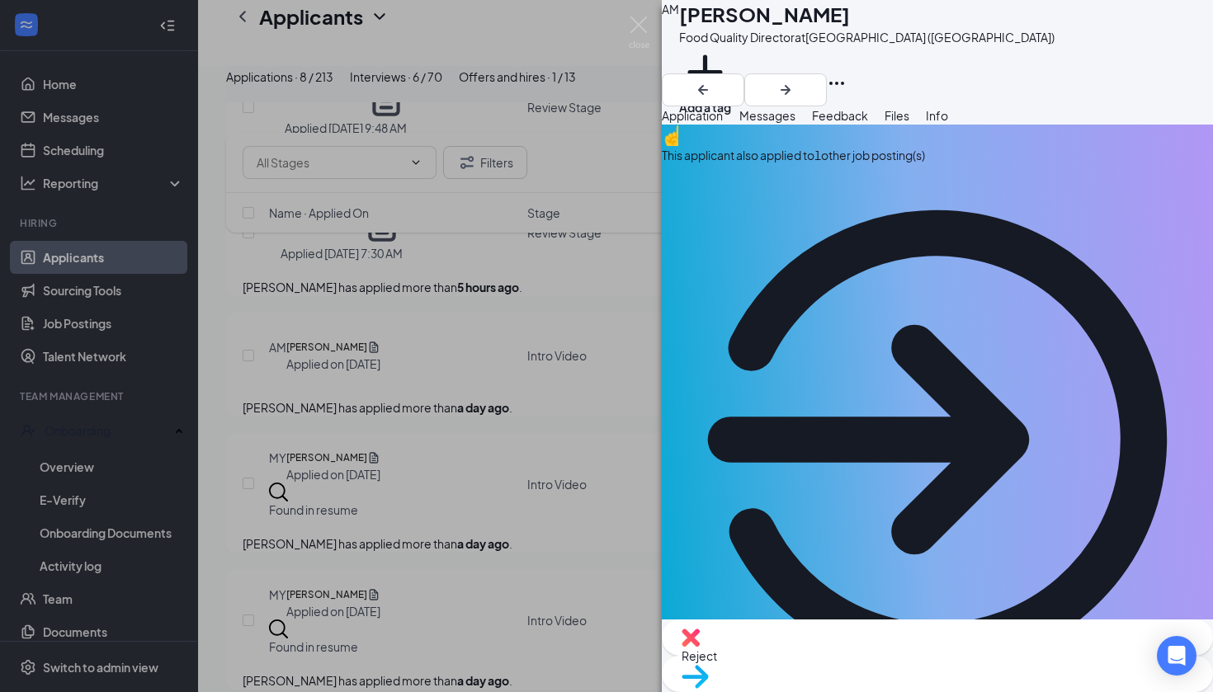
click at [897, 194] on div "This applicant also applied to 1 other job posting(s)" at bounding box center [937, 420] width 551 height 591
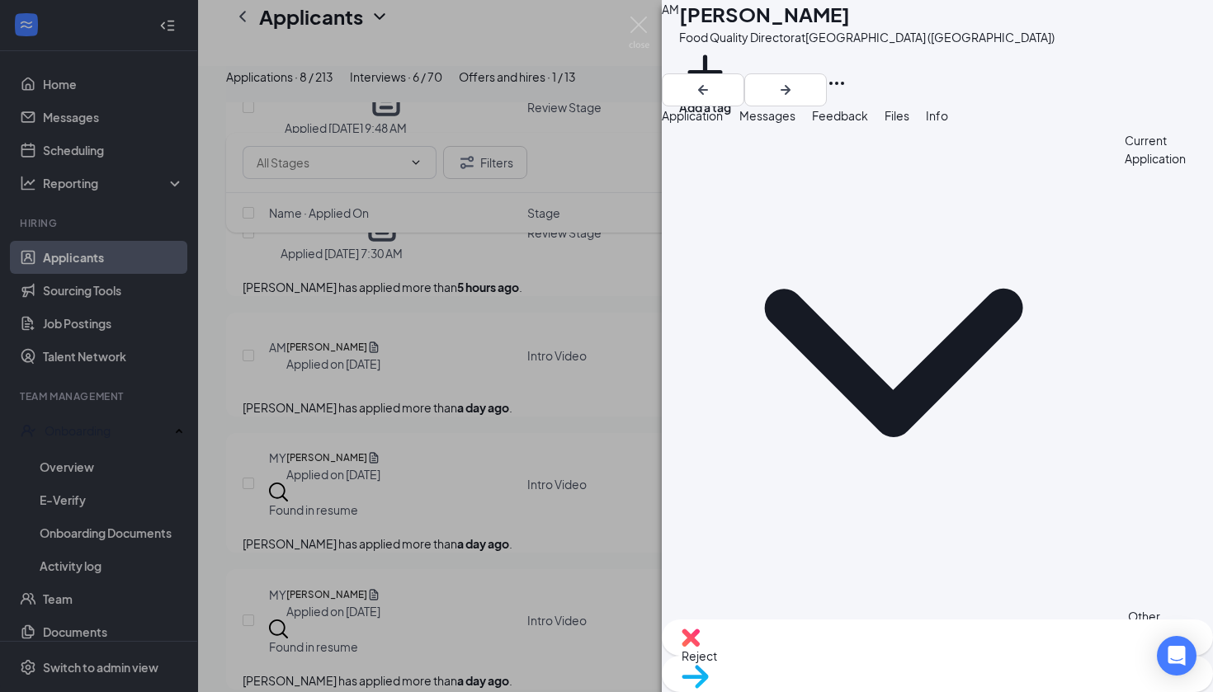
click at [796, 123] on span "Messages" at bounding box center [767, 115] width 56 height 15
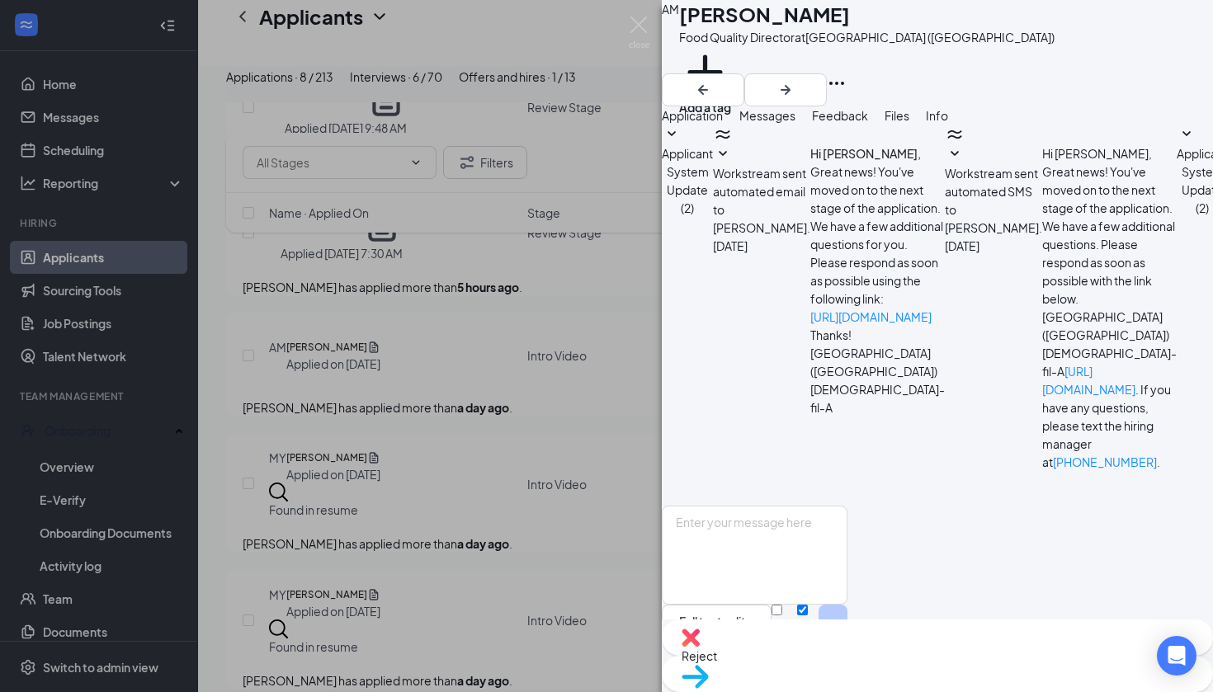
scroll to position [383, 0]
click at [723, 122] on button "Application" at bounding box center [692, 115] width 61 height 18
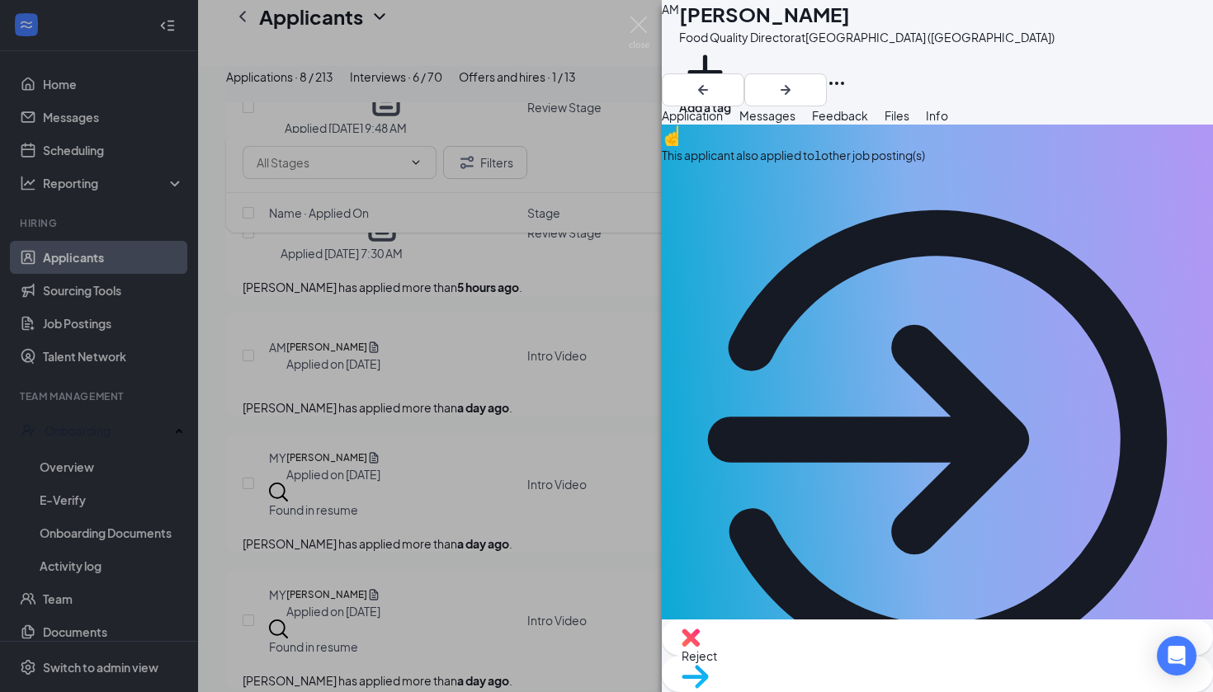
click at [796, 123] on span "Messages" at bounding box center [767, 115] width 56 height 15
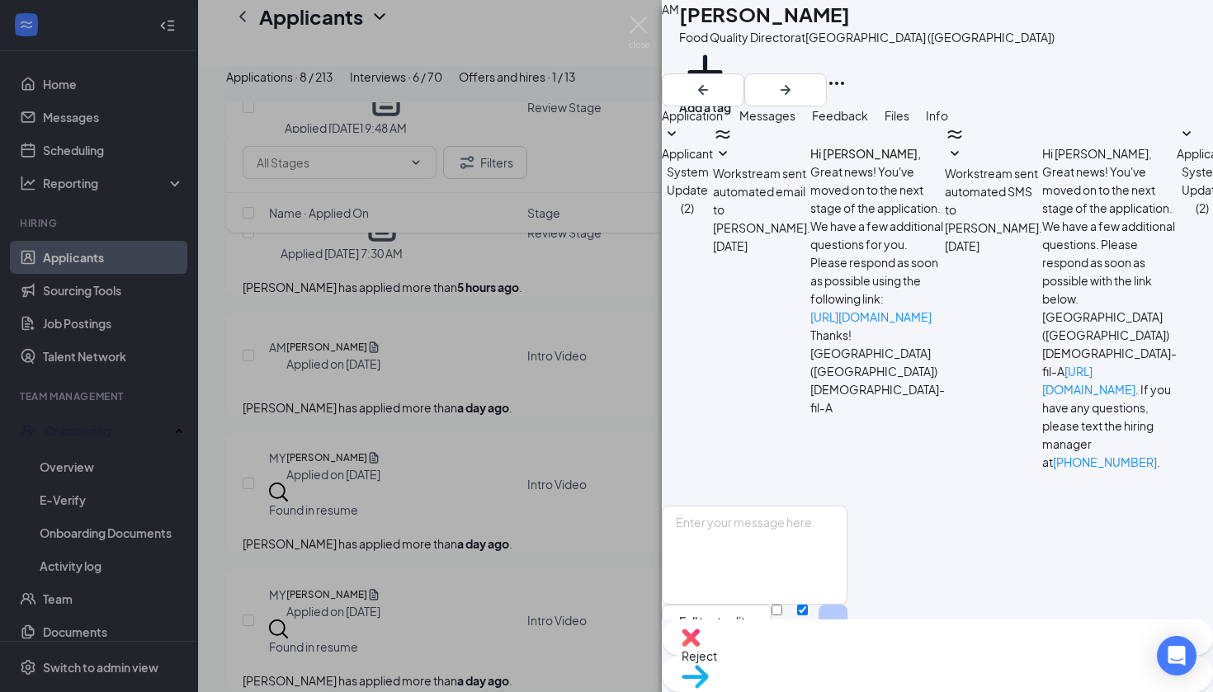
scroll to position [292, 0]
click at [723, 123] on span "Application" at bounding box center [692, 115] width 61 height 15
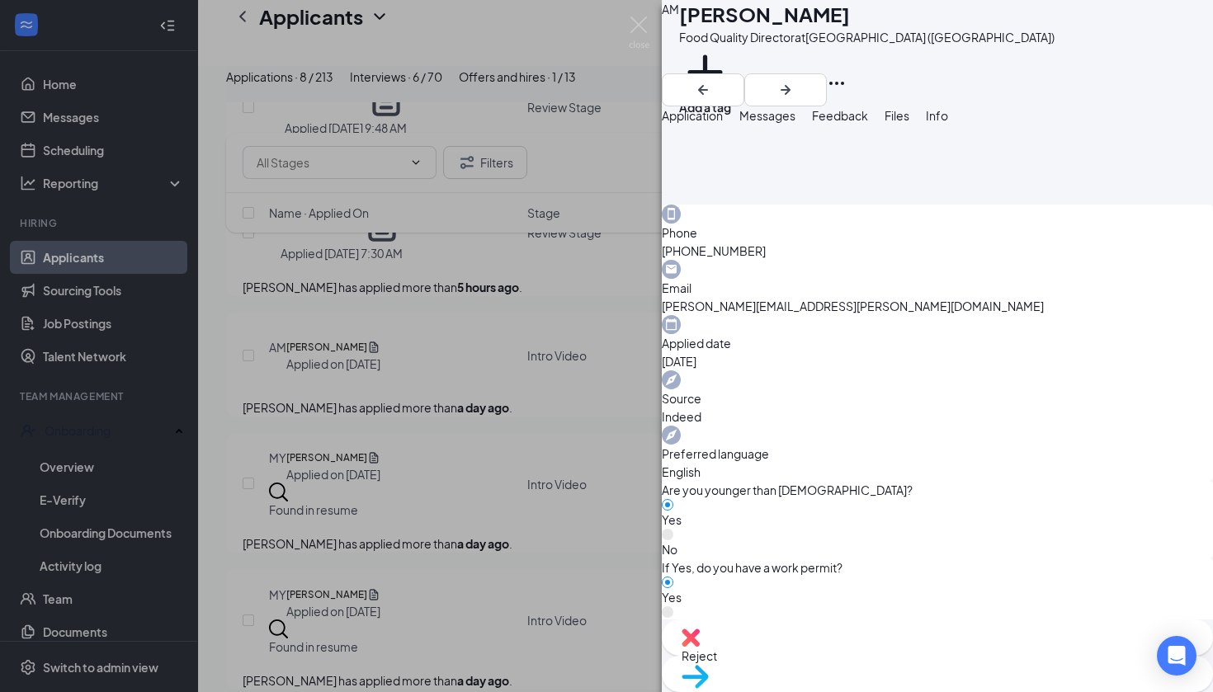
scroll to position [1032, 0]
click at [639, 24] on img at bounding box center [639, 33] width 21 height 32
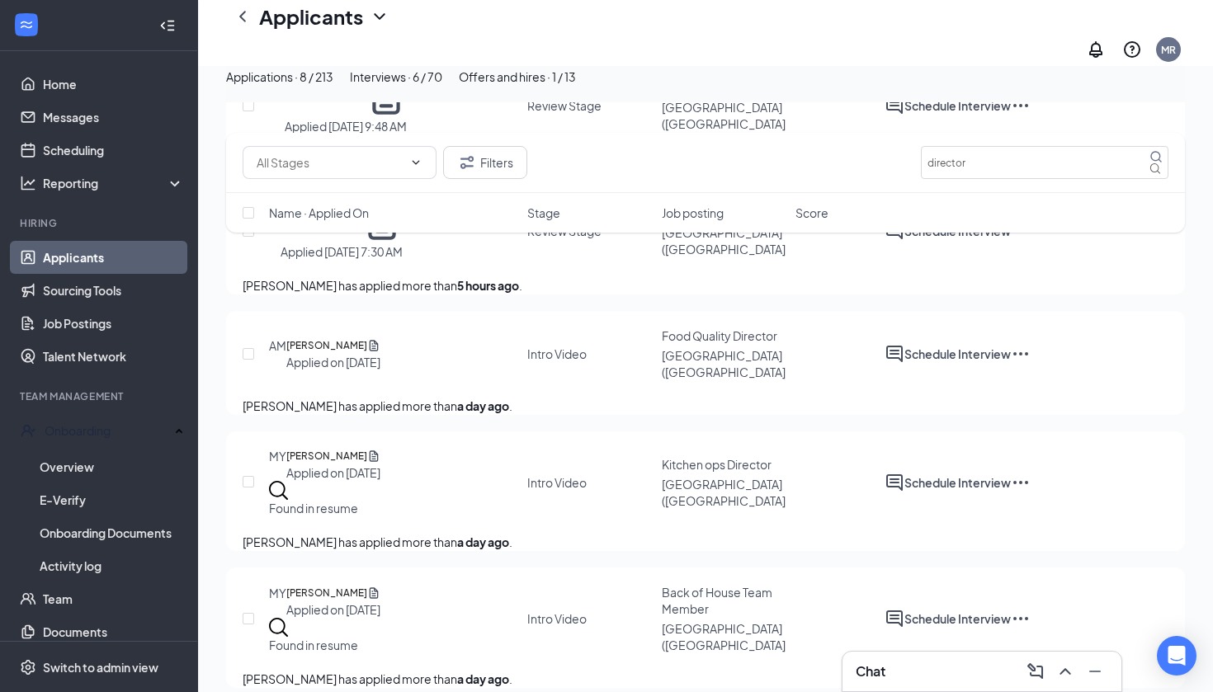
scroll to position [254, 0]
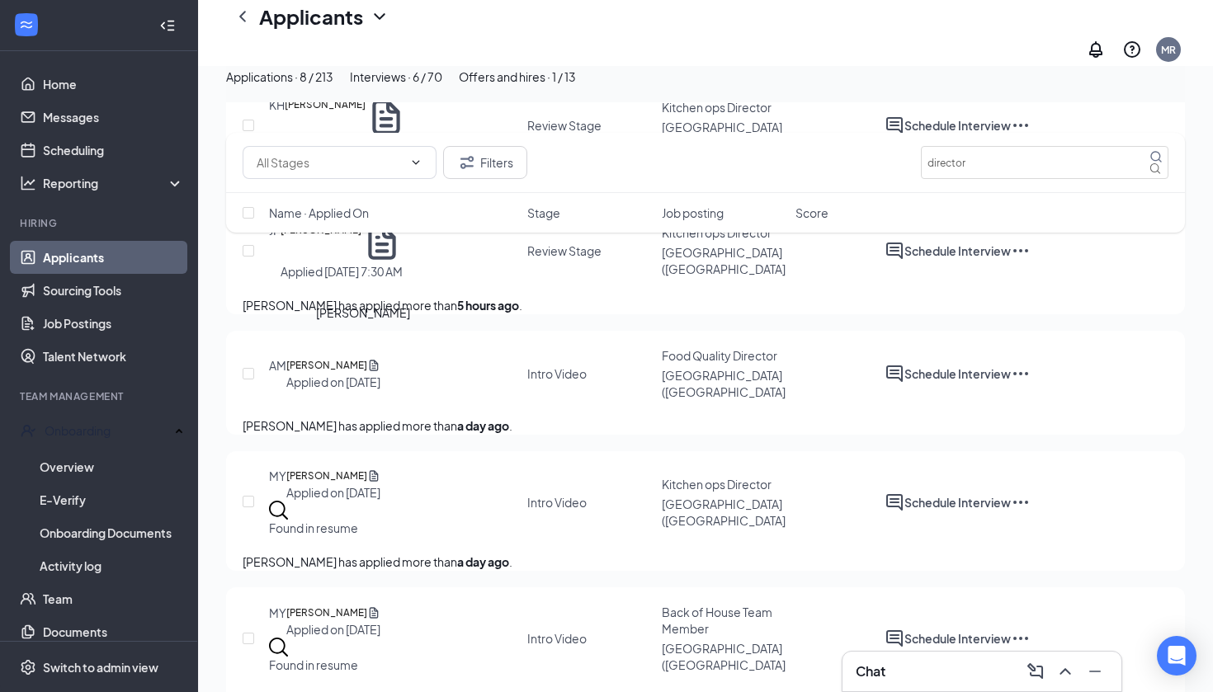
click at [367, 357] on h5 "[PERSON_NAME]" at bounding box center [326, 365] width 81 height 17
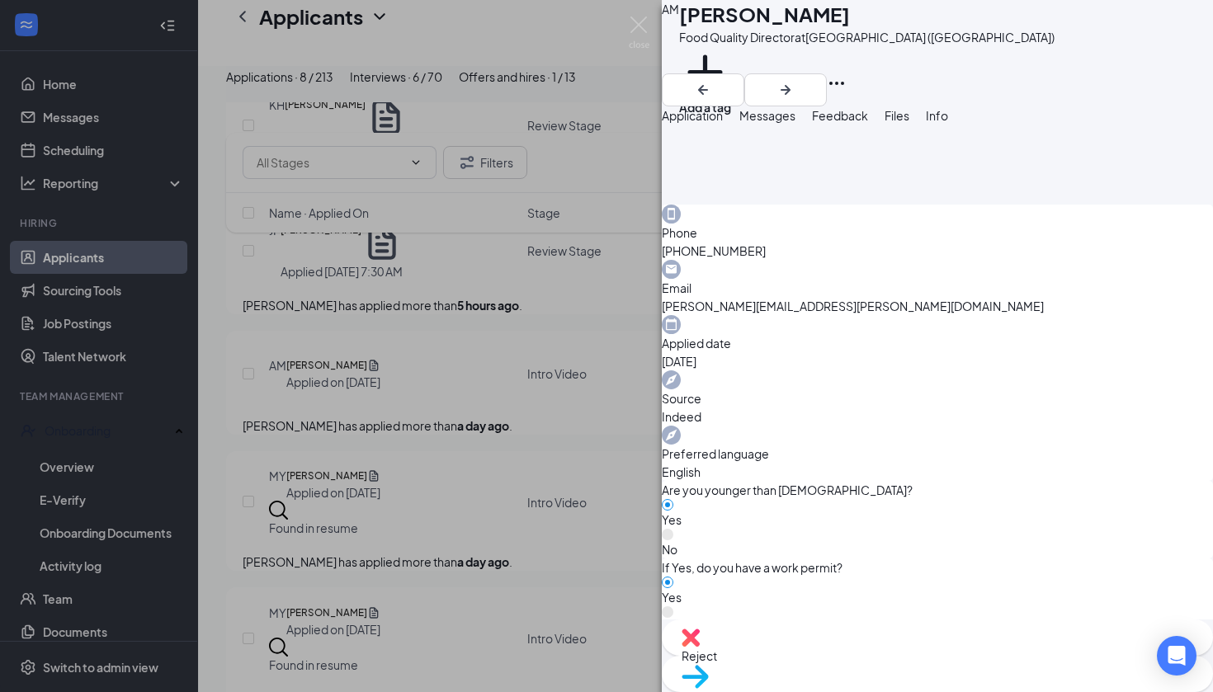
scroll to position [1032, 0]
click at [633, 30] on img at bounding box center [639, 33] width 21 height 32
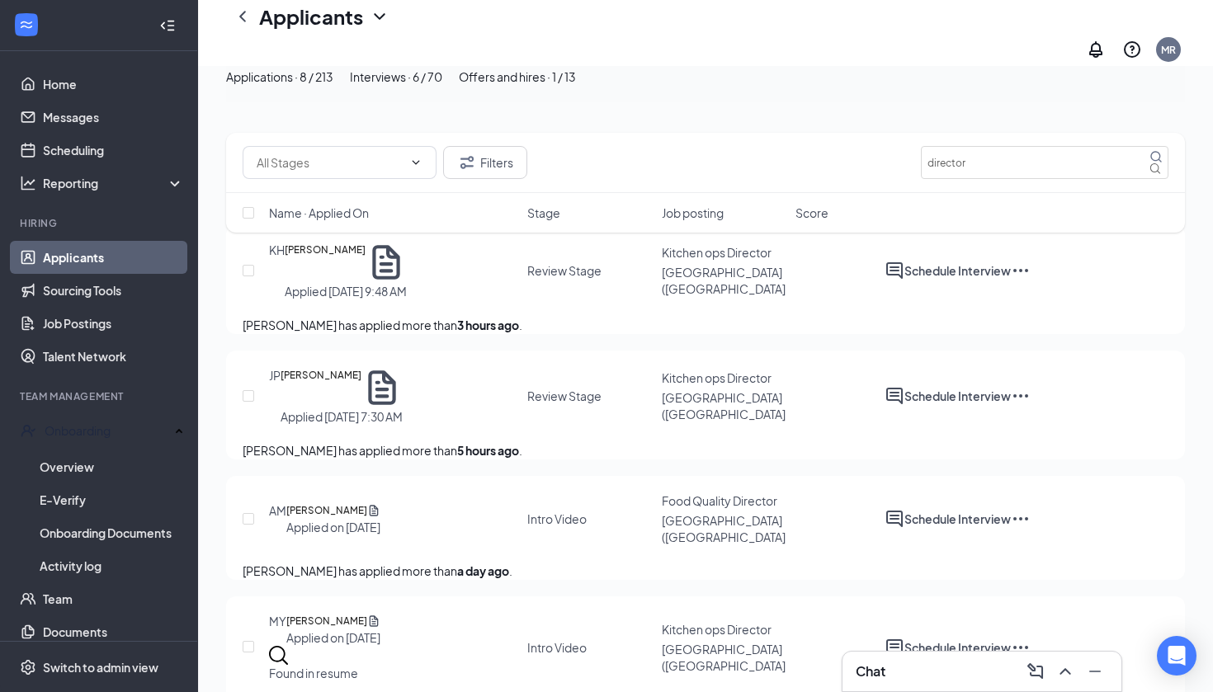
scroll to position [98, 0]
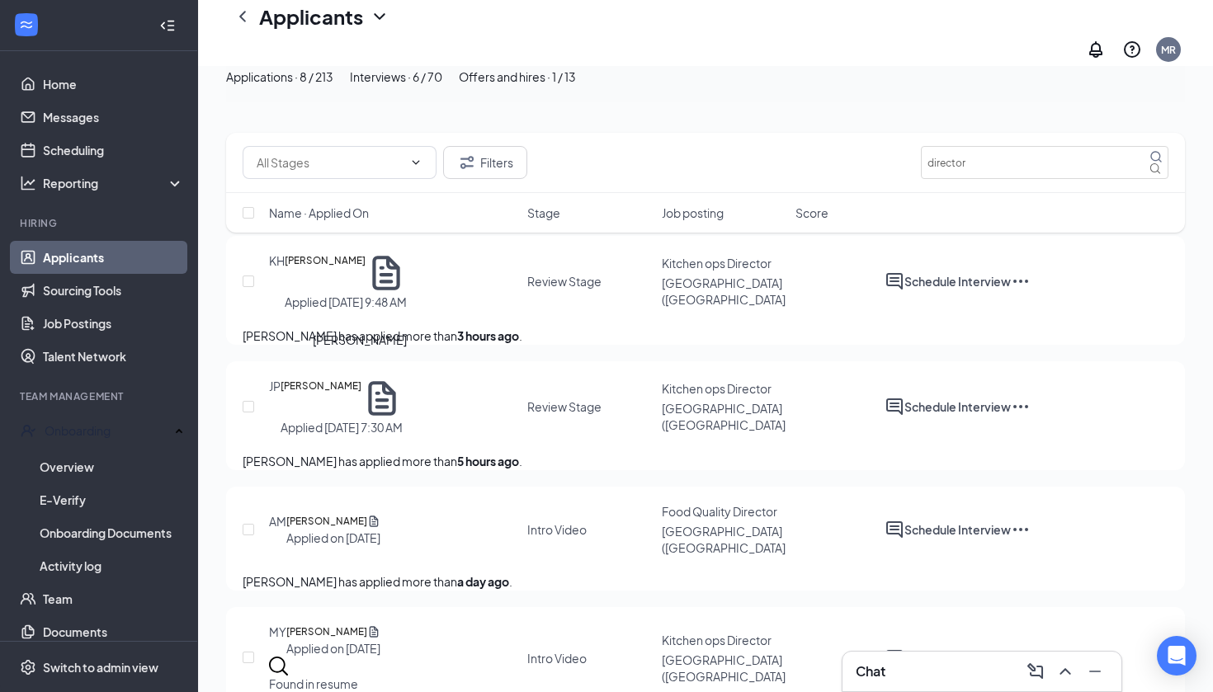
click at [361, 378] on h5 "[PERSON_NAME]" at bounding box center [321, 398] width 81 height 41
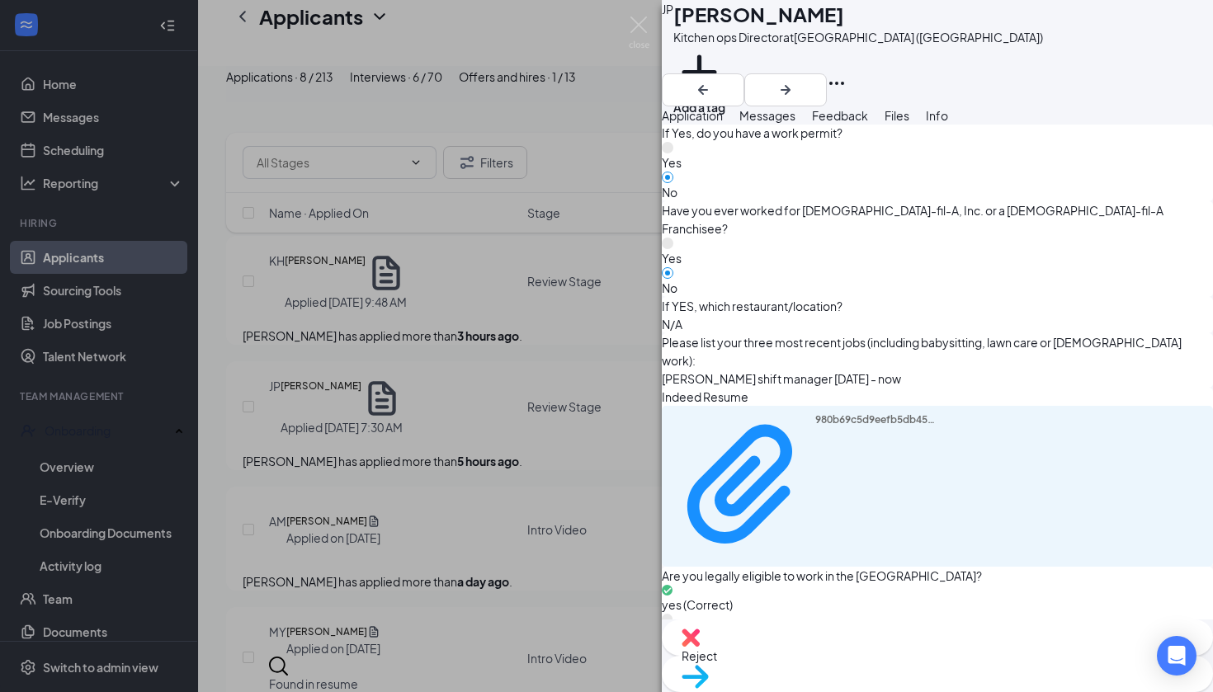
scroll to position [878, 0]
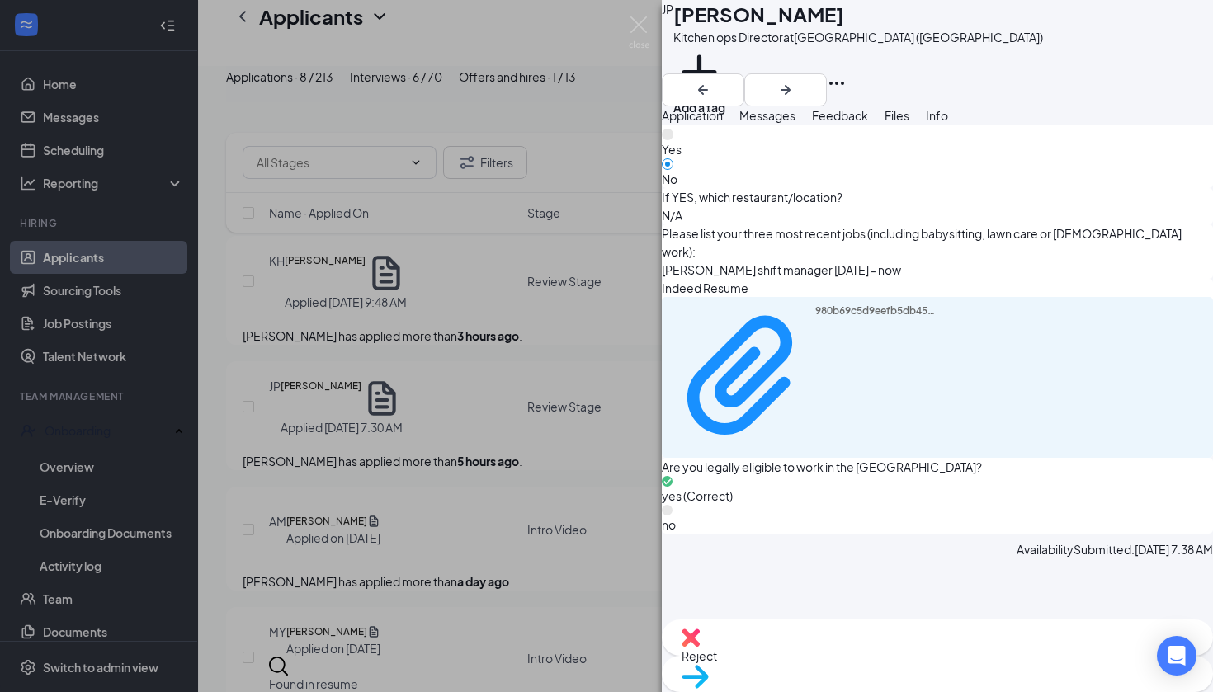
click at [709, 665] on img at bounding box center [695, 677] width 27 height 24
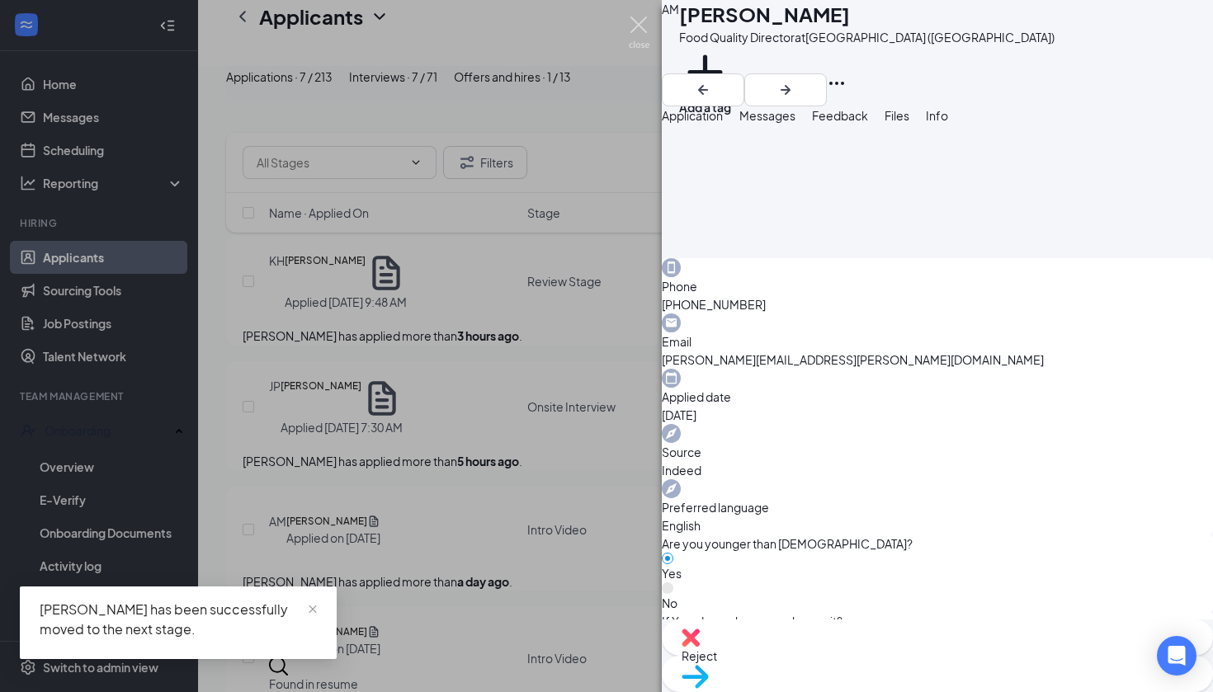
click at [644, 24] on img at bounding box center [639, 33] width 21 height 32
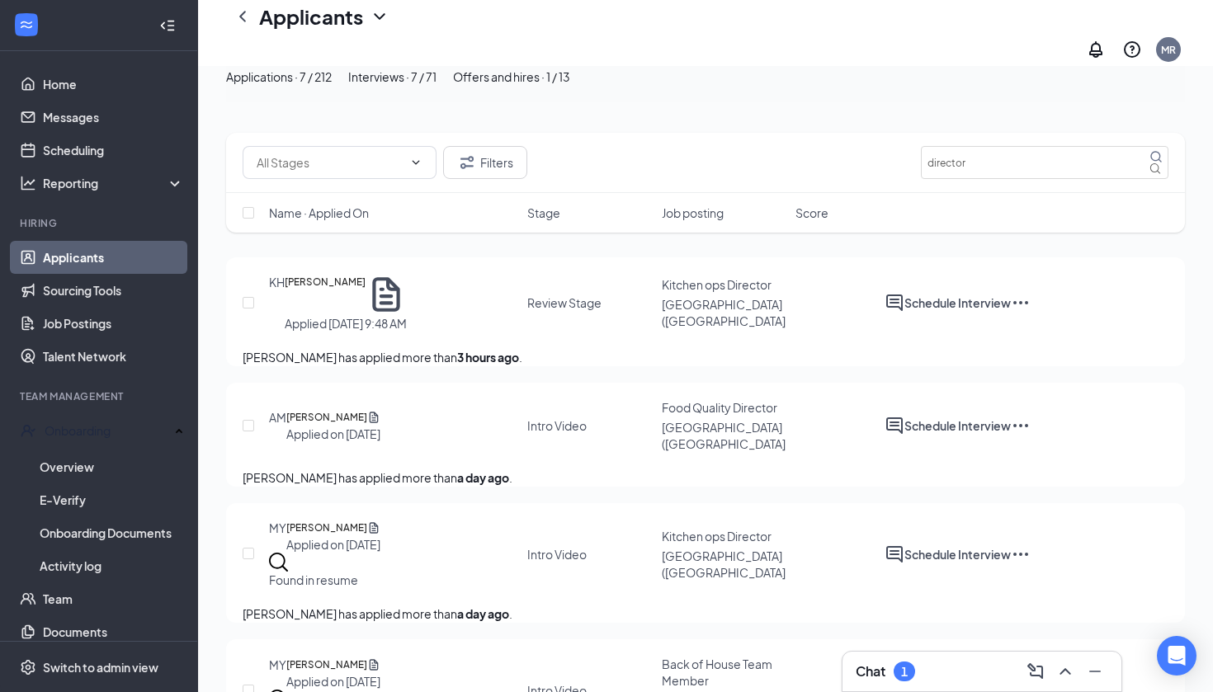
scroll to position [77, 0]
click at [366, 274] on h5 "[PERSON_NAME]" at bounding box center [325, 294] width 81 height 41
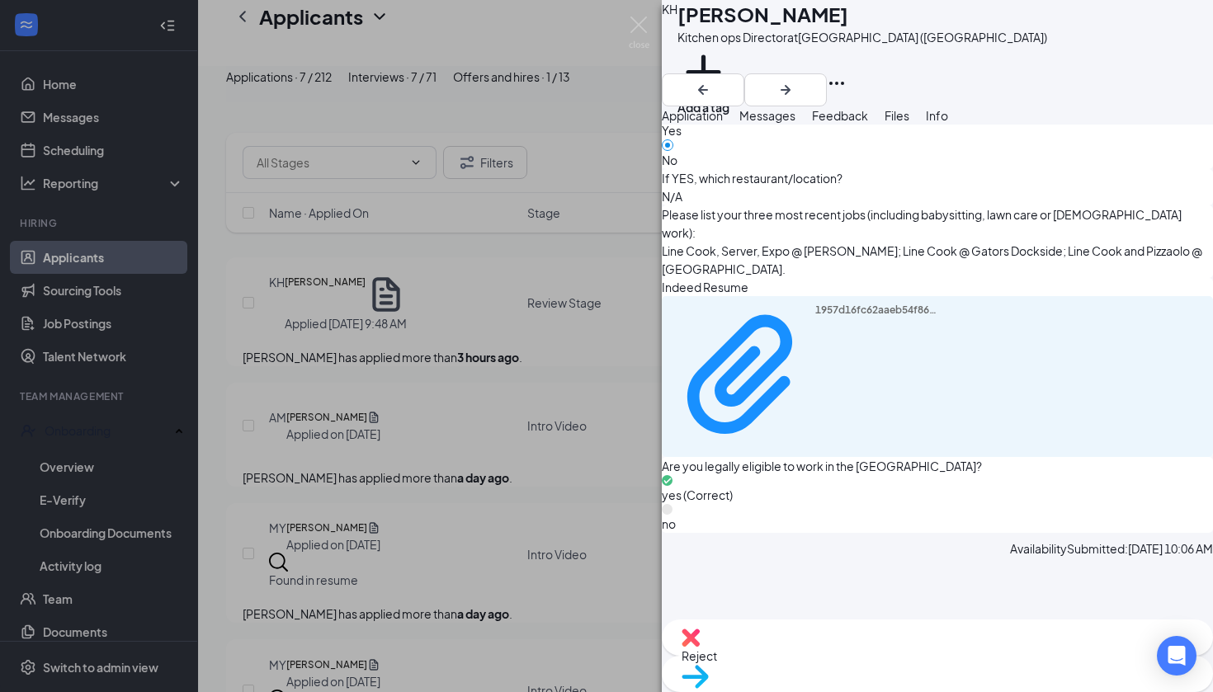
scroll to position [1003, 0]
click at [966, 656] on div "Move to stage" at bounding box center [937, 674] width 551 height 36
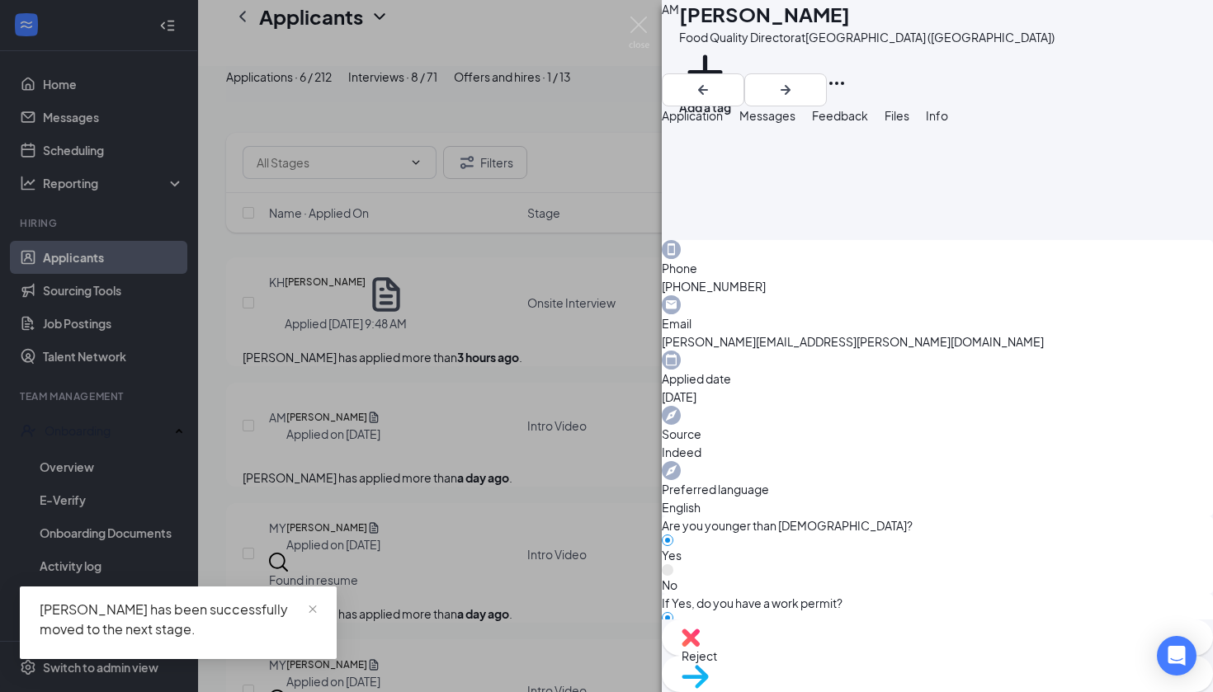
click at [941, 656] on div "Move to stage" at bounding box center [937, 674] width 551 height 36
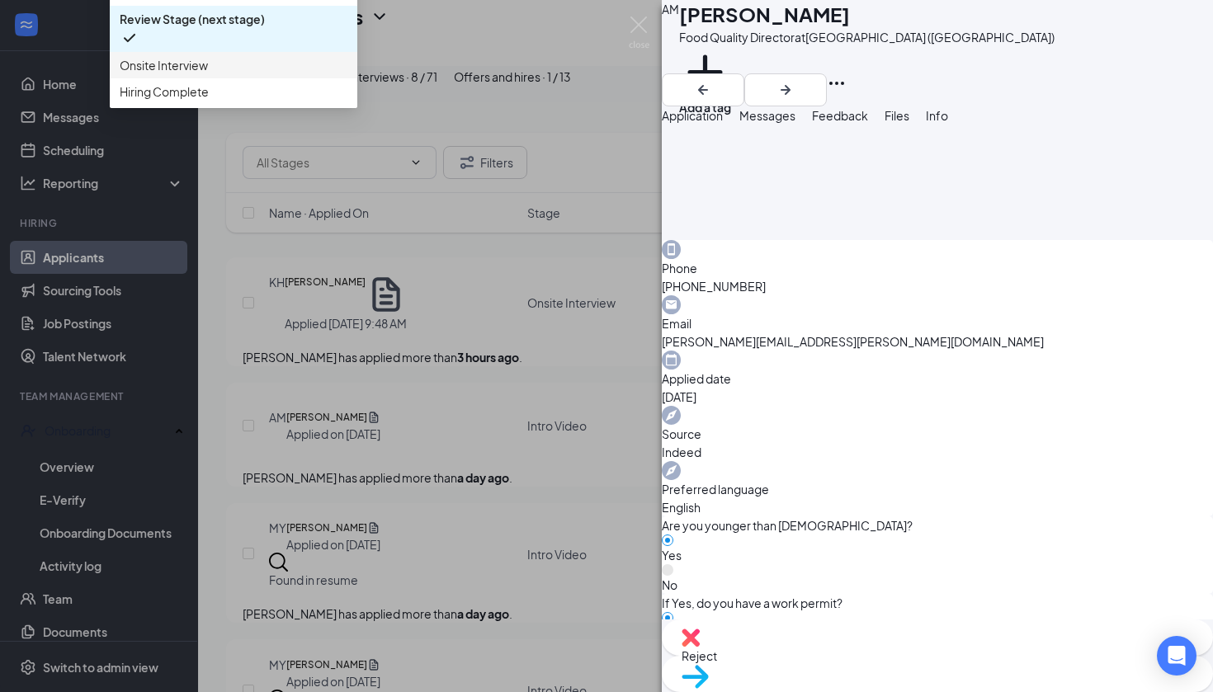
click at [347, 74] on span "Onsite Interview" at bounding box center [234, 65] width 228 height 18
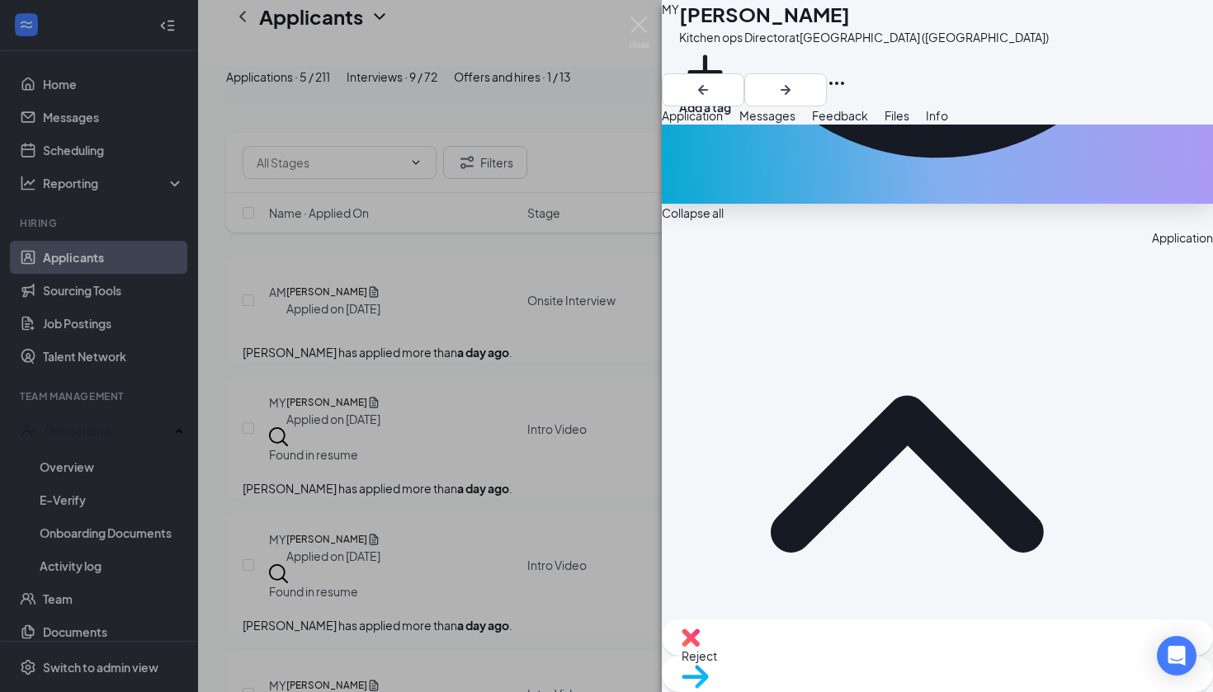
scroll to position [517, 0]
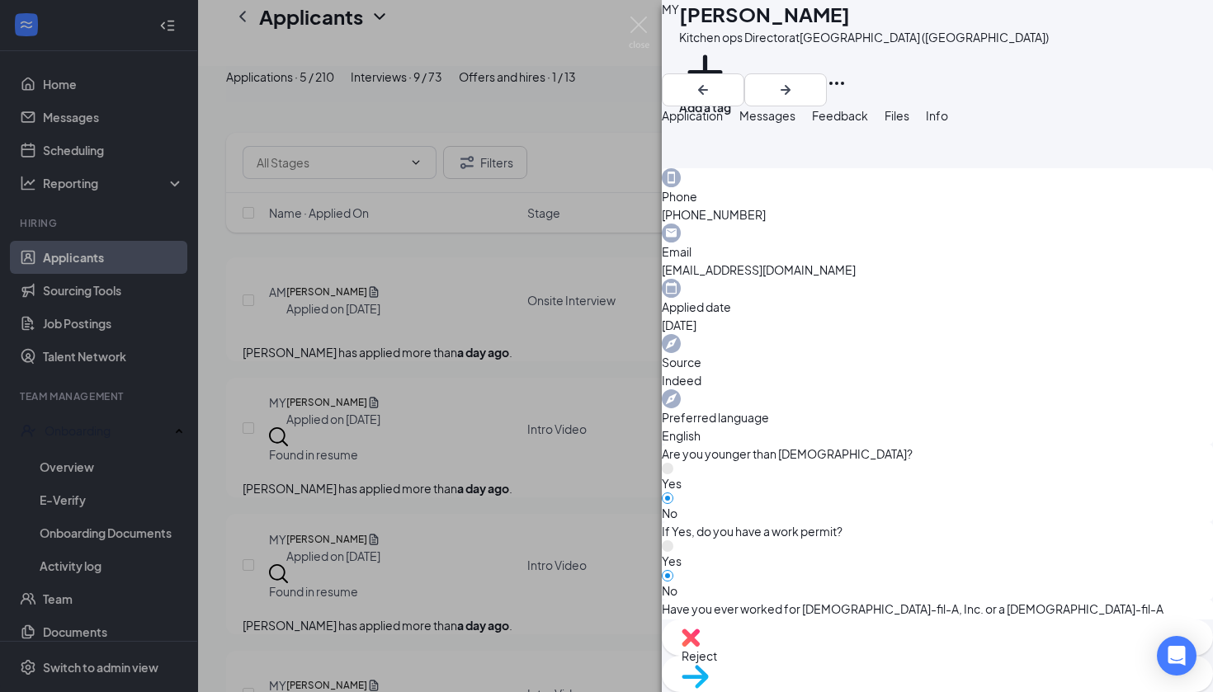
scroll to position [1068, 0]
click at [972, 689] on span "Move to stage" at bounding box center [938, 698] width 512 height 18
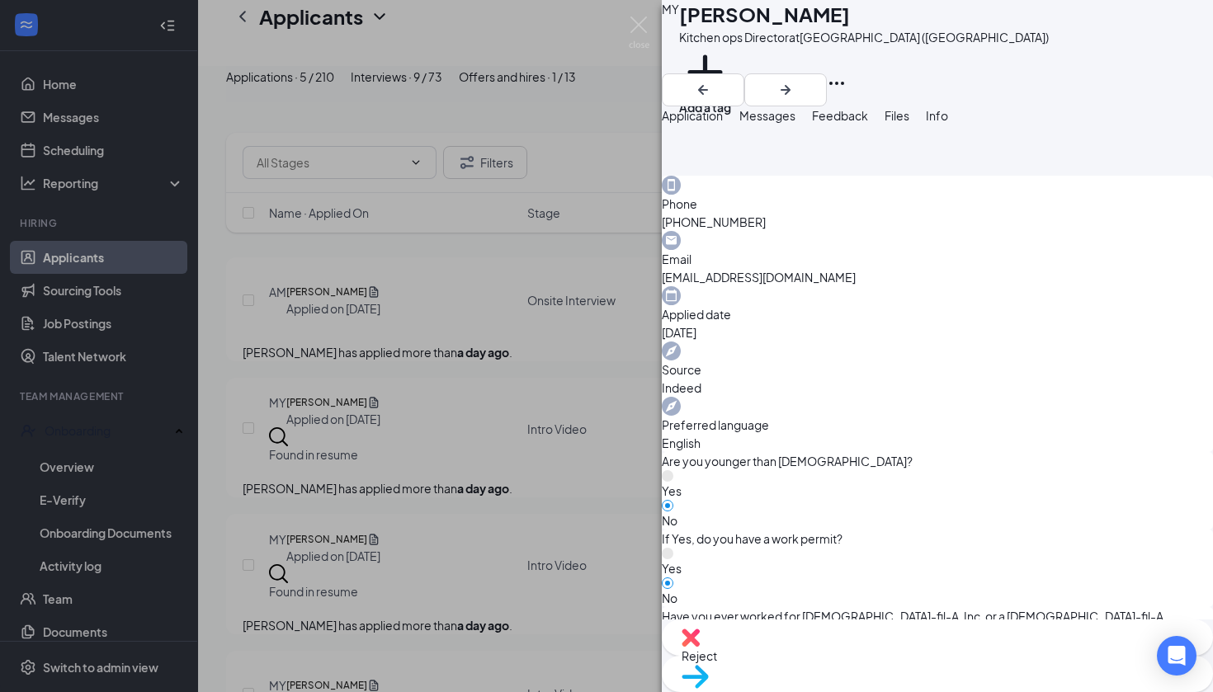
click at [640, 23] on img at bounding box center [639, 33] width 21 height 32
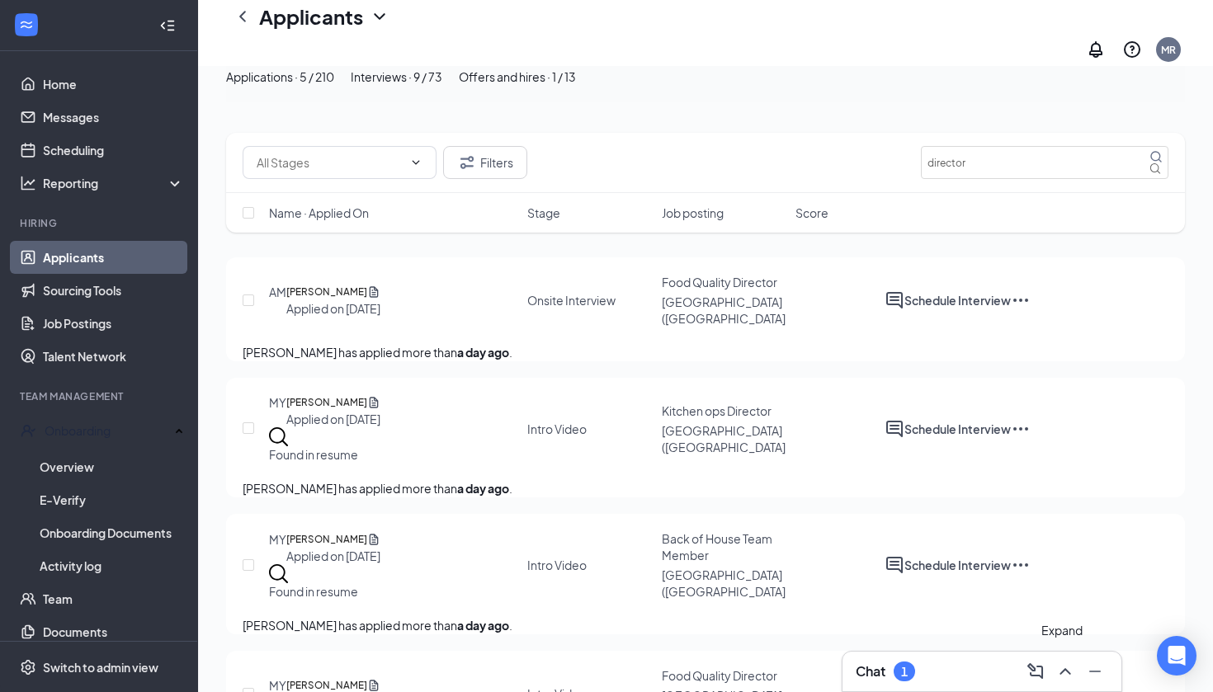
click at [1054, 676] on button at bounding box center [1065, 672] width 26 height 26
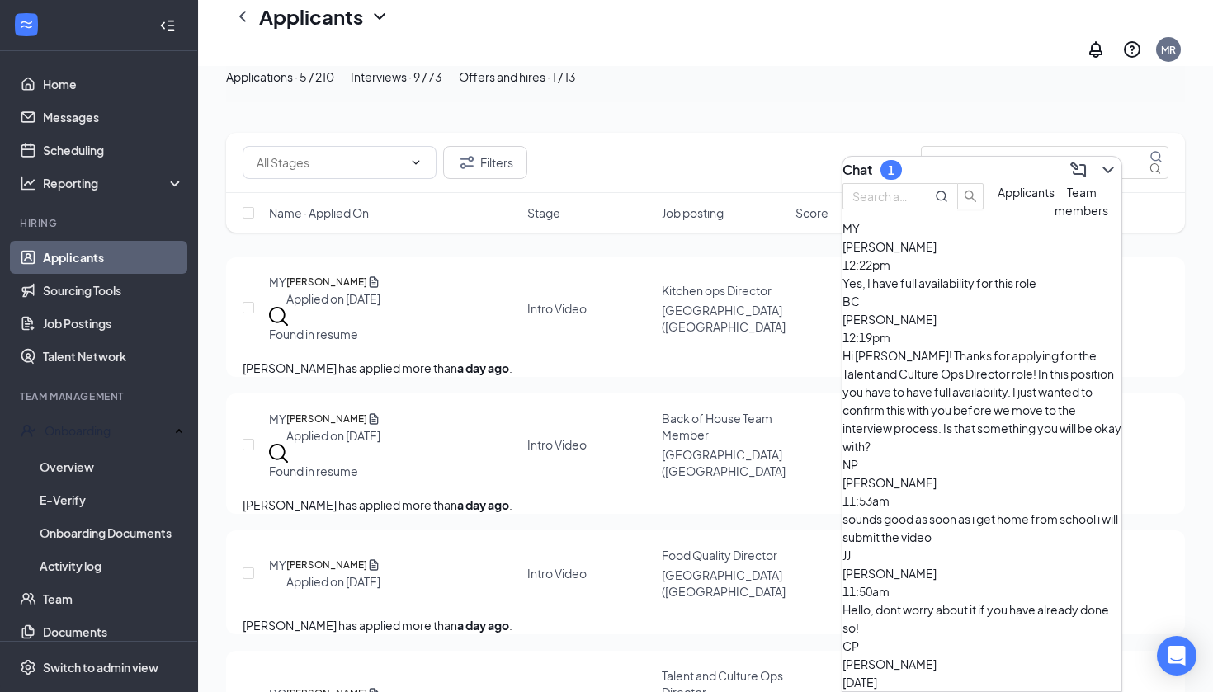
click at [960, 292] on div "Yes, I have full availability for this role" at bounding box center [982, 283] width 279 height 18
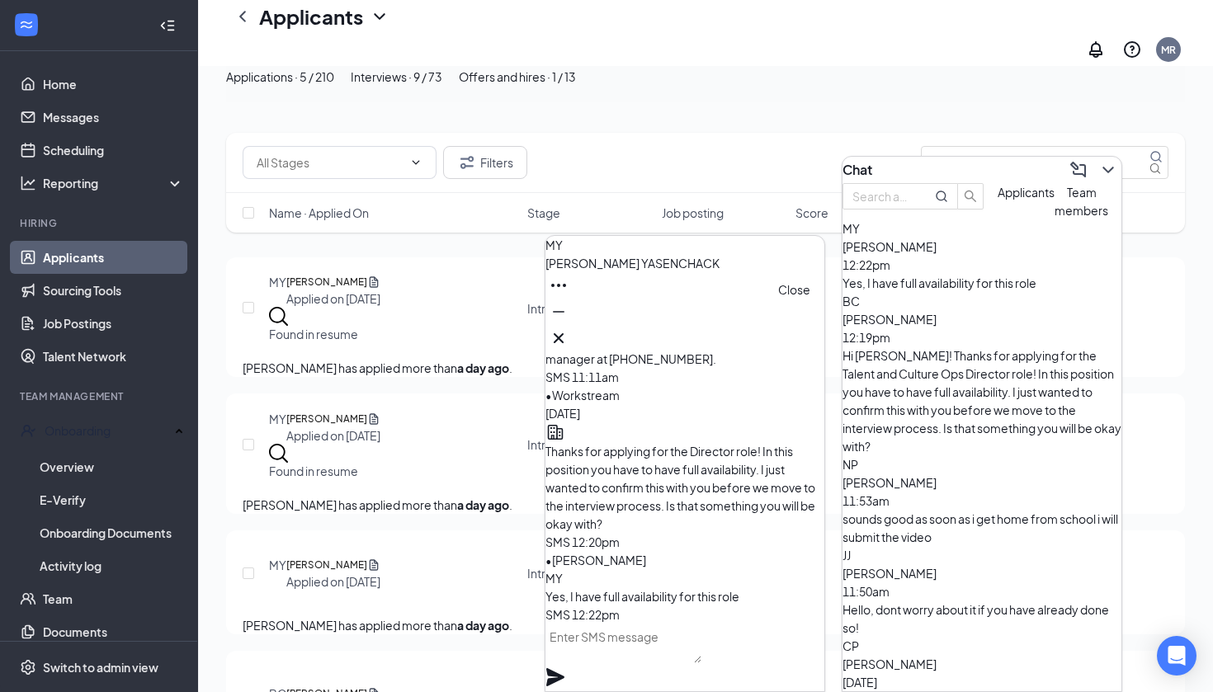
click at [569, 328] on icon "Cross" at bounding box center [559, 338] width 20 height 20
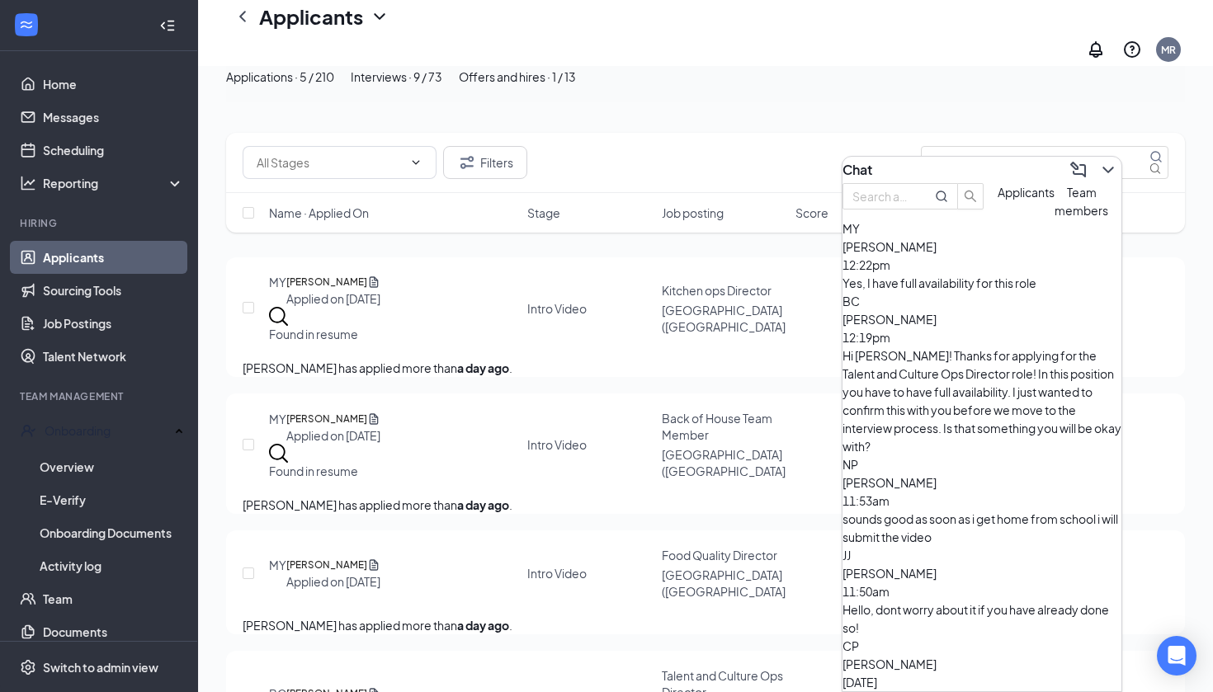
click at [764, 174] on div "Filters director" at bounding box center [706, 162] width 926 height 33
click at [1098, 164] on icon "ChevronDown" at bounding box center [1108, 170] width 20 height 20
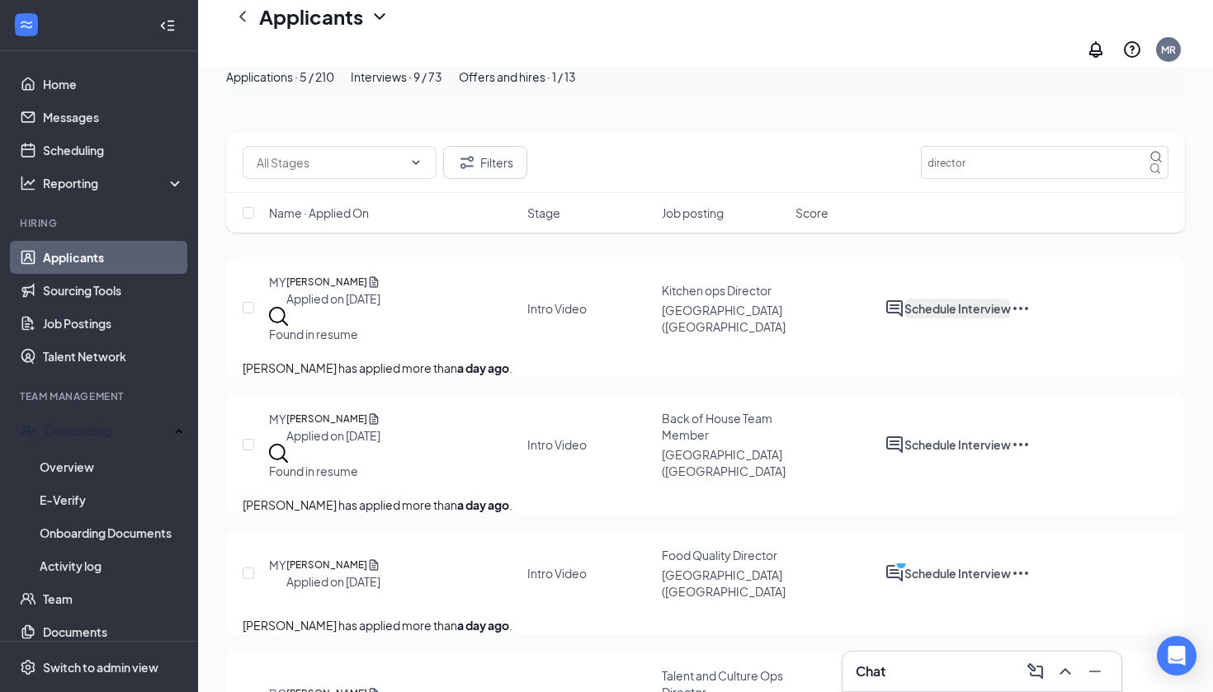
click at [1011, 299] on button "Schedule Interview" at bounding box center [957, 309] width 106 height 20
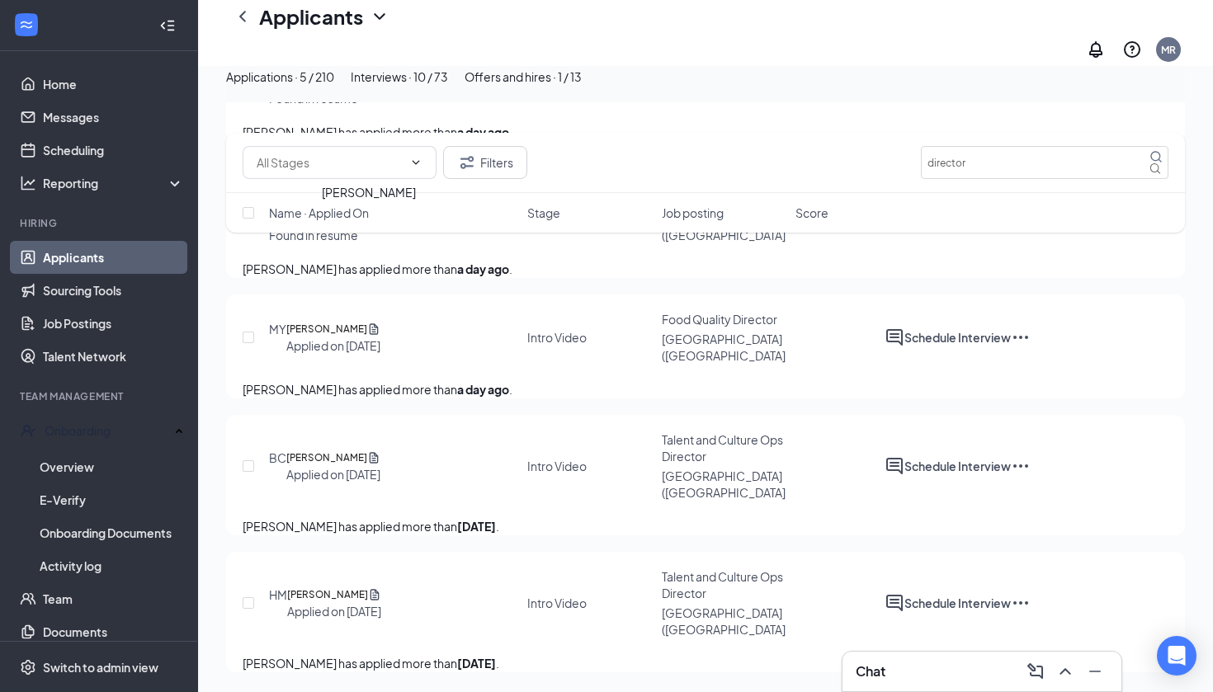
scroll to position [1063, 0]
click at [345, 321] on h5 "[PERSON_NAME]" at bounding box center [326, 329] width 81 height 17
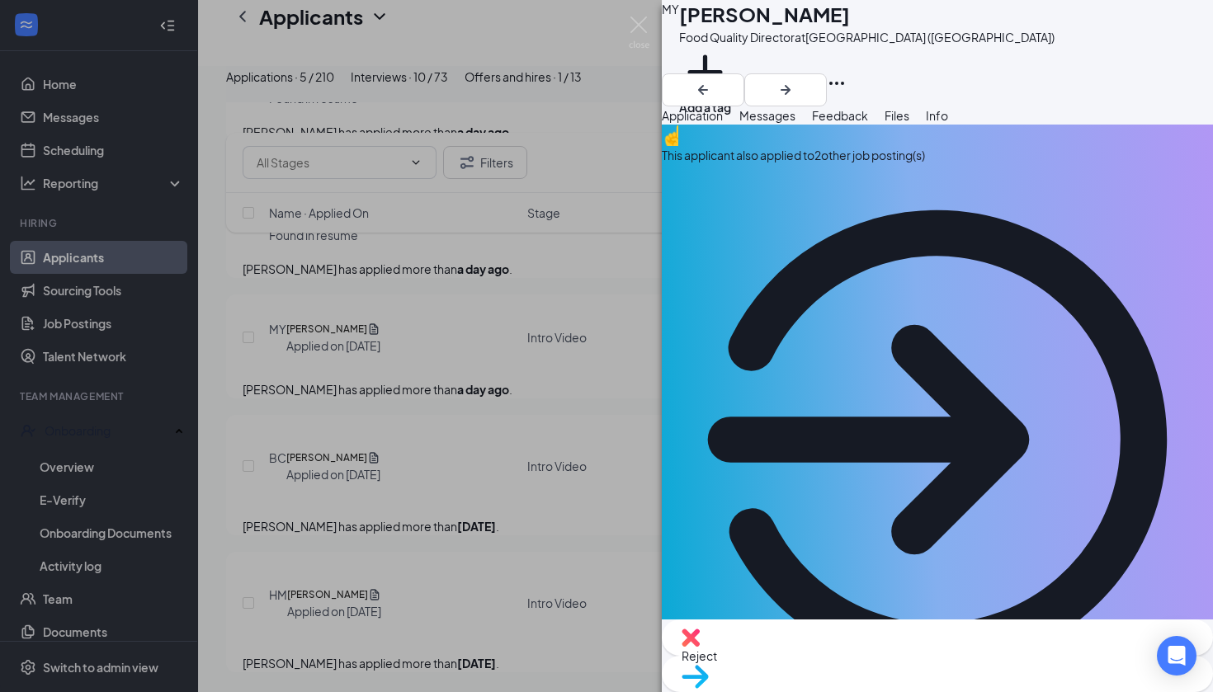
click at [874, 164] on div "This applicant also applied to 2 other job posting(s)" at bounding box center [937, 155] width 551 height 18
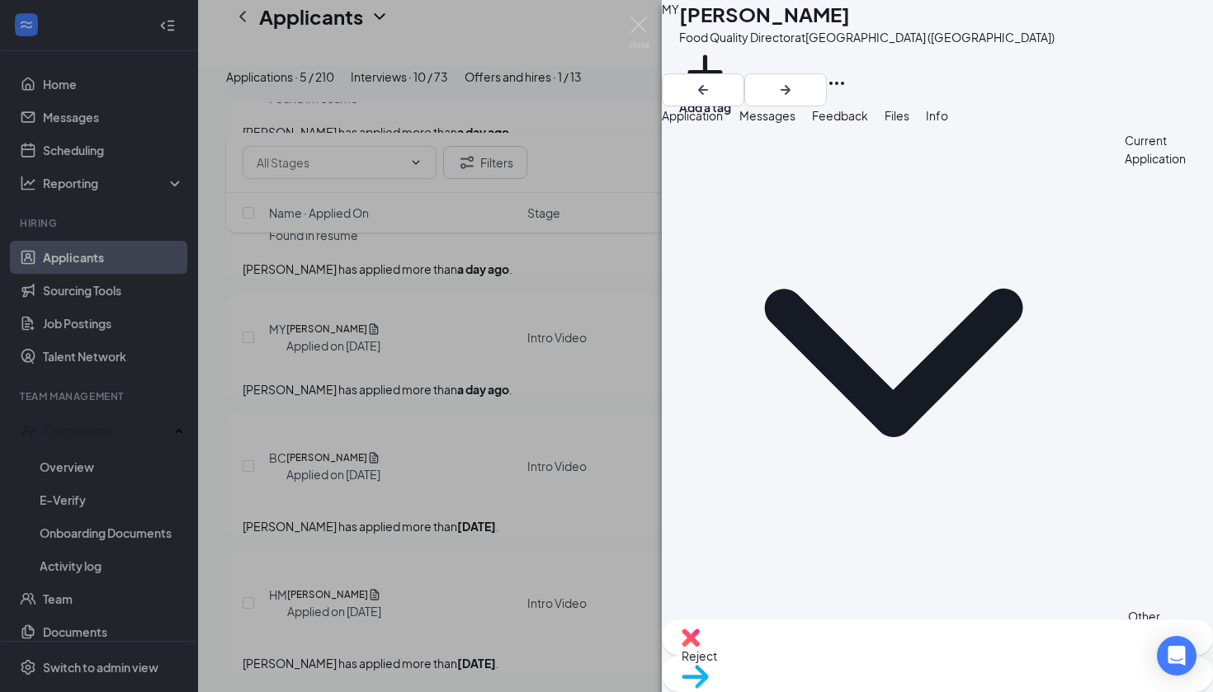
click at [627, 26] on div "MY [PERSON_NAME] Food Quality Director at [GEOGRAPHIC_DATA] ([GEOGRAPHIC_DATA])…" at bounding box center [606, 346] width 1213 height 692
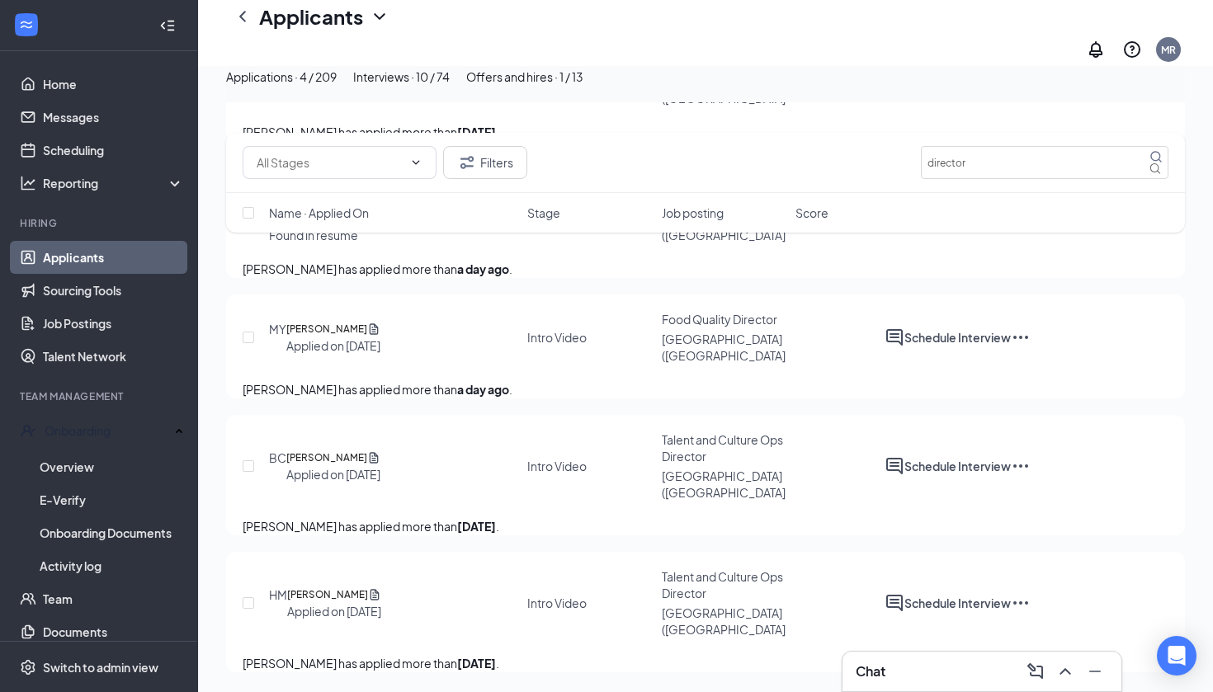
scroll to position [766, 0]
click at [450, 85] on div "Interviews · 10 / 74" at bounding box center [401, 77] width 97 height 18
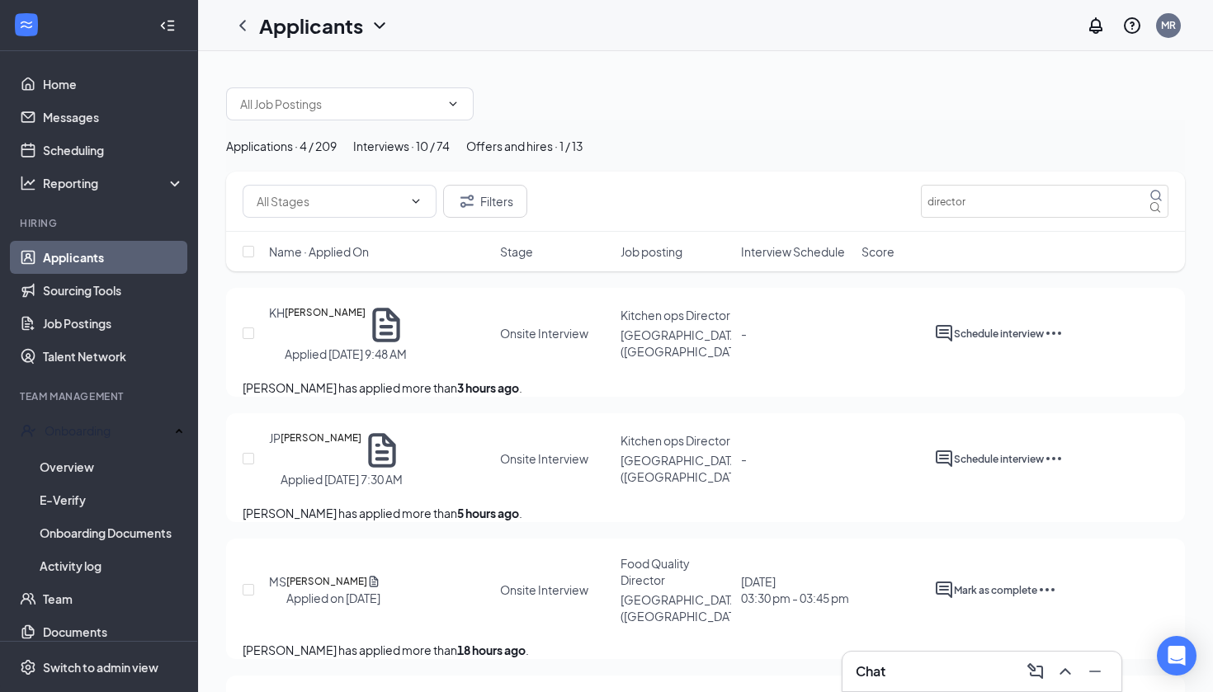
click at [450, 155] on div "Interviews · 10 / 74" at bounding box center [401, 146] width 97 height 18
click at [337, 155] on div "Applications · 4 / 209" at bounding box center [281, 146] width 111 height 18
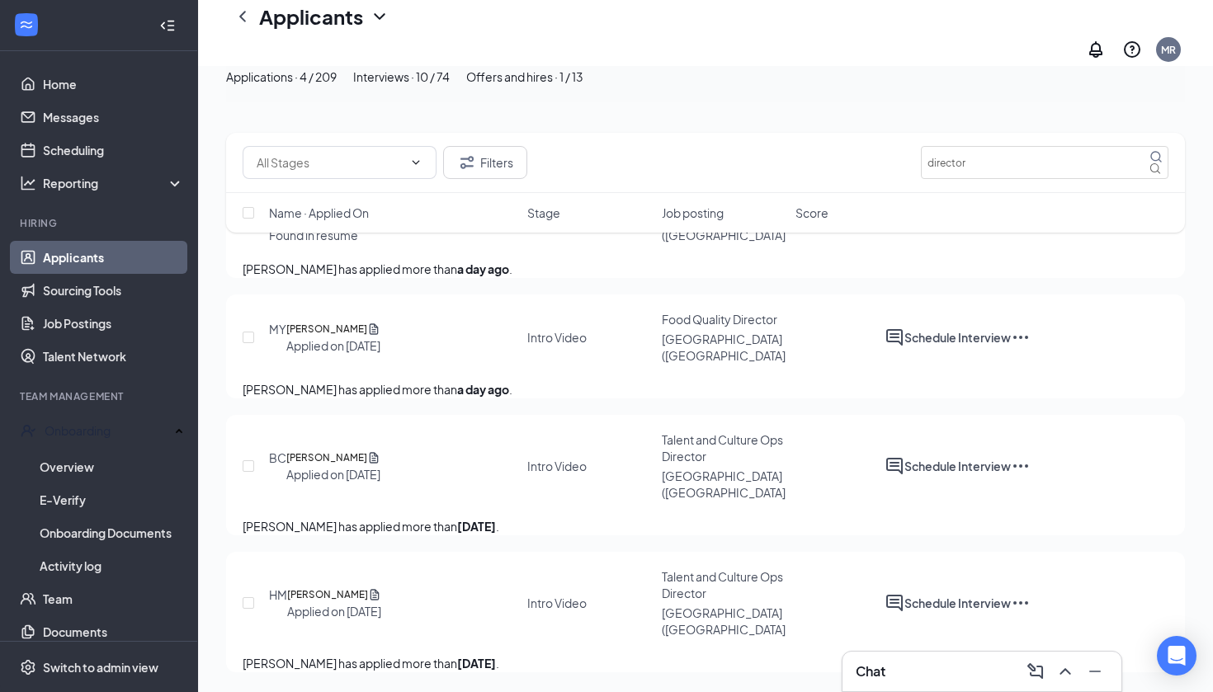
scroll to position [198, 0]
click at [1001, 172] on input "director" at bounding box center [1045, 162] width 248 height 33
click at [1002, 168] on input "director" at bounding box center [1045, 162] width 248 height 33
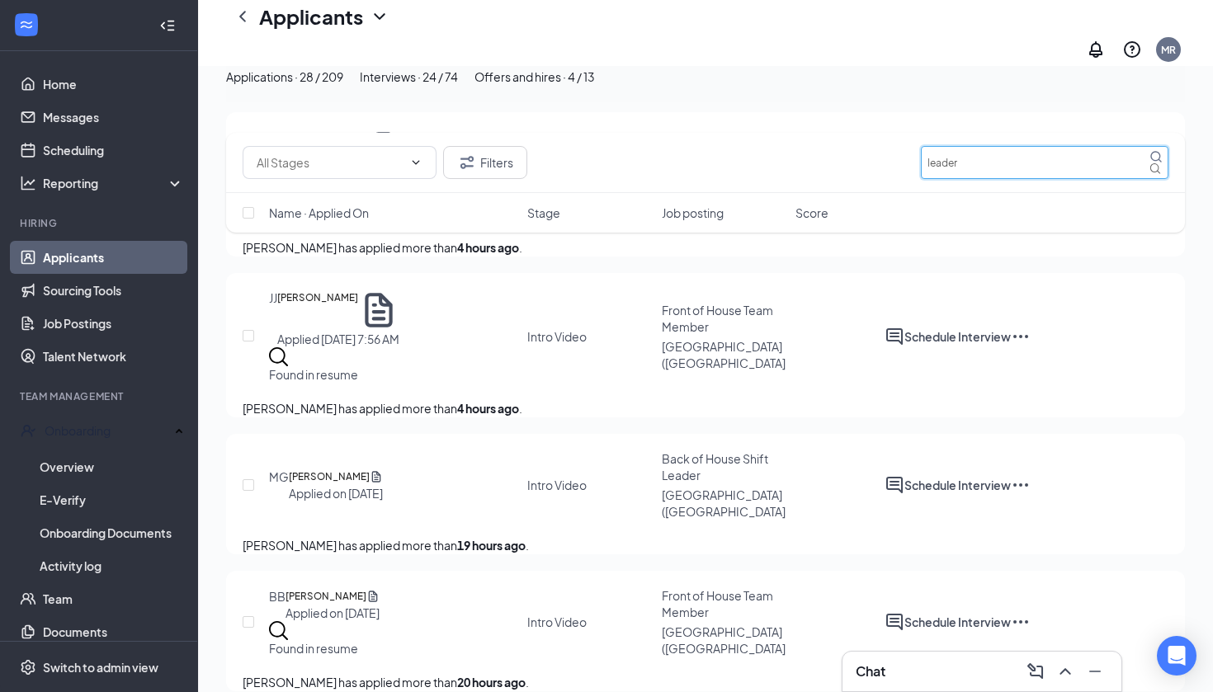
scroll to position [1048, 0]
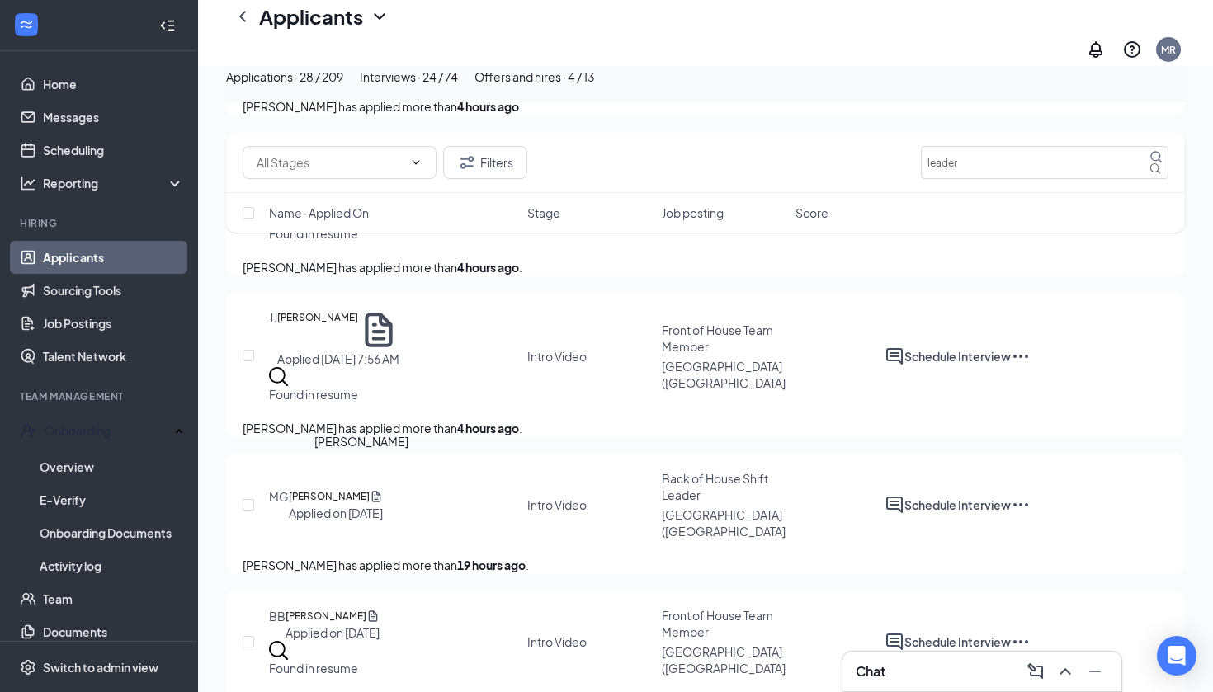
click at [327, 489] on h5 "[PERSON_NAME]" at bounding box center [329, 497] width 81 height 17
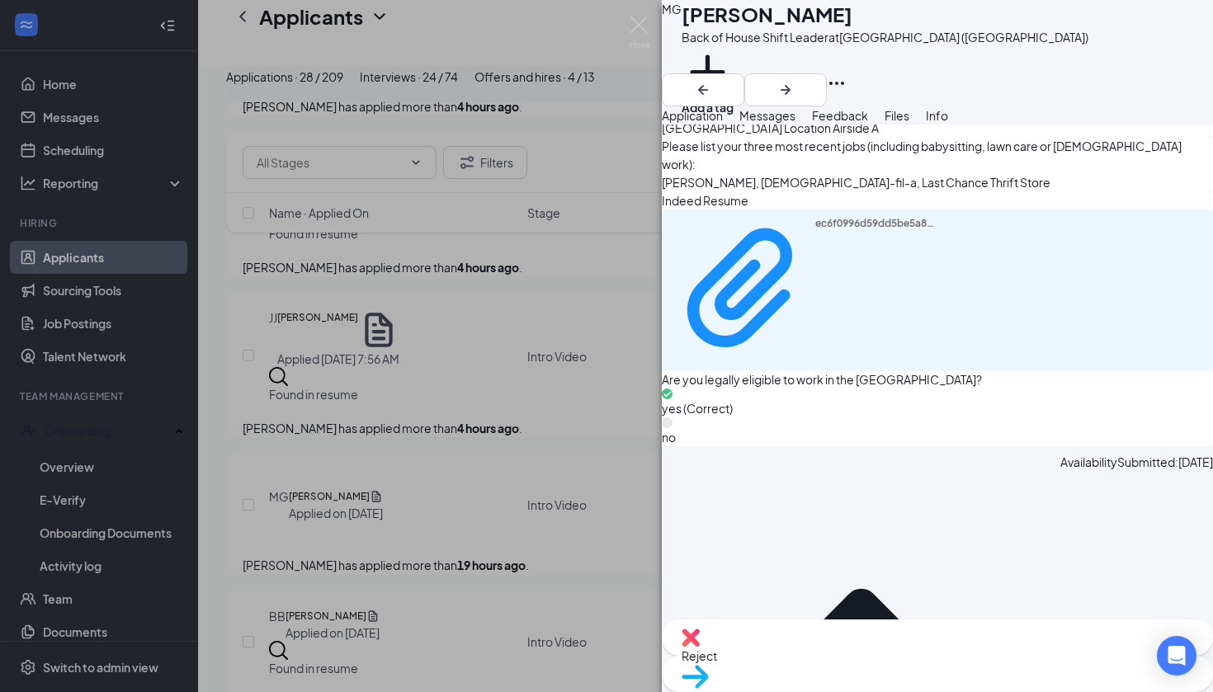
scroll to position [1072, 0]
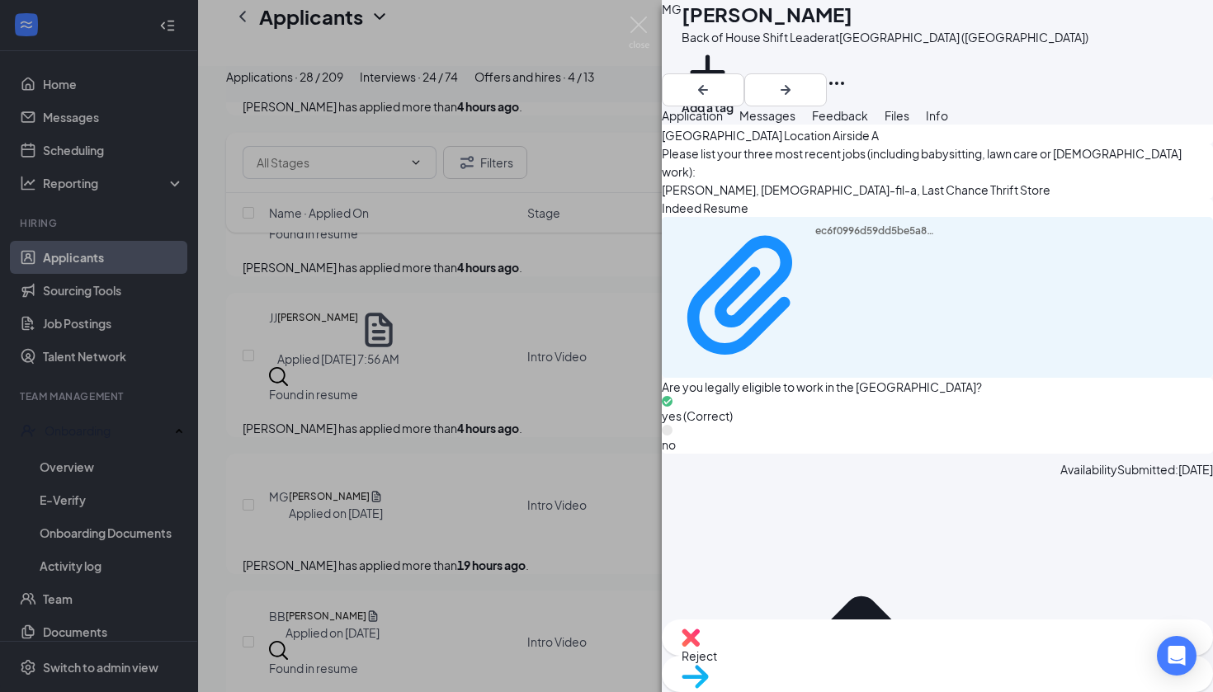
click at [843, 664] on span "Reject" at bounding box center [938, 656] width 512 height 18
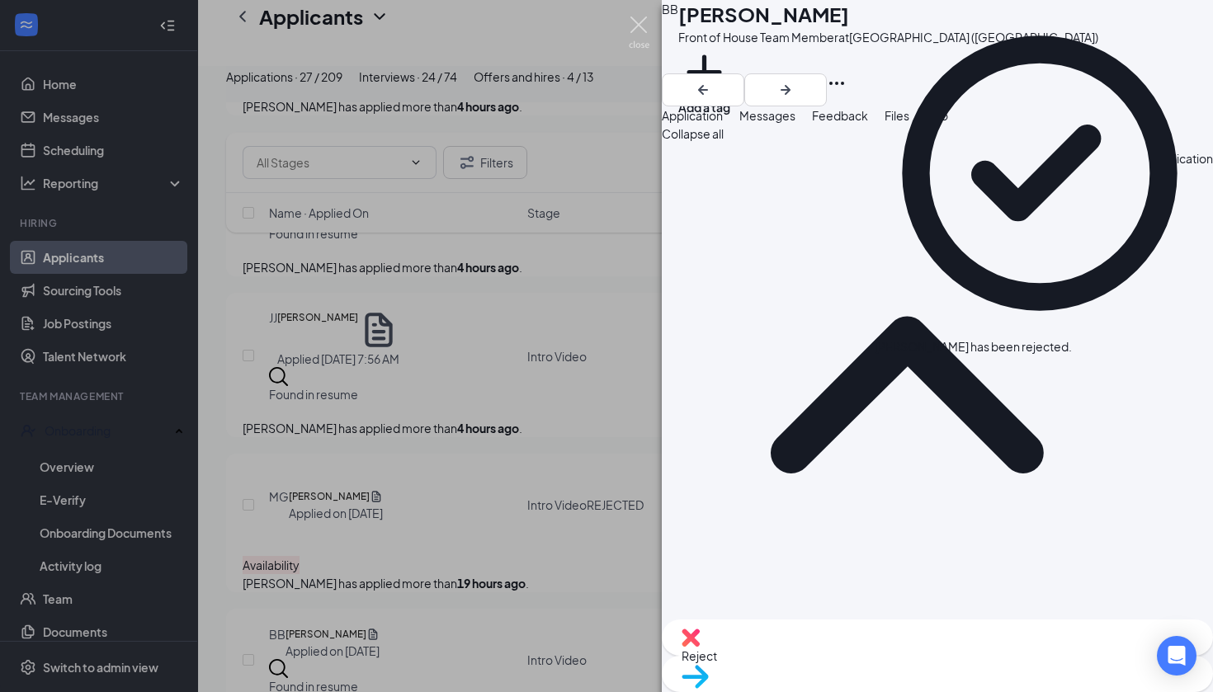
click at [642, 25] on img at bounding box center [639, 33] width 21 height 32
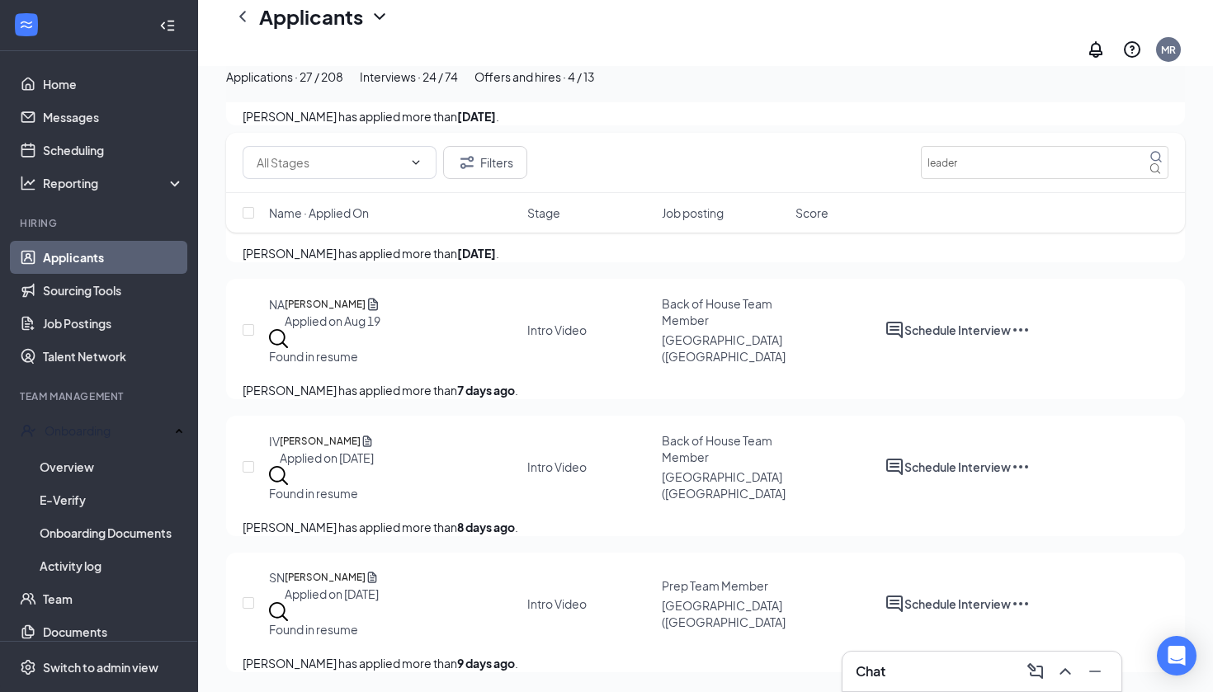
scroll to position [2585, 0]
click at [1109, 163] on input "leader" at bounding box center [1045, 162] width 248 height 33
type input "lead"
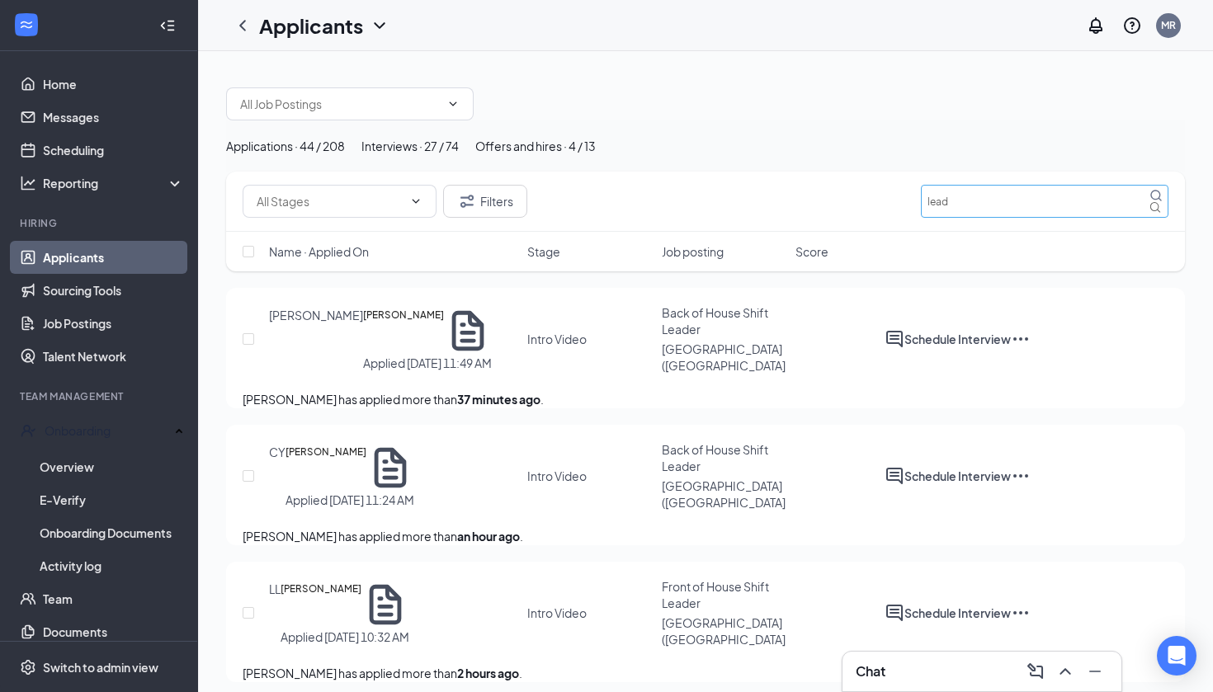
click at [1150, 201] on icon "MagnifyingGlass" at bounding box center [1155, 195] width 11 height 11
click at [378, 355] on h5 "[PERSON_NAME]" at bounding box center [403, 331] width 81 height 48
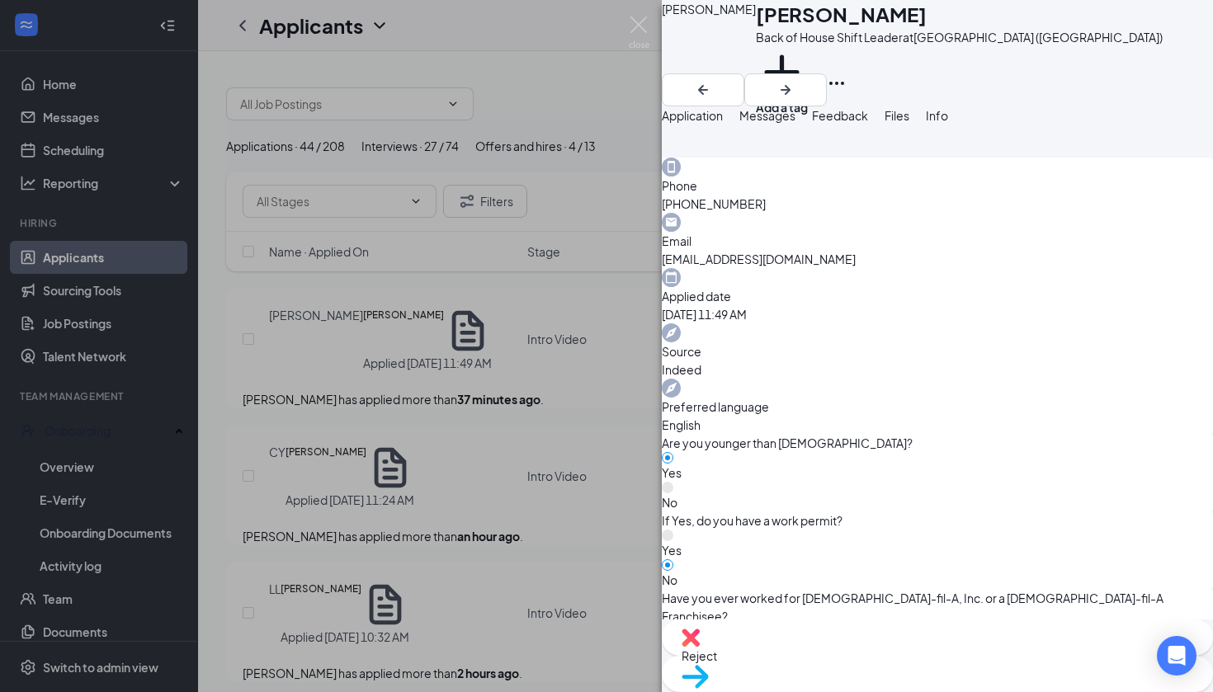
scroll to position [489, 0]
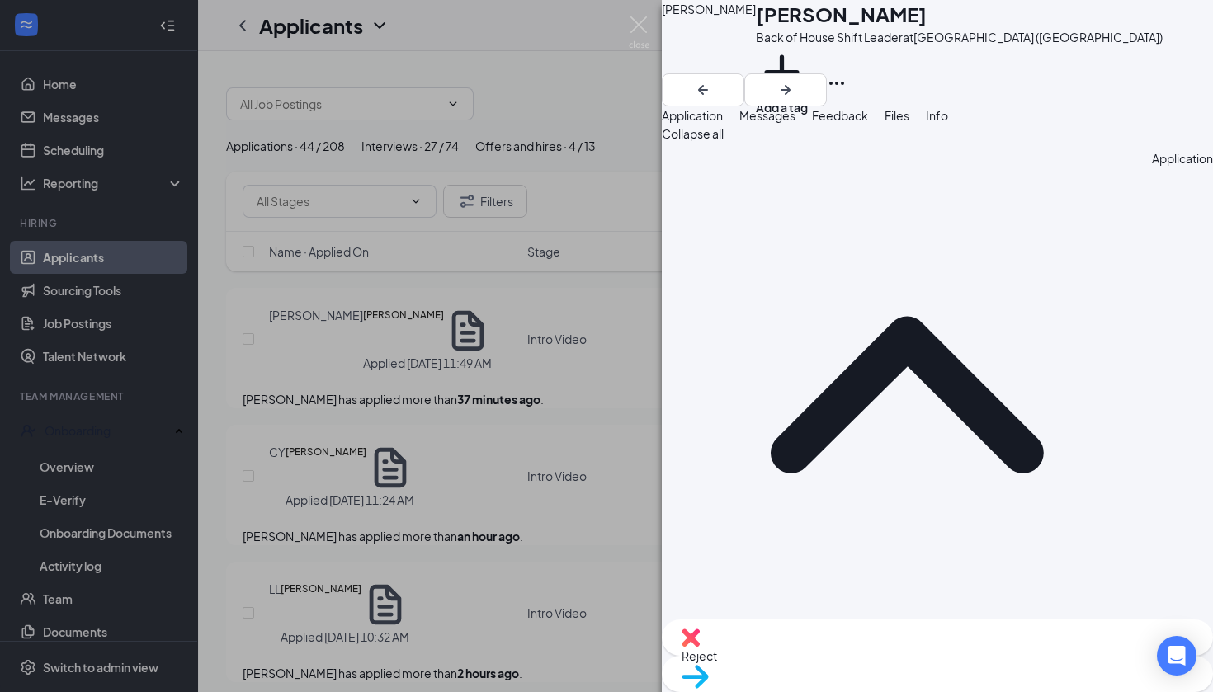
scroll to position [0, 0]
click at [970, 656] on div "Move to stage" at bounding box center [937, 674] width 551 height 36
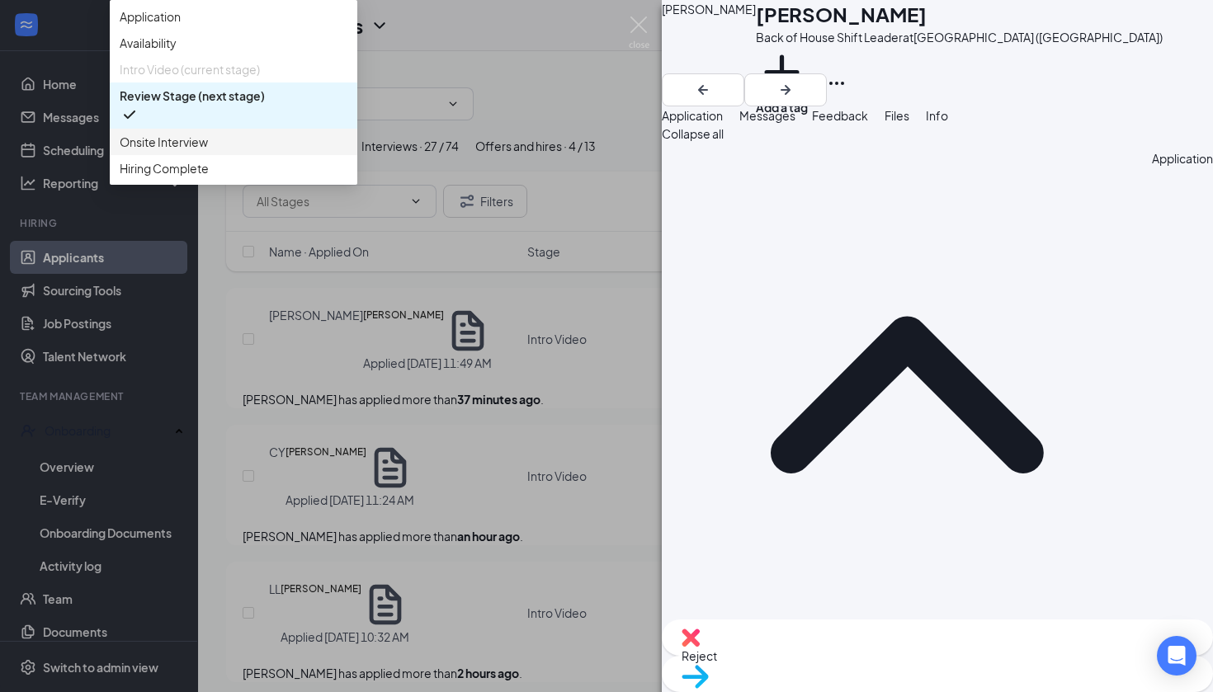
click at [347, 151] on span "Onsite Interview" at bounding box center [234, 142] width 228 height 18
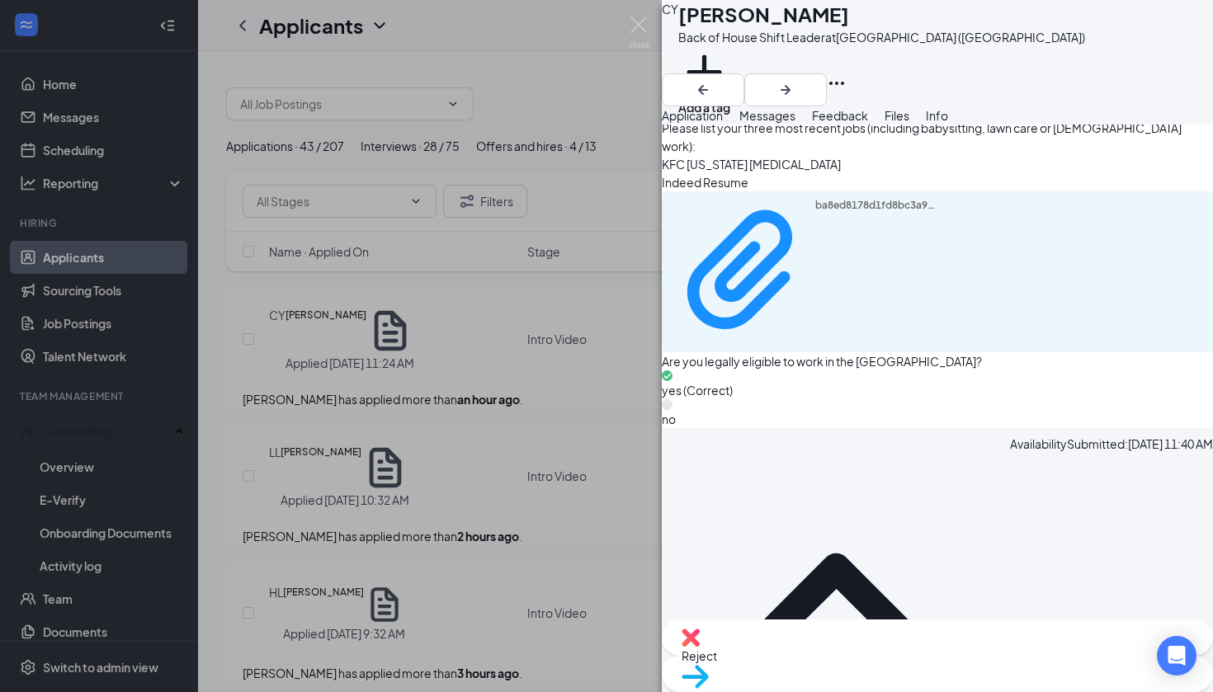
scroll to position [1090, 0]
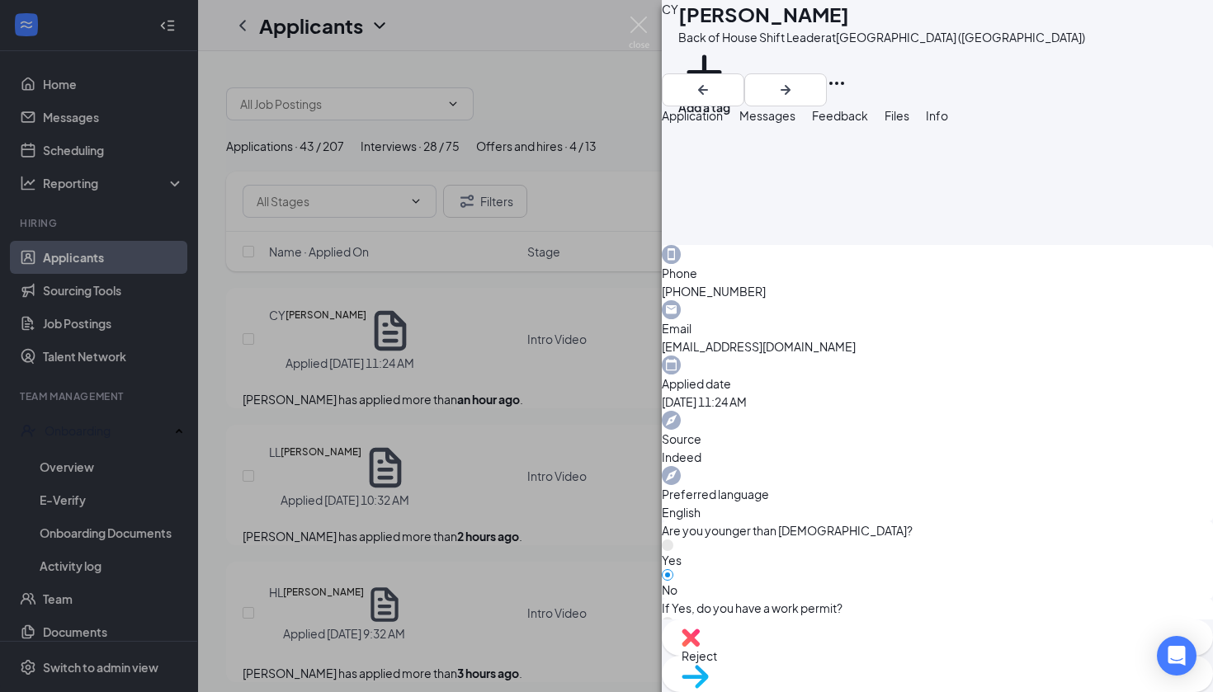
scroll to position [450, 0]
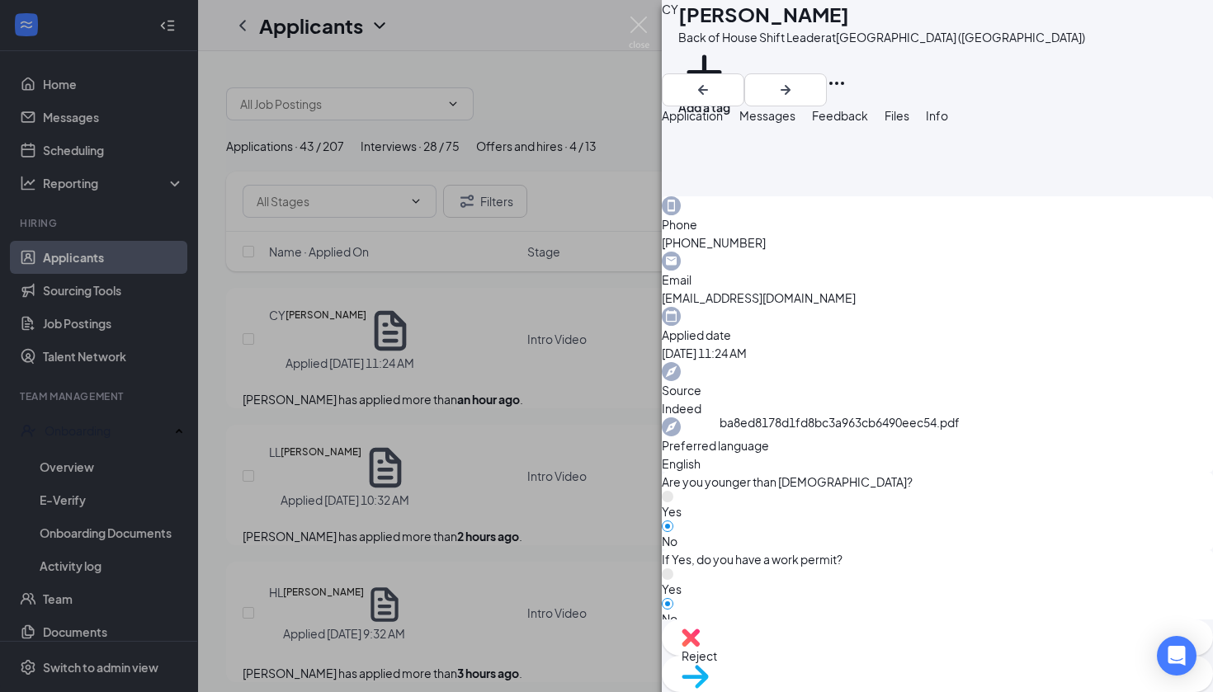
click at [630, 23] on img at bounding box center [639, 33] width 21 height 32
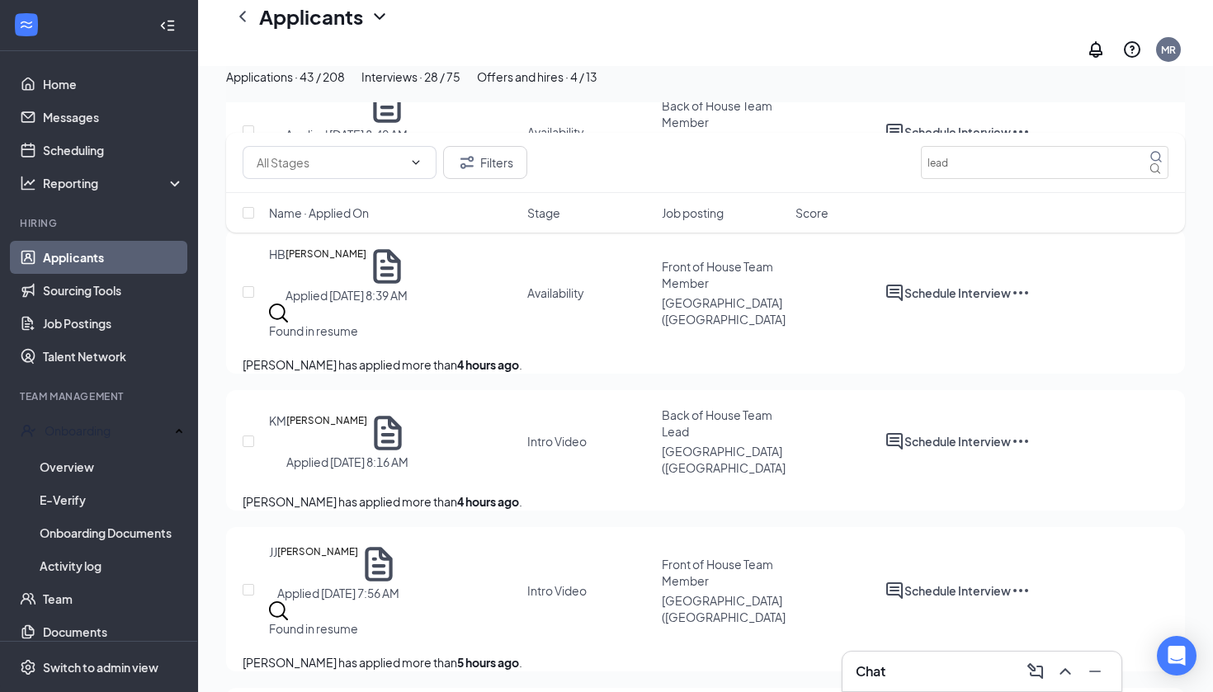
scroll to position [811, 0]
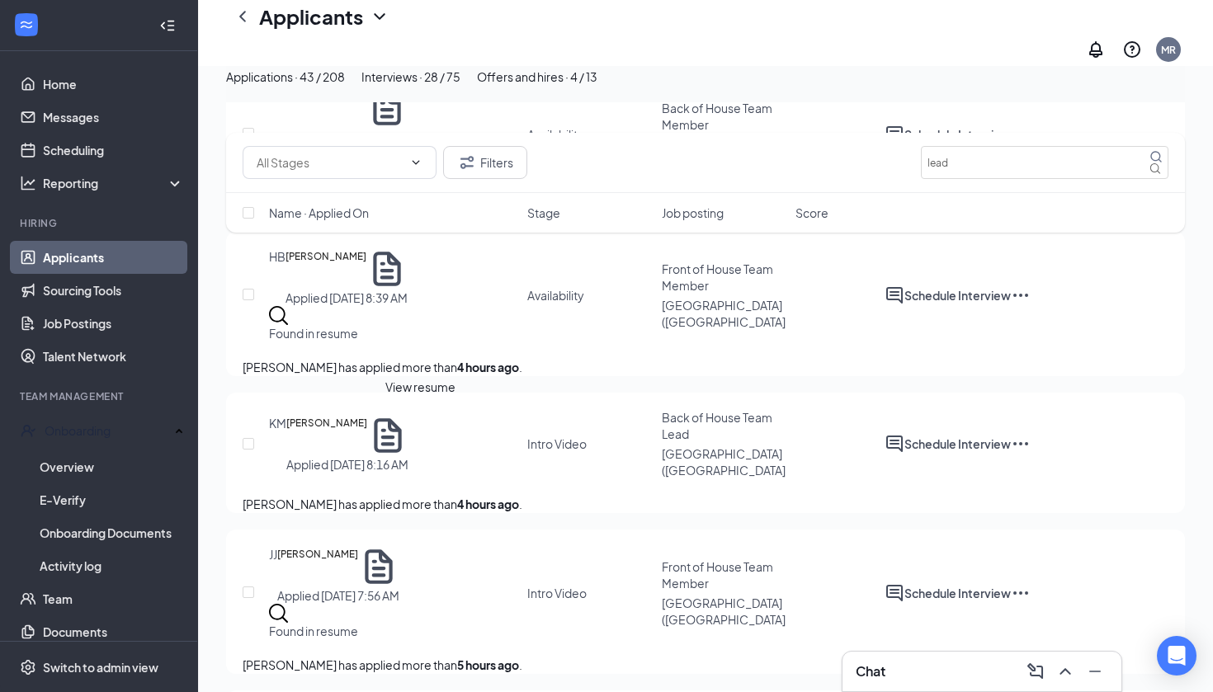
click at [408, 419] on icon "Document" at bounding box center [387, 435] width 41 height 41
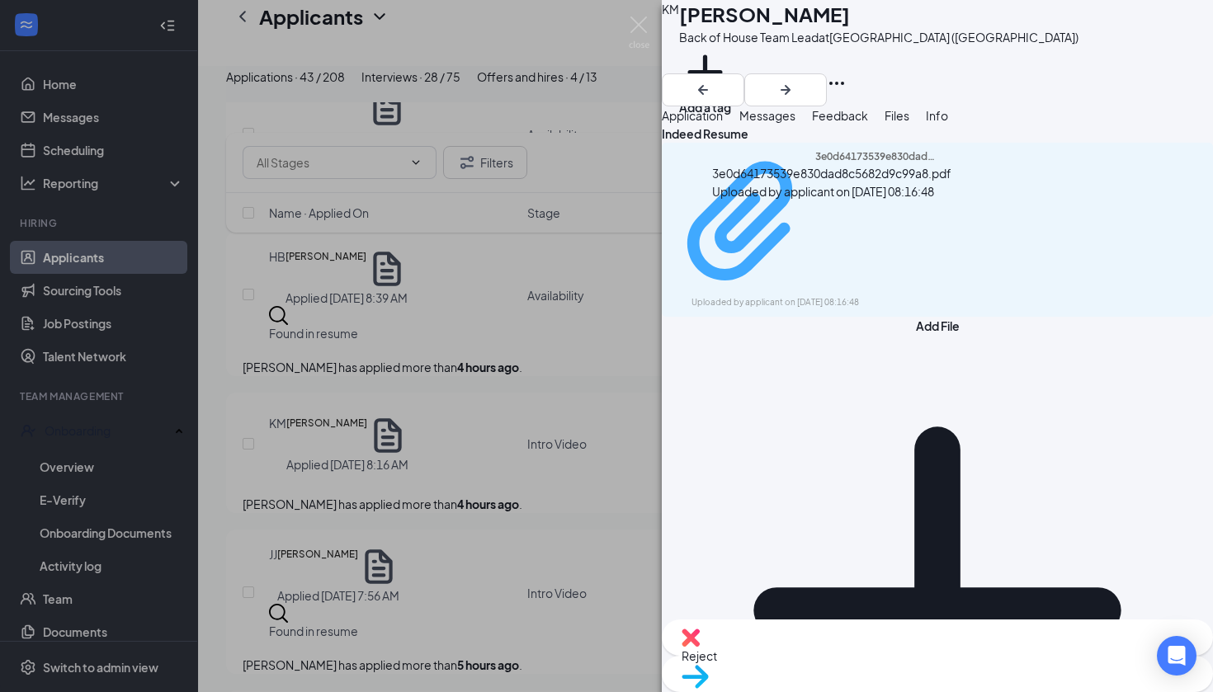
click at [815, 228] on div "3e0d64173539e830dad8c5682d9c99a8.pdf" at bounding box center [877, 222] width 124 height 144
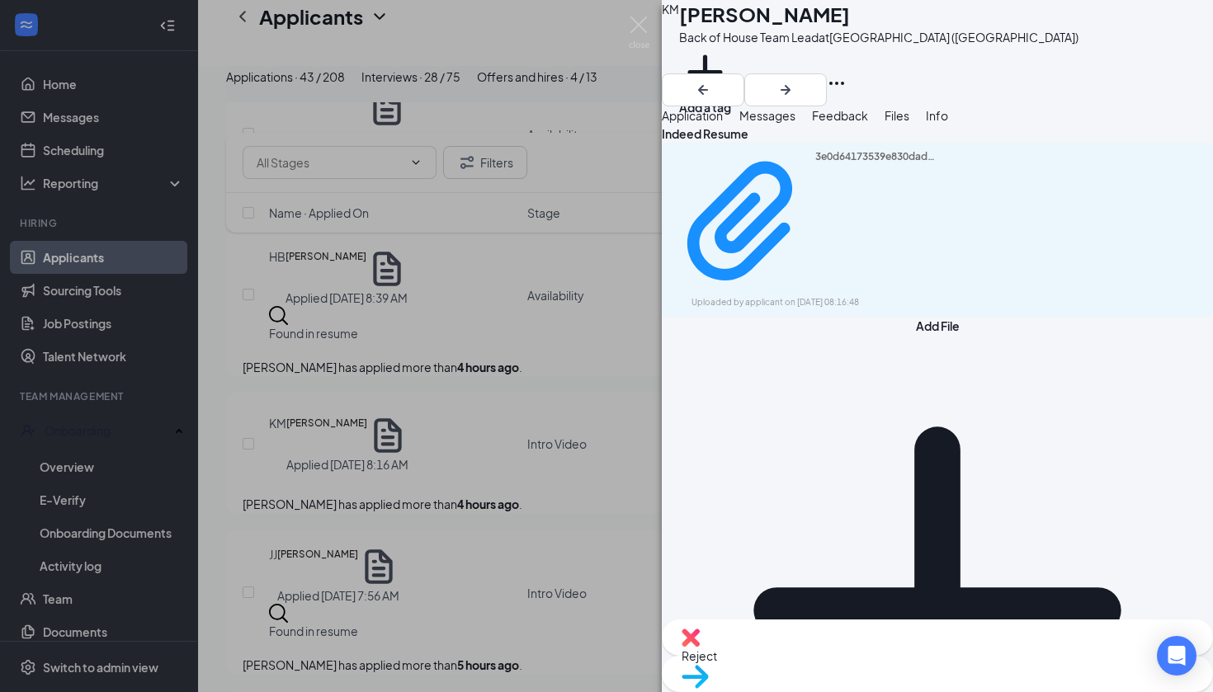
click at [723, 125] on button "Application" at bounding box center [692, 115] width 61 height 18
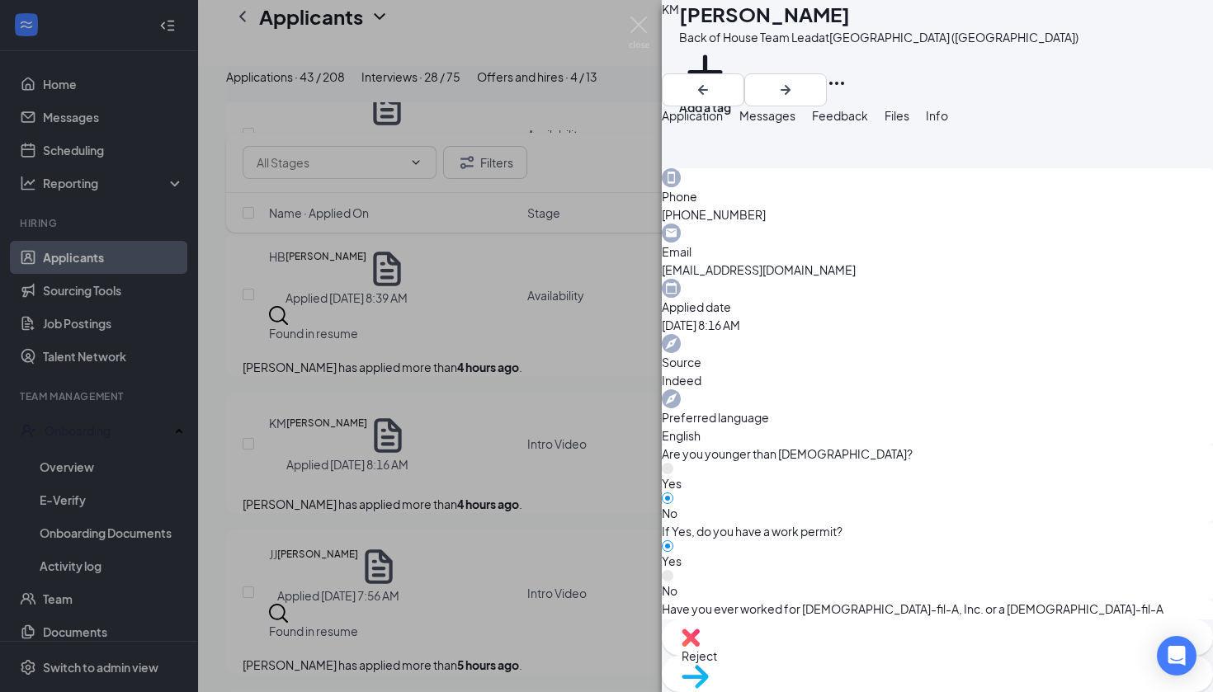
scroll to position [1068, 0]
click at [709, 665] on img at bounding box center [695, 677] width 27 height 24
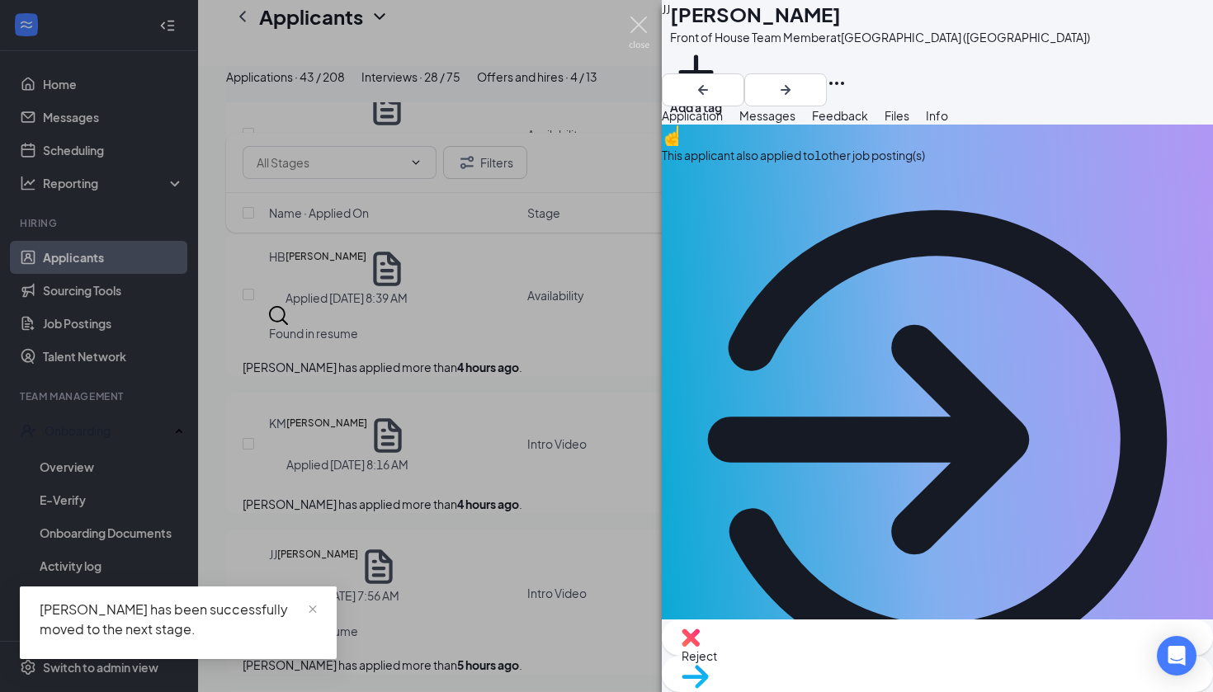
click at [640, 24] on img at bounding box center [639, 33] width 21 height 32
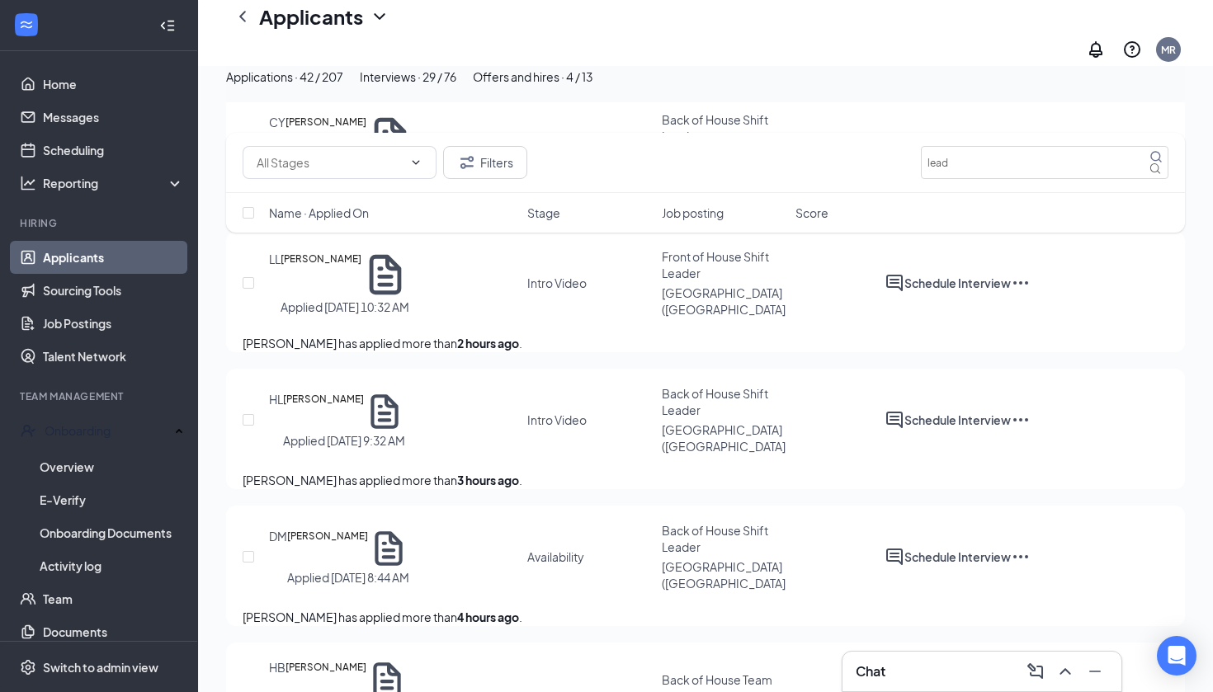
scroll to position [242, 0]
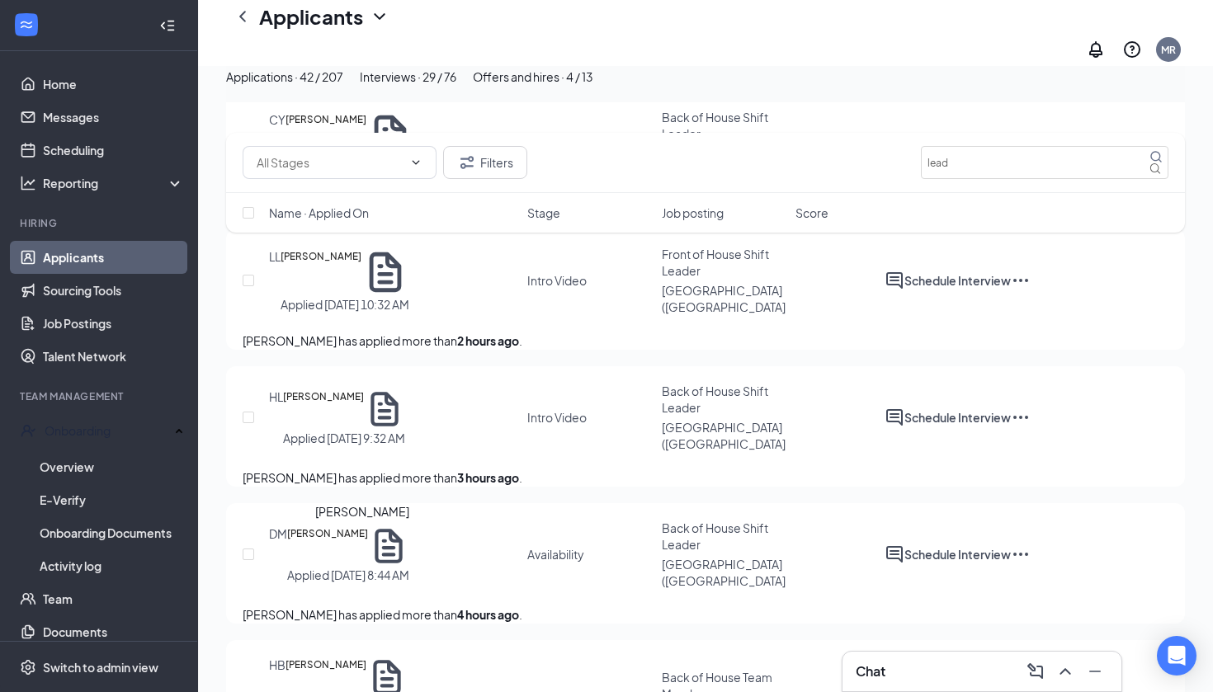
click at [368, 550] on h5 "[PERSON_NAME]" at bounding box center [327, 546] width 81 height 41
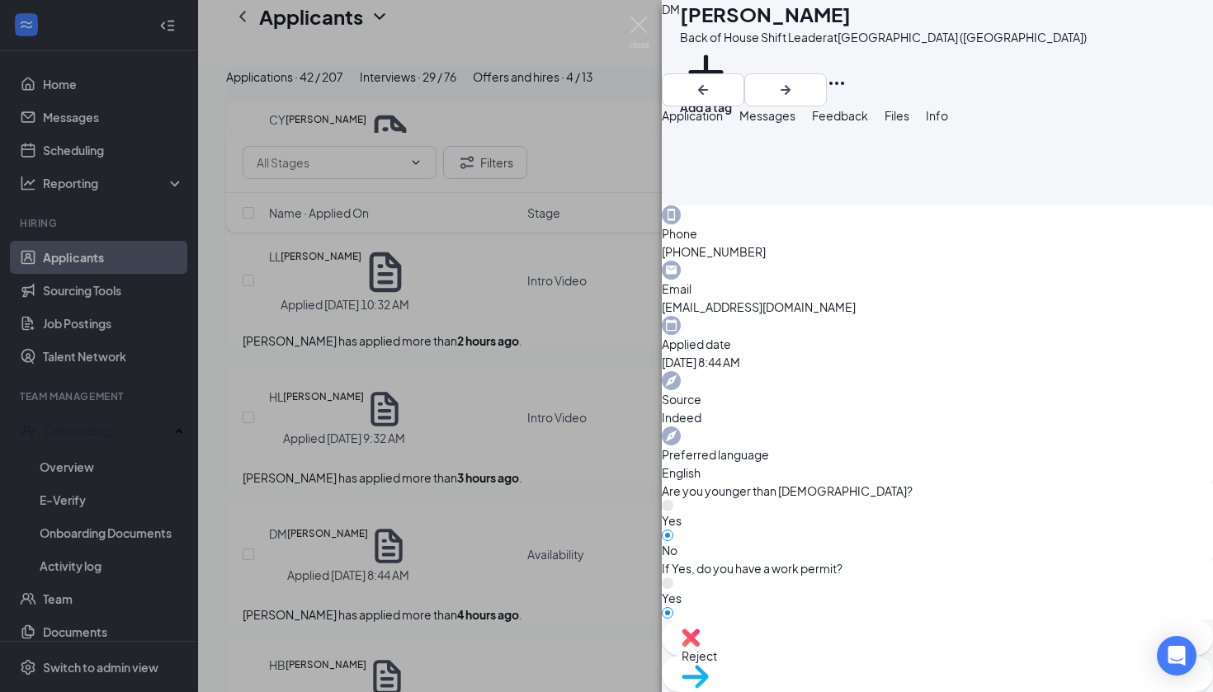
scroll to position [440, 0]
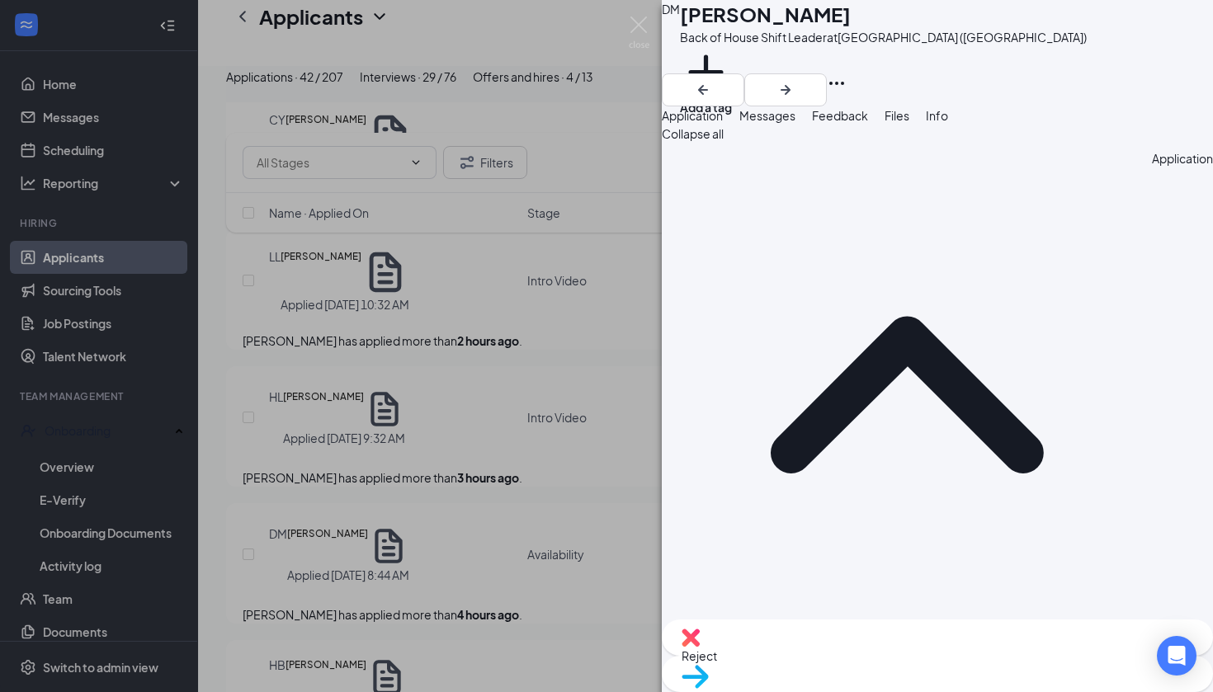
scroll to position [0, 0]
click at [644, 27] on img at bounding box center [639, 33] width 21 height 32
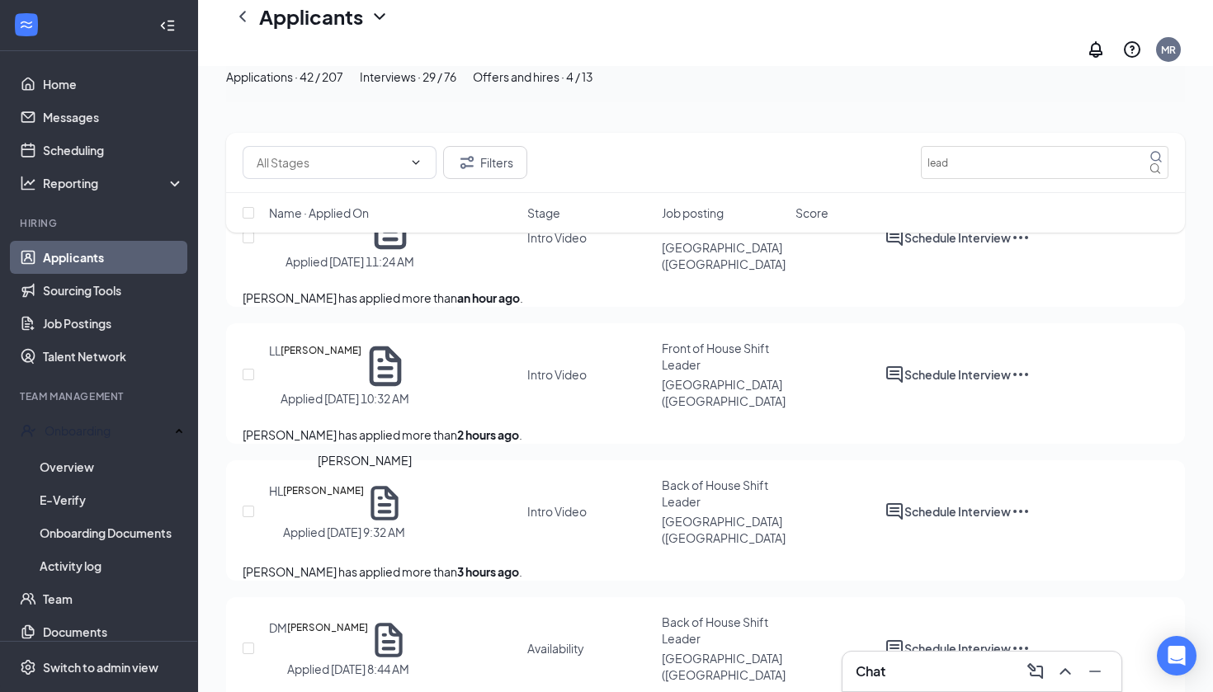
scroll to position [141, 0]
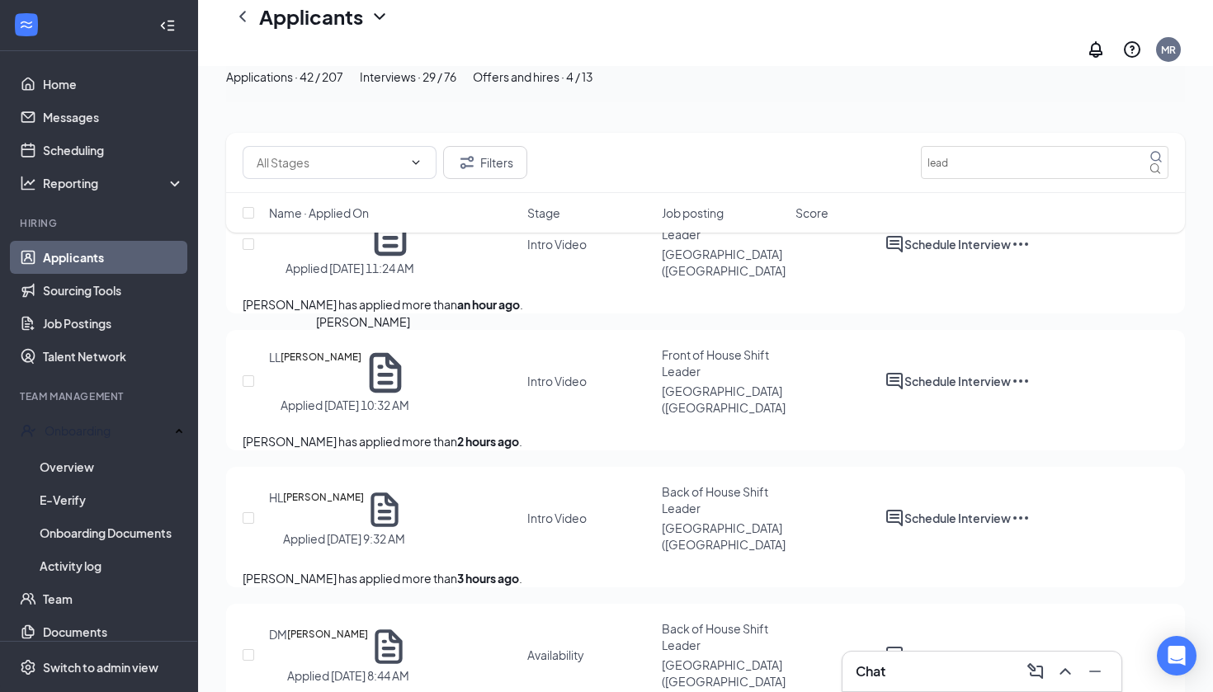
click at [361, 360] on h5 "[PERSON_NAME]" at bounding box center [321, 373] width 81 height 48
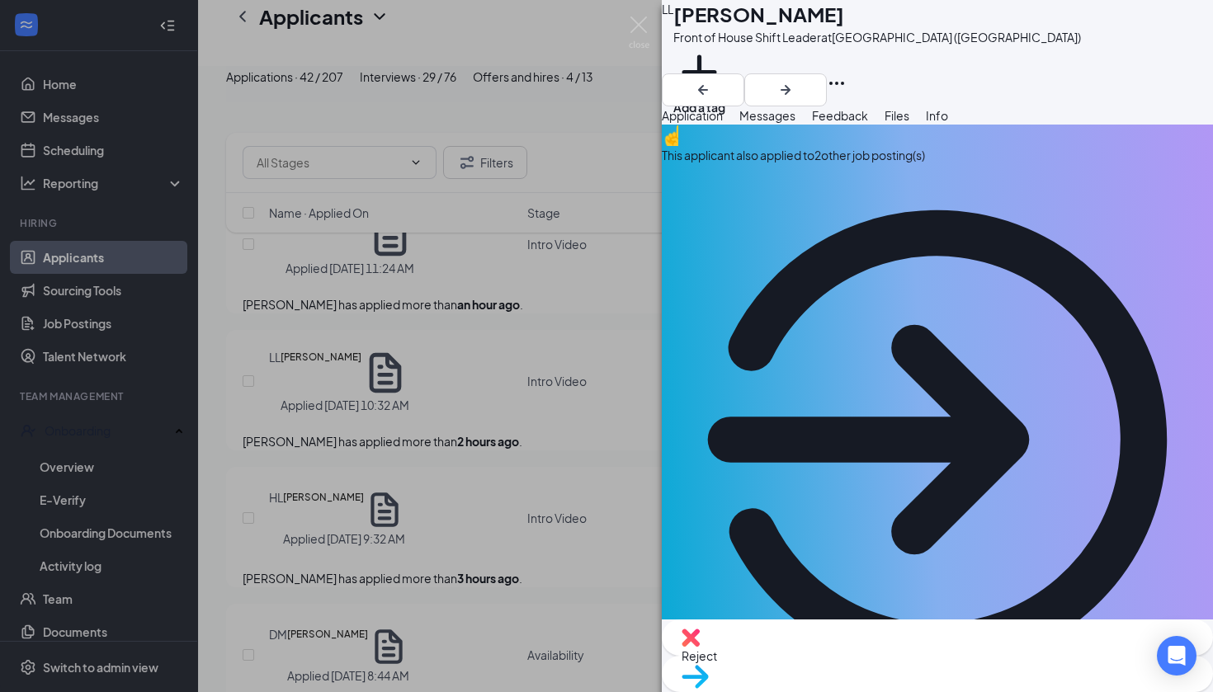
click at [854, 164] on div "This applicant also applied to 2 other job posting(s)" at bounding box center [937, 155] width 551 height 18
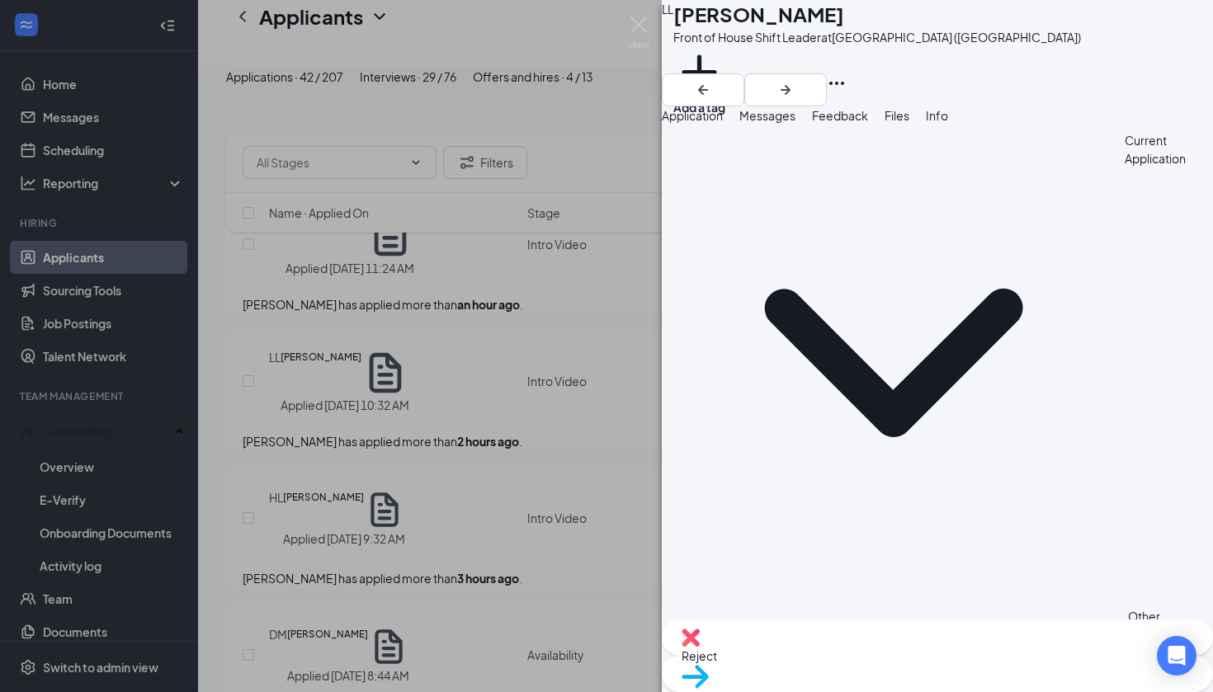
click at [723, 123] on span "Application" at bounding box center [692, 115] width 61 height 15
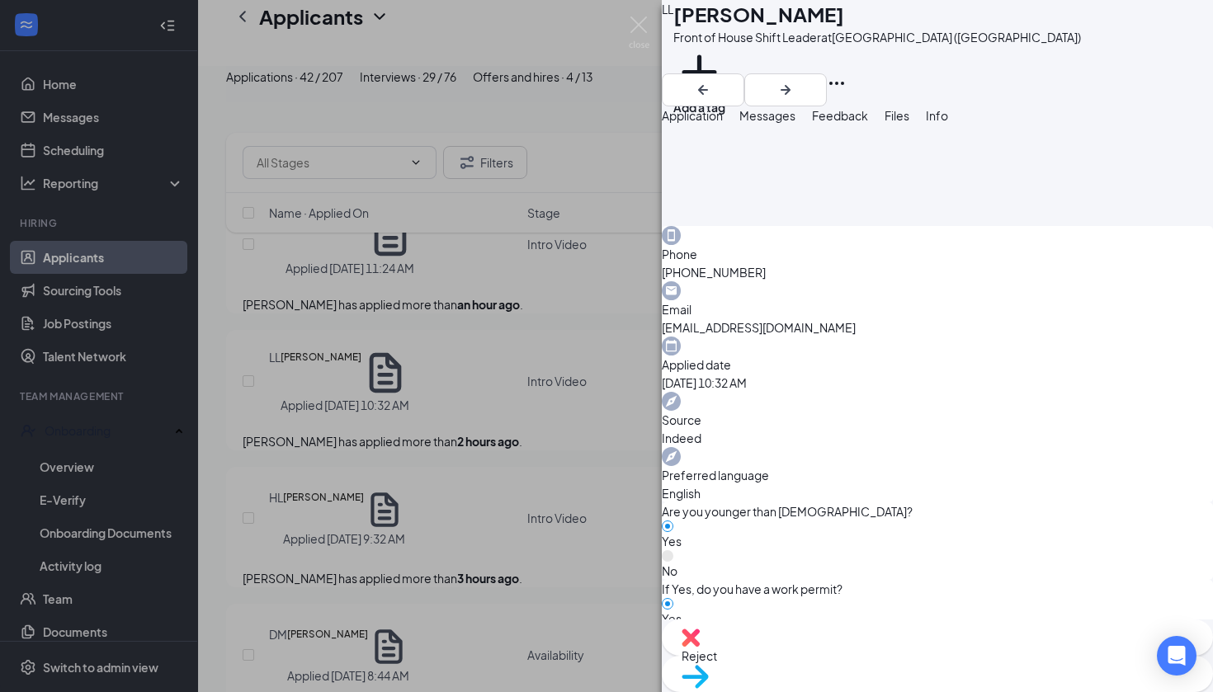
scroll to position [1046, 0]
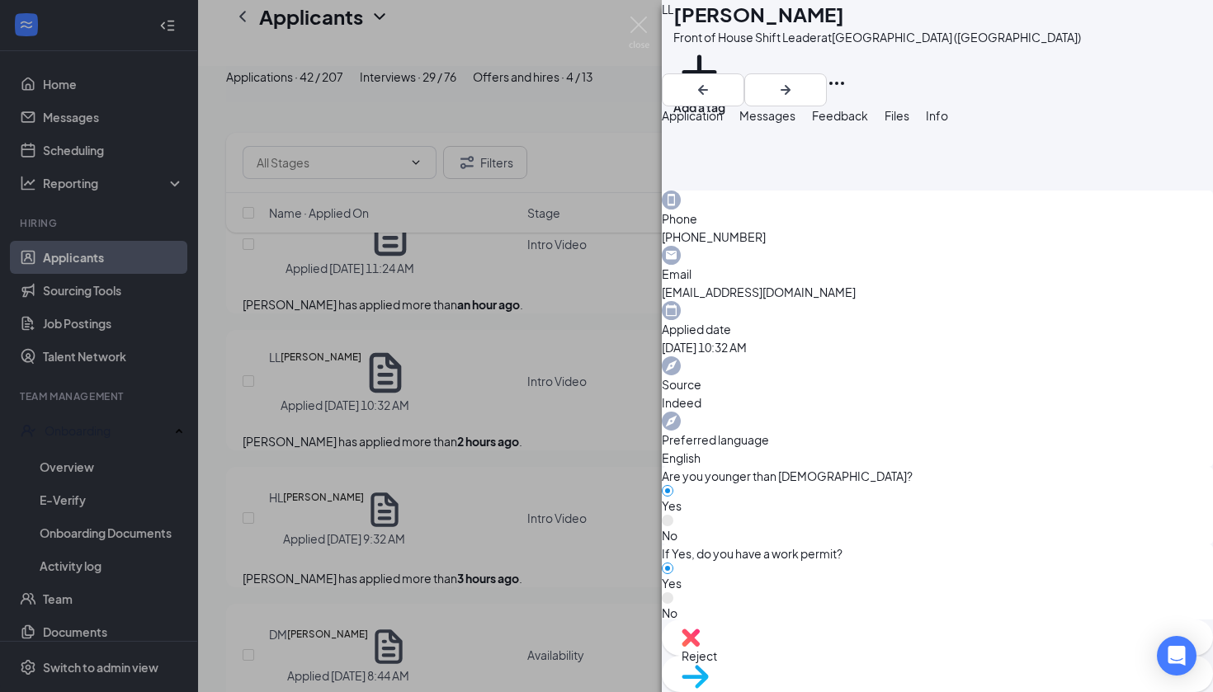
click at [860, 660] on span "Reject" at bounding box center [938, 656] width 512 height 18
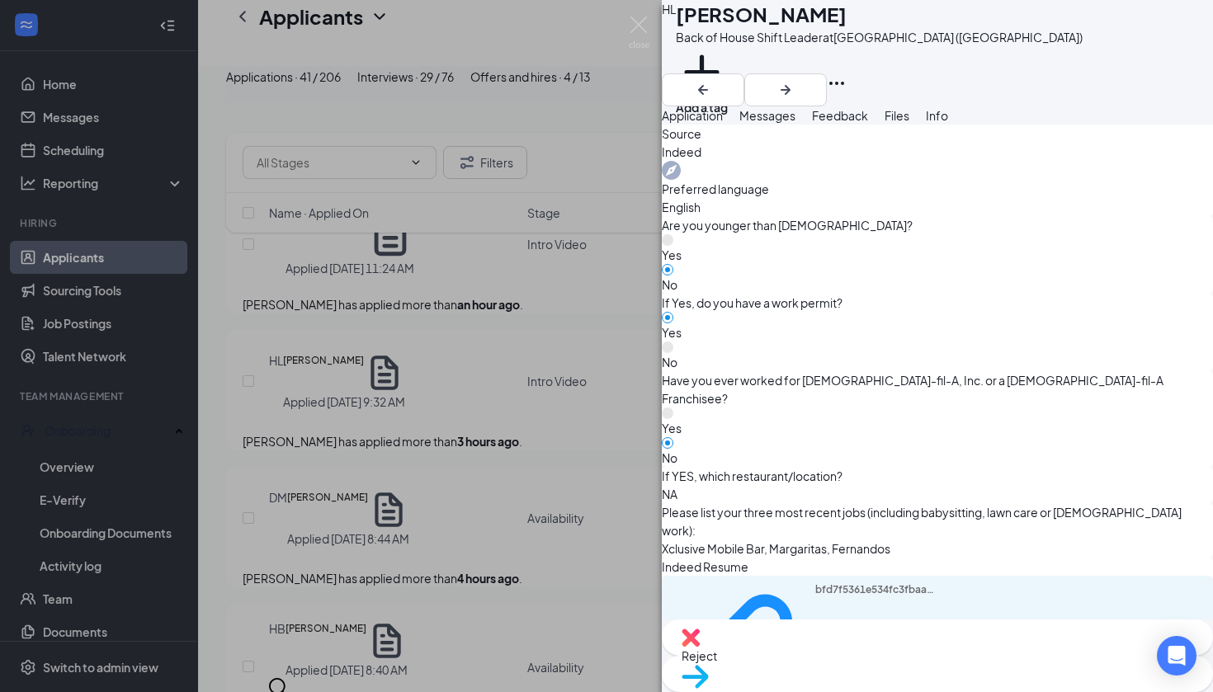
scroll to position [669, 0]
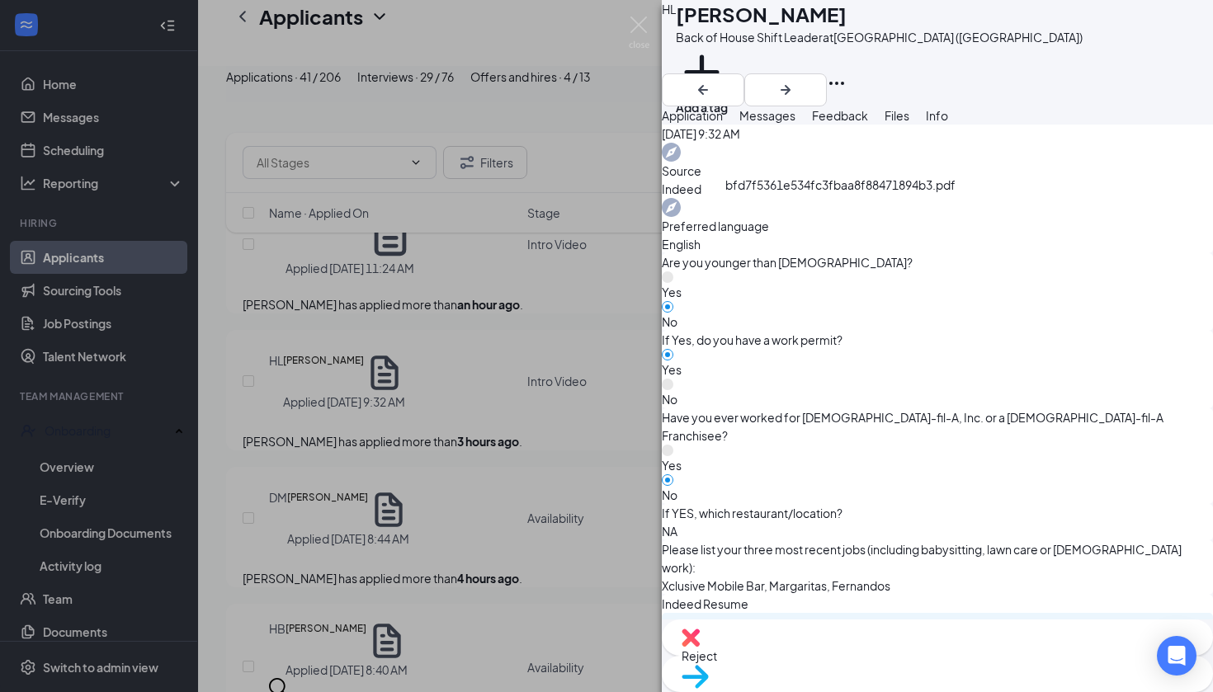
click at [855, 621] on div "bfd7f5361e534fc3fbaa8f88471894b3.pdf" at bounding box center [877, 693] width 124 height 144
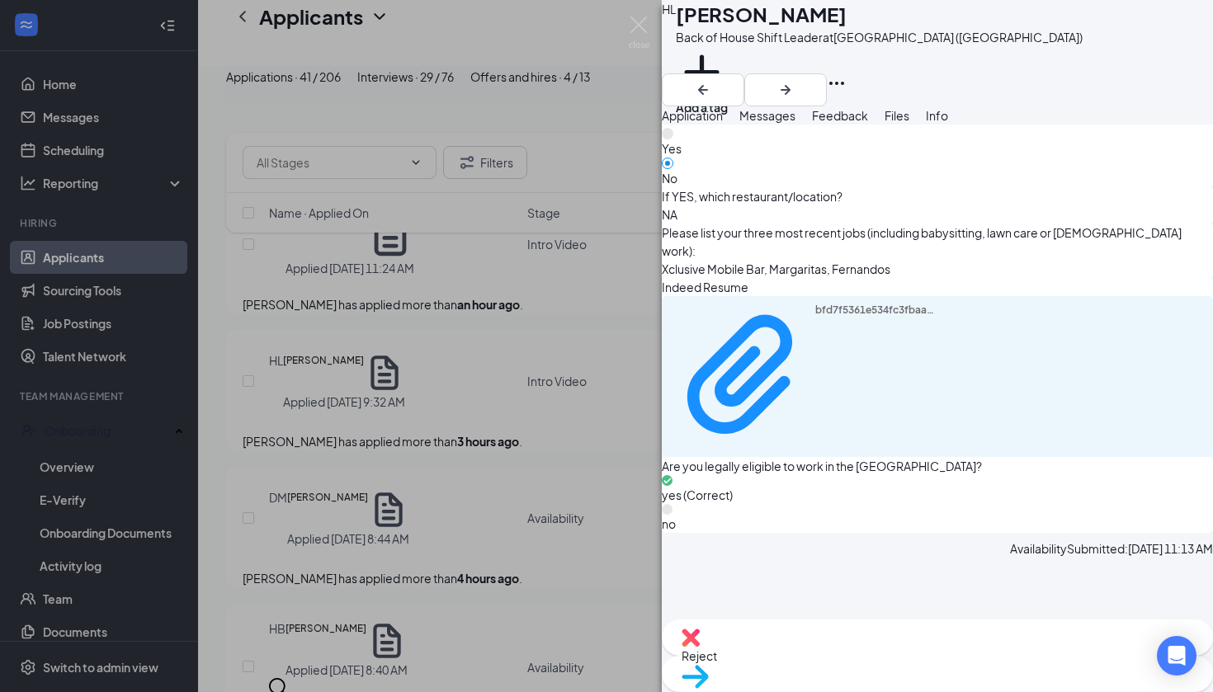
scroll to position [985, 0]
click at [966, 660] on div "Move to stage" at bounding box center [937, 674] width 551 height 36
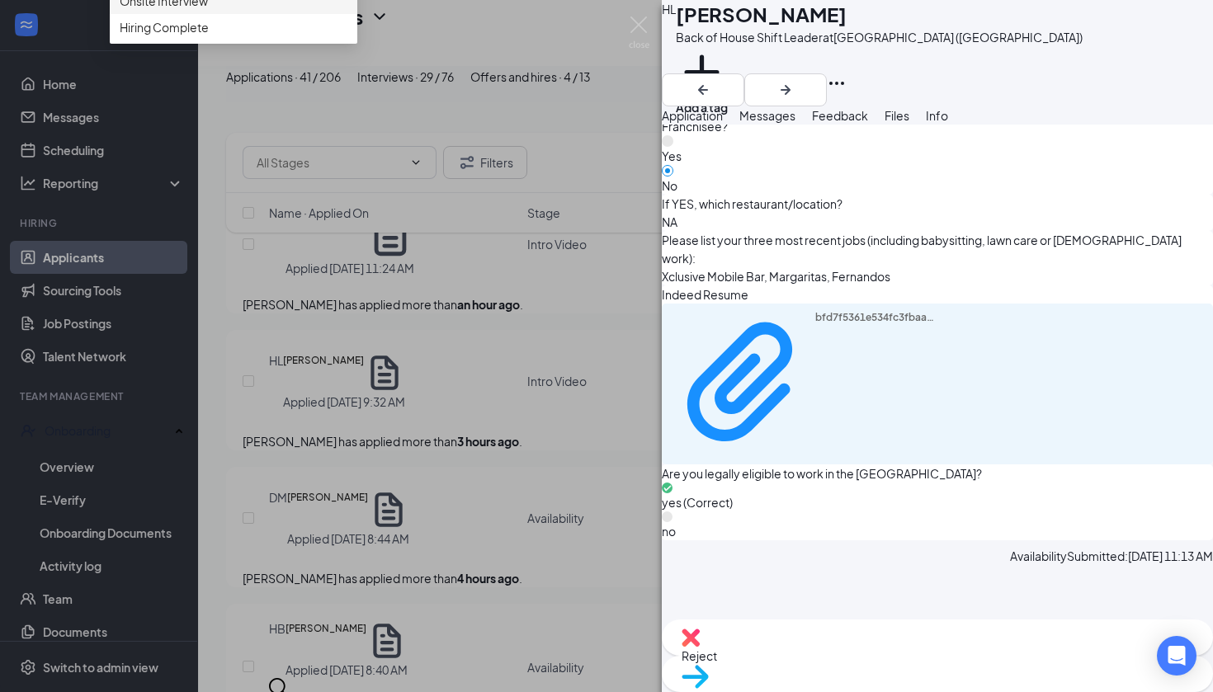
click at [208, 10] on span "Onsite Interview" at bounding box center [164, 1] width 88 height 18
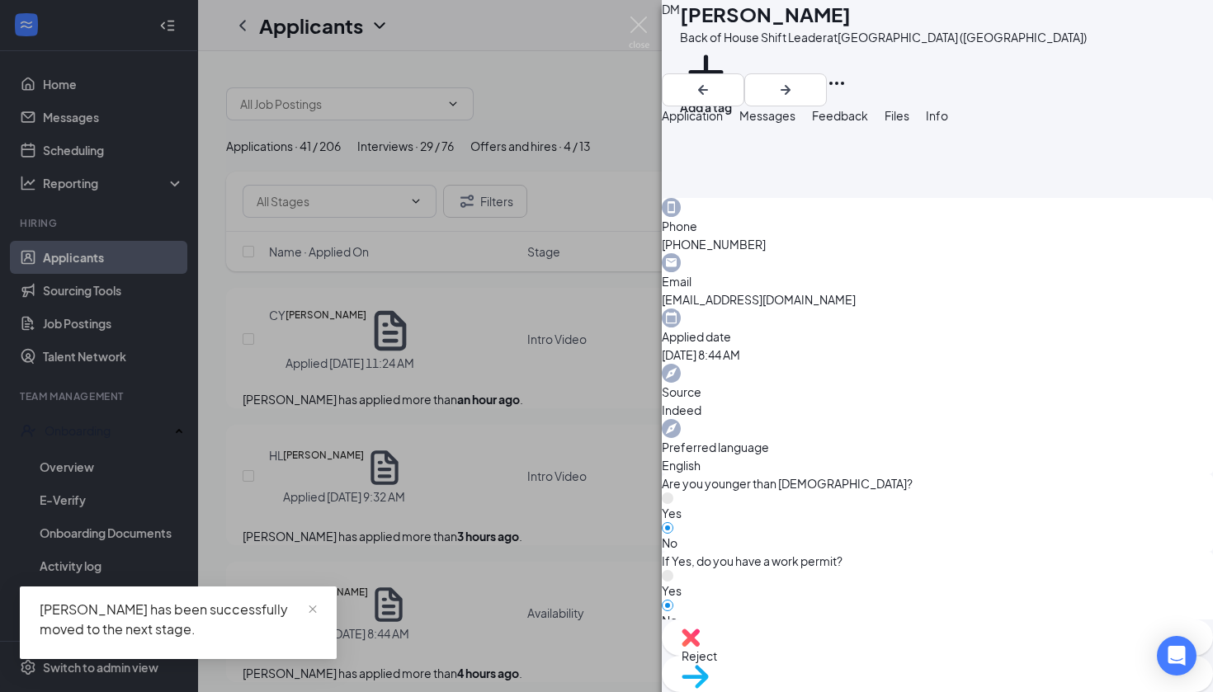
scroll to position [441, 0]
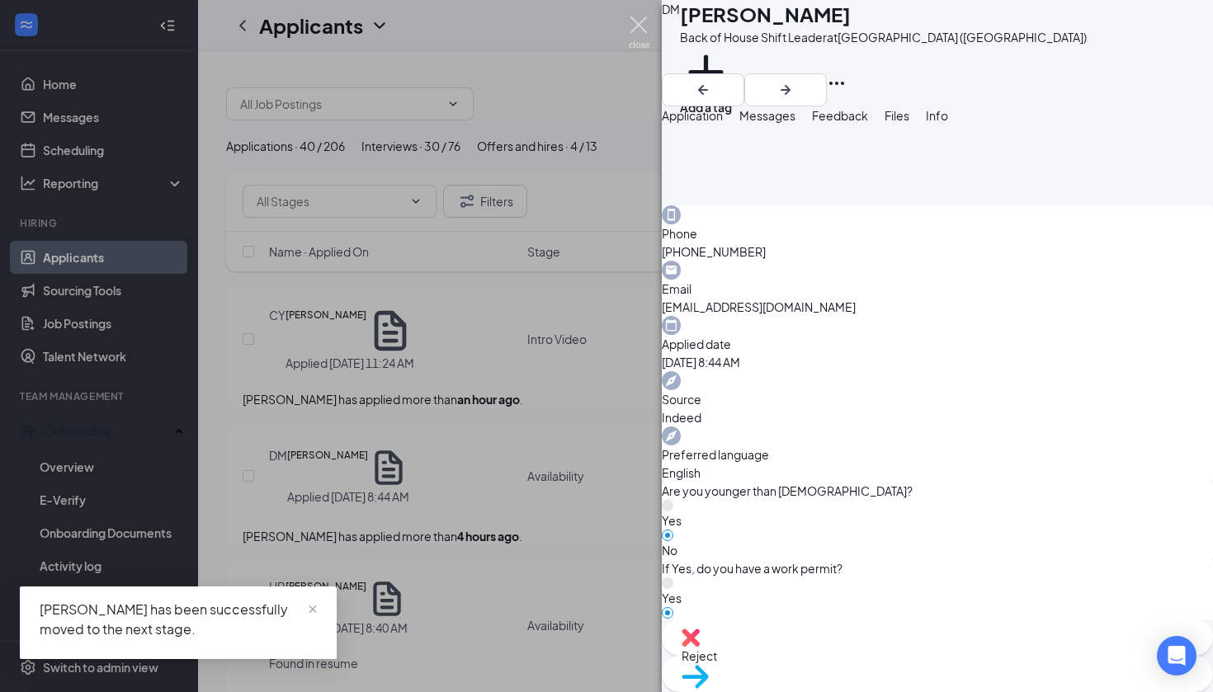
click at [641, 26] on img at bounding box center [639, 33] width 21 height 32
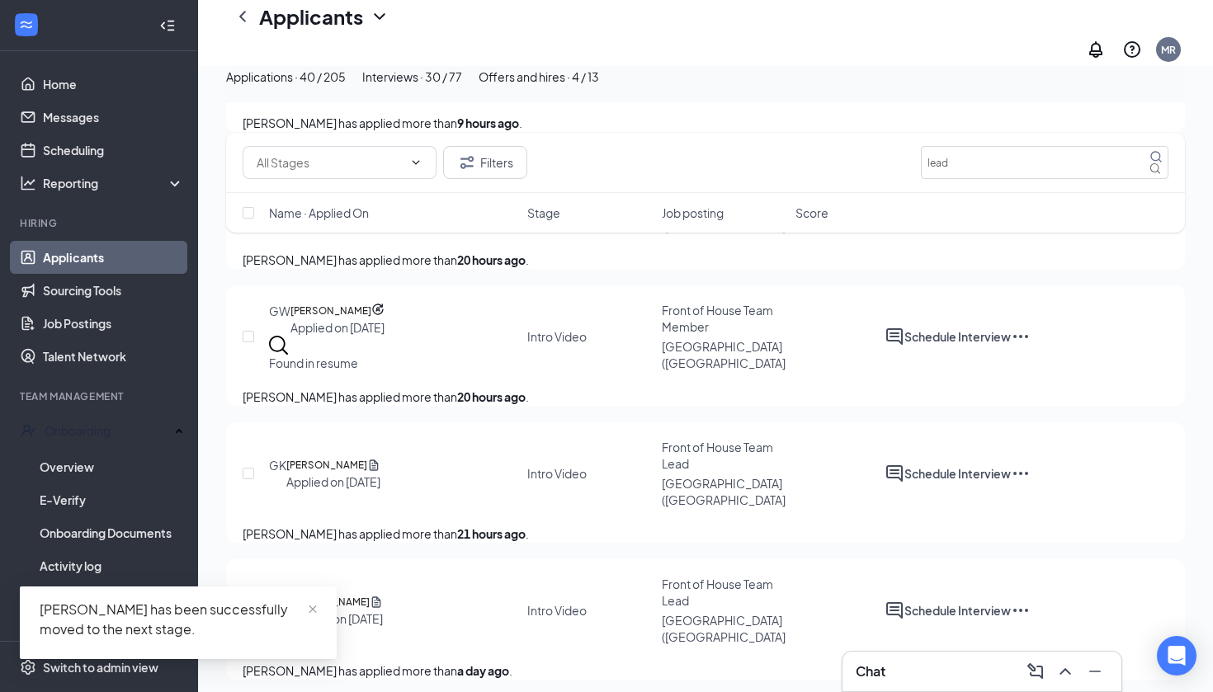
scroll to position [1102, 0]
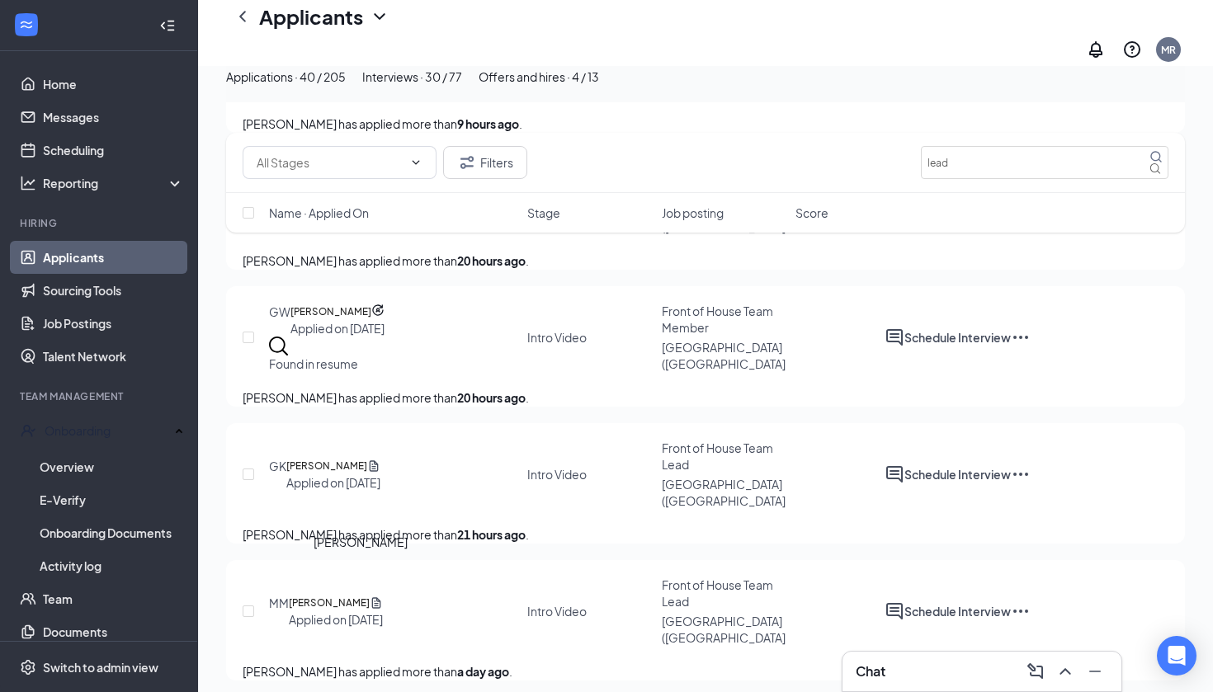
click at [356, 595] on h5 "[PERSON_NAME]" at bounding box center [329, 603] width 81 height 17
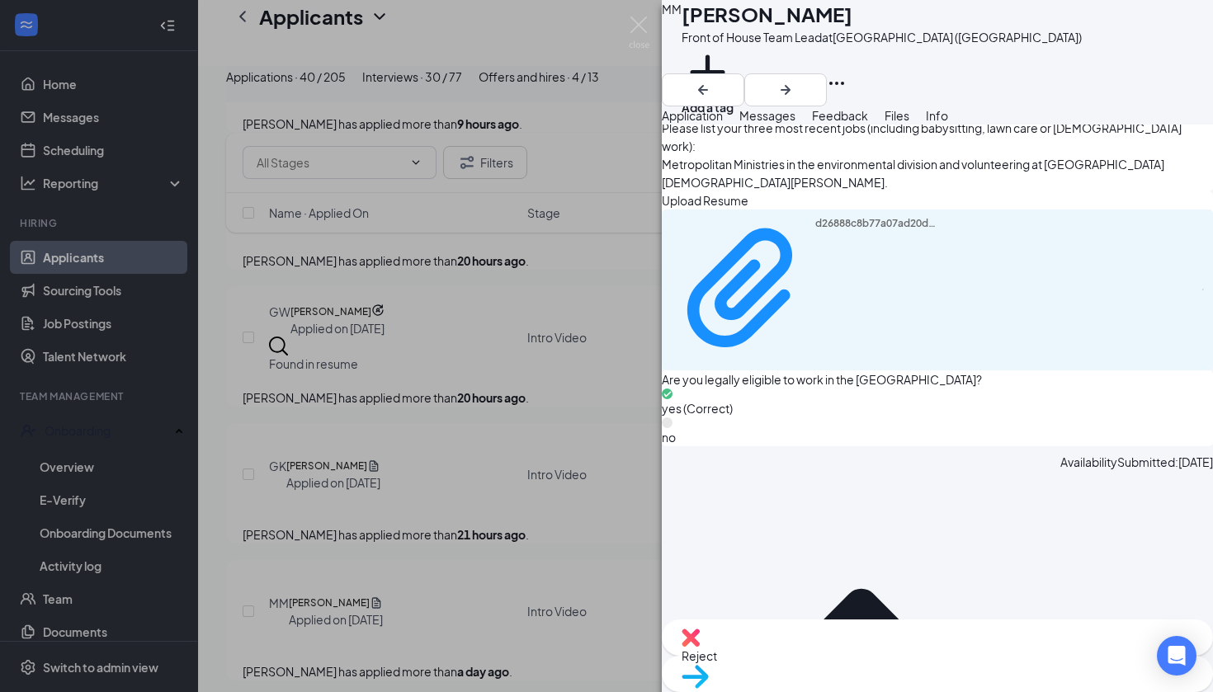
scroll to position [1090, 0]
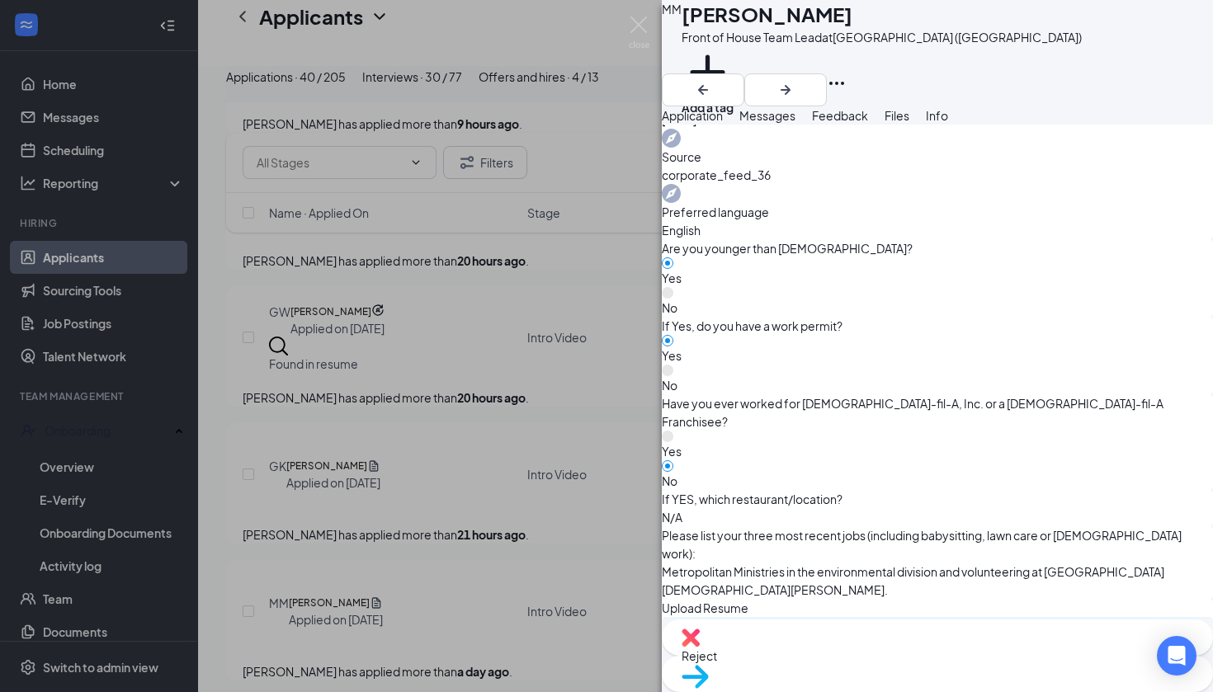
scroll to position [677, 0]
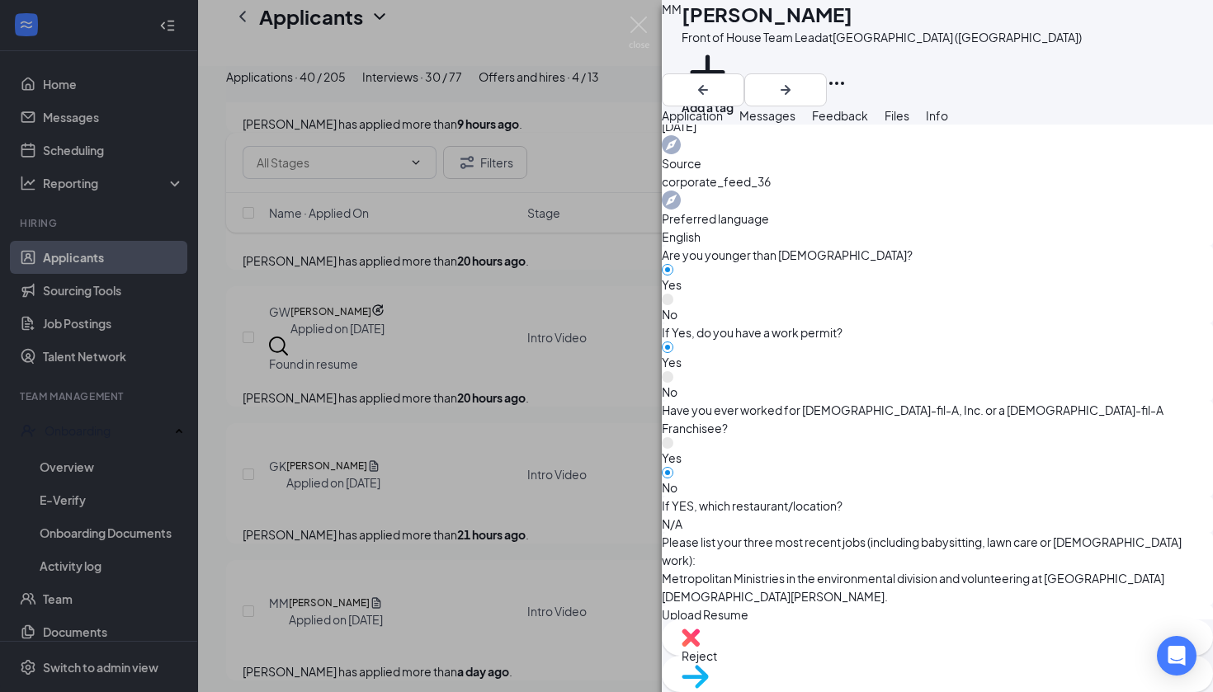
click at [847, 631] on div "d26888c8b77a07ad20ddc1bd011b2327.pdf" at bounding box center [877, 703] width 124 height 144
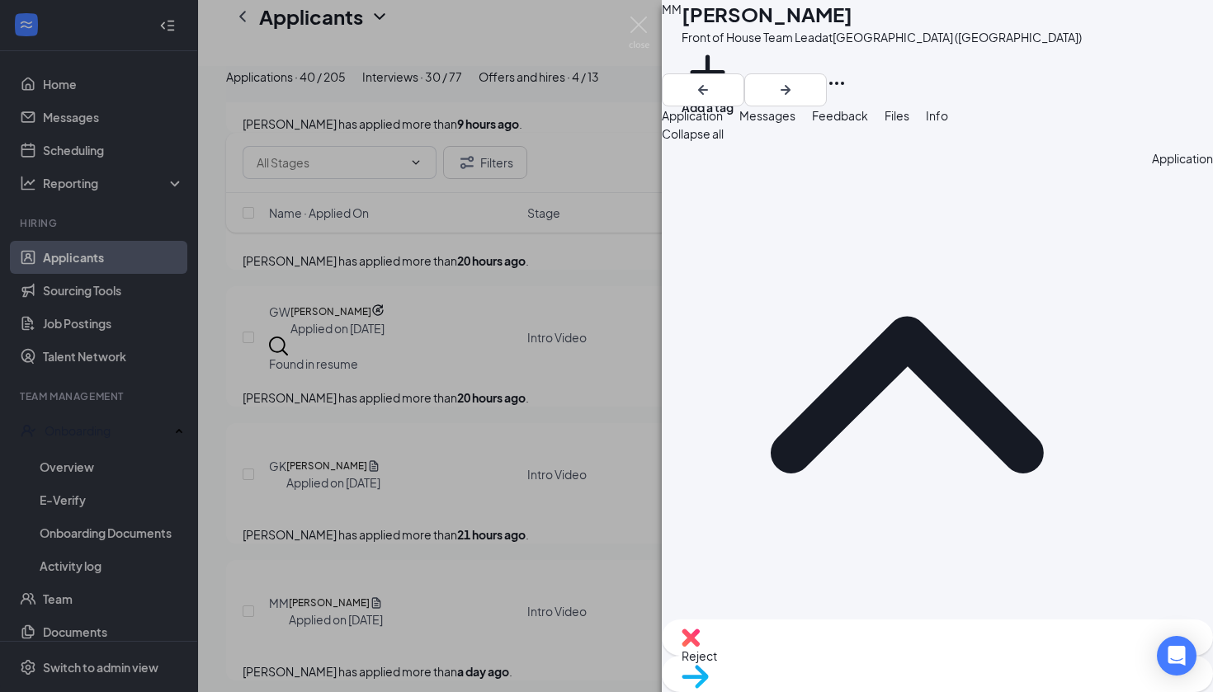
scroll to position [0, 0]
click at [967, 663] on div "Move to stage" at bounding box center [937, 674] width 551 height 36
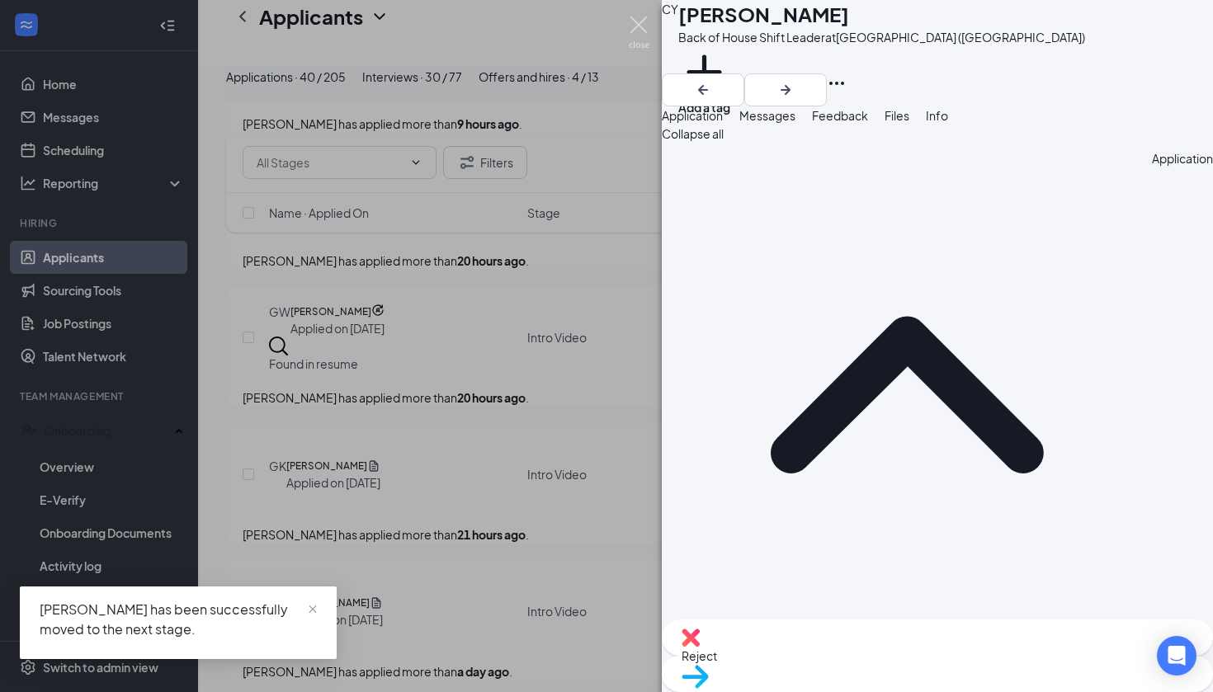
click at [640, 25] on img at bounding box center [639, 33] width 21 height 32
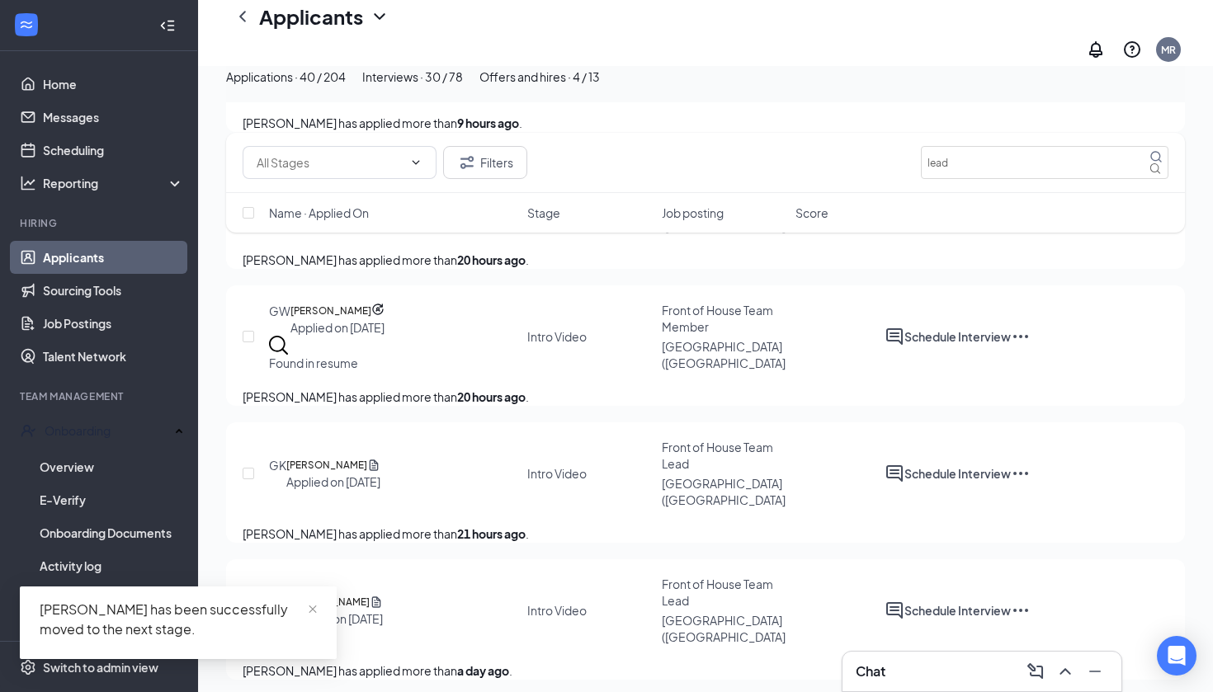
scroll to position [1102, 0]
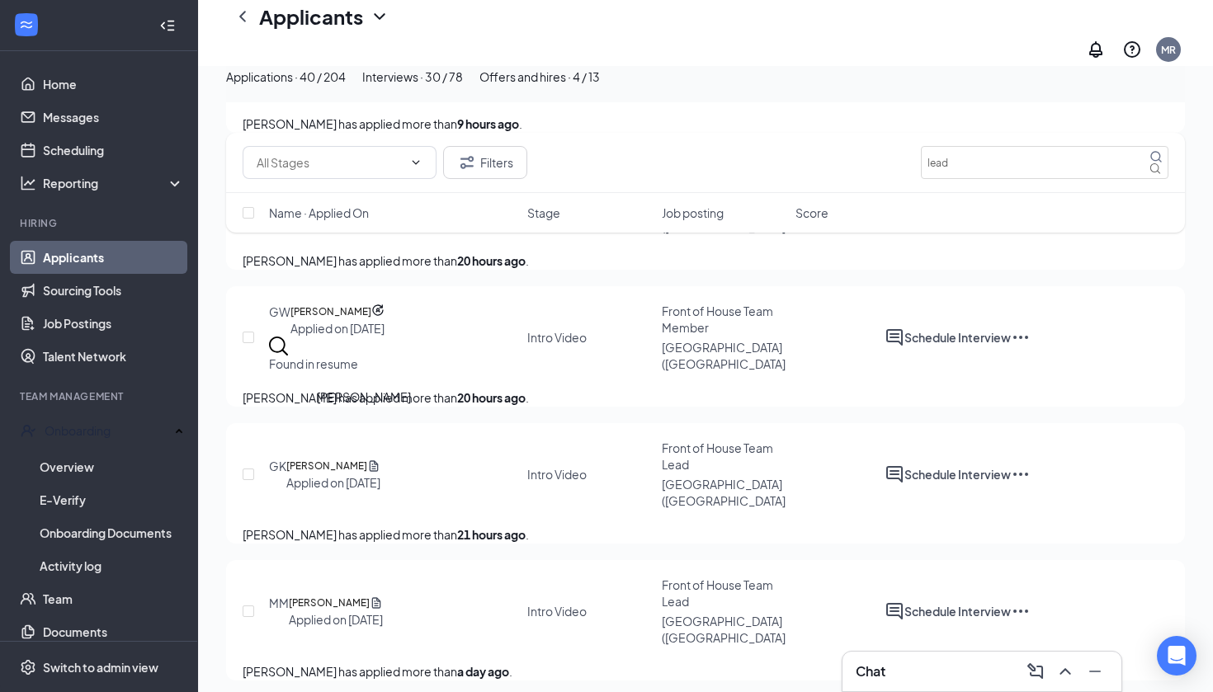
click at [365, 458] on h5 "[PERSON_NAME]" at bounding box center [326, 466] width 81 height 17
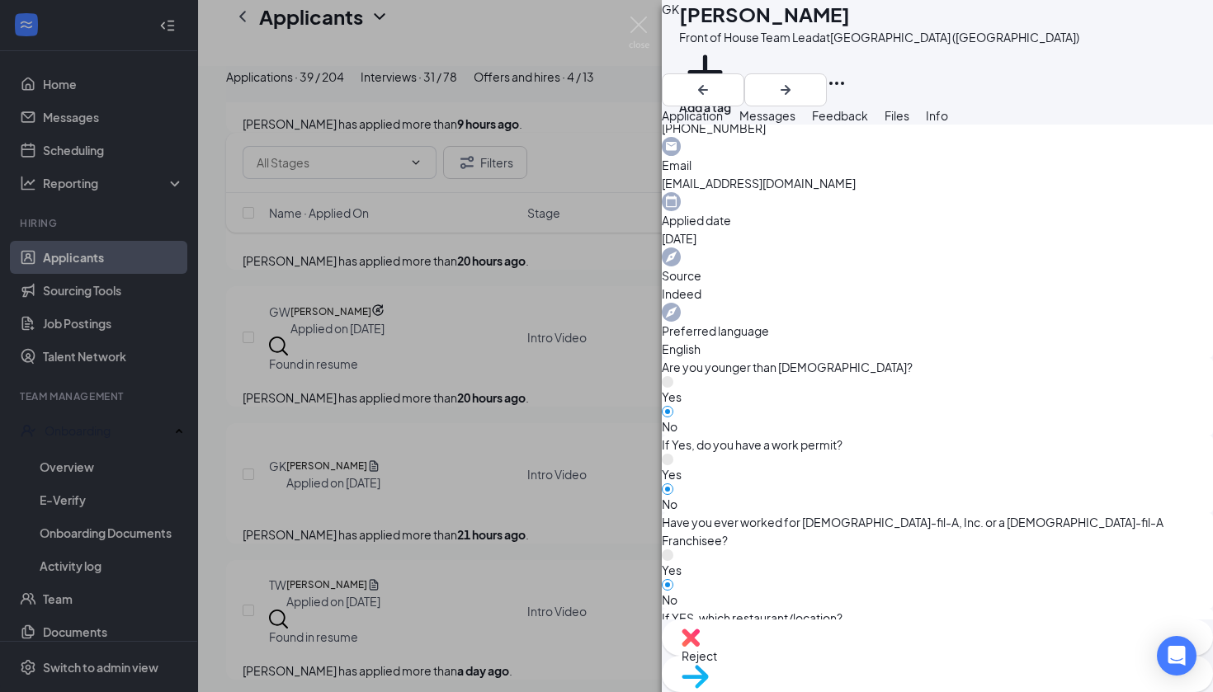
scroll to position [1154, 0]
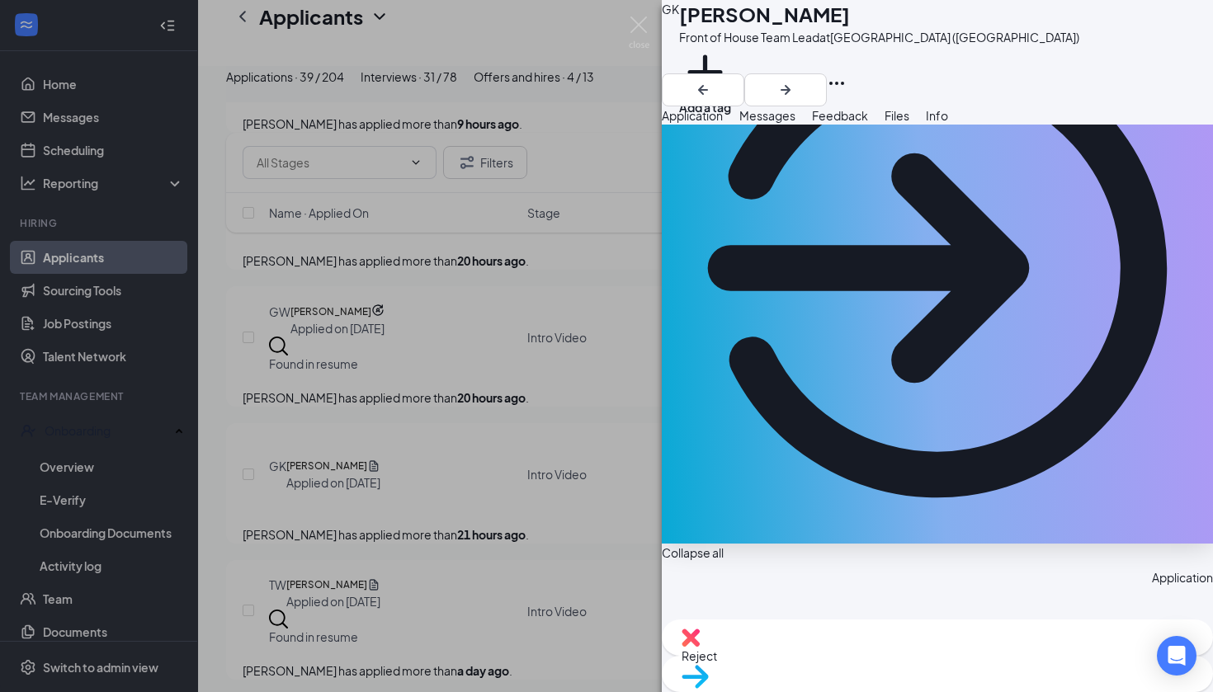
scroll to position [0, 0]
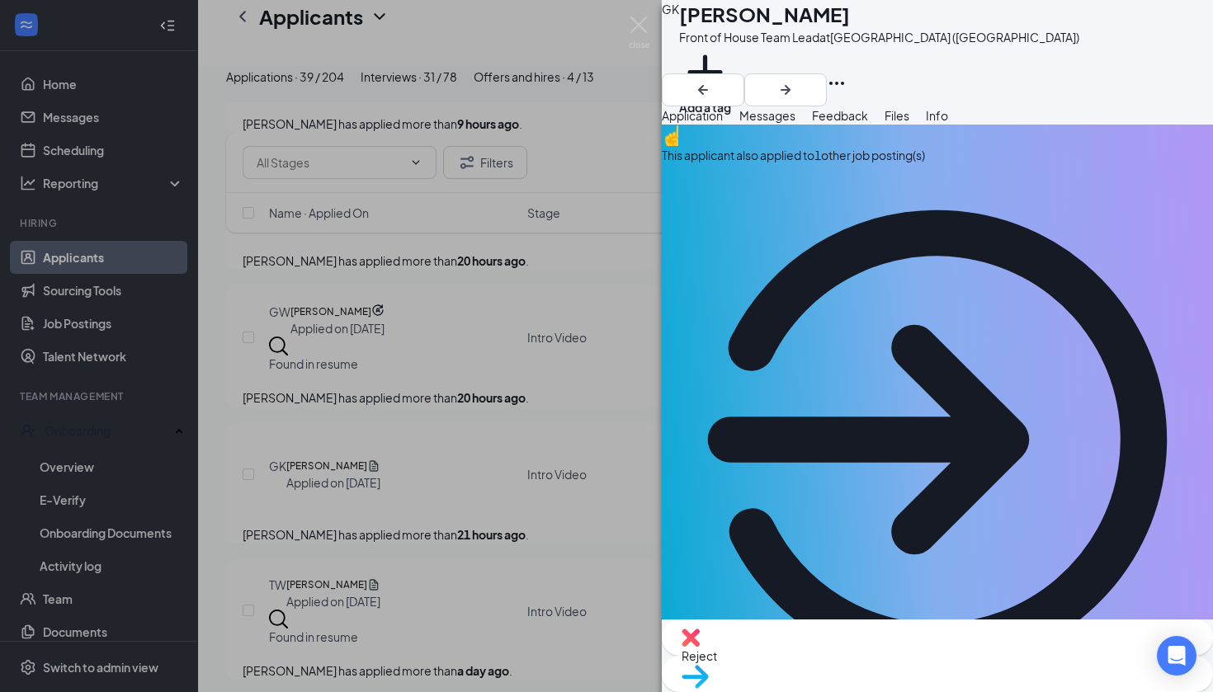
click at [855, 164] on div "This applicant also applied to 1 other job posting(s)" at bounding box center [937, 155] width 551 height 18
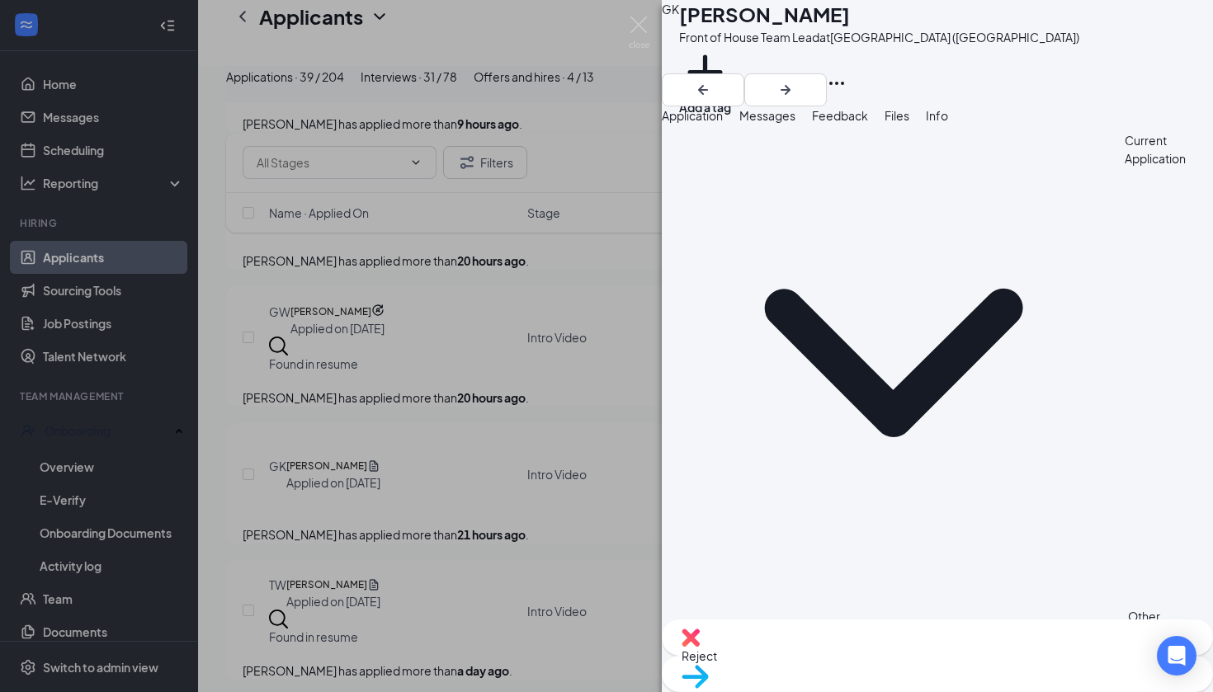
click at [909, 123] on span "Files" at bounding box center [897, 115] width 25 height 15
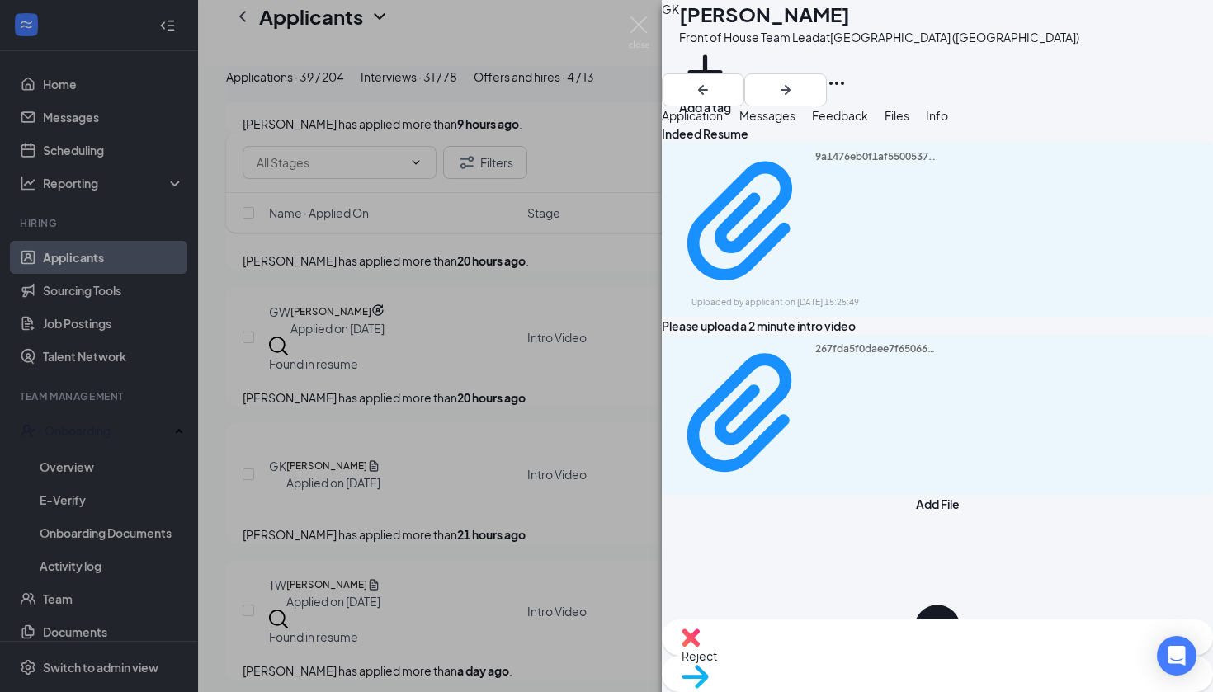
click at [948, 123] on span "Info" at bounding box center [937, 115] width 22 height 15
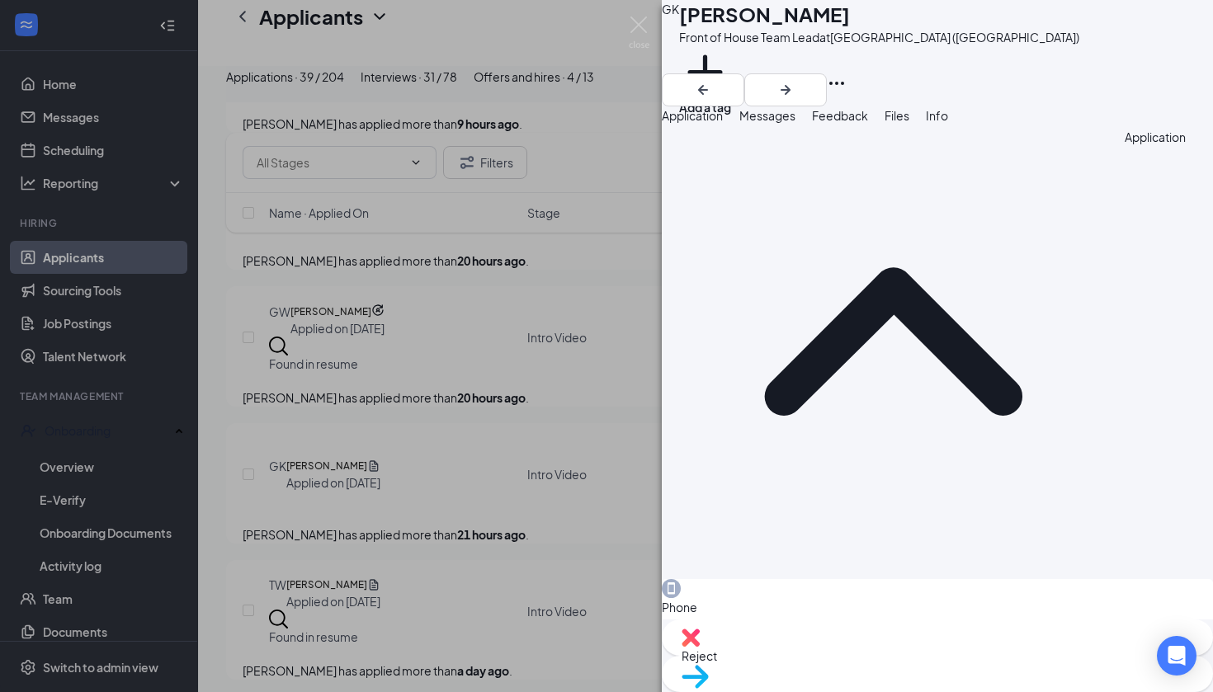
scroll to position [21, 0]
click at [834, 656] on div "Reject" at bounding box center [937, 638] width 551 height 36
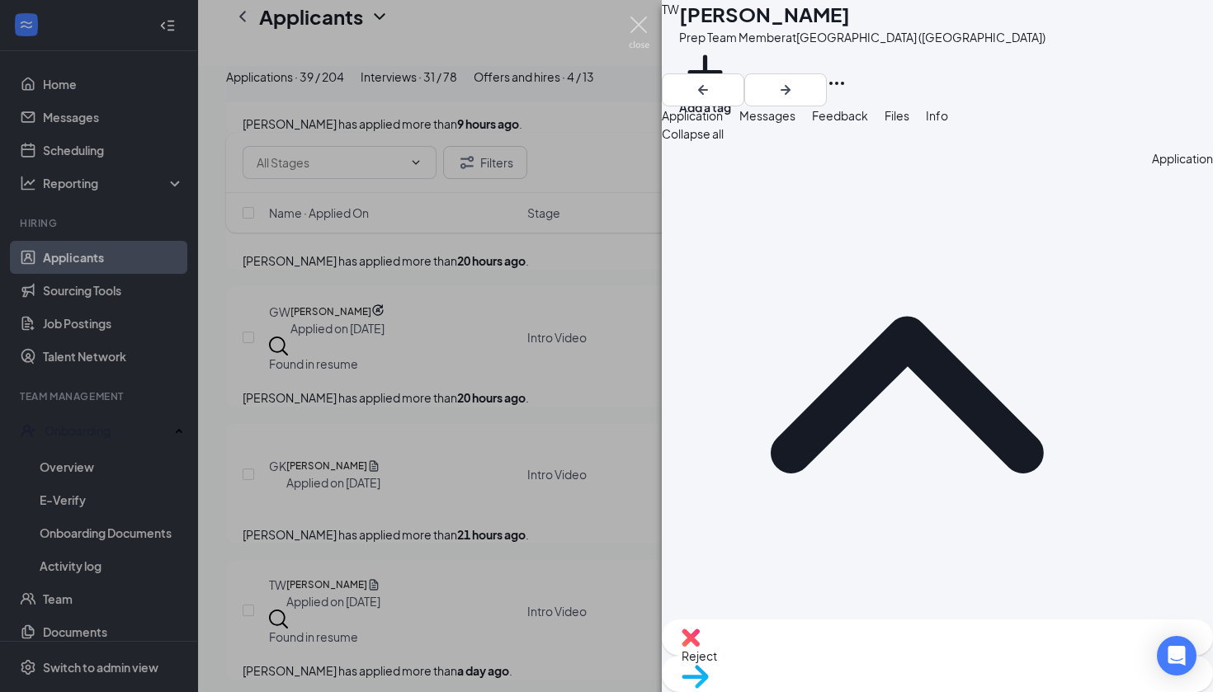
click at [634, 21] on img at bounding box center [639, 33] width 21 height 32
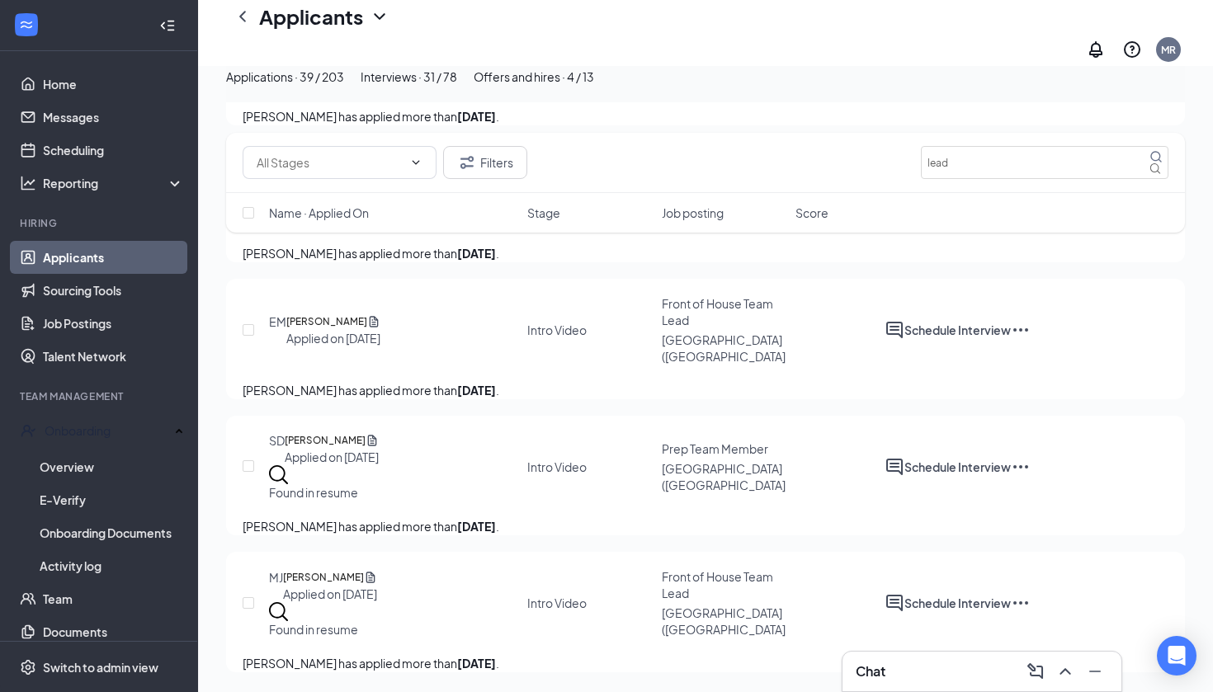
scroll to position [2578, 0]
click at [364, 569] on h5 "[PERSON_NAME]" at bounding box center [323, 577] width 81 height 17
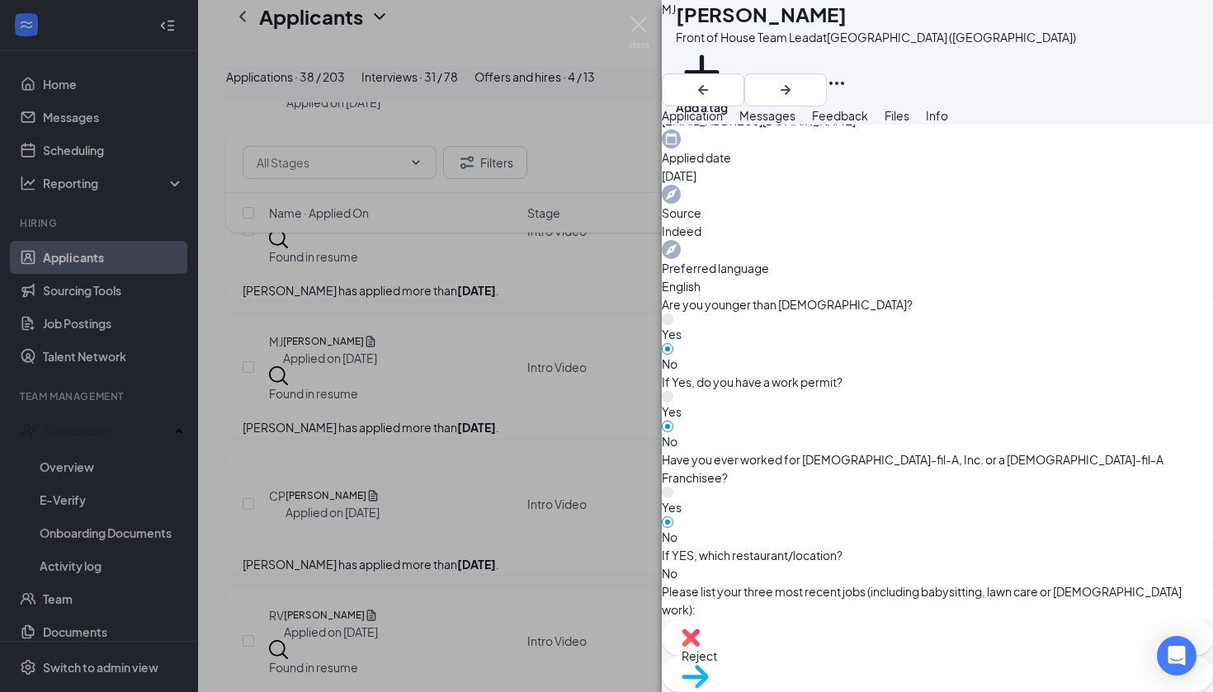
scroll to position [601, 0]
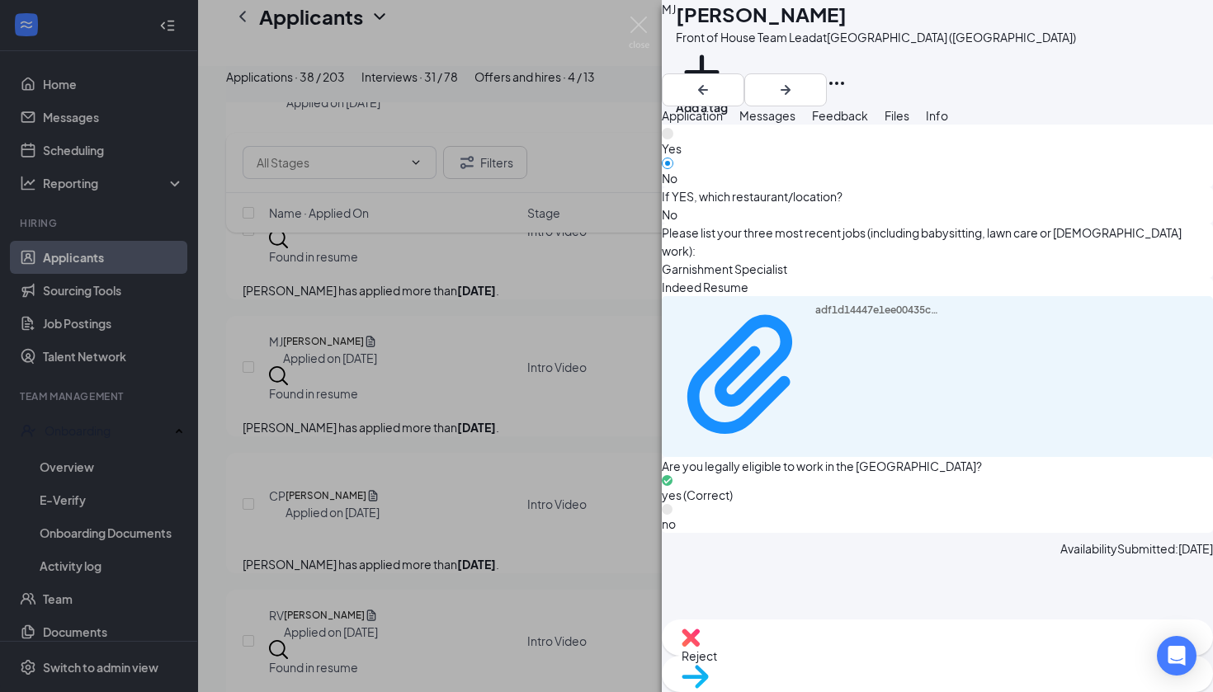
scroll to position [985, 0]
click at [994, 689] on span "Move to stage" at bounding box center [938, 698] width 512 height 18
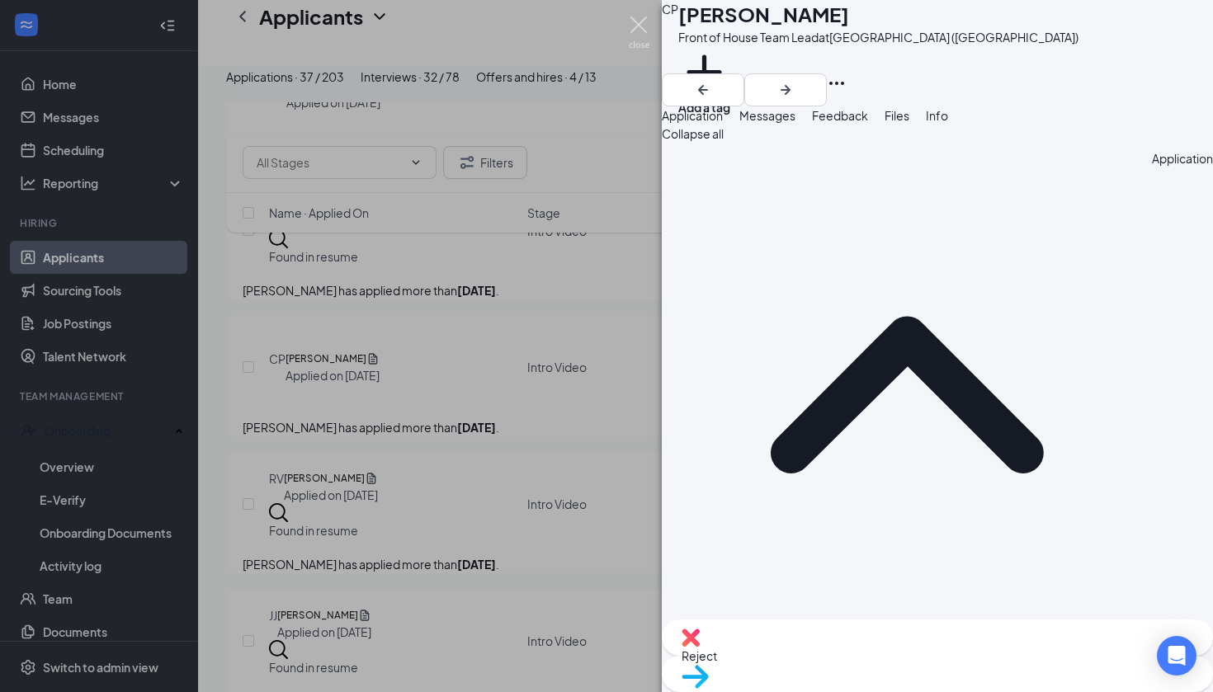
click at [633, 29] on img at bounding box center [639, 33] width 21 height 32
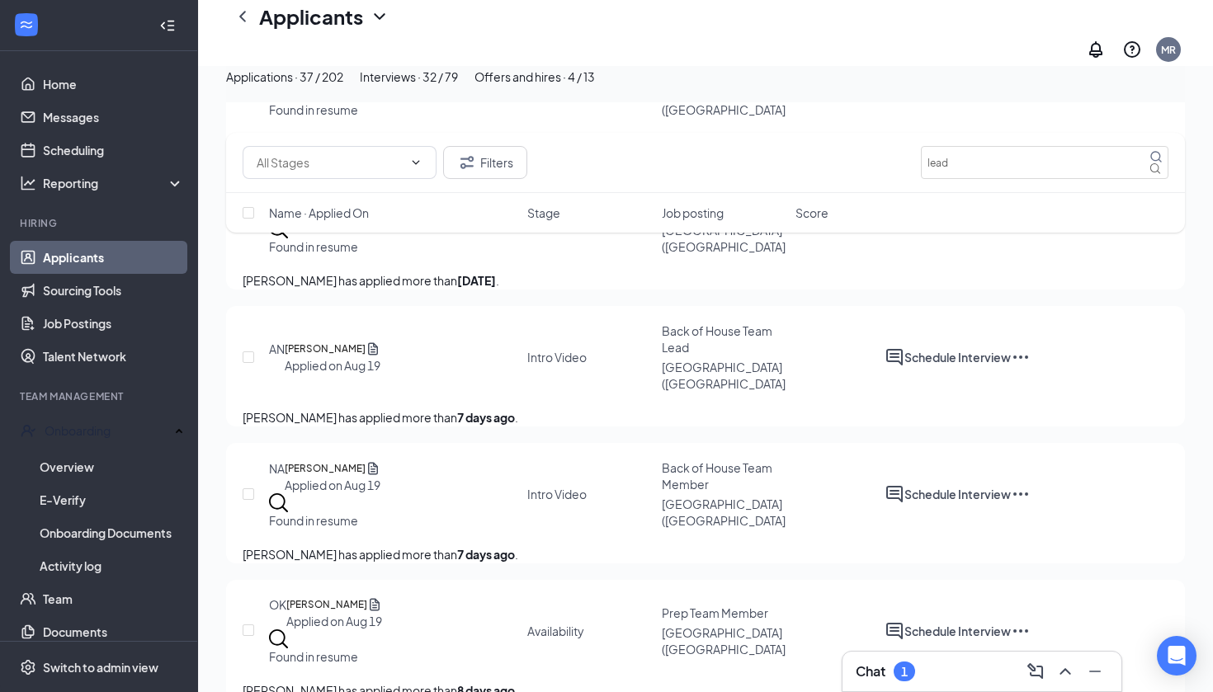
scroll to position [2999, 0]
click at [352, 357] on h5 "[PERSON_NAME]" at bounding box center [325, 349] width 81 height 17
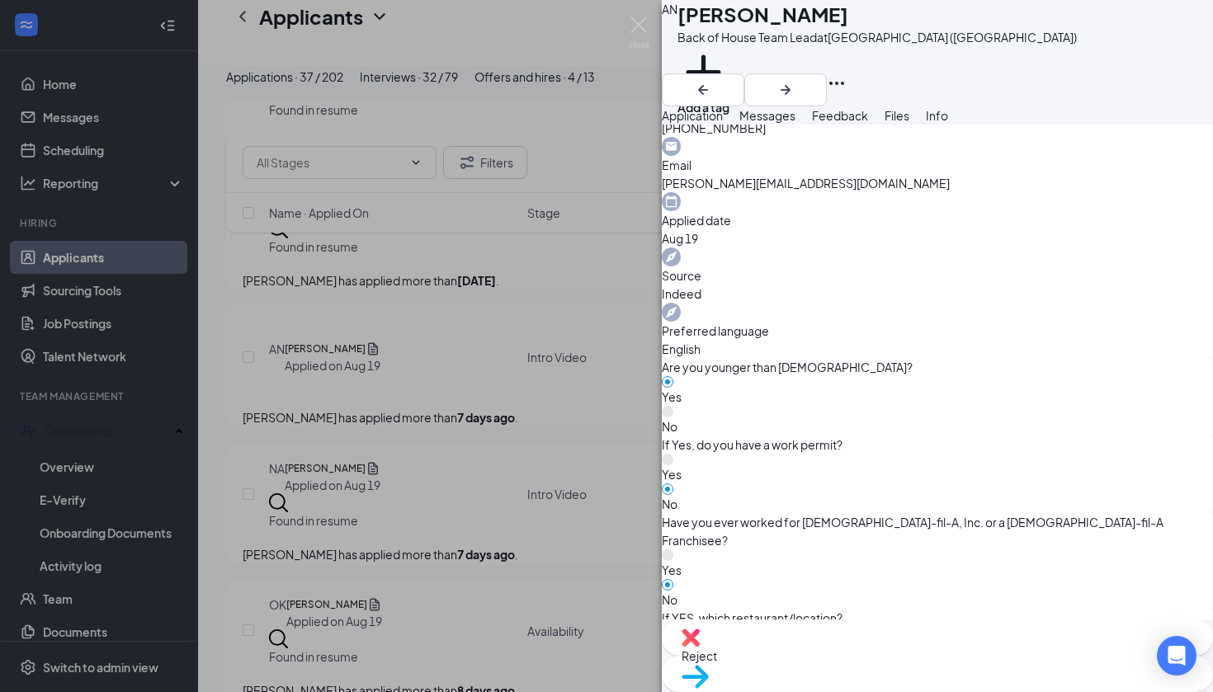
scroll to position [1154, 0]
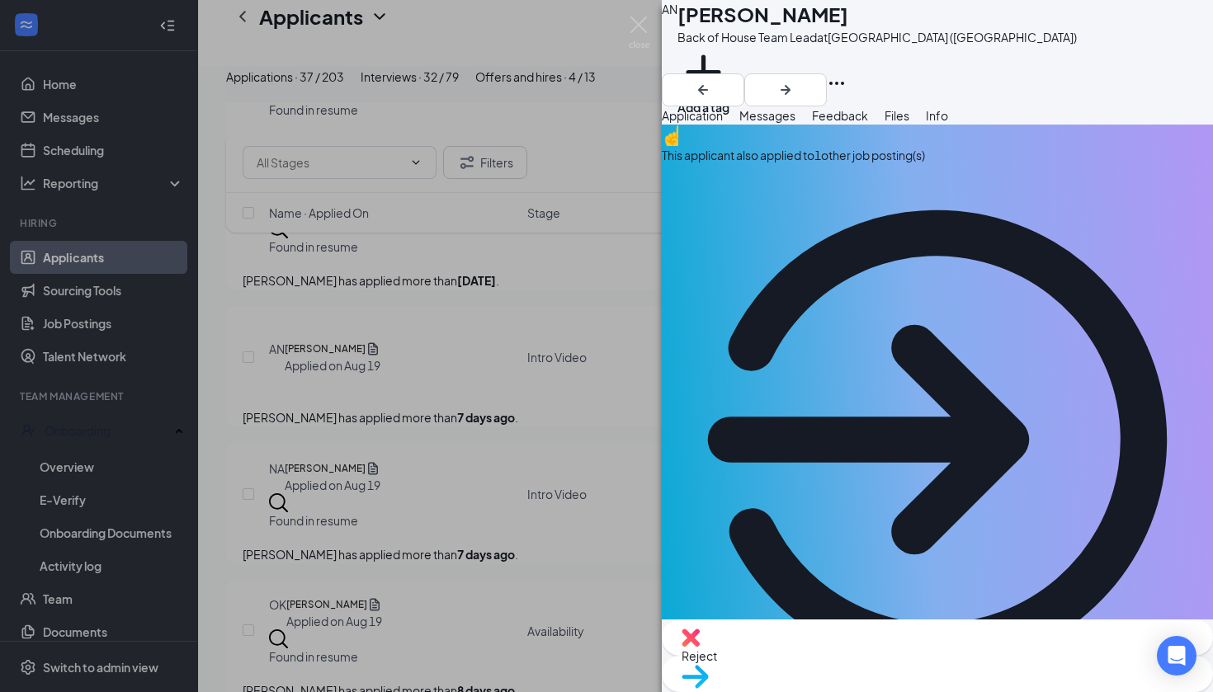
scroll to position [0, 0]
click at [863, 164] on div "This applicant also applied to 1 other job posting(s)" at bounding box center [937, 155] width 551 height 18
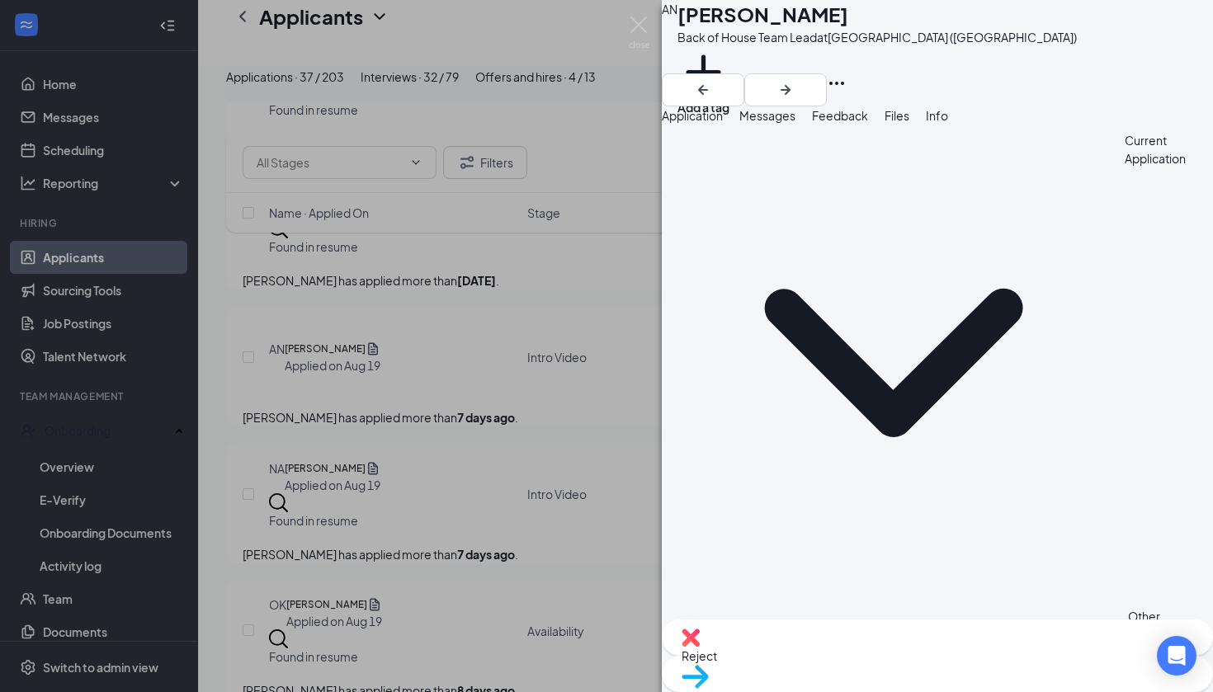
click at [851, 657] on span "Reject" at bounding box center [938, 656] width 512 height 18
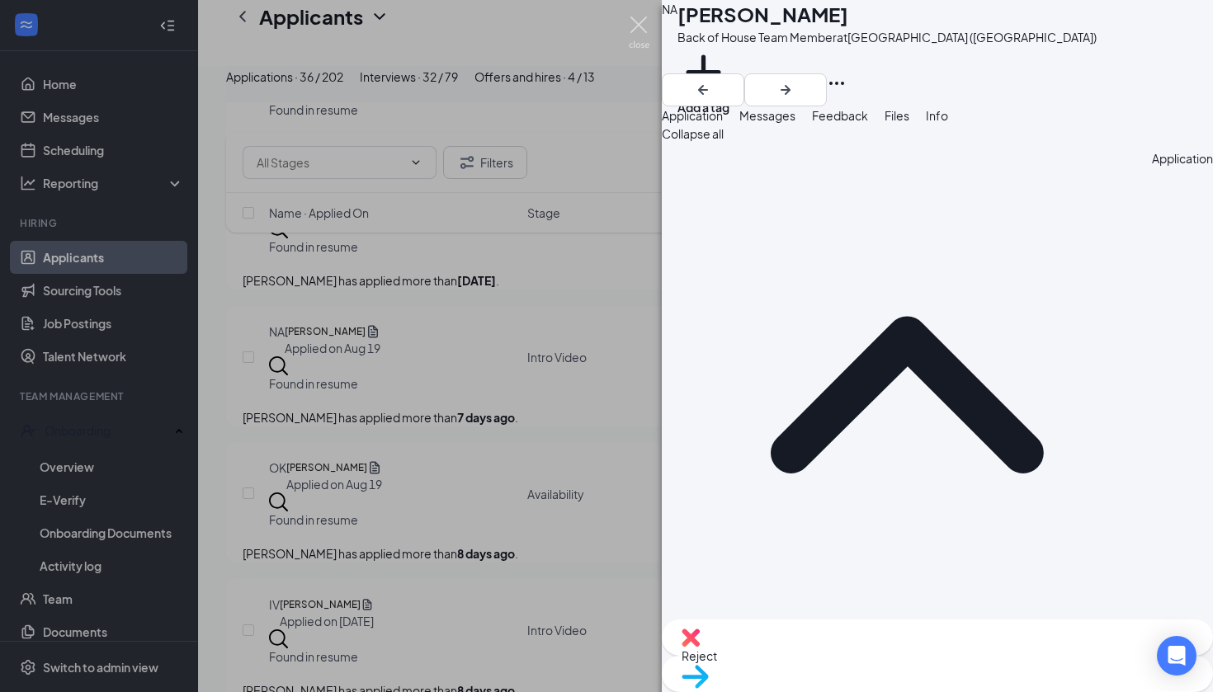
click at [638, 19] on img at bounding box center [639, 33] width 21 height 32
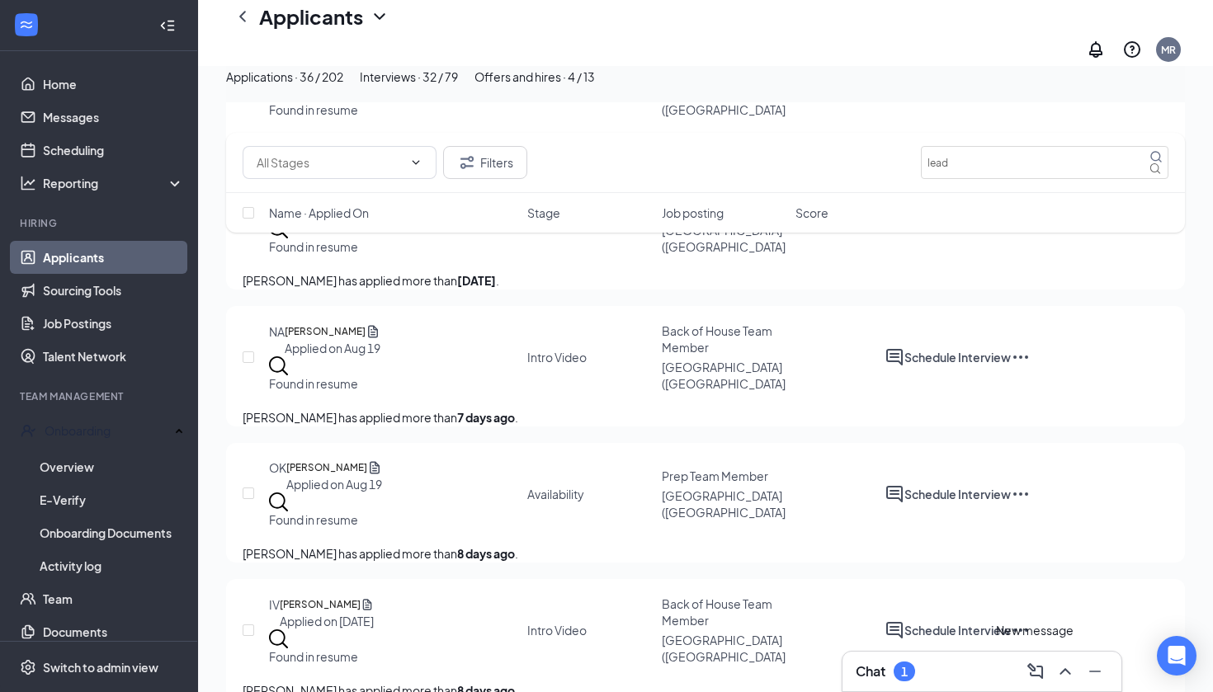
click at [1060, 672] on icon "ChevronUp" at bounding box center [1065, 672] width 20 height 20
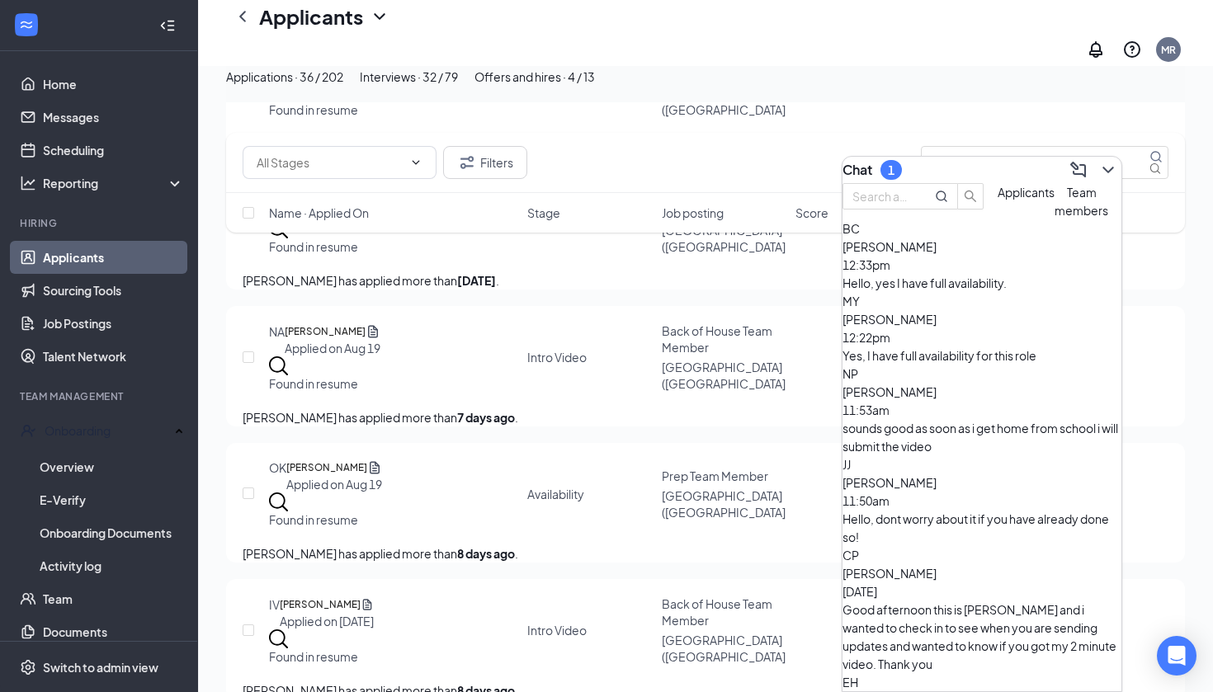
click at [996, 292] on div "Hello, yes I have full availability." at bounding box center [982, 283] width 279 height 18
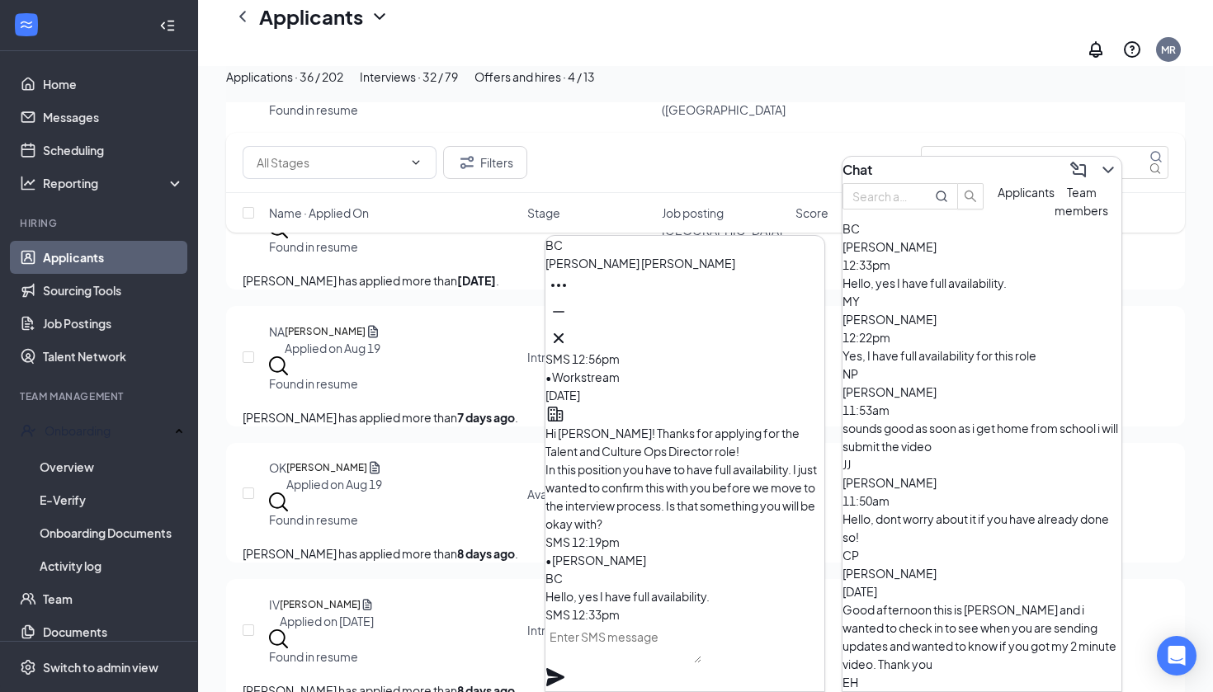
click at [679, 271] on span "[PERSON_NAME]" at bounding box center [640, 263] width 190 height 15
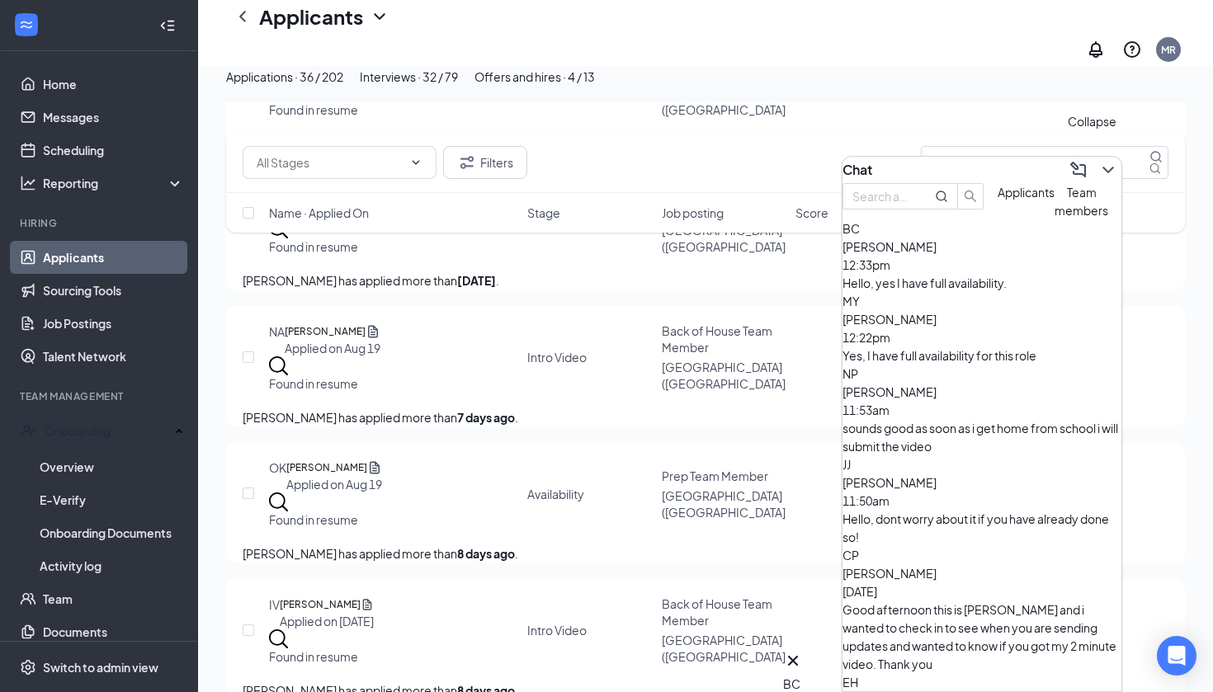
click at [1098, 160] on icon "ChevronDown" at bounding box center [1108, 170] width 20 height 20
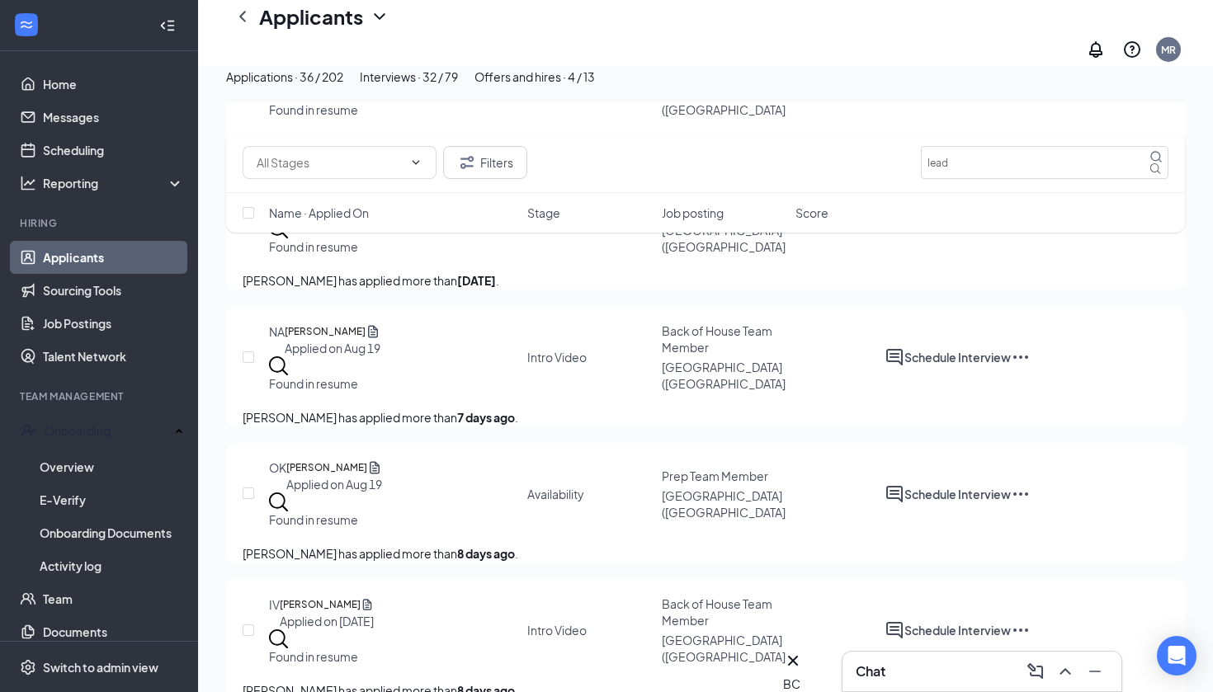
click at [458, 86] on div "Interviews · 32 / 79" at bounding box center [409, 77] width 98 height 18
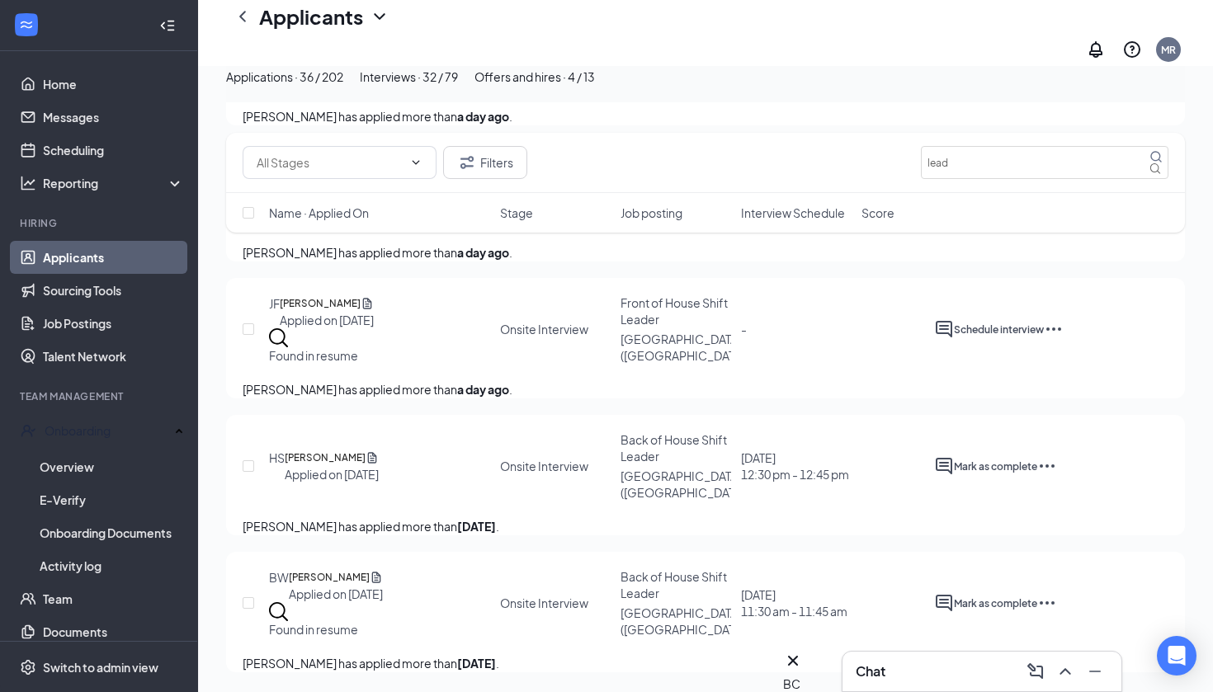
scroll to position [1071, 0]
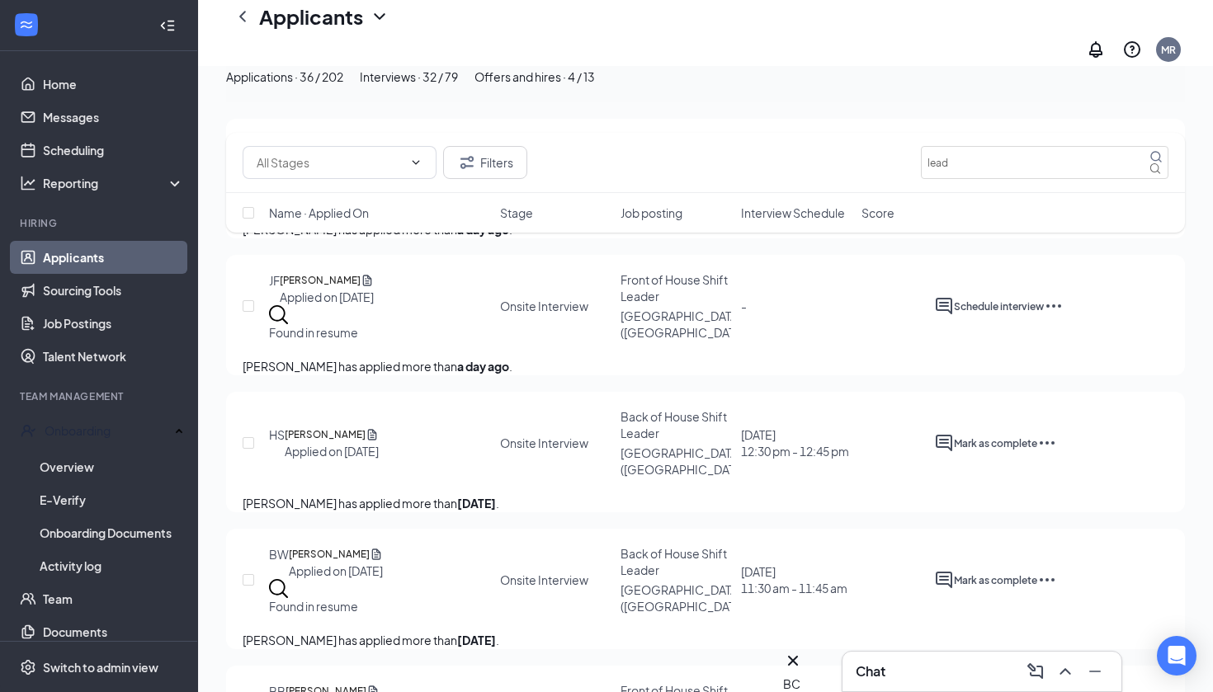
click at [343, 86] on div "Applications · 36 / 202" at bounding box center [284, 77] width 117 height 18
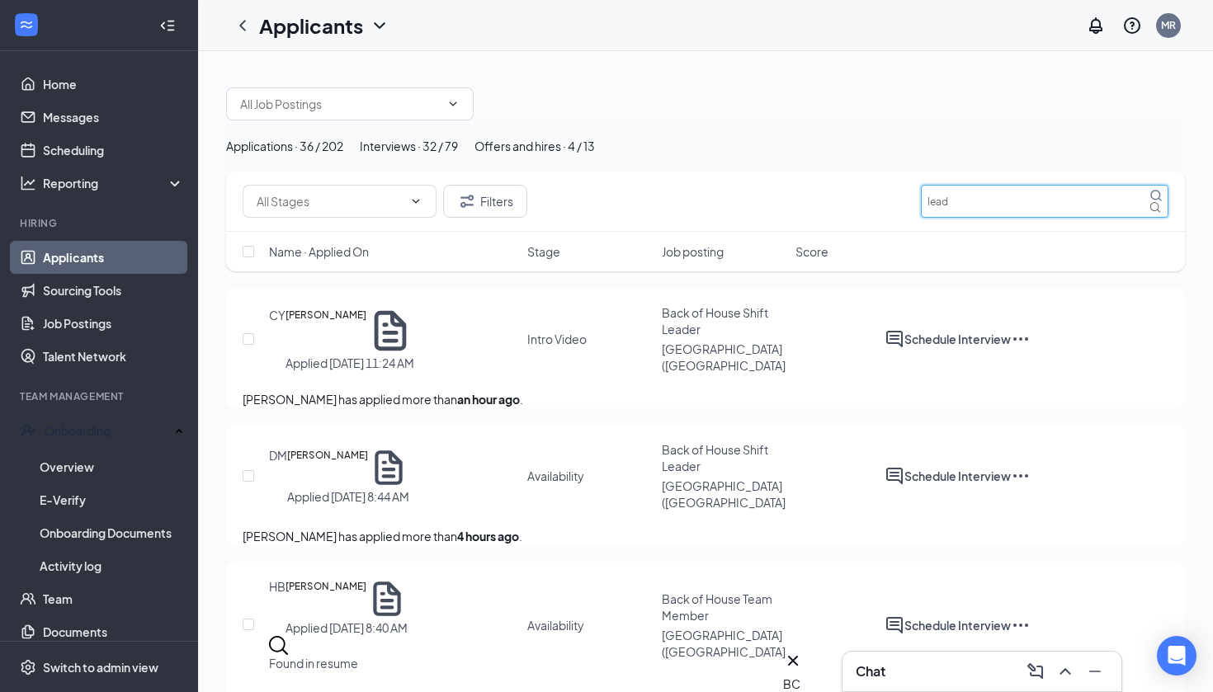
click at [985, 218] on input "lead" at bounding box center [1045, 201] width 248 height 33
type input "[PERSON_NAME]"
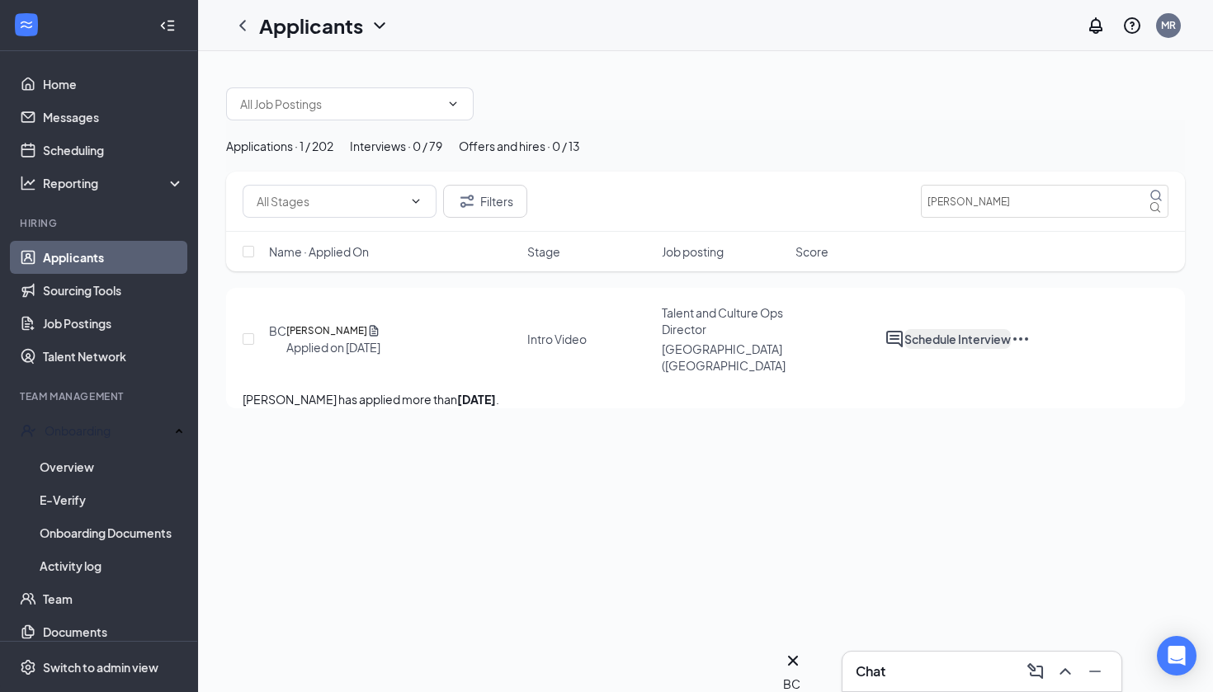
click at [1011, 349] on button "Schedule Interview" at bounding box center [957, 339] width 106 height 20
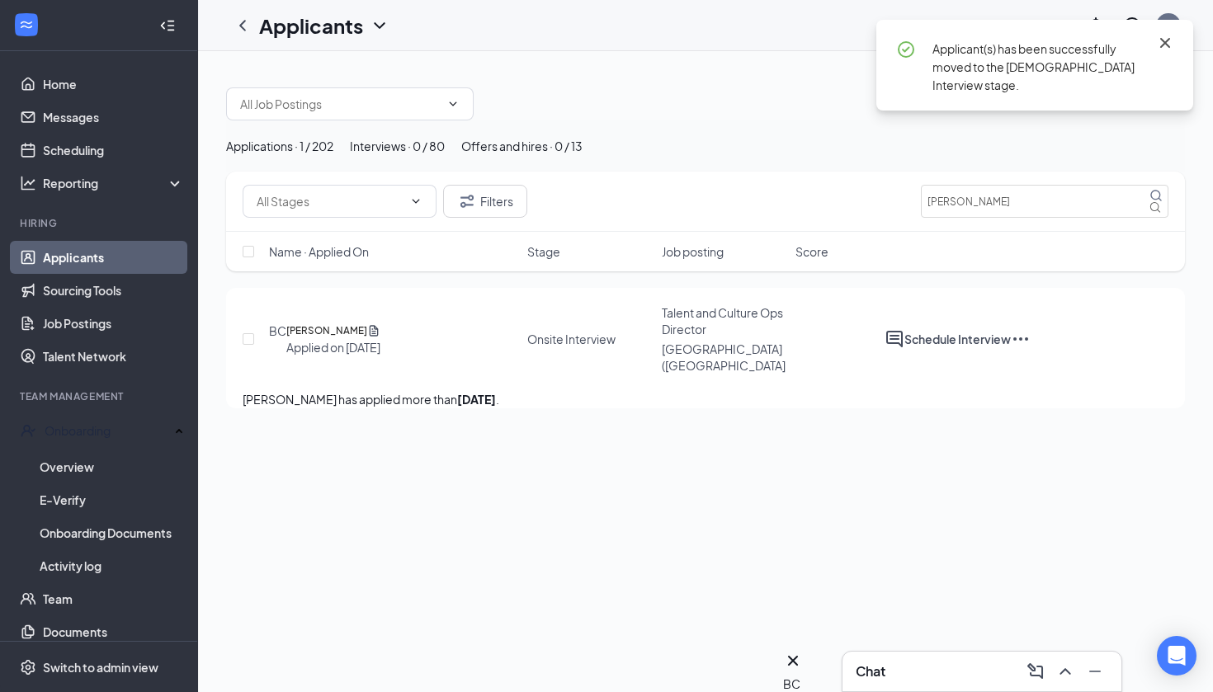
click at [1165, 44] on icon "Cross" at bounding box center [1165, 43] width 10 height 10
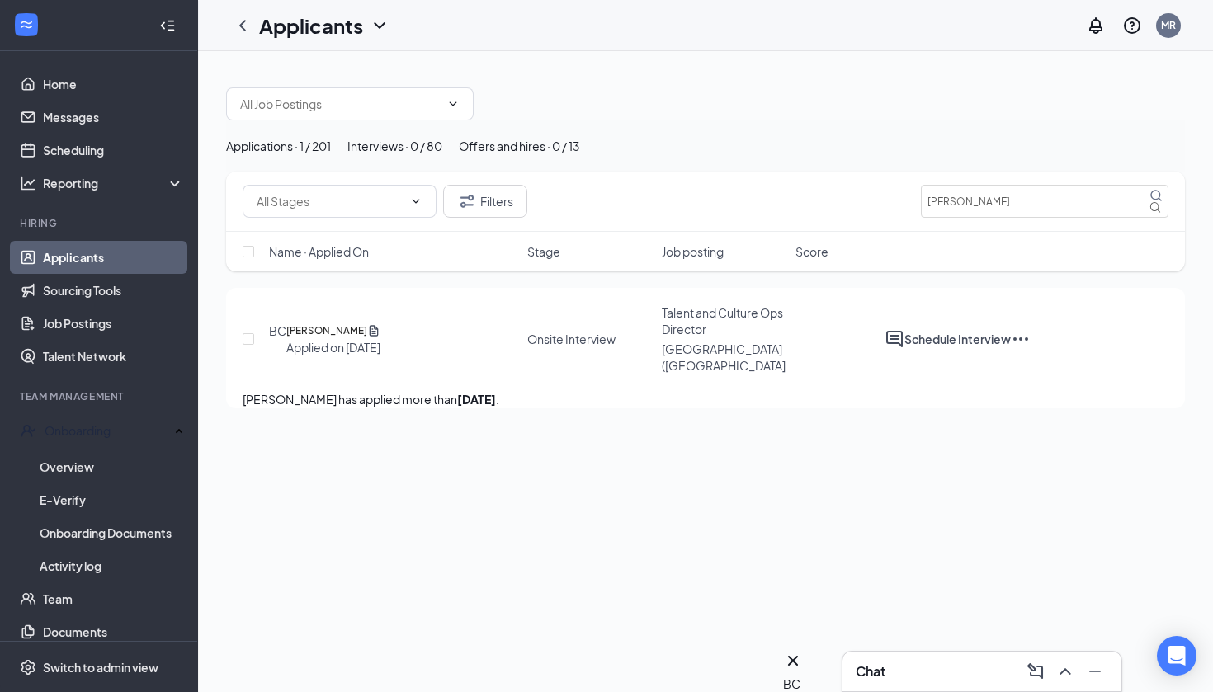
click at [328, 155] on div "Applications · 1 / 201" at bounding box center [278, 146] width 105 height 18
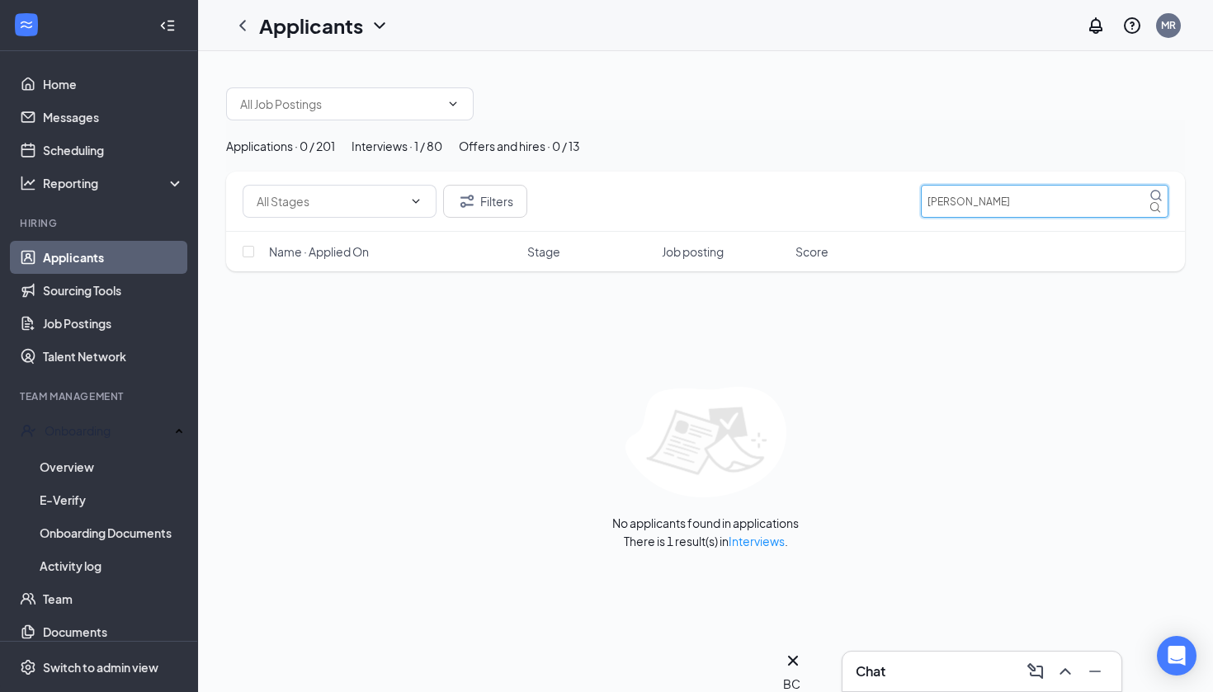
click at [1030, 218] on input "[PERSON_NAME]" at bounding box center [1045, 201] width 248 height 33
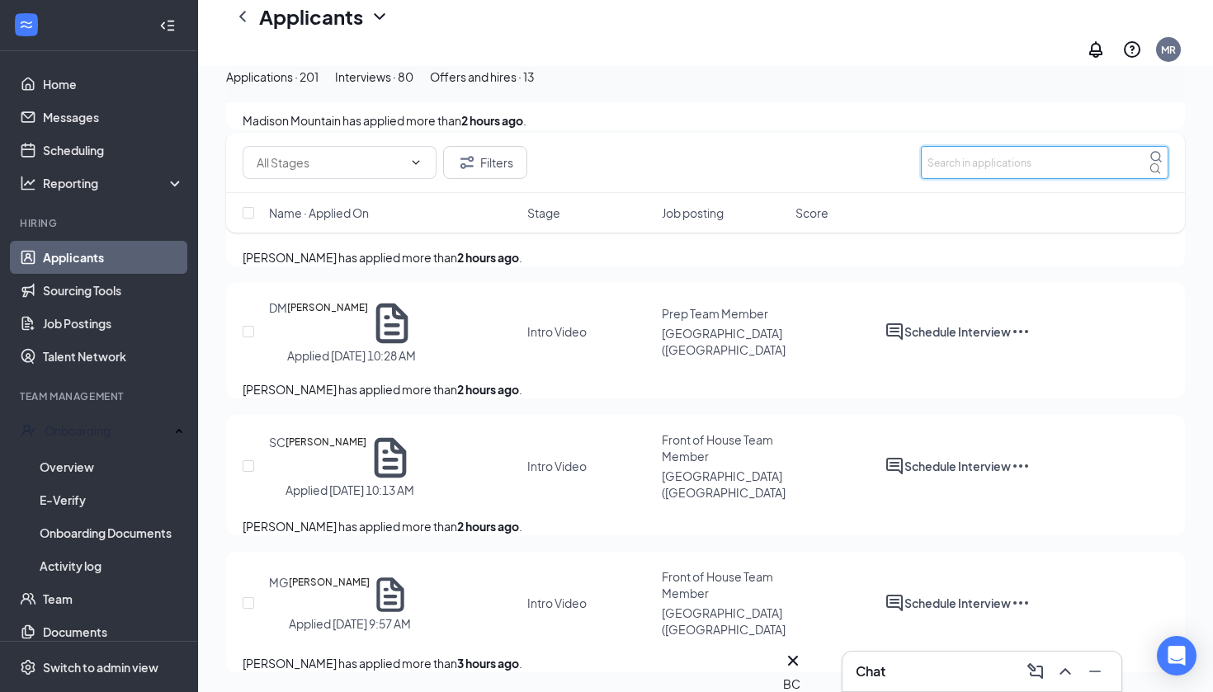
scroll to position [1066, 0]
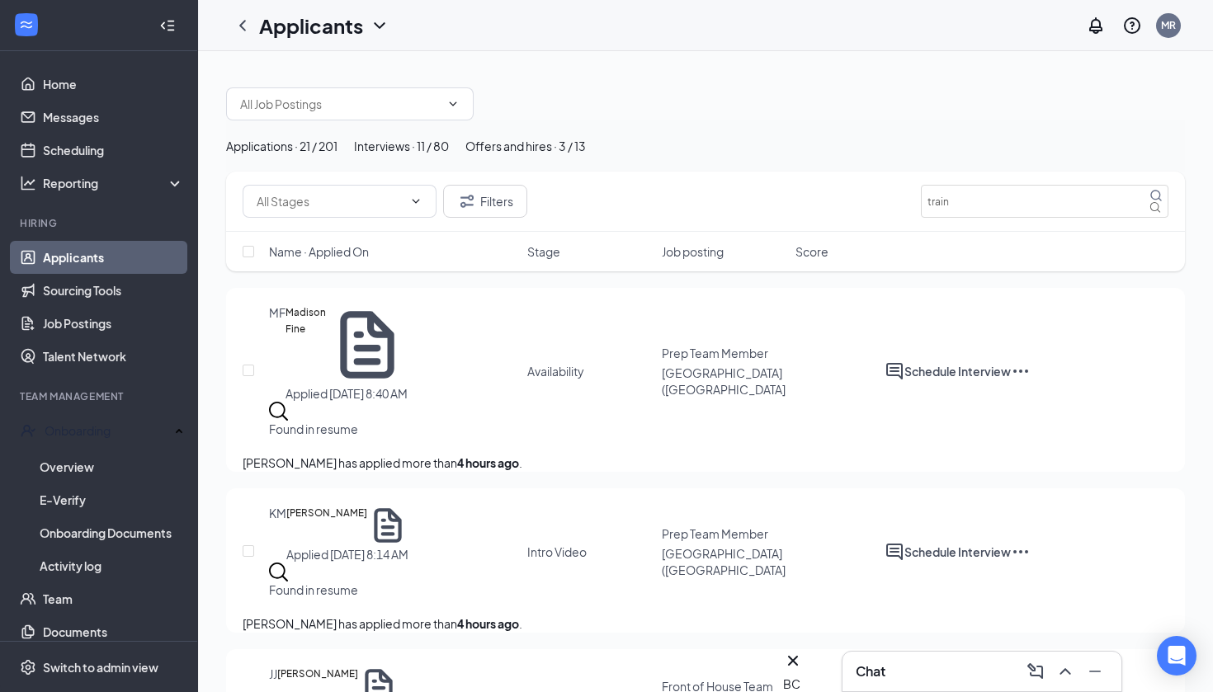
click at [331, 155] on div "Applications · 21 / 201" at bounding box center [281, 146] width 111 height 18
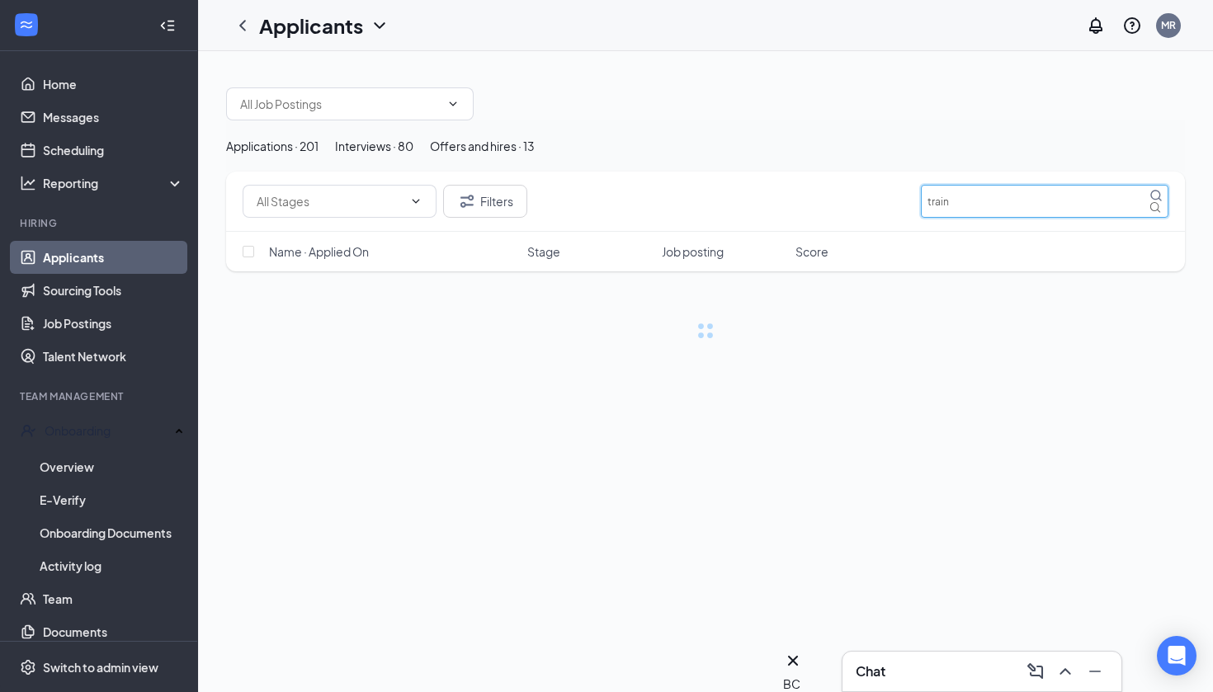
click at [1047, 218] on input "train" at bounding box center [1045, 201] width 248 height 33
type input "t"
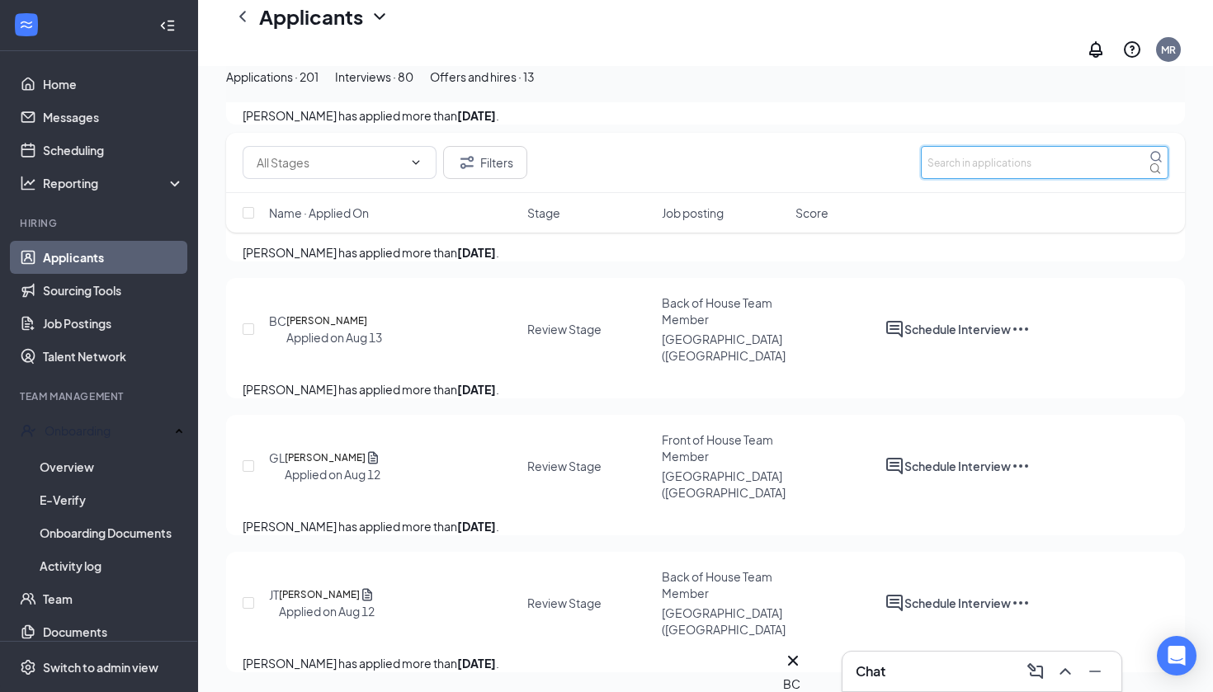
scroll to position [27866, 0]
click at [413, 86] on div "Interviews · 80" at bounding box center [374, 77] width 78 height 18
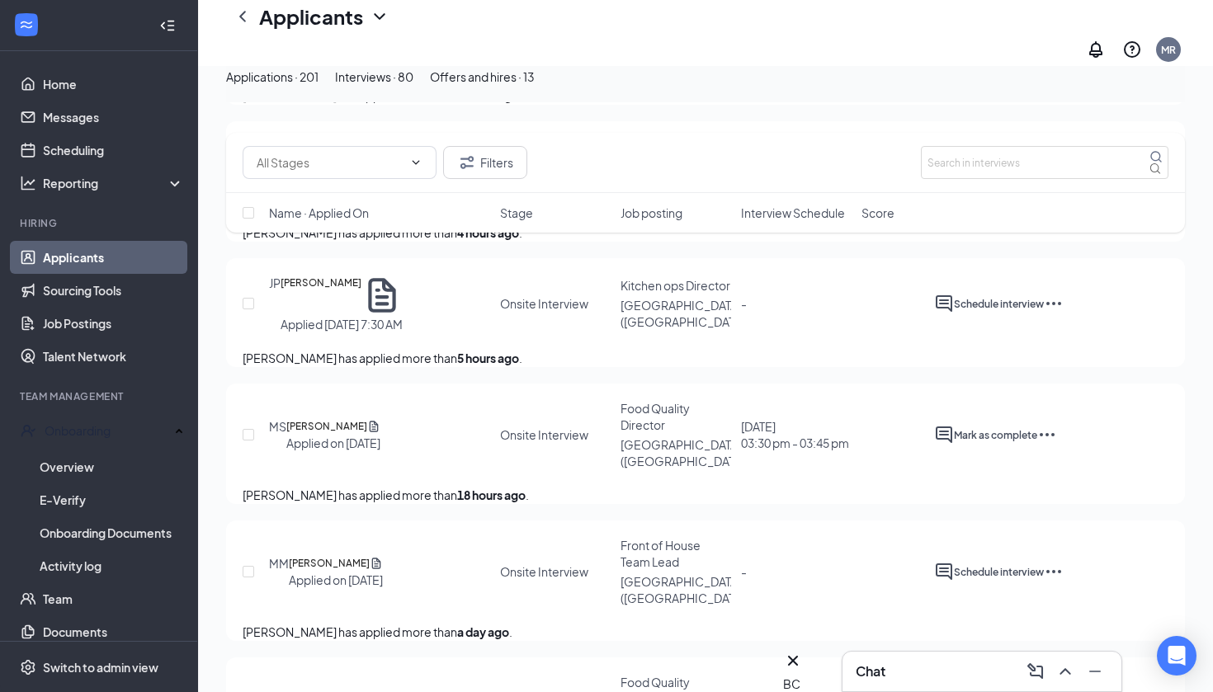
scroll to position [621, 0]
click at [290, 86] on div "Applications · 201" at bounding box center [272, 77] width 92 height 18
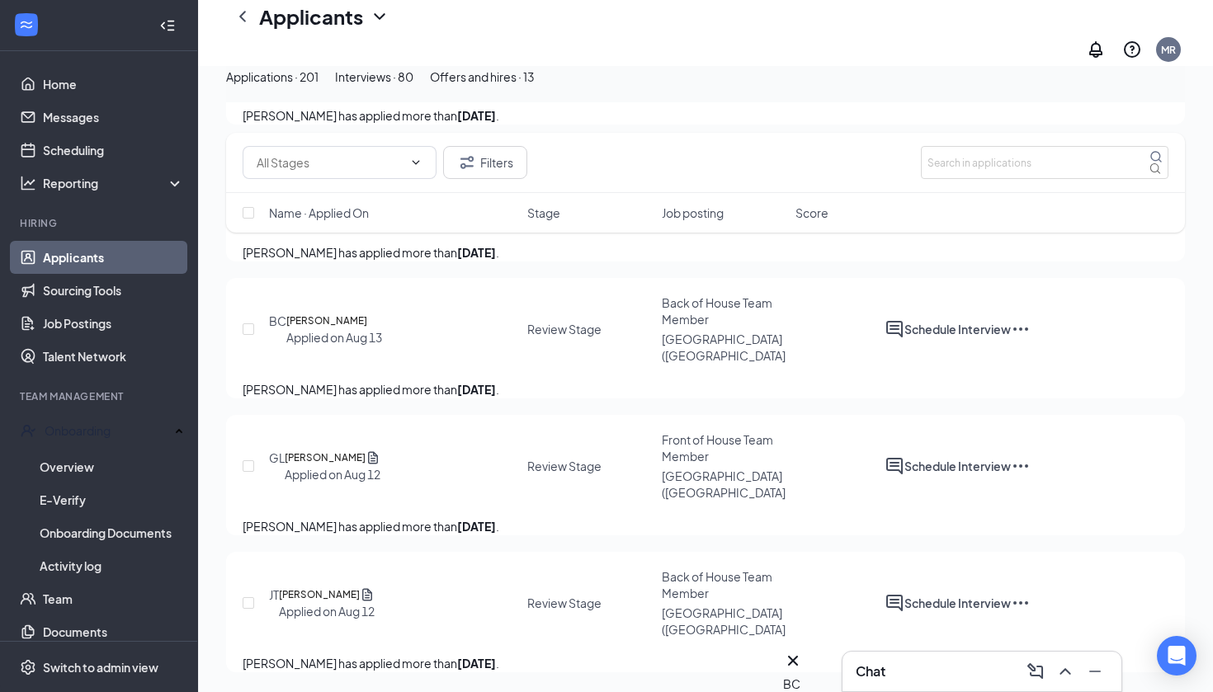
scroll to position [27831, 0]
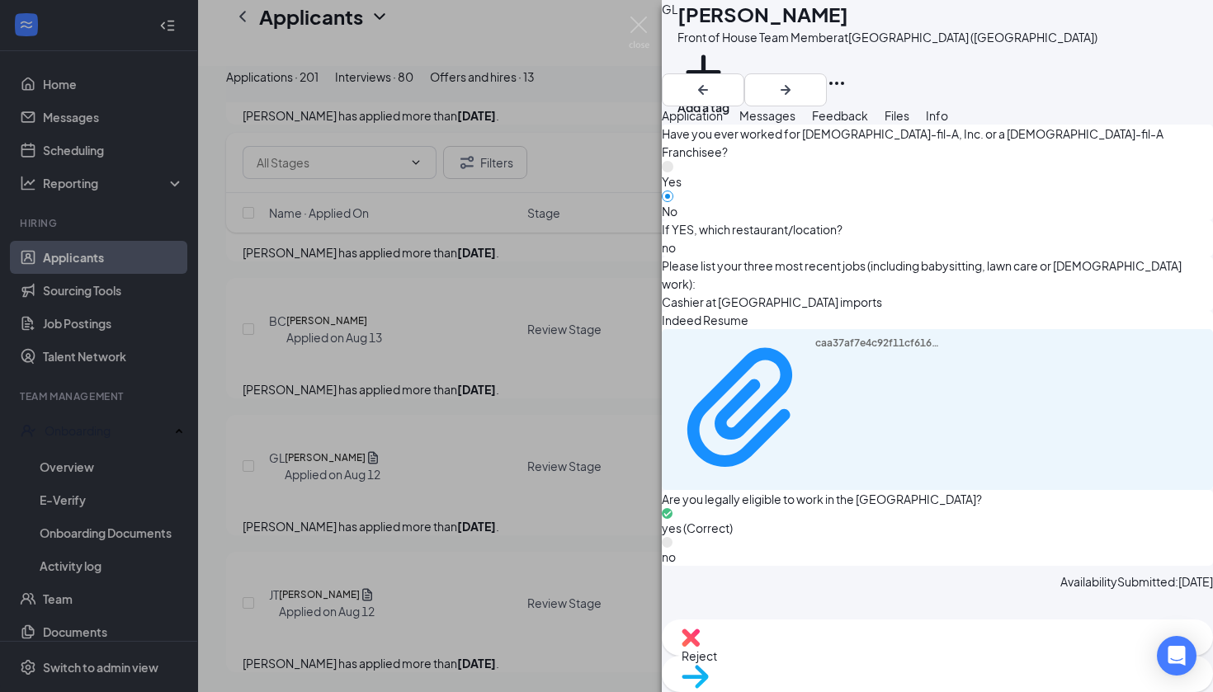
scroll to position [952, 0]
click at [834, 656] on div "Reject" at bounding box center [937, 638] width 551 height 36
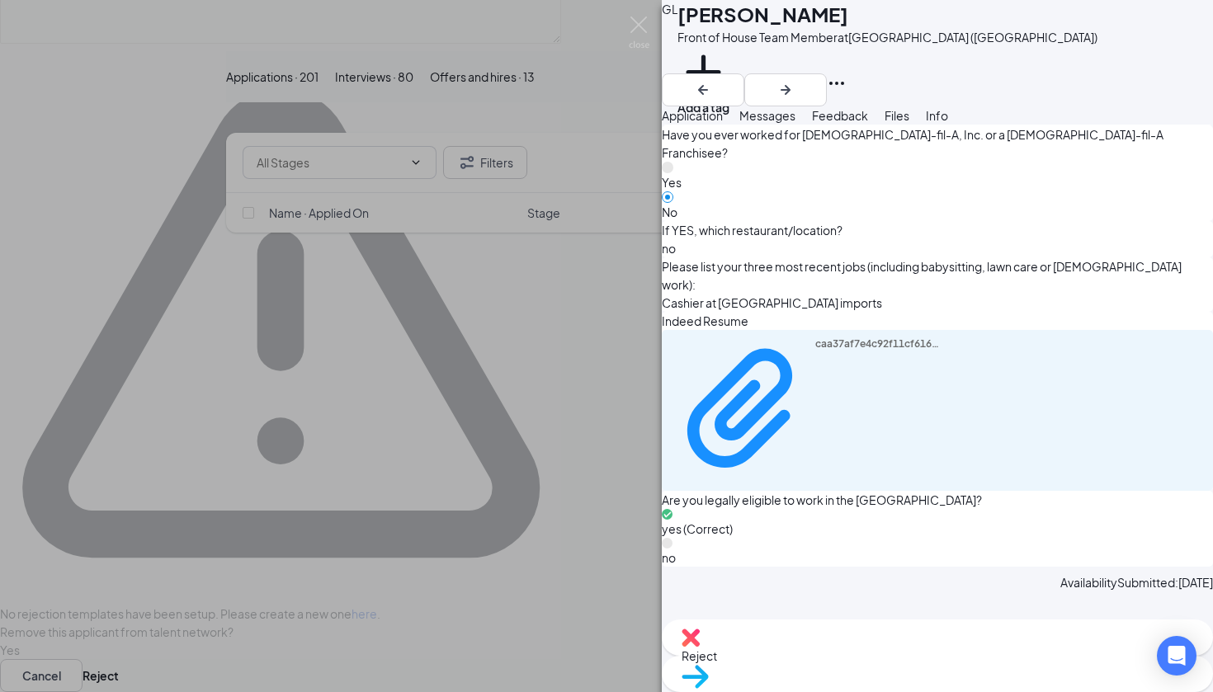
scroll to position [946, 0]
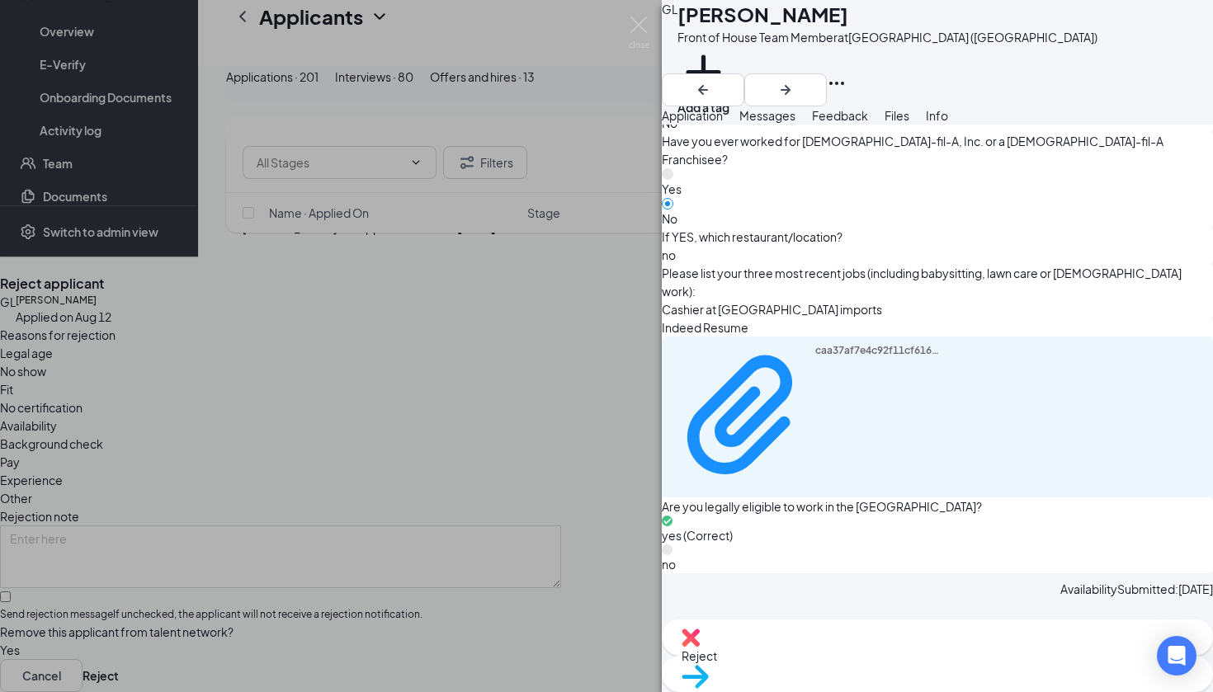
click at [57, 417] on span "Availability" at bounding box center [28, 426] width 57 height 18
click at [119, 659] on button "Reject" at bounding box center [101, 675] width 36 height 33
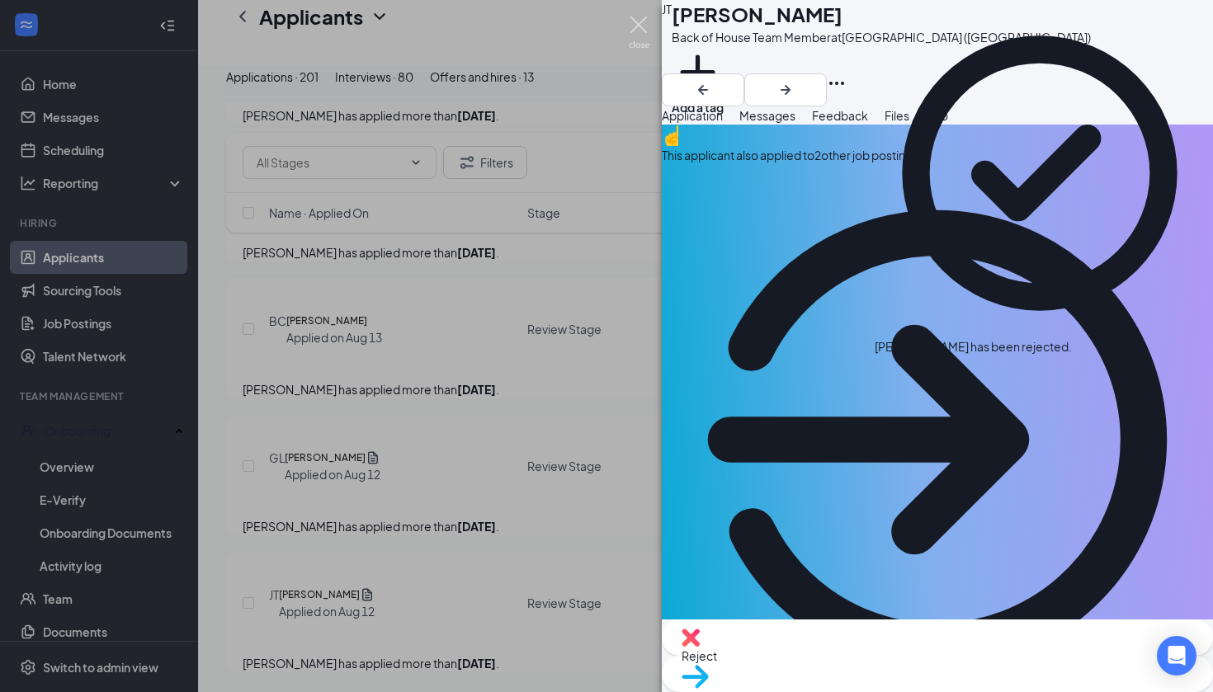
click at [638, 25] on img at bounding box center [639, 33] width 21 height 32
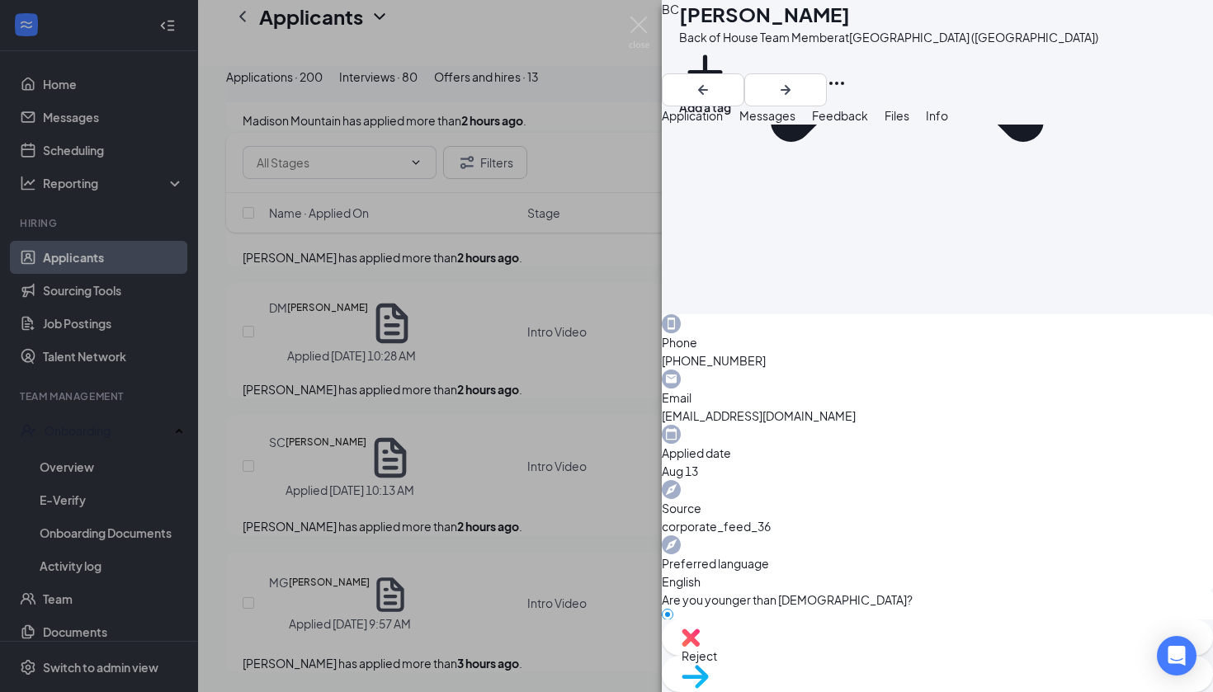
scroll to position [921, 0]
click at [853, 660] on span "Reject" at bounding box center [938, 656] width 512 height 18
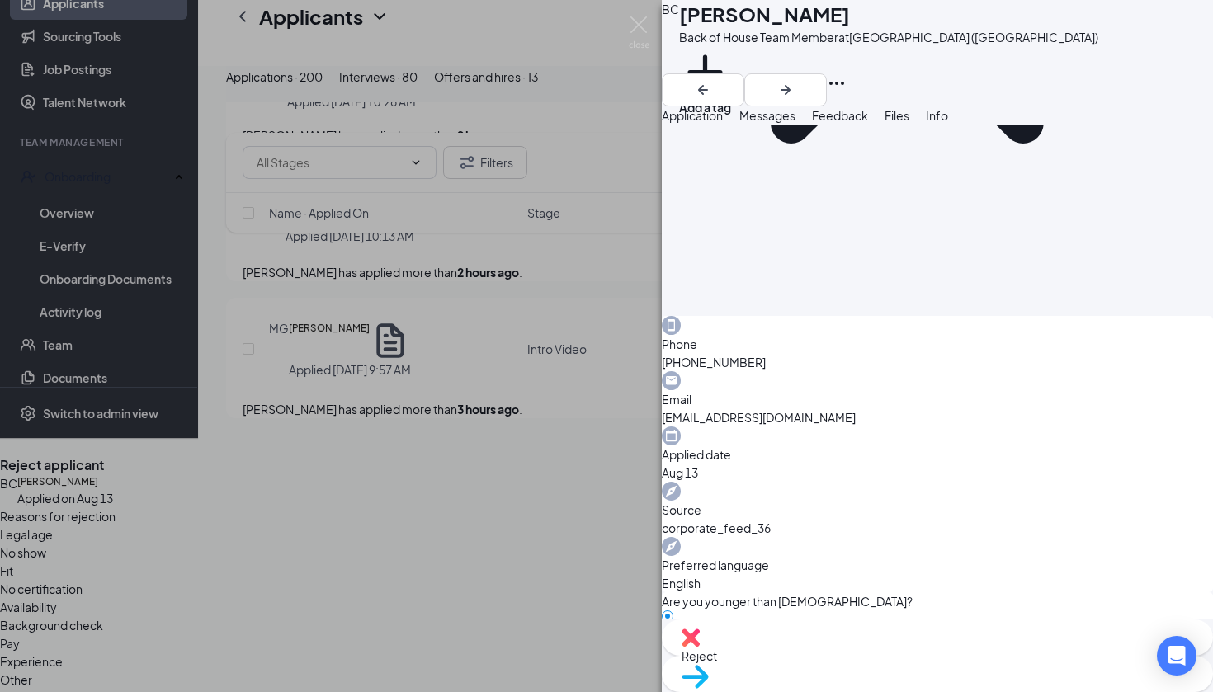
click at [57, 598] on span "Availability" at bounding box center [28, 607] width 57 height 18
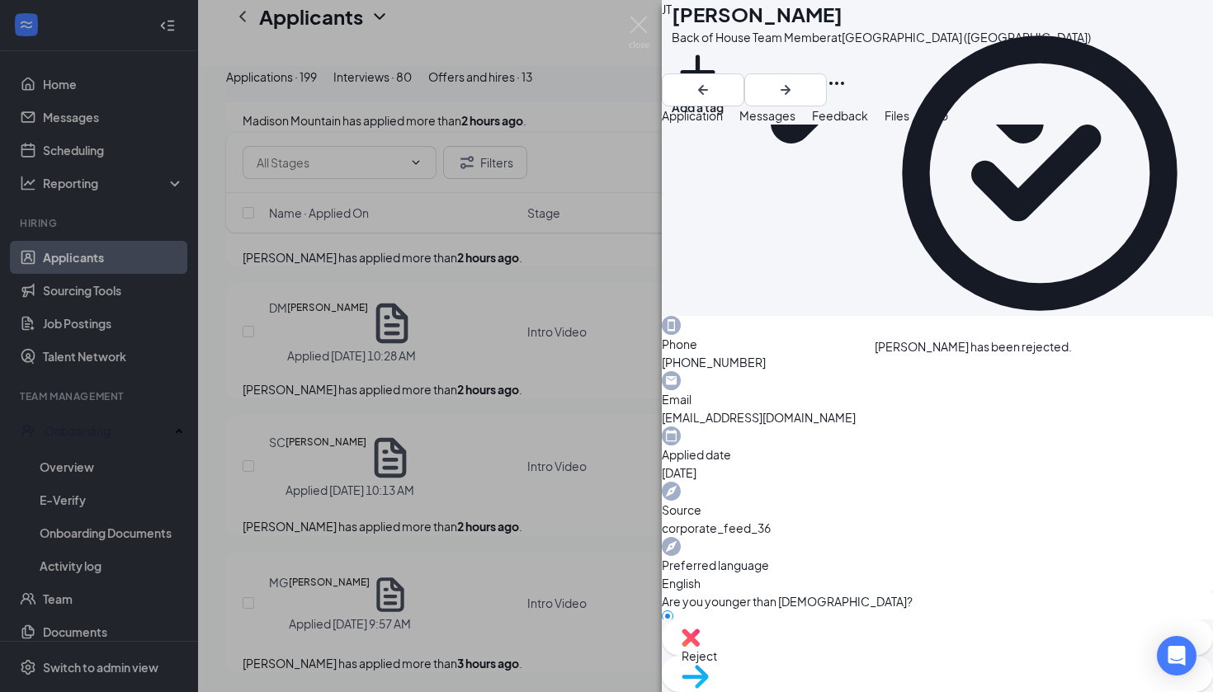
click at [658, 28] on div "[PERSON_NAME] Back of House Team Member at [GEOGRAPHIC_DATA] ([GEOGRAPHIC_DATA]…" at bounding box center [606, 346] width 1213 height 692
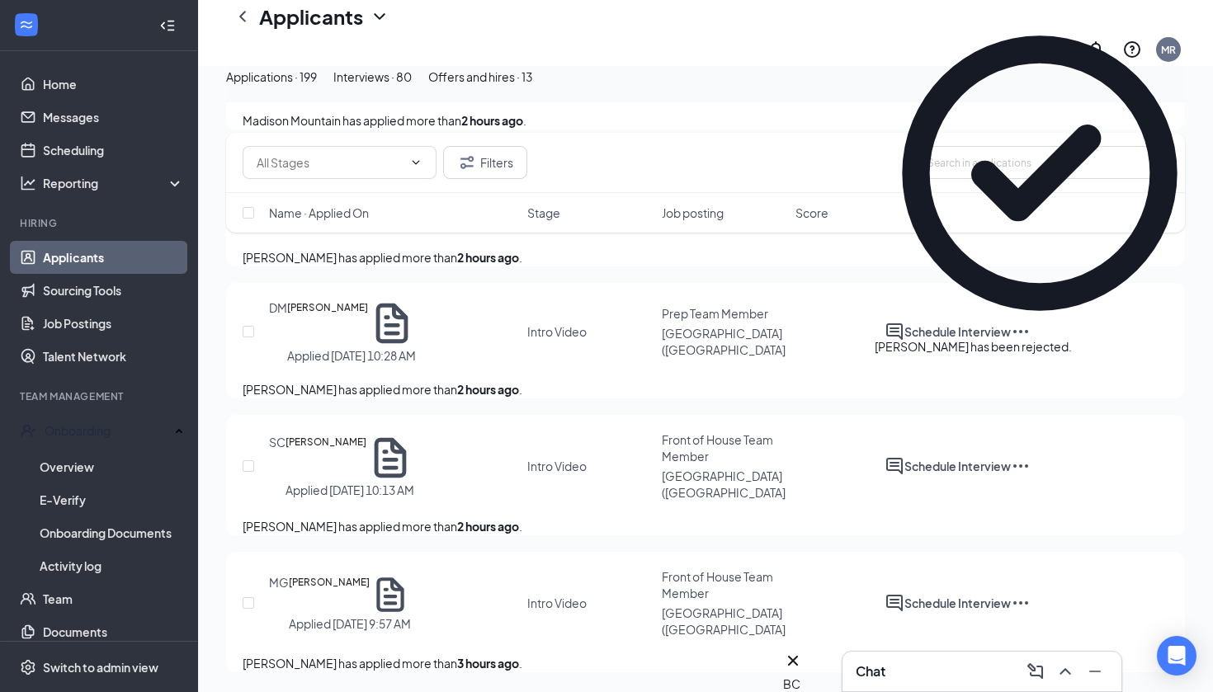
click at [645, 28] on div "Applicants MR" at bounding box center [705, 33] width 1015 height 66
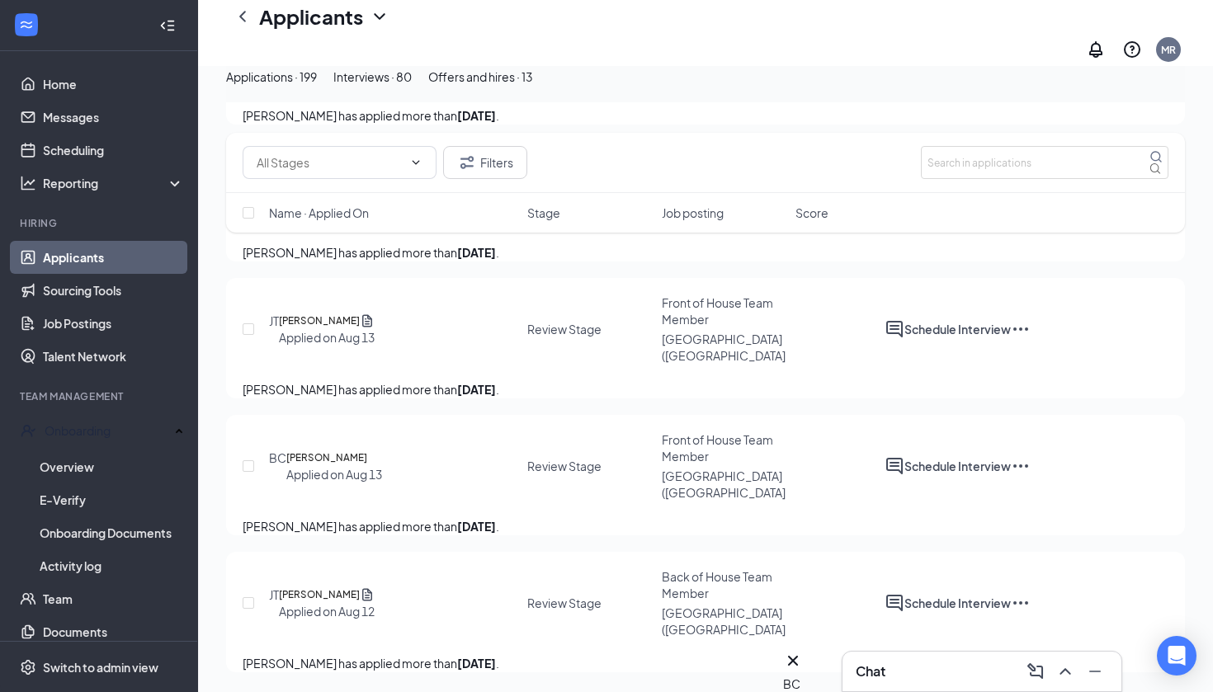
scroll to position [55520, 0]
click at [76, 319] on link "Job Postings" at bounding box center [113, 323] width 141 height 33
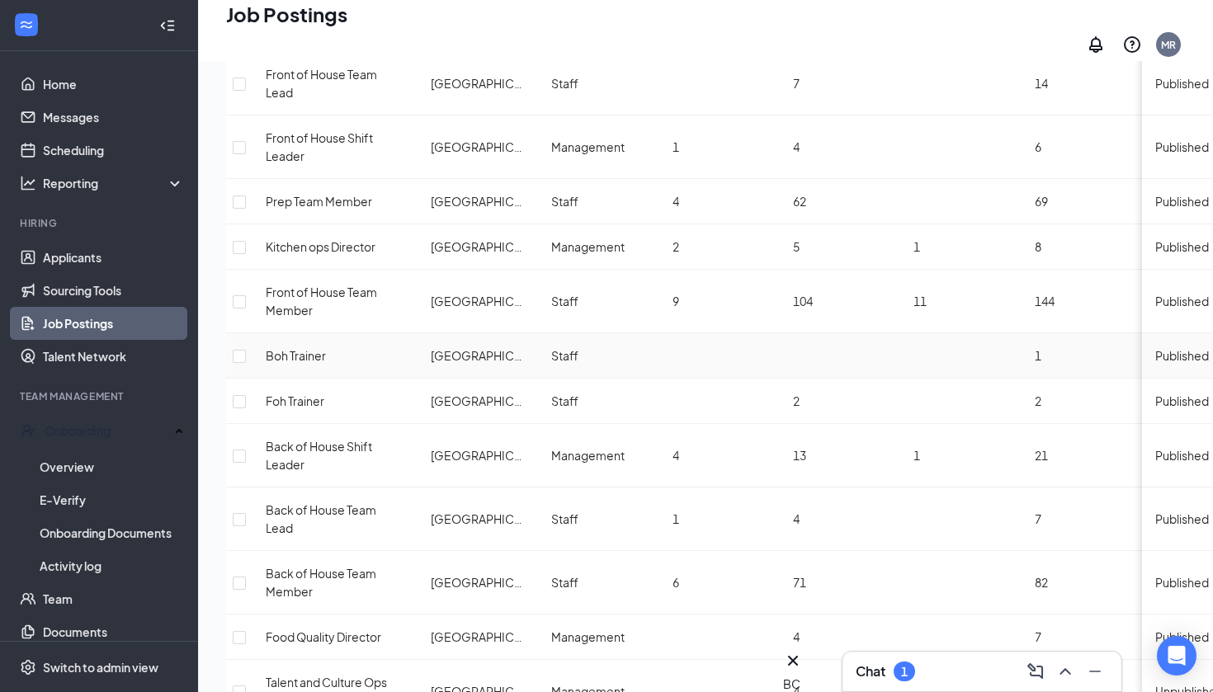
scroll to position [143, 0]
click at [328, 676] on span "Talent and Culture Ops Director" at bounding box center [326, 692] width 121 height 33
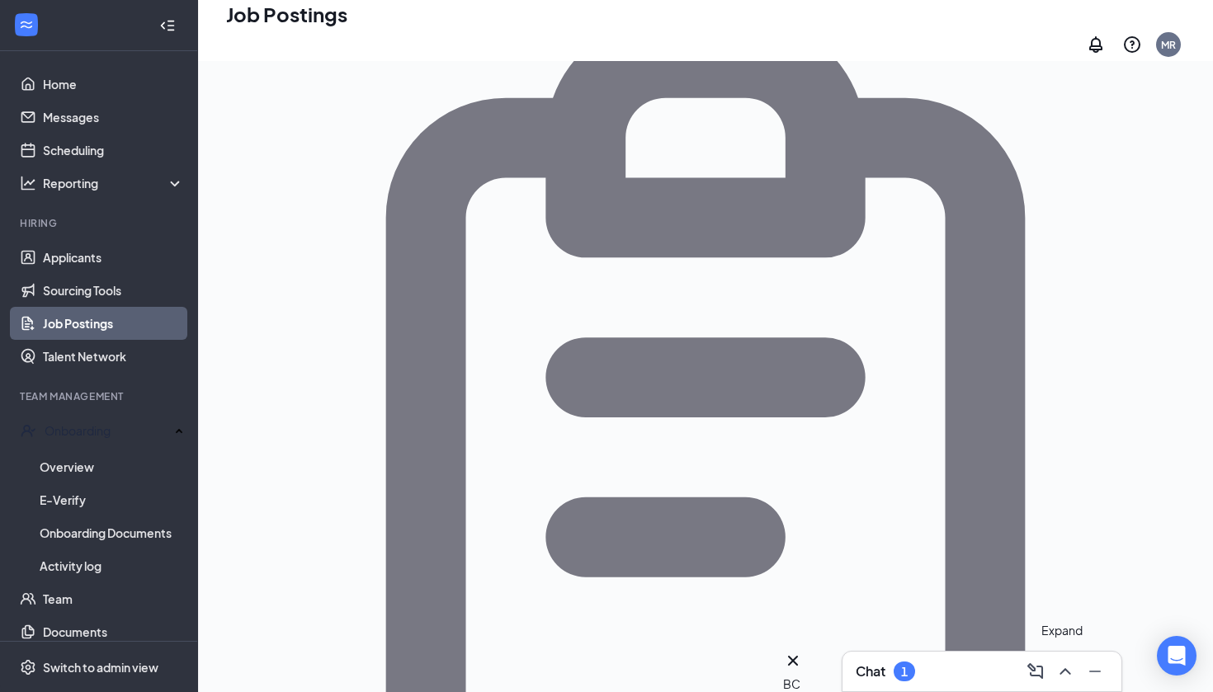
click at [1061, 672] on icon "ChevronUp" at bounding box center [1065, 672] width 20 height 20
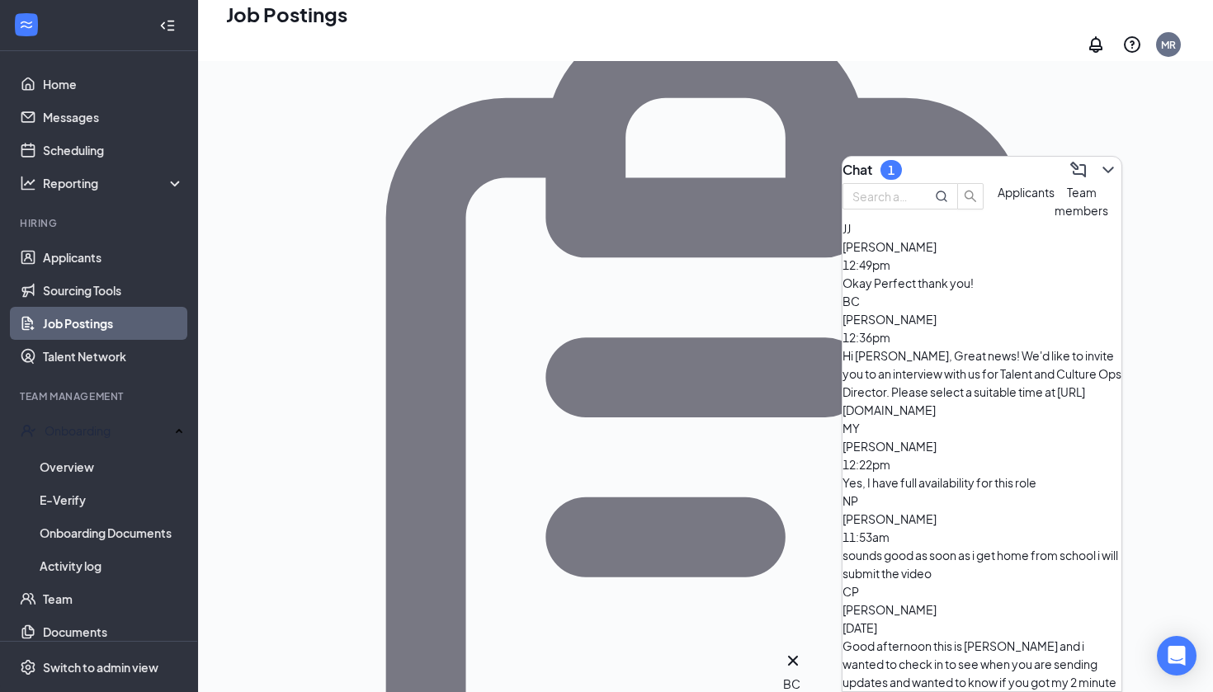
click at [998, 274] on div "[PERSON_NAME] 12:49pm" at bounding box center [982, 256] width 279 height 36
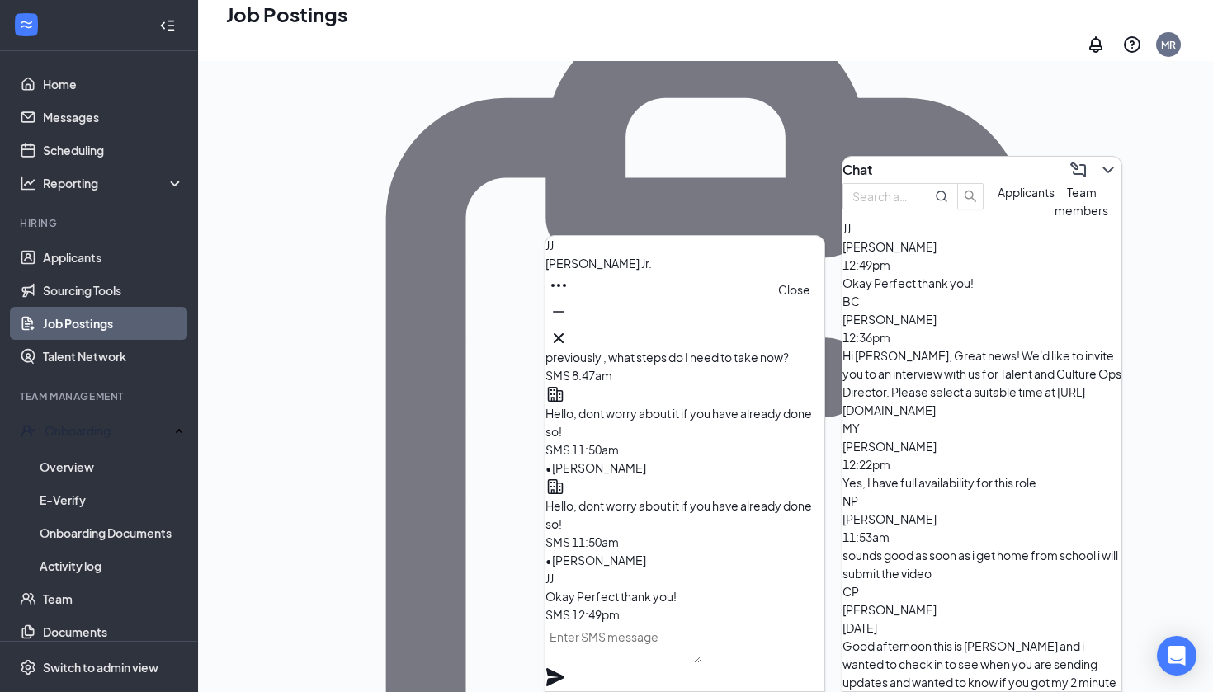
click at [569, 332] on icon "Cross" at bounding box center [559, 338] width 20 height 20
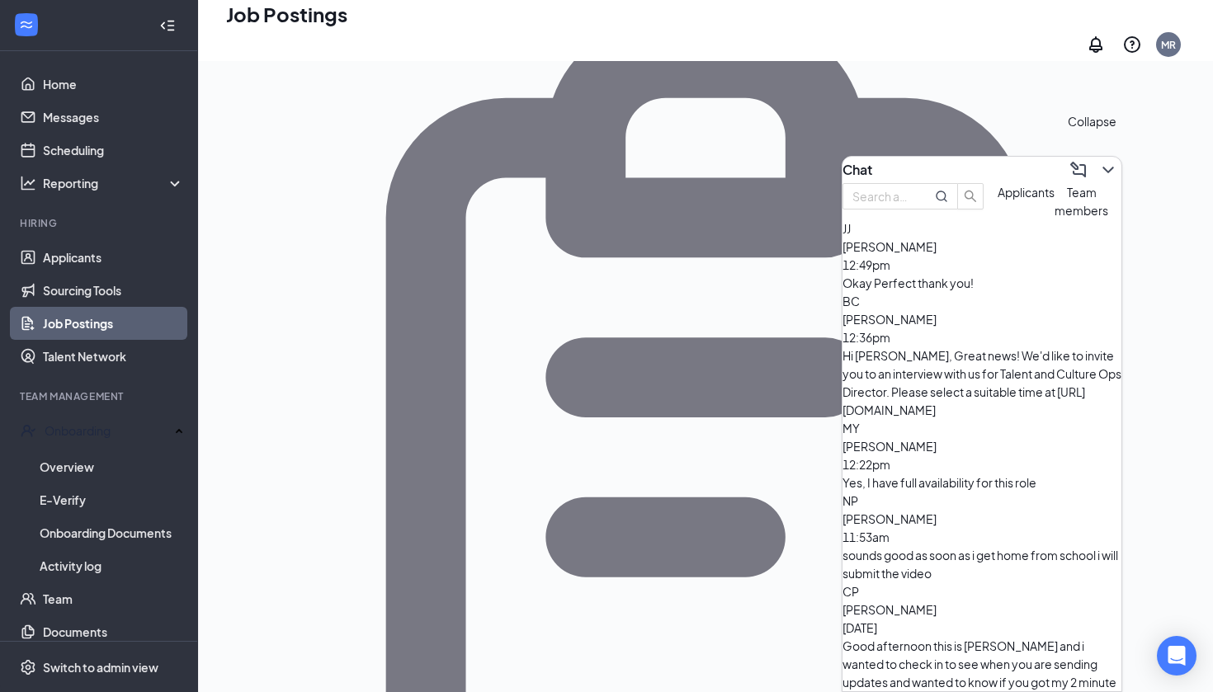
click at [1098, 160] on icon "ChevronDown" at bounding box center [1108, 170] width 20 height 20
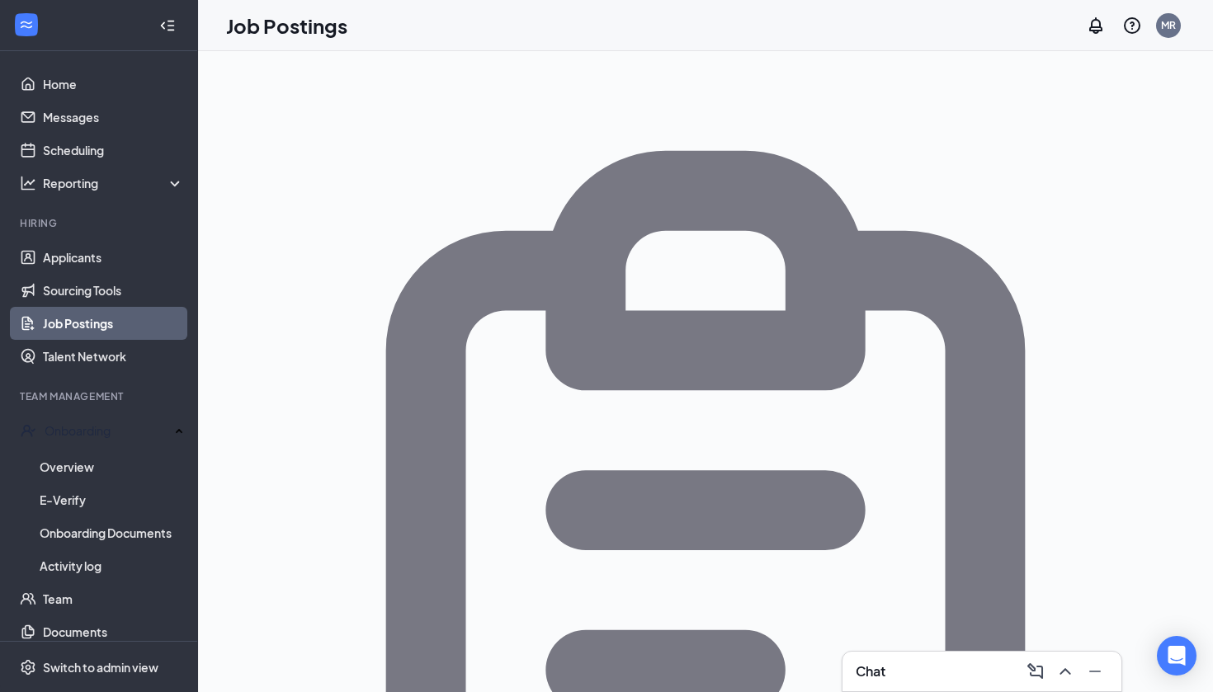
click at [144, 319] on link "Job Postings" at bounding box center [113, 323] width 141 height 33
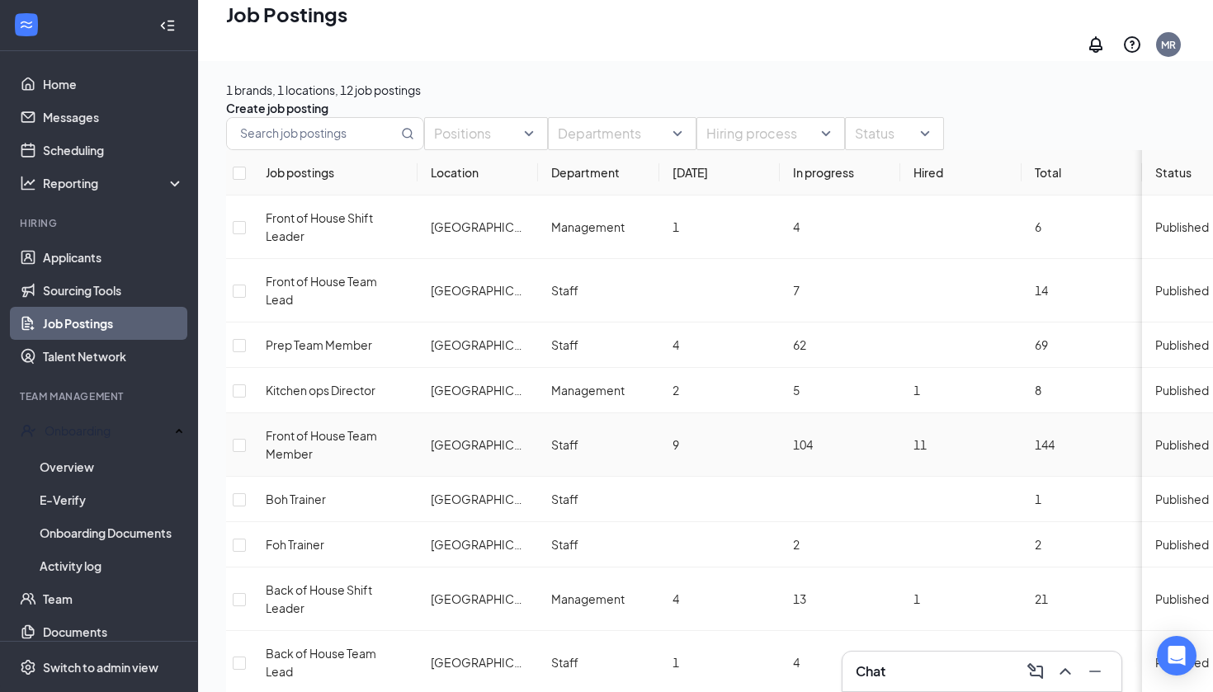
scroll to position [84, 0]
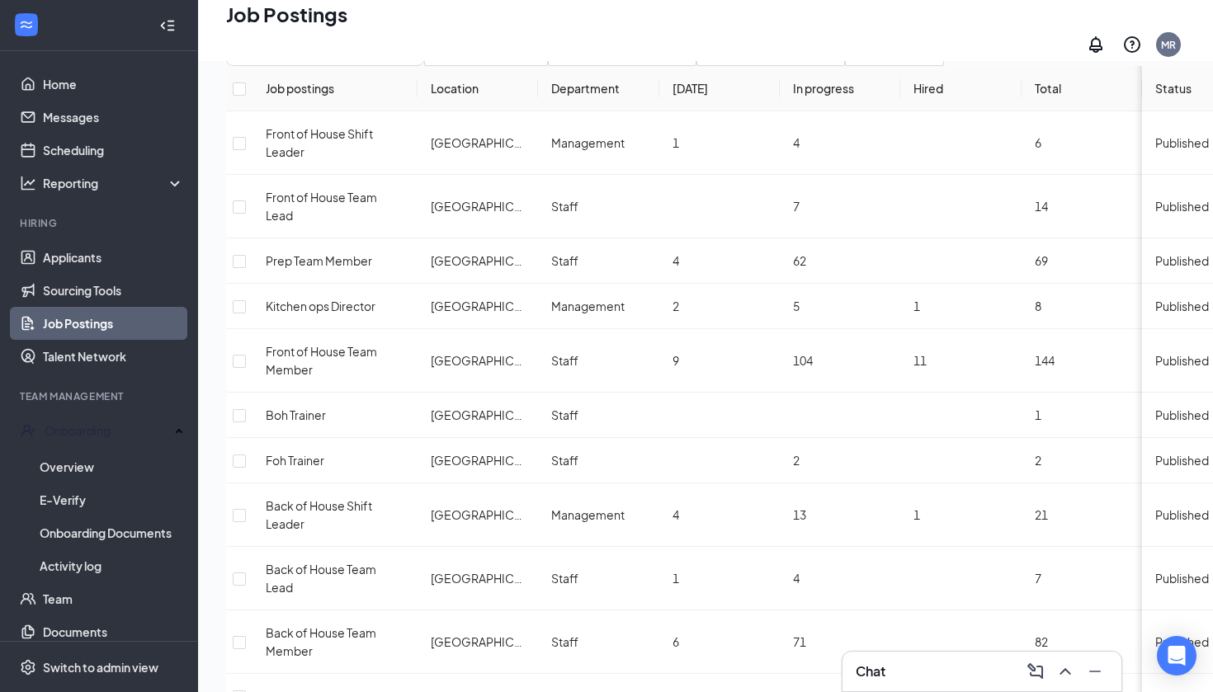
click at [862, 611] on td "71" at bounding box center [840, 643] width 120 height 64
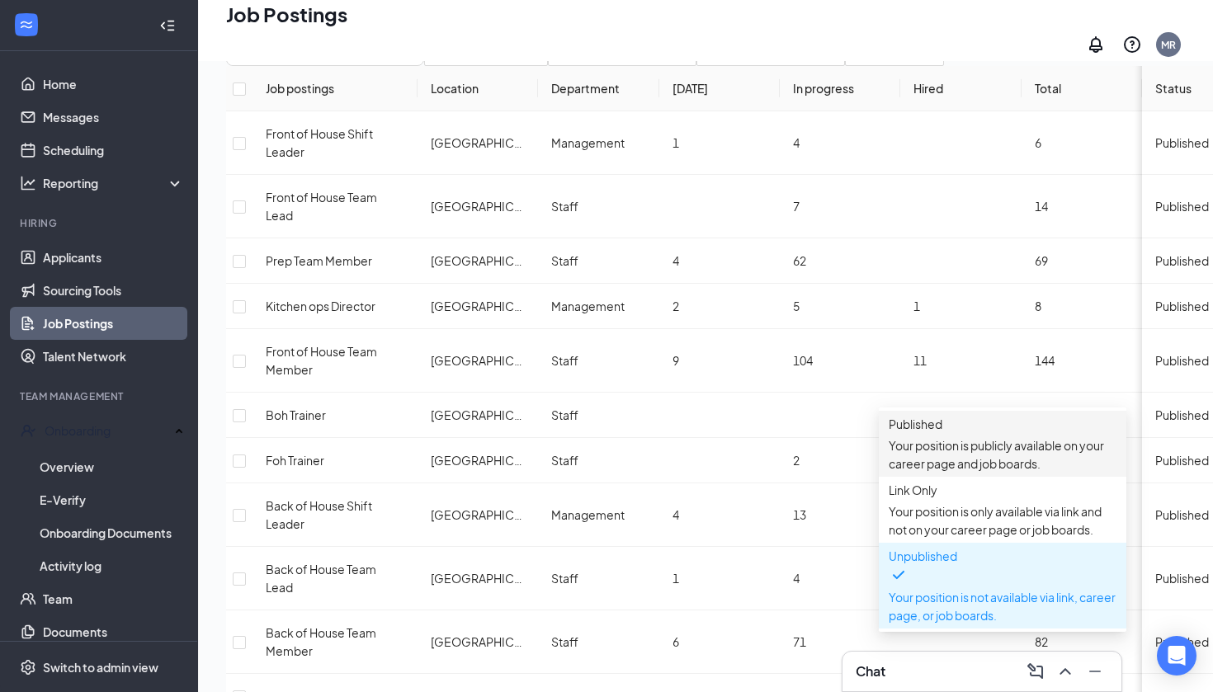
click at [960, 441] on p "Your position is publicly available on your career page and job boards." at bounding box center [1003, 455] width 228 height 36
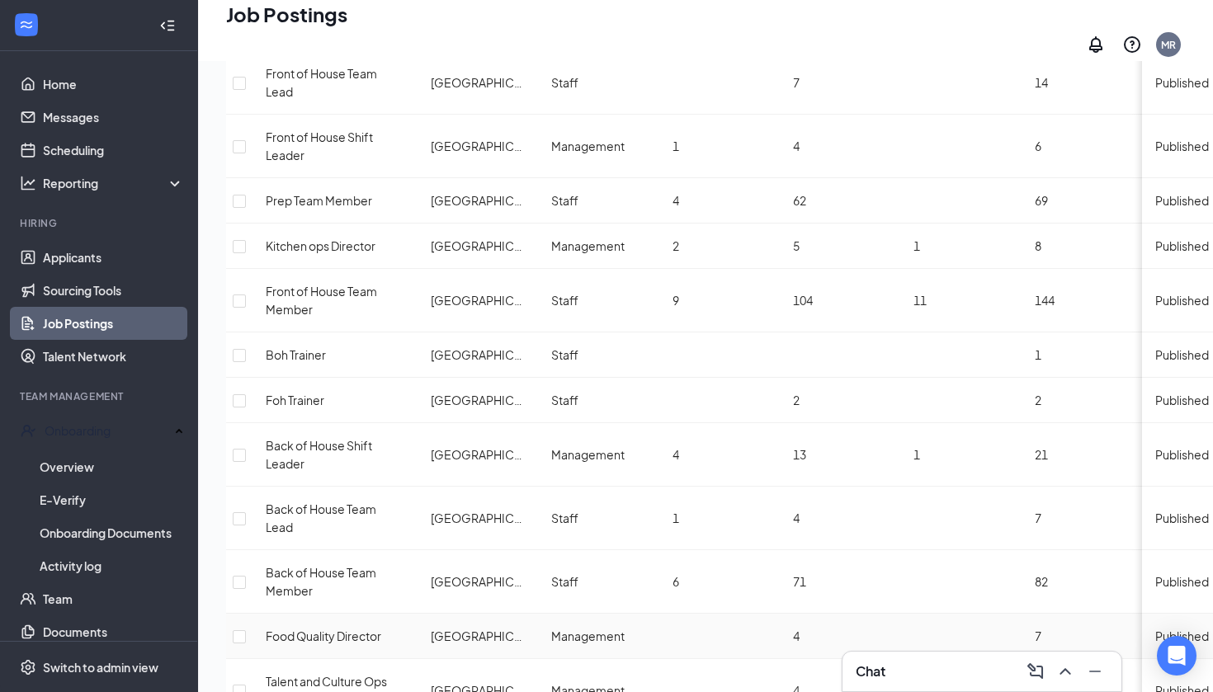
scroll to position [143, 0]
click at [372, 676] on span "Talent and Culture Ops Director" at bounding box center [326, 692] width 121 height 33
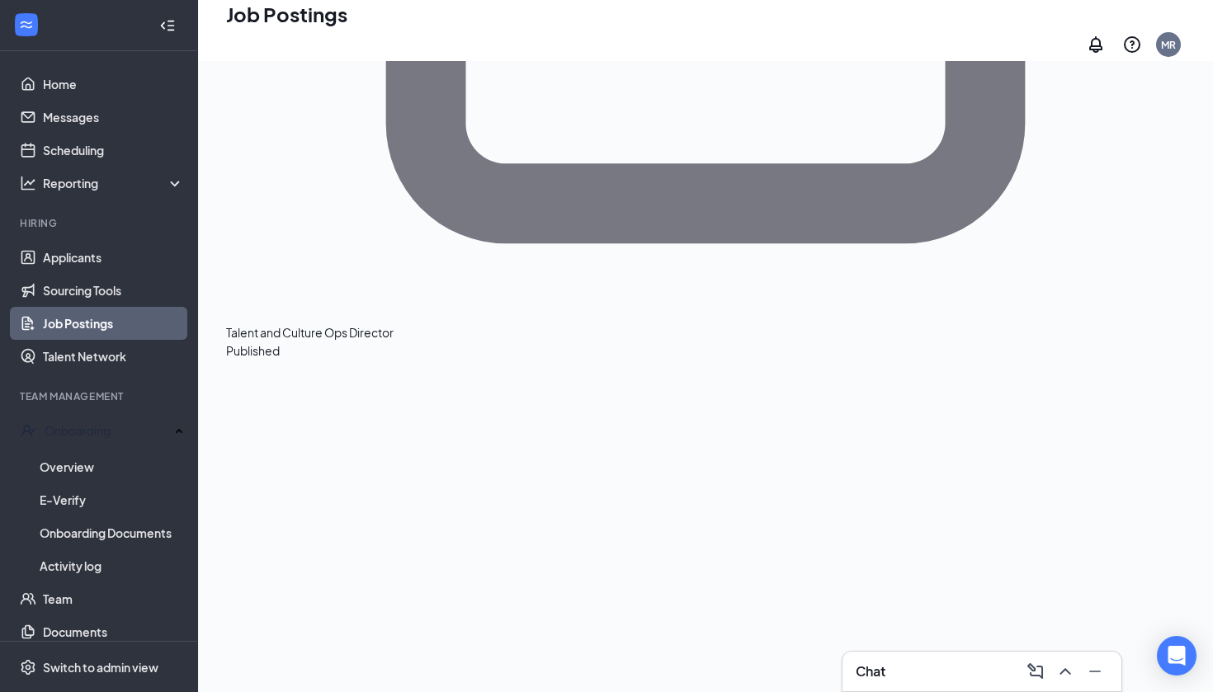
scroll to position [720, 0]
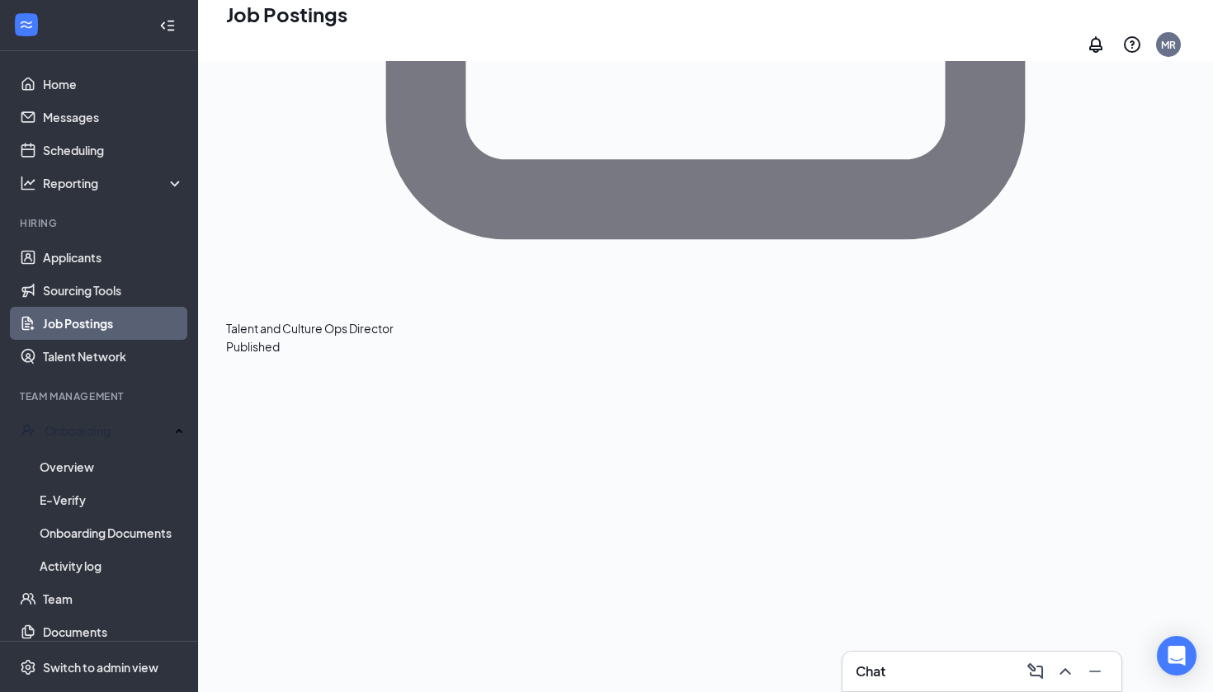
drag, startPoint x: 242, startPoint y: 224, endPoint x: 846, endPoint y: 597, distance: 710.4
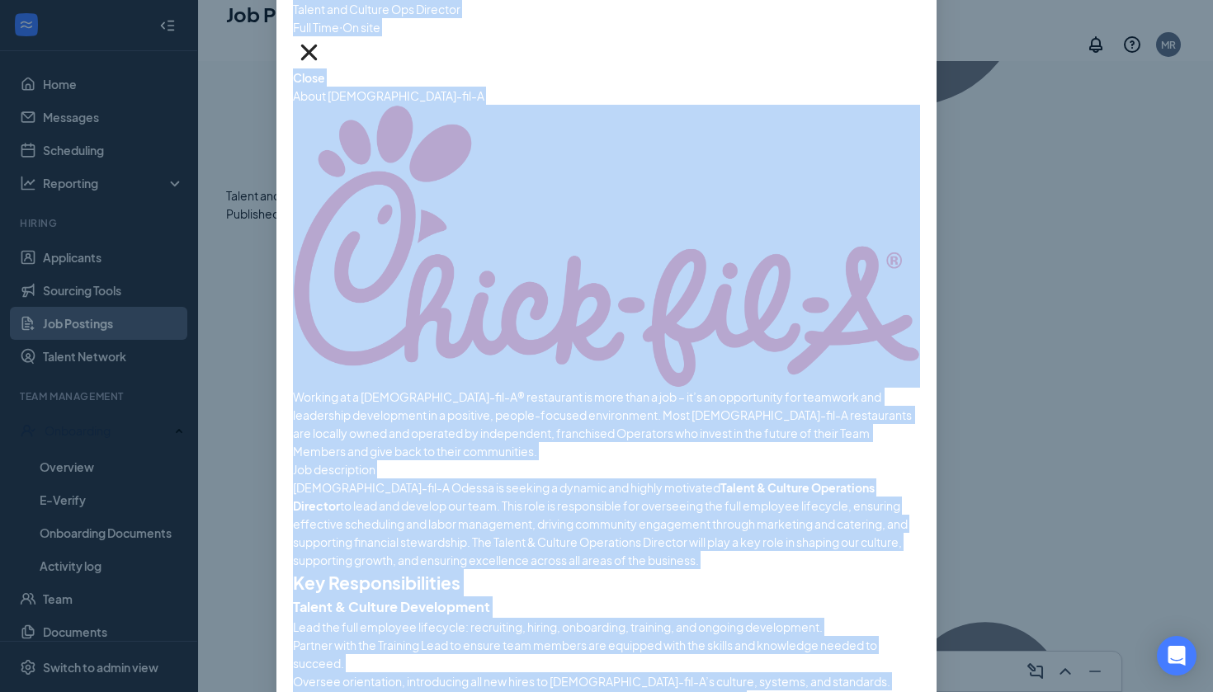
scroll to position [865, 0]
drag, startPoint x: 311, startPoint y: 102, endPoint x: 593, endPoint y: 638, distance: 606.1
click at [593, 638] on div "Talent and Culture Ops Director Full Time ‧ On site Close About [DEMOGRAPHIC_DA…" at bounding box center [606, 363] width 627 height 1981
copy div "Loremi dol Sitamet Con Adipisci Elit Sedd ‧ Ei temp Incid Utlab Etdol-mag-A Eni…"
